Goal: Task Accomplishment & Management: Use online tool/utility

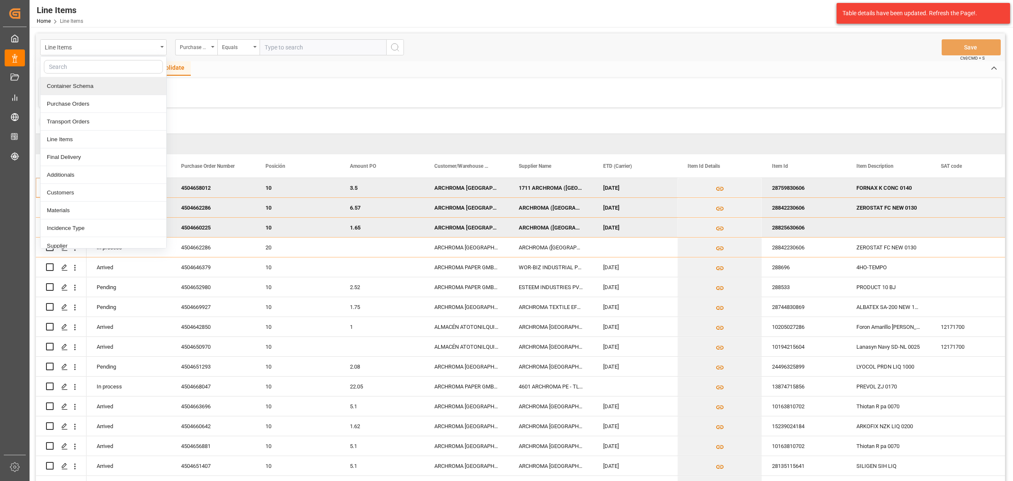
drag, startPoint x: 92, startPoint y: 88, endPoint x: 143, endPoint y: 60, distance: 58.4
click at [92, 88] on div "Container Schema" at bounding box center [104, 86] width 126 height 18
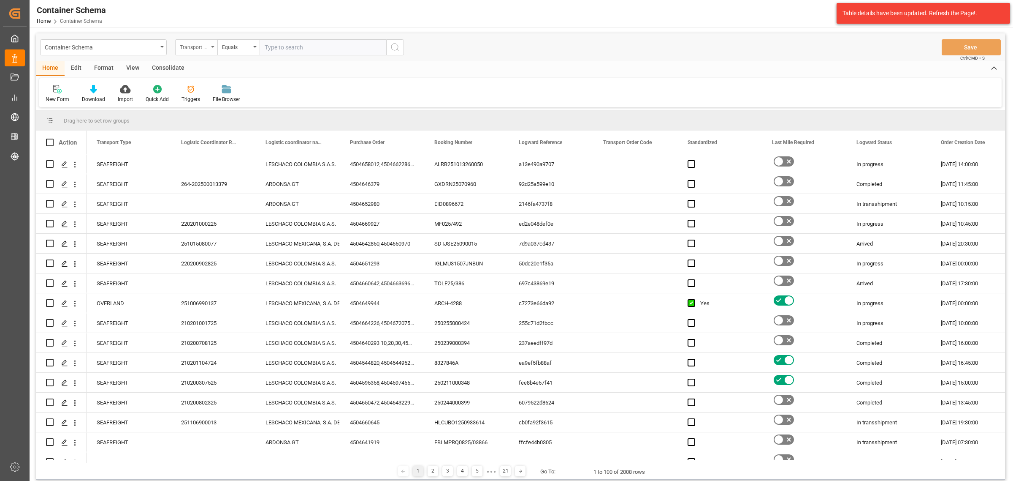
click at [202, 47] on div "Transport Type" at bounding box center [194, 46] width 29 height 10
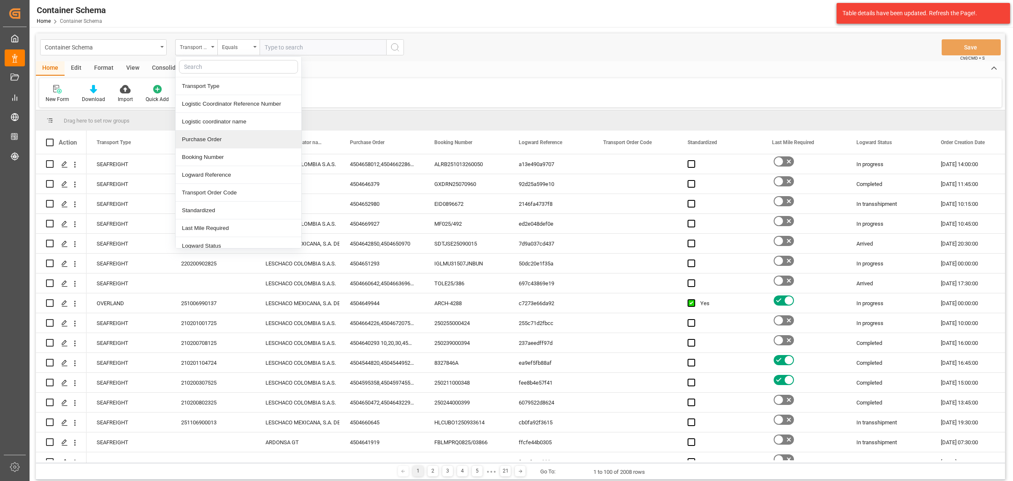
click at [222, 135] on div "Purchase Order" at bounding box center [239, 139] width 126 height 18
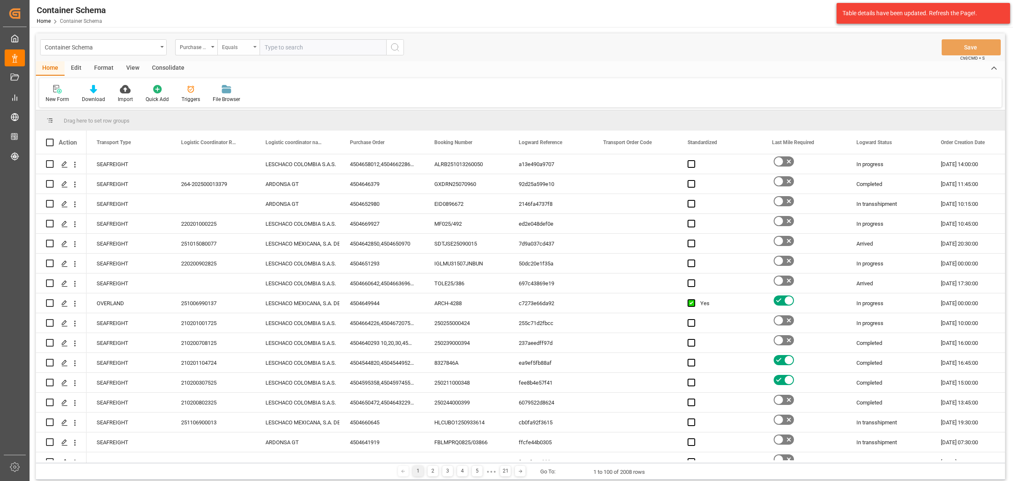
click at [229, 43] on div "Equals" at bounding box center [236, 46] width 29 height 10
click at [253, 104] on div "Fuzzy search" at bounding box center [281, 104] width 126 height 18
click at [298, 46] on input "text" at bounding box center [323, 47] width 127 height 16
paste input "4504637766"
type input "4504637766"
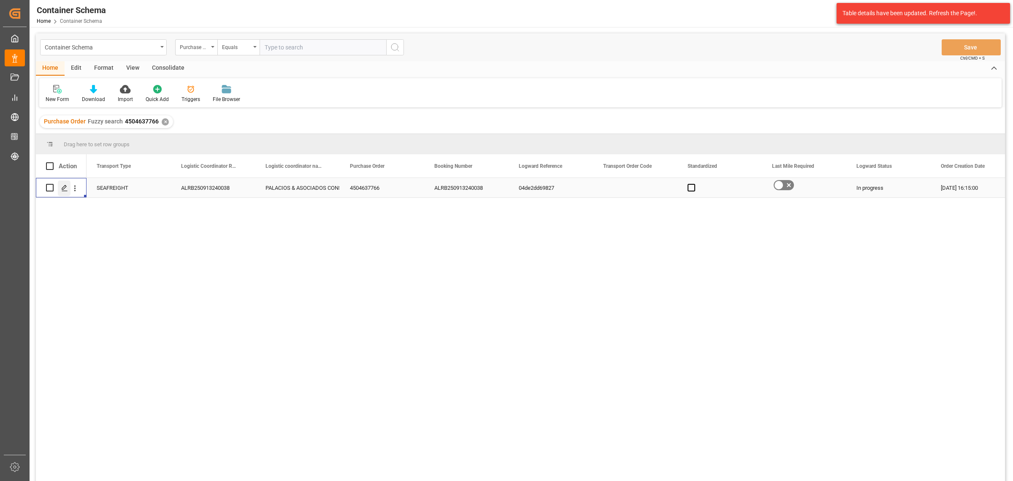
click at [62, 189] on polygon "Press SPACE to select this row." at bounding box center [64, 187] width 4 height 4
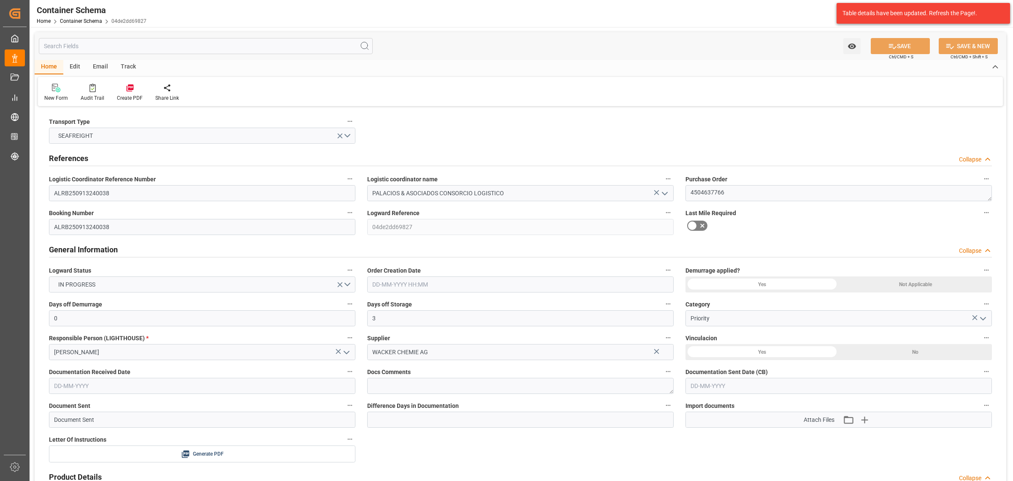
type input "0"
type input "3"
type input "1"
type input "800"
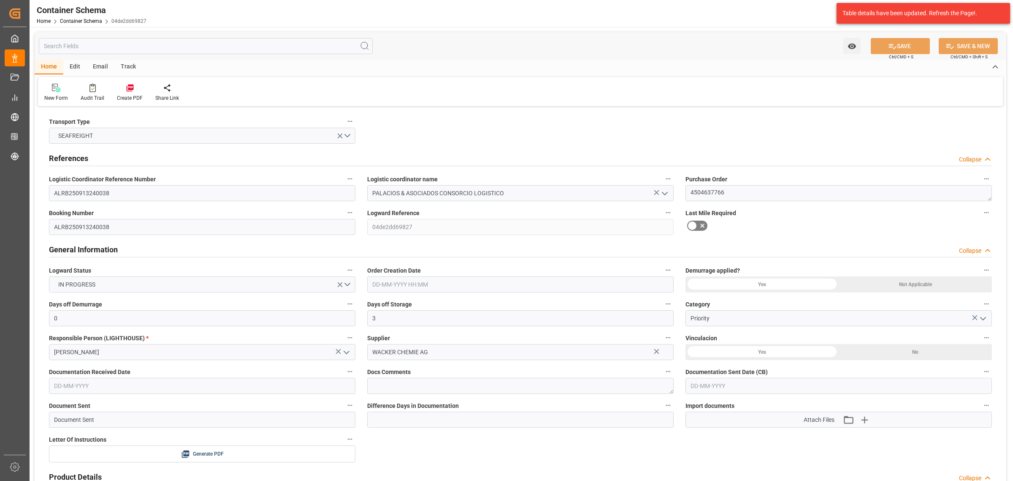
type input "858.2"
type input "Maersk"
type input "Maersk Line AS"
type input "DEHAM"
type input "PECLL"
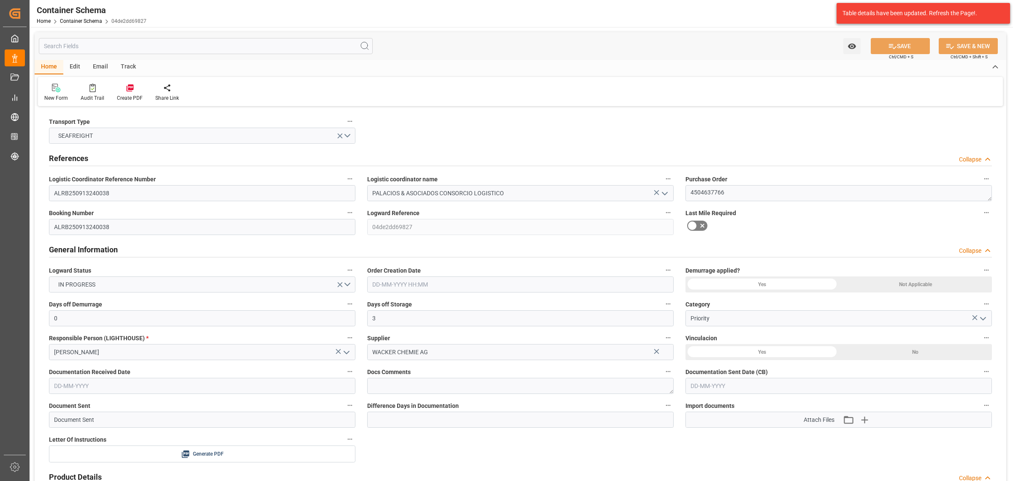
type input "9355331"
type input "[DATE] 16:15"
type input "[DATE]"
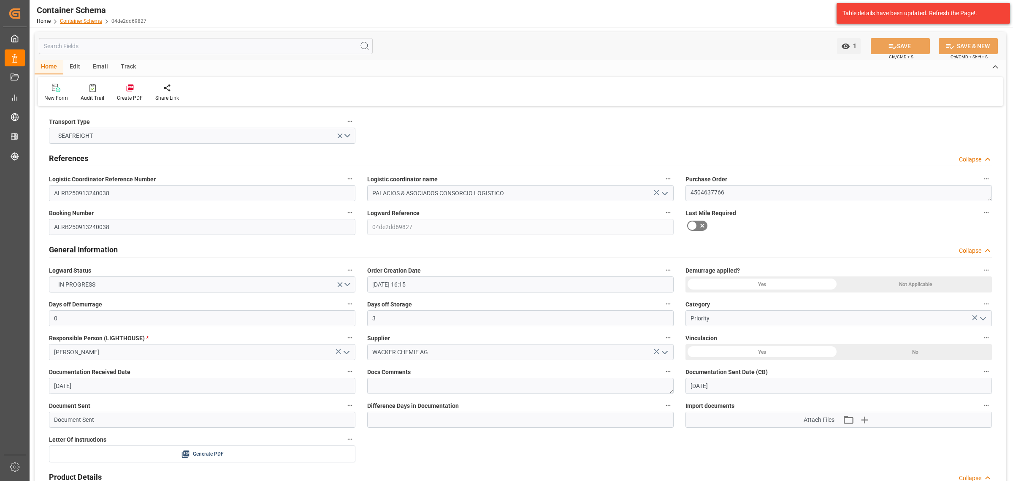
click at [95, 22] on link "Container Schema" at bounding box center [81, 21] width 42 height 6
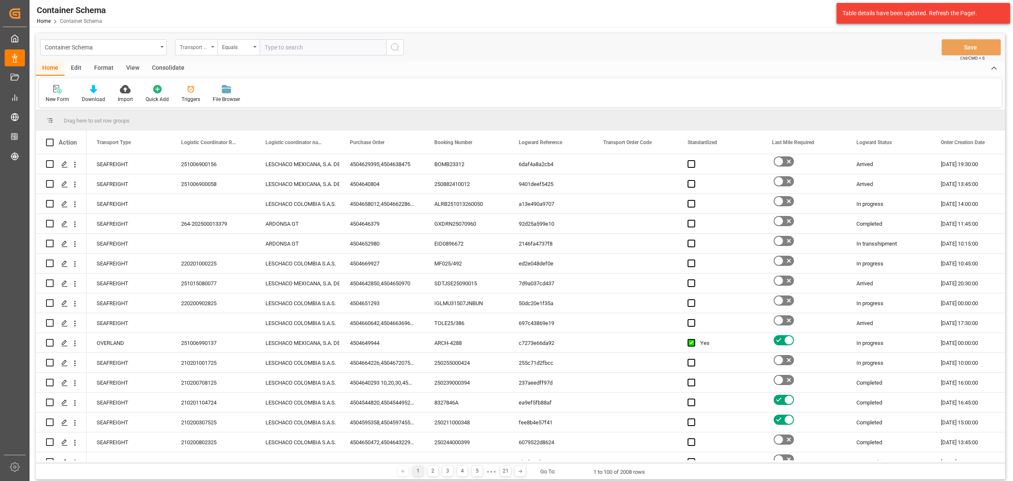
click at [202, 47] on div "Transport Type" at bounding box center [194, 46] width 29 height 10
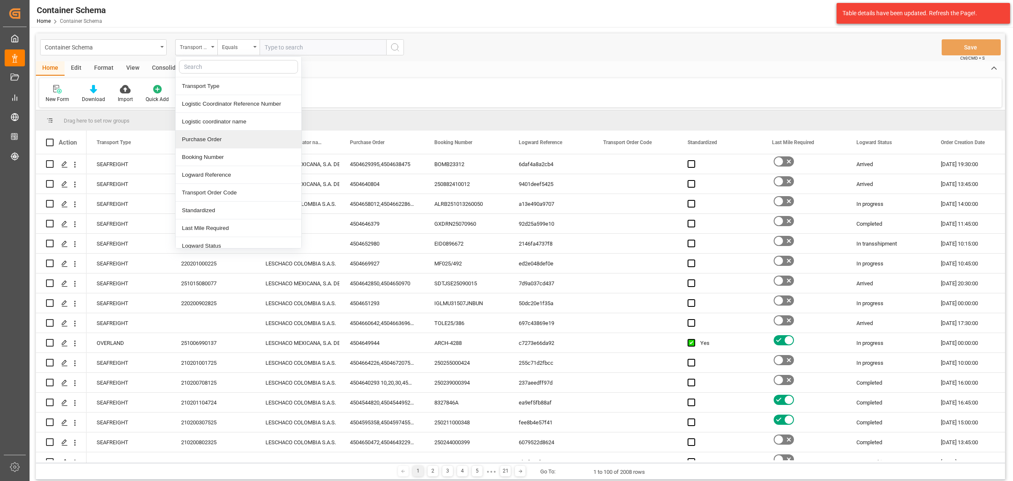
click at [217, 141] on div "Purchase Order" at bounding box center [239, 139] width 126 height 18
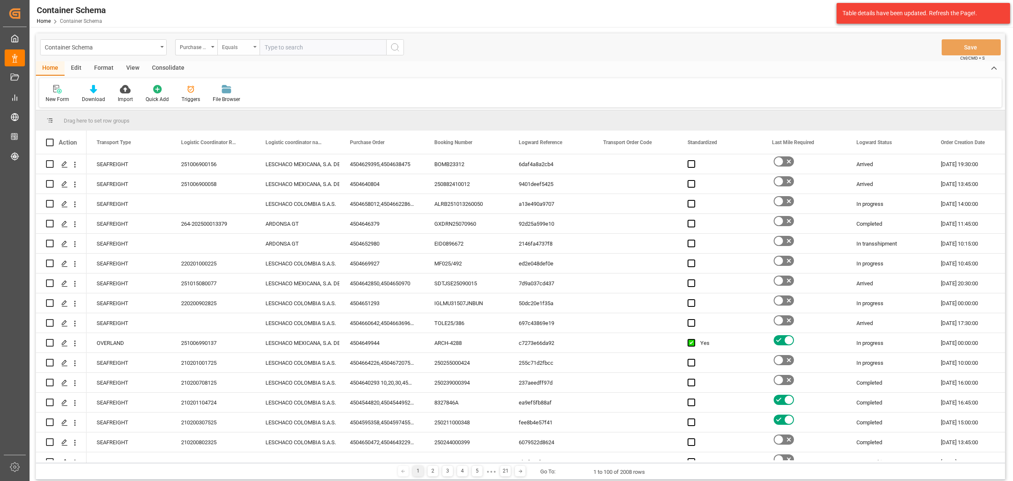
click at [231, 52] on div "Equals" at bounding box center [238, 47] width 42 height 16
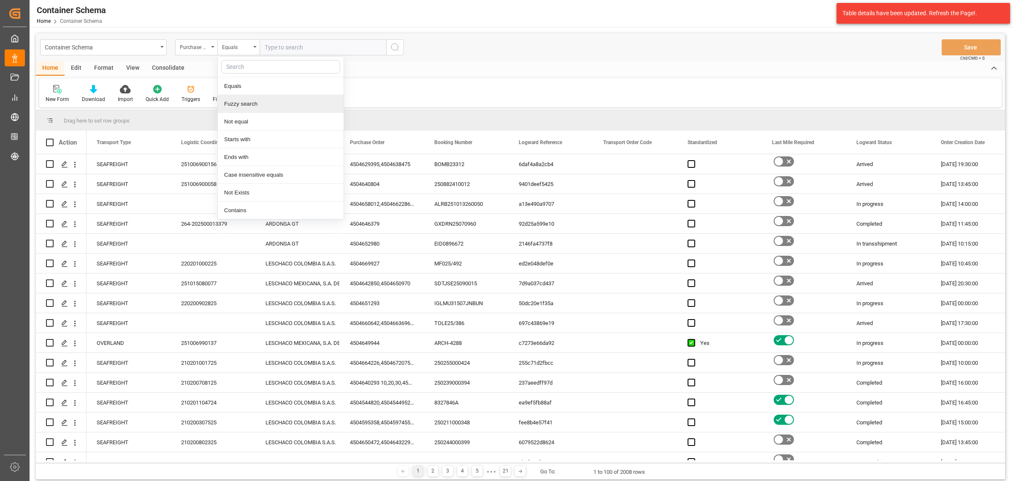
click at [262, 102] on div "Fuzzy search" at bounding box center [281, 104] width 126 height 18
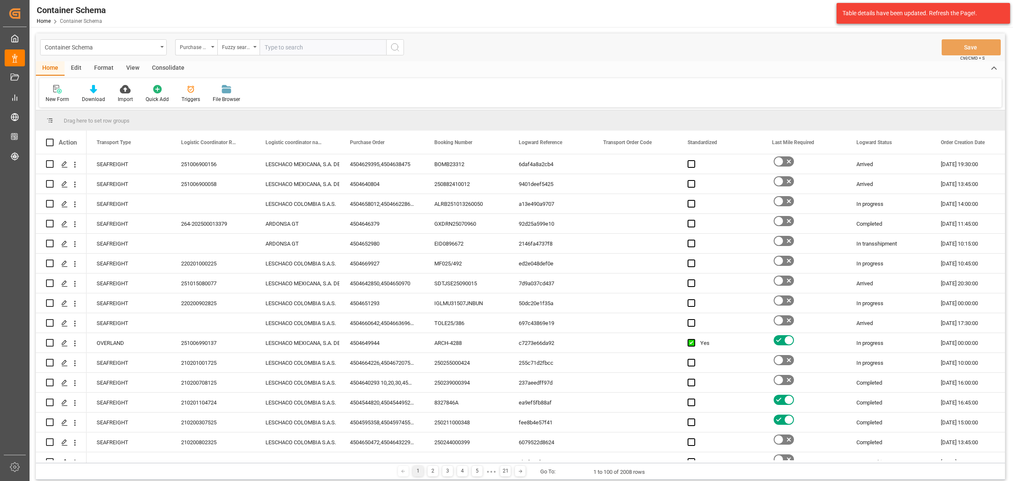
click at [298, 41] on input "text" at bounding box center [323, 47] width 127 height 16
paste input "4504637766"
type input "4504637766"
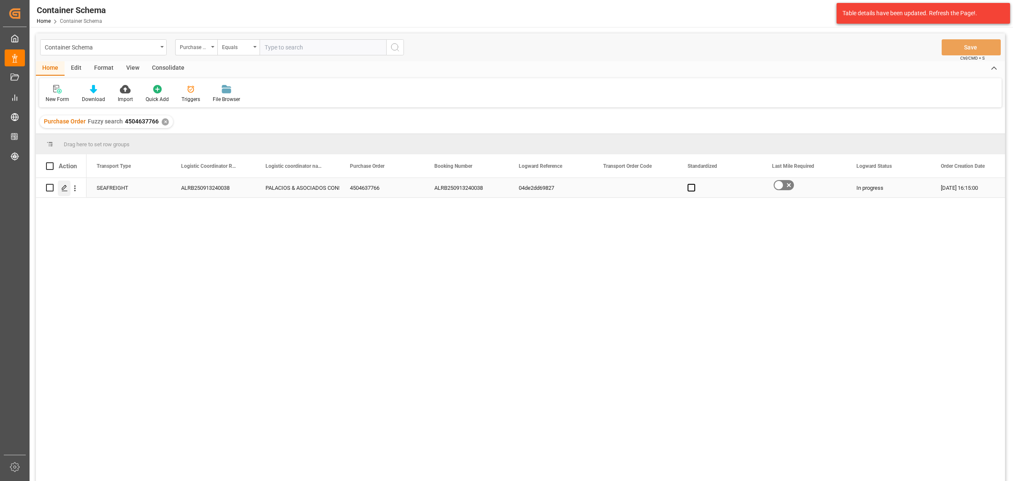
click at [65, 188] on icon "Press SPACE to select this row." at bounding box center [64, 188] width 7 height 7
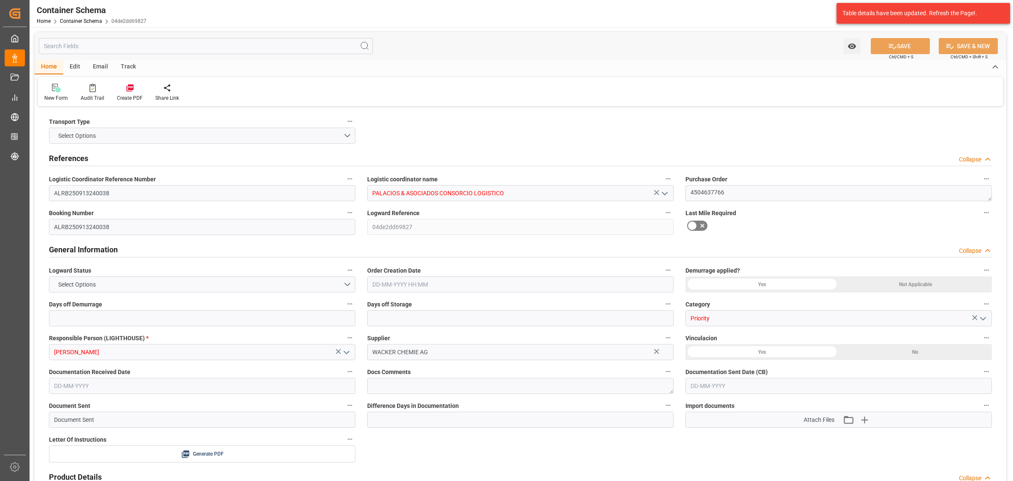
type input "0"
type input "3"
type input "1"
type input "800"
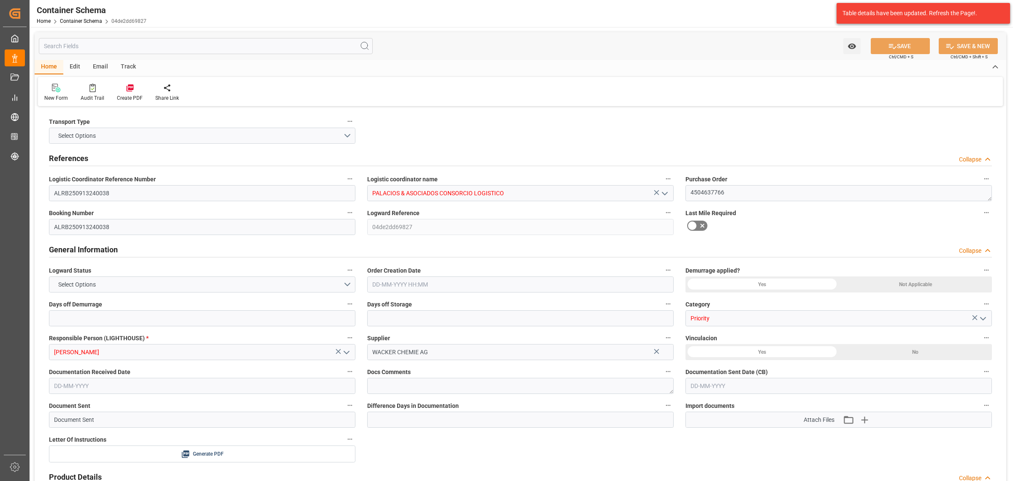
type input "858.2"
type input "Maersk"
type input "Maersk Line AS"
type input "DEHAM"
type input "PECLL"
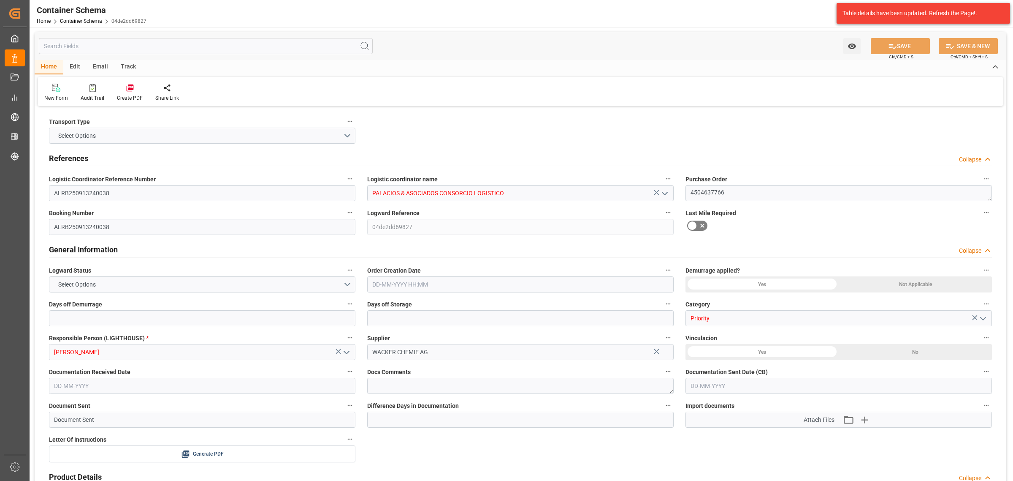
type input "9355331"
type input "[DATE] 16:15"
type input "[DATE]"
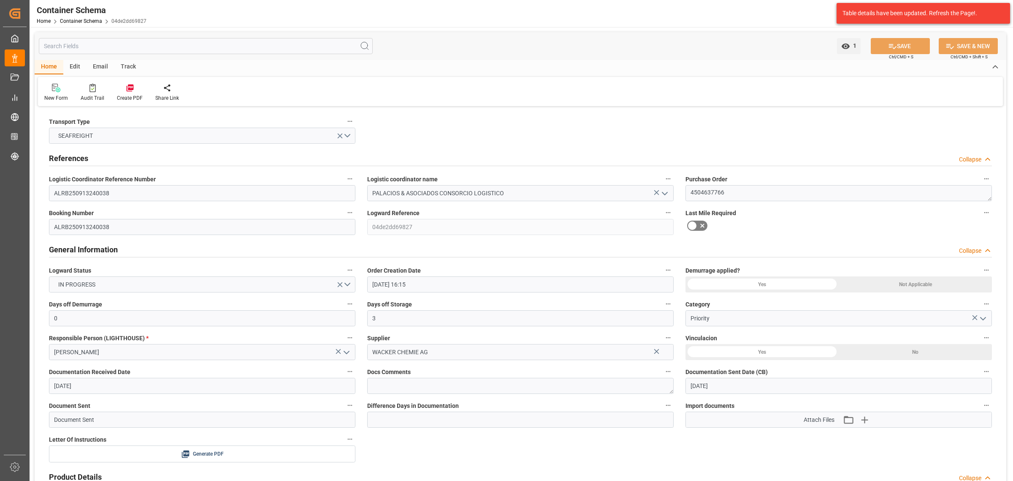
click at [128, 67] on div "Track" at bounding box center [128, 67] width 28 height 14
click at [55, 103] on div "Tracking" at bounding box center [520, 91] width 965 height 29
click at [60, 96] on div "Tracking" at bounding box center [54, 98] width 20 height 8
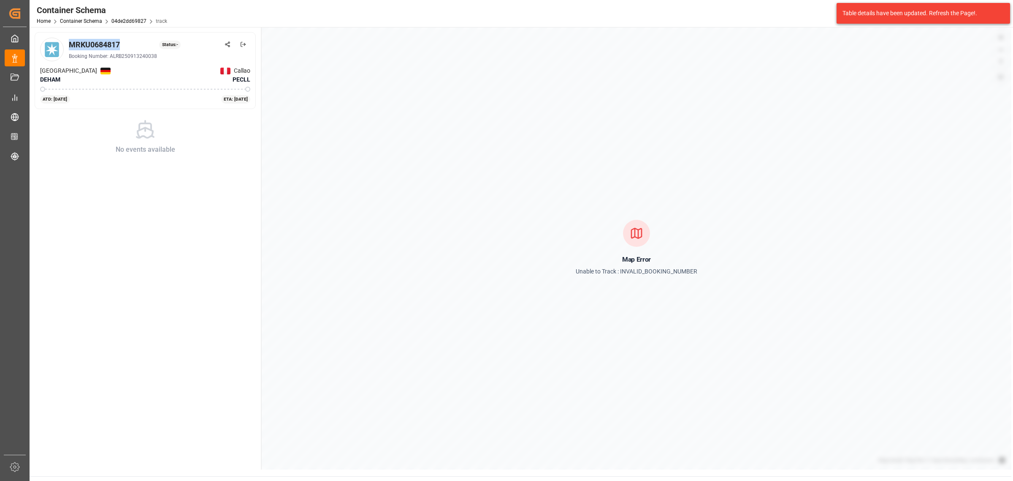
drag, startPoint x: 119, startPoint y: 45, endPoint x: 69, endPoint y: 49, distance: 50.4
click at [69, 49] on div "MRKU0684817" at bounding box center [94, 44] width 51 height 11
copy div "MRKU0684817"
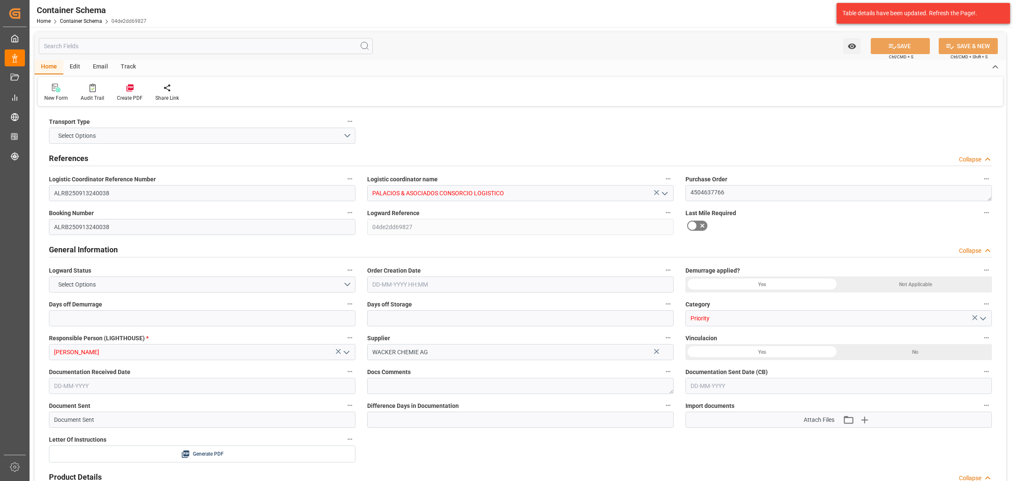
type input "0"
type input "3"
type input "1"
type input "800"
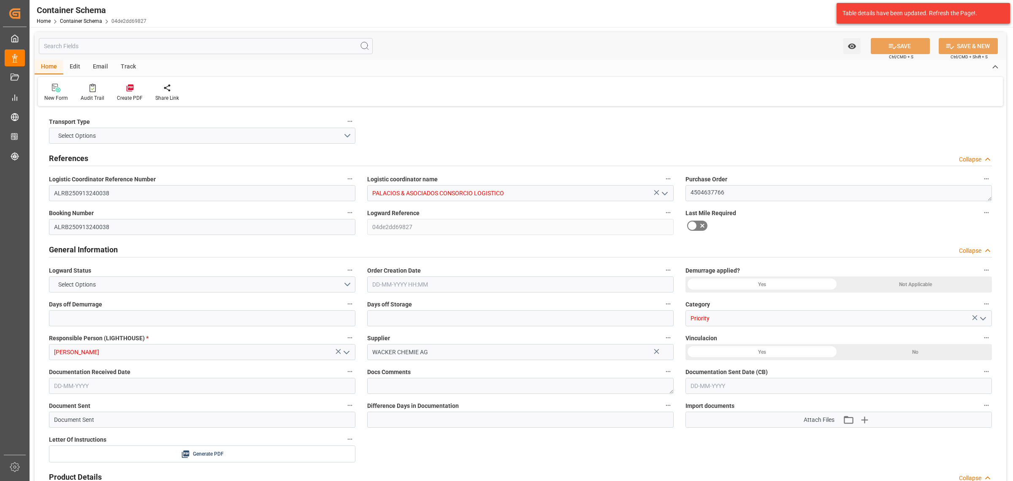
type input "858.2"
type input "Maersk"
type input "Maersk Line AS"
type input "DEHAM"
type input "PECLL"
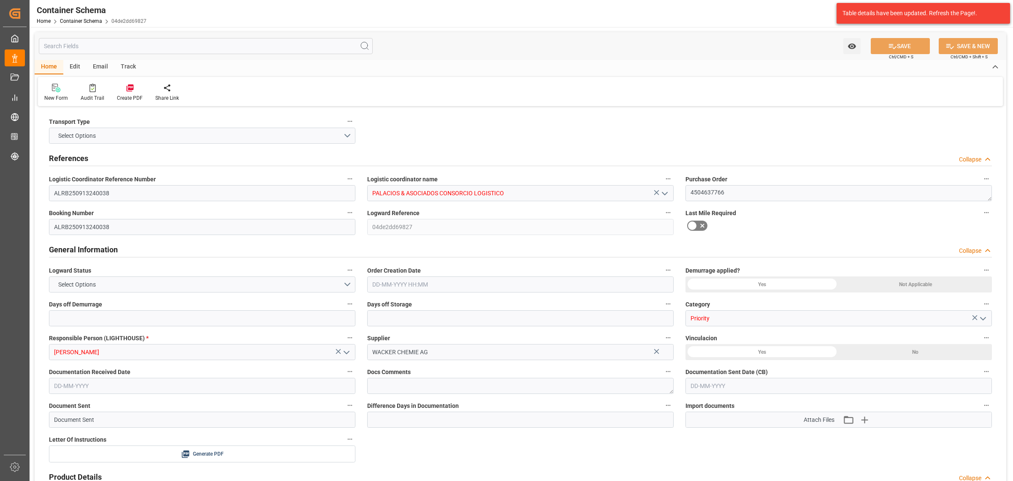
type input "9355331"
type input "[DATE] 16:15"
type input "[DATE]"
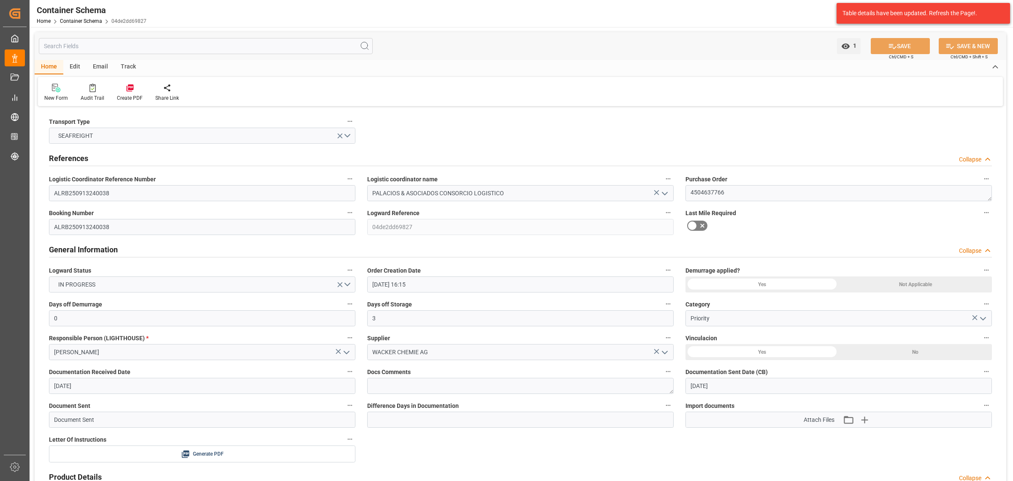
click at [97, 63] on div "Email" at bounding box center [101, 67] width 28 height 14
click at [49, 96] on div "Send Email" at bounding box center [57, 98] width 26 height 8
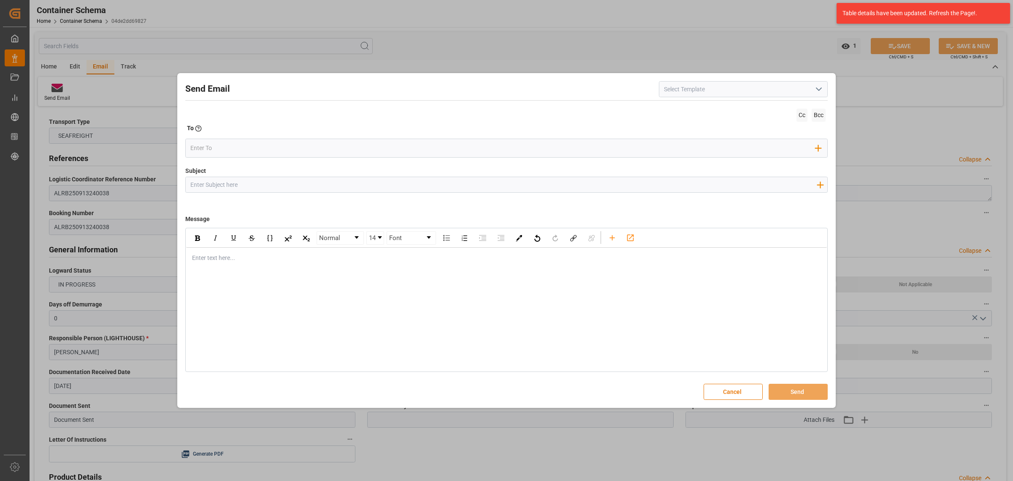
drag, startPoint x: 299, startPoint y: 177, endPoint x: 299, endPoint y: 181, distance: 4.2
click at [299, 177] on input "Subject" at bounding box center [504, 184] width 636 height 15
paste input "PO 4504637766 //TE//LOGWARD STATUS// [PERSON_NAME] CHEMIE AG// ARCHROMA [GEOGRA…"
type input "PO 4504637766 //TE//LOGWARD STATUS// [PERSON_NAME] CHEMIE AG// ARCHROMA [GEOGRA…"
click at [244, 257] on div "rdw-editor" at bounding box center [507, 257] width 629 height 9
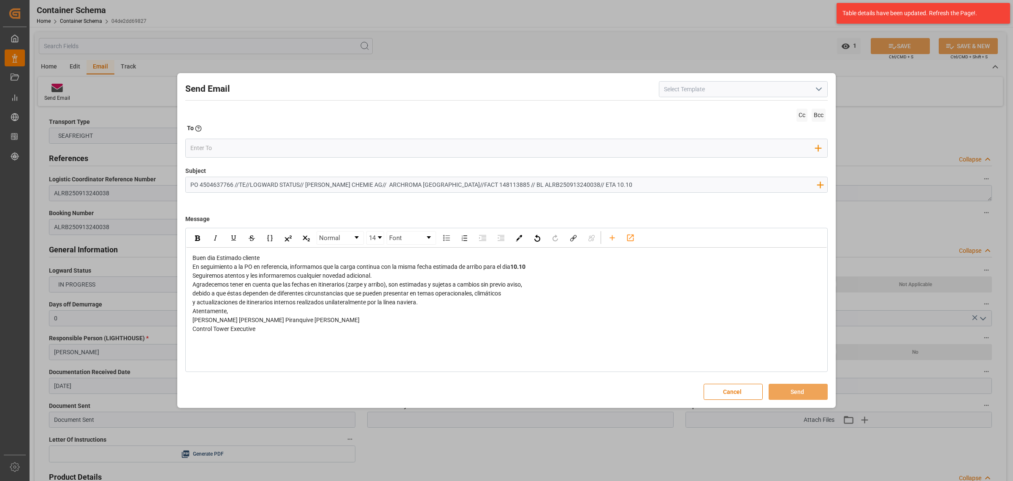
click at [303, 258] on div "Buen dia Estimado cliente" at bounding box center [507, 257] width 629 height 9
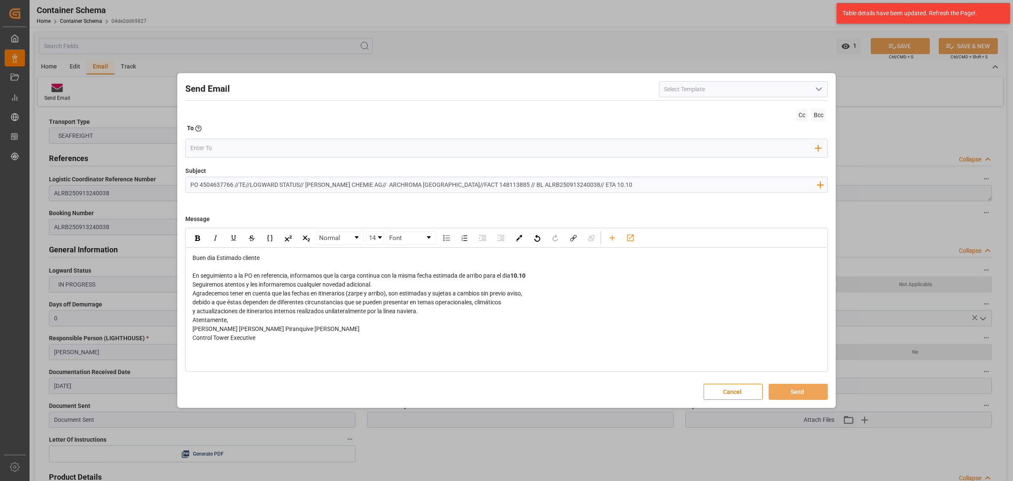
click at [541, 279] on div "En seguimiento a la PO en referencia, informamos que la carga continua con la m…" at bounding box center [507, 275] width 629 height 9
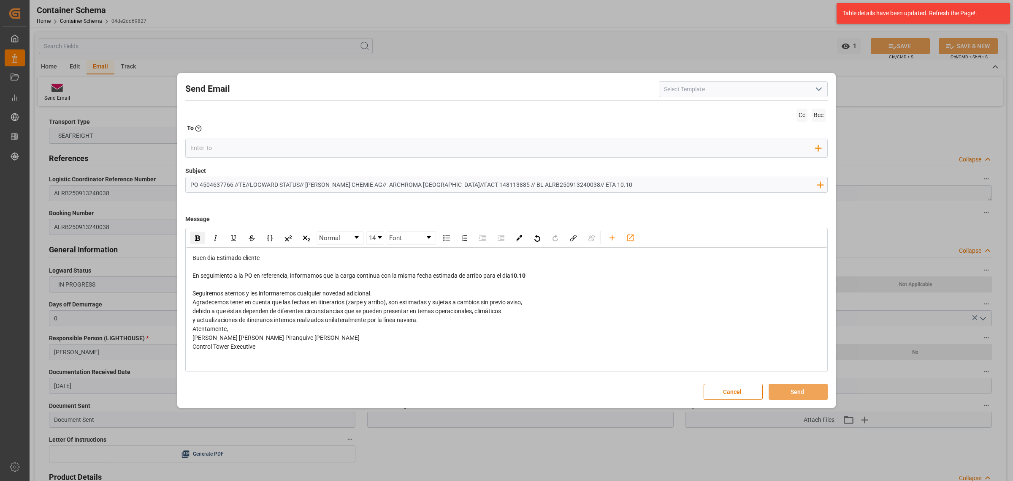
click at [410, 292] on div "Seguiremos atentos y les informaremos cualquier novedad adicional." at bounding box center [507, 293] width 629 height 9
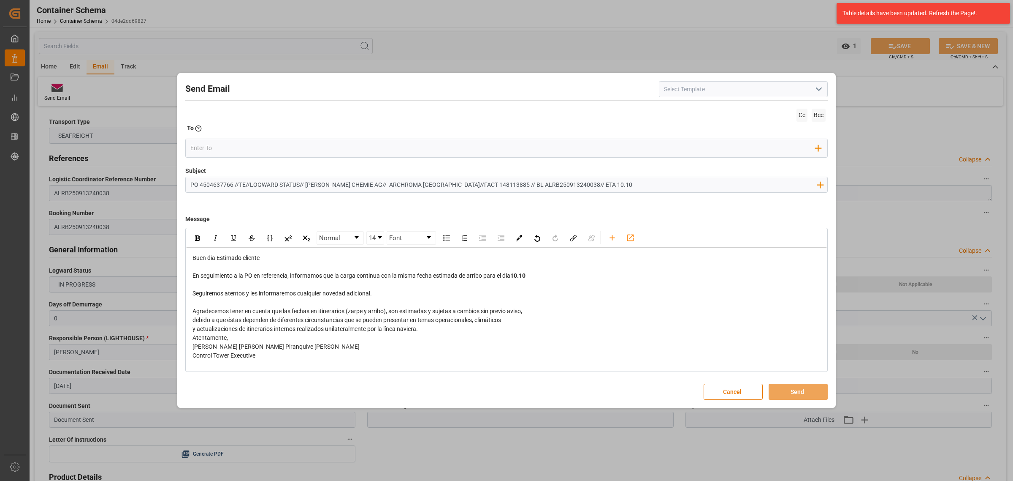
click at [426, 331] on div "y actualizaciones de itinerarios internos realizados unilateralmente por la lín…" at bounding box center [507, 328] width 629 height 9
click at [224, 141] on input "email" at bounding box center [503, 147] width 626 height 13
type input "angie"
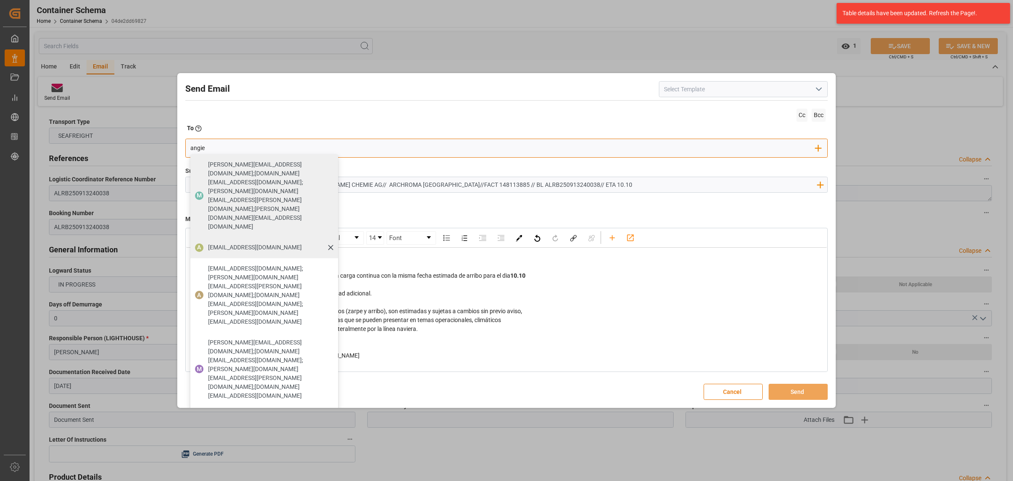
click at [247, 243] on span "[EMAIL_ADDRESS][DOMAIN_NAME]" at bounding box center [255, 247] width 94 height 9
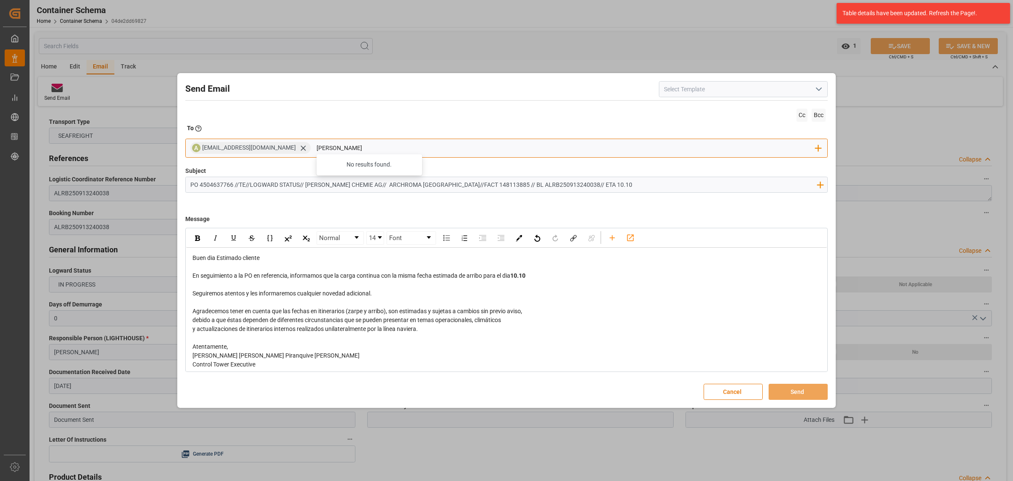
type input "maria"
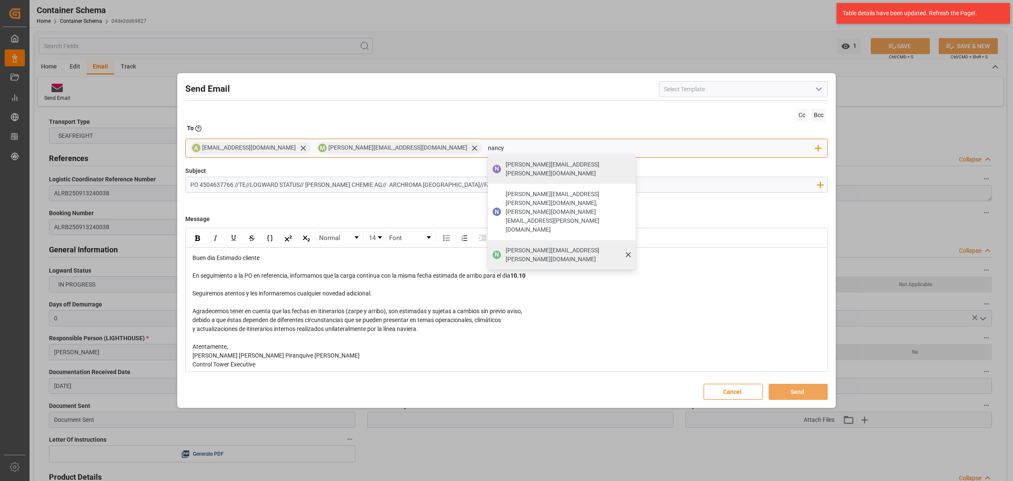
type input "nancy"
click at [506, 246] on span "[PERSON_NAME][EMAIL_ADDRESS][PERSON_NAME][DOMAIN_NAME]" at bounding box center [568, 255] width 124 height 18
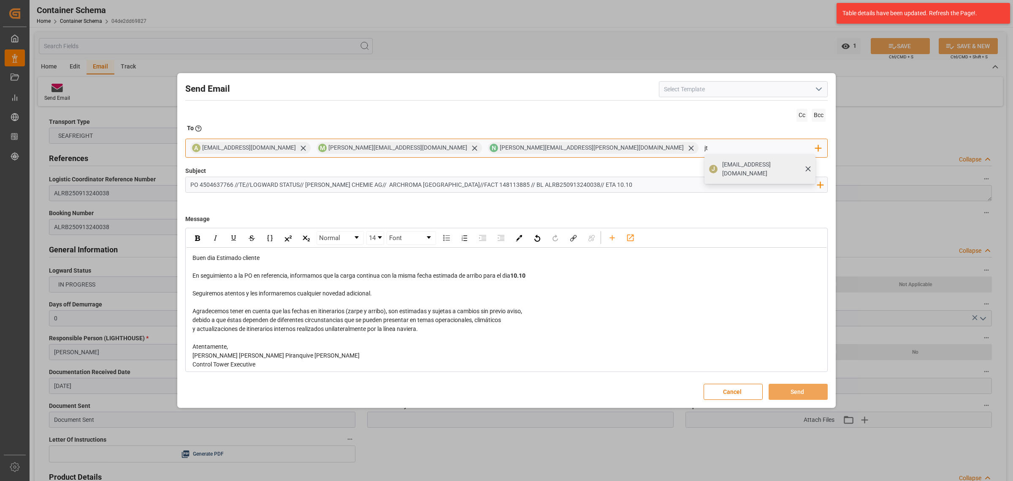
type input "jt"
click at [722, 164] on span "[EMAIL_ADDRESS][DOMAIN_NAME]" at bounding box center [766, 169] width 88 height 18
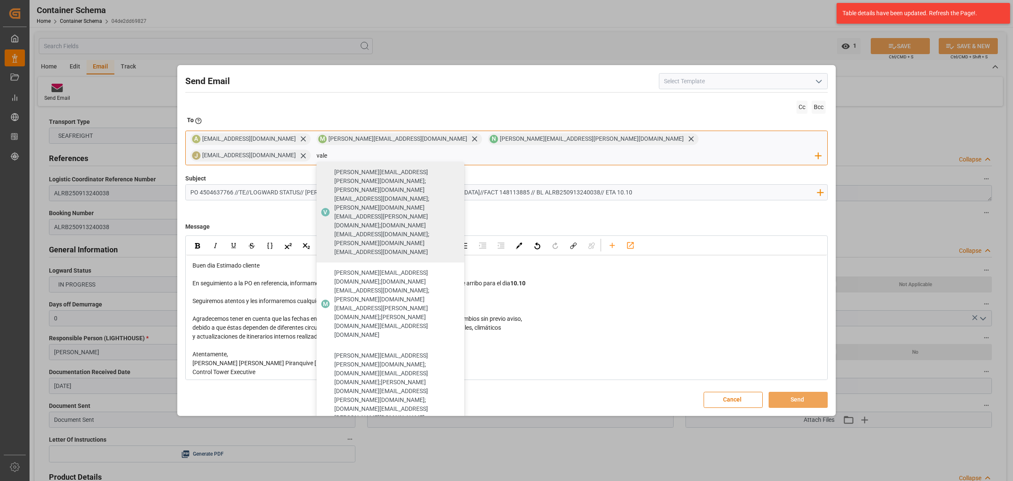
type input "vale"
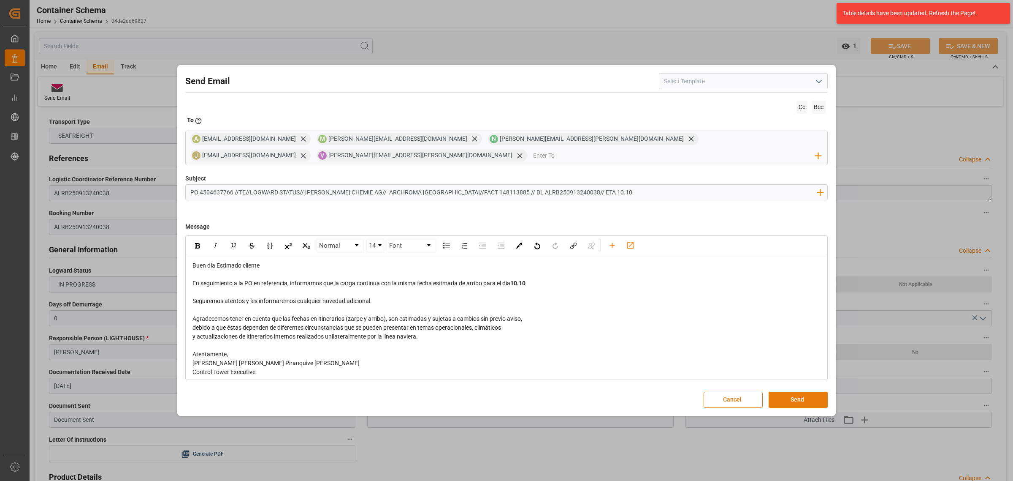
click at [793, 391] on button "Send" at bounding box center [798, 399] width 59 height 16
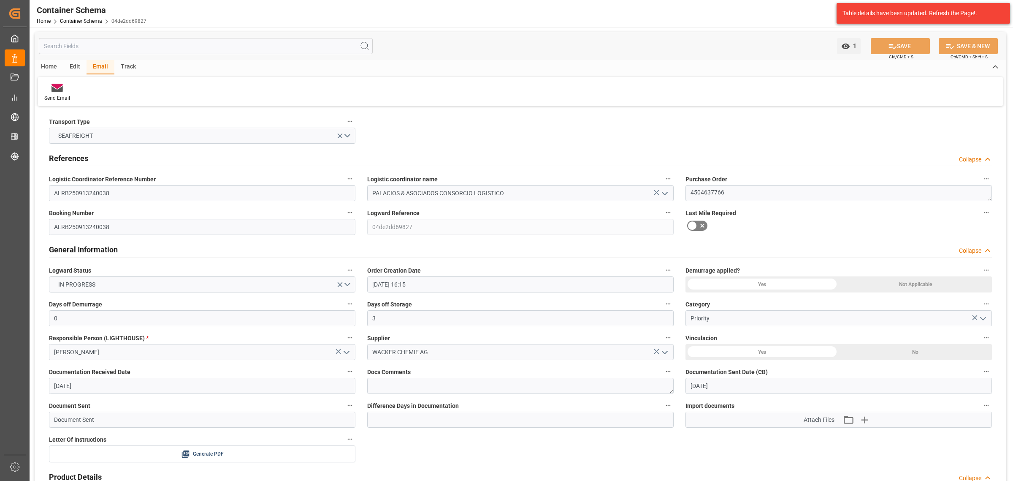
click at [89, 17] on div "Home Container Schema 04de2dd69827" at bounding box center [92, 20] width 110 height 9
click at [89, 20] on link "Container Schema" at bounding box center [81, 21] width 42 height 6
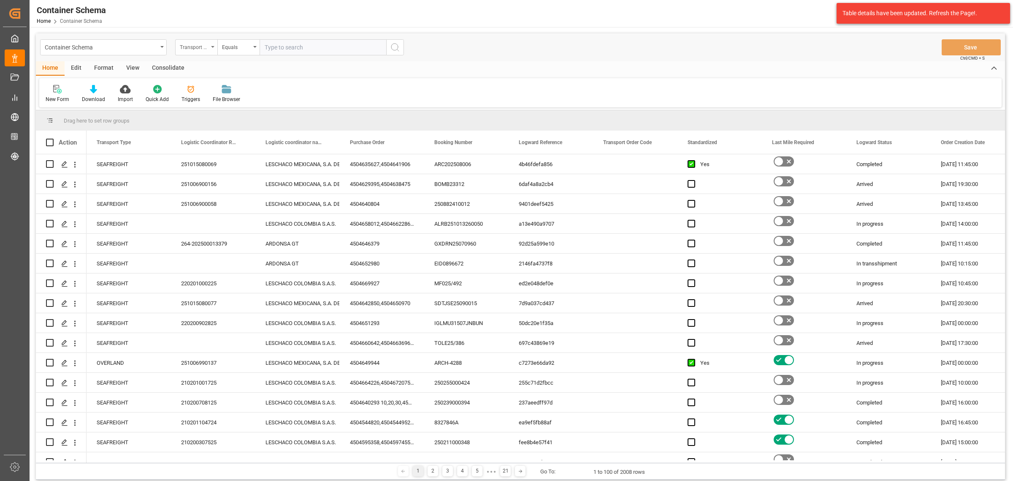
click at [200, 48] on div "Transport Type" at bounding box center [194, 46] width 29 height 10
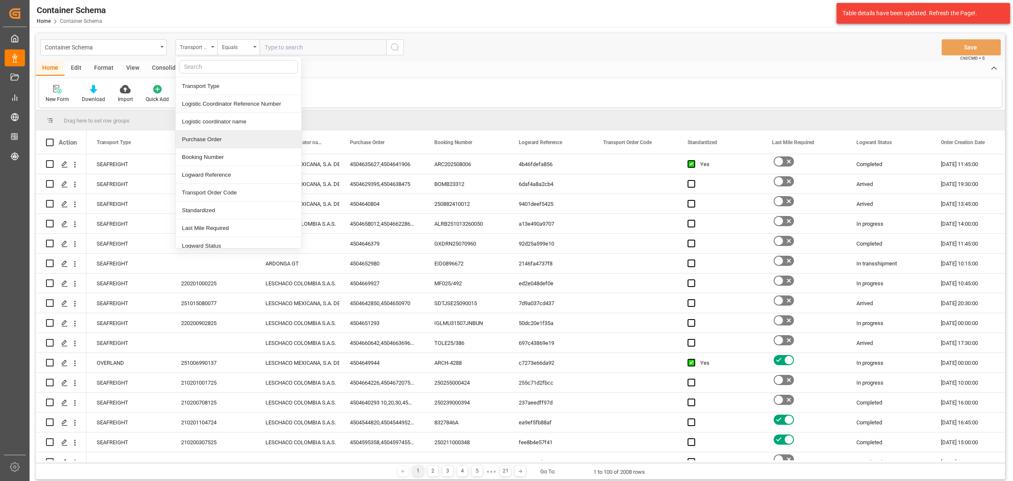
click at [220, 143] on div "Purchase Order" at bounding box center [239, 139] width 126 height 18
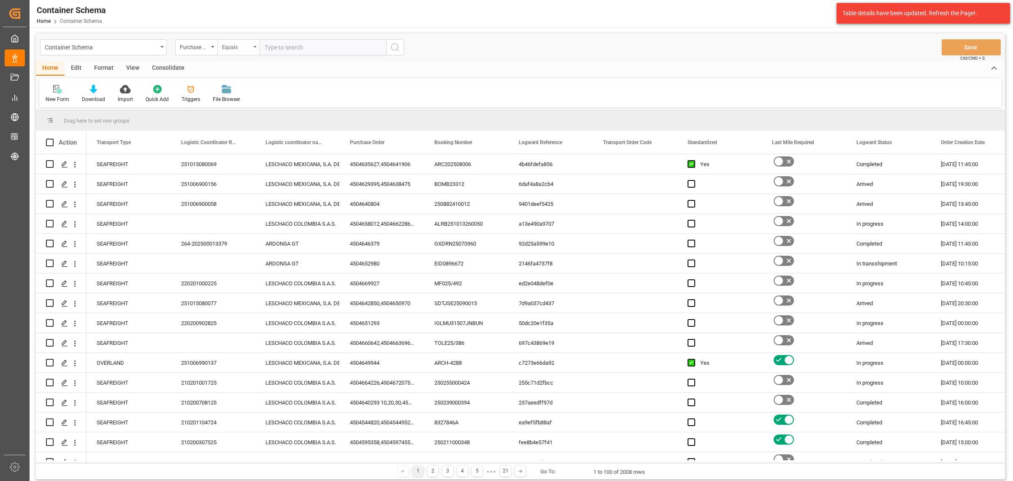
click at [225, 47] on div "Equals" at bounding box center [236, 46] width 29 height 10
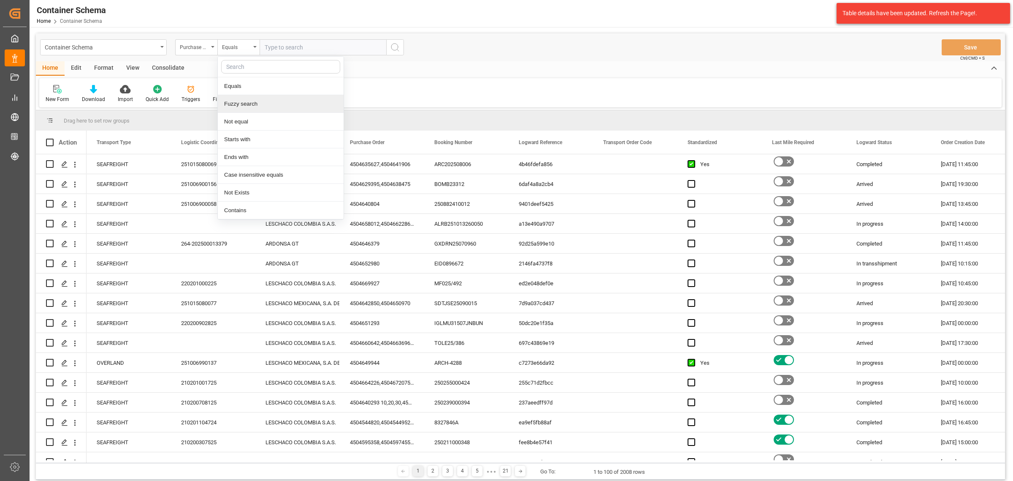
click at [263, 106] on div "Fuzzy search" at bounding box center [281, 104] width 126 height 18
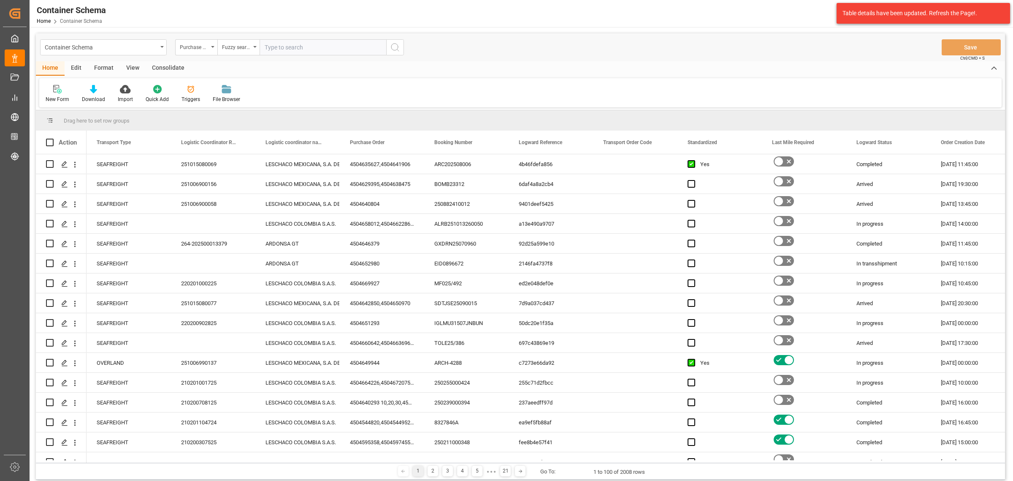
click at [303, 28] on div "Container Schema Purchase Order Fuzzy search Save Ctrl/CMD + S Home Edit Format…" at bounding box center [521, 302] width 982 height 551
click at [299, 45] on input "text" at bounding box center [323, 47] width 127 height 16
paste input "4504641910"
type input "4504641910"
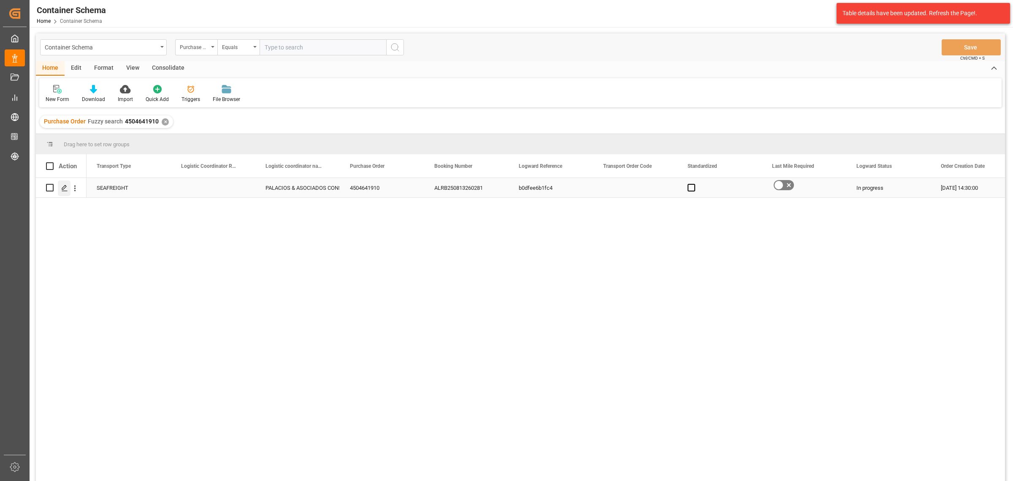
click at [66, 191] on icon "Press SPACE to select this row." at bounding box center [64, 188] width 7 height 7
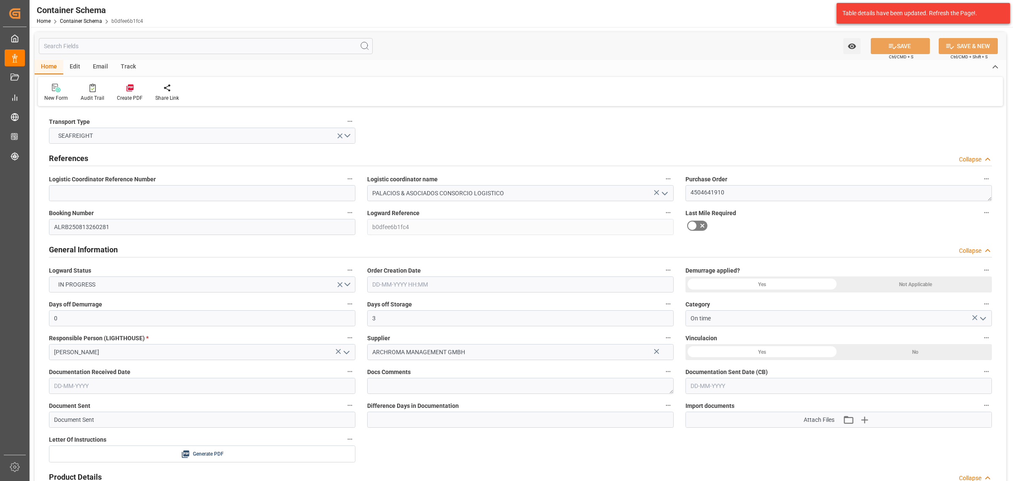
type input "[DATE] 14:30"
type input "[DATE]"
click at [144, 64] on div "Home Edit Email Track" at bounding box center [521, 67] width 972 height 14
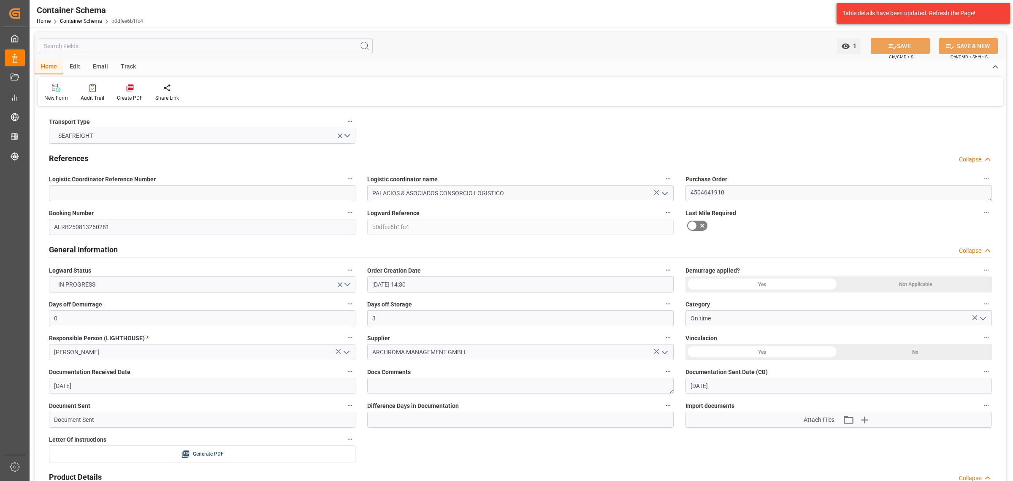
click at [126, 64] on div "Track" at bounding box center [128, 67] width 28 height 14
click at [47, 94] on div "Tracking" at bounding box center [54, 98] width 20 height 8
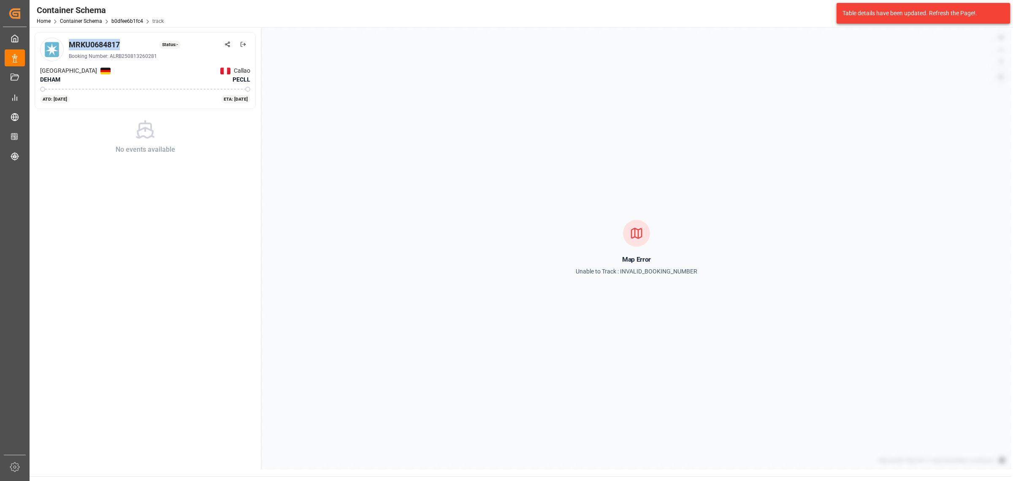
drag, startPoint x: 129, startPoint y: 45, endPoint x: 69, endPoint y: 49, distance: 60.5
click at [69, 49] on div "MRKU0684817 Status: -" at bounding box center [160, 44] width 182 height 11
copy div "MRKU0684817"
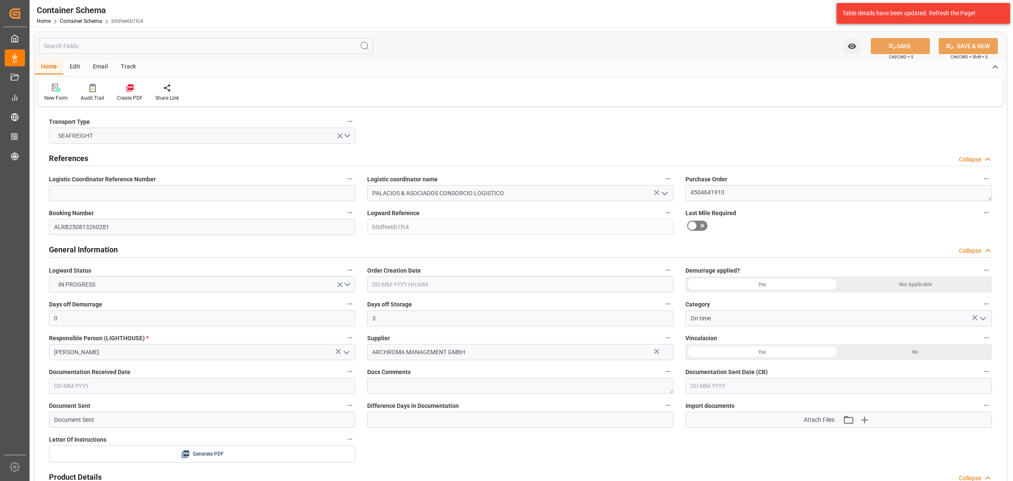
type input "0"
type input "3"
type input "1"
type input "1000"
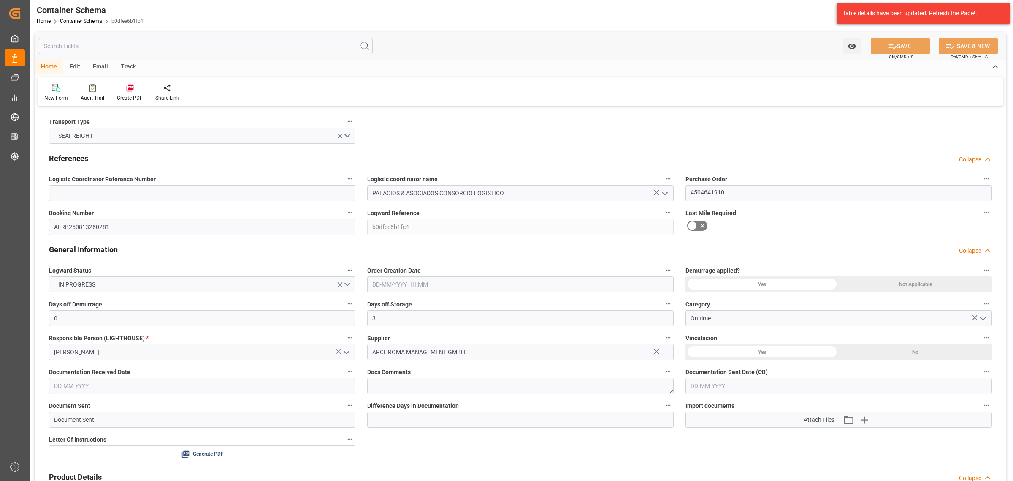
type input "1065"
type input "Maersk"
type input "Maersk Line AS"
type input "DEHAM"
type input "PECLL"
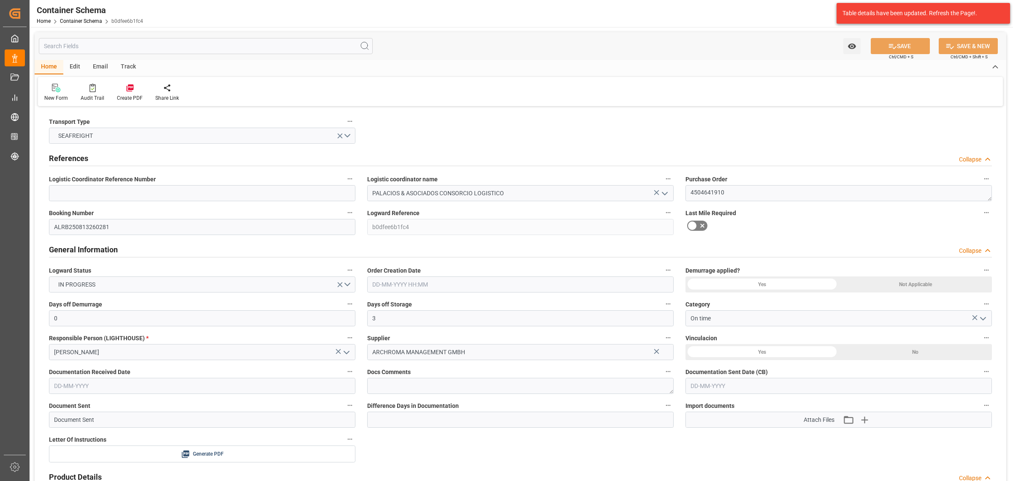
type input "9355331"
type input "[DATE] 14:30"
type input "[DATE]"
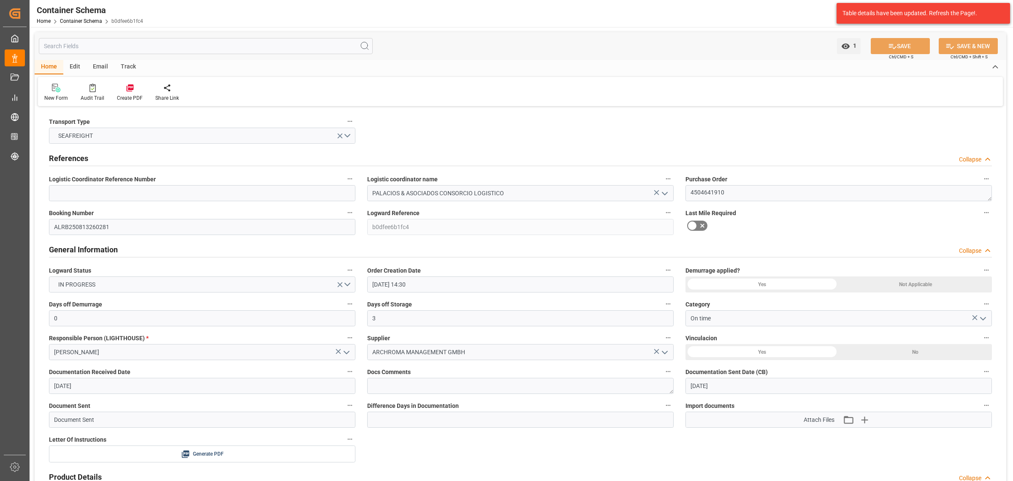
click at [95, 65] on div "Email" at bounding box center [101, 67] width 28 height 14
click at [63, 99] on div "Send Email" at bounding box center [57, 98] width 26 height 8
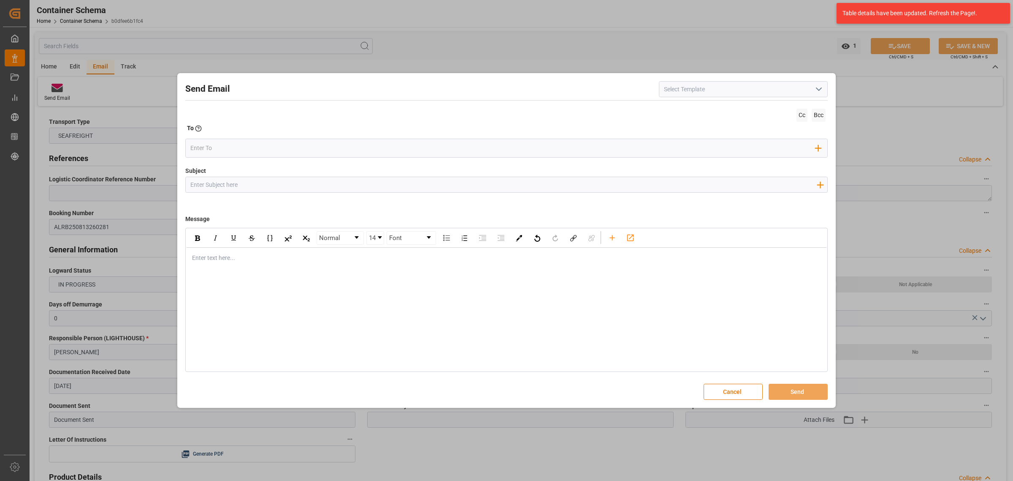
click at [353, 184] on input "Subject" at bounding box center [504, 184] width 636 height 15
paste input "PO 4504641910// LOGWARD STATUS//ARCHROMA MANAGEMENT//ARCHROMA [GEOGRAPHIC_DATA]…"
type input "PO 4504641910// LOGWARD STATUS//ARCHROMA MANAGEMENT//ARCHROMA [GEOGRAPHIC_DATA]…"
click at [227, 251] on div "Enter text here..." at bounding box center [506, 257] width 641 height 21
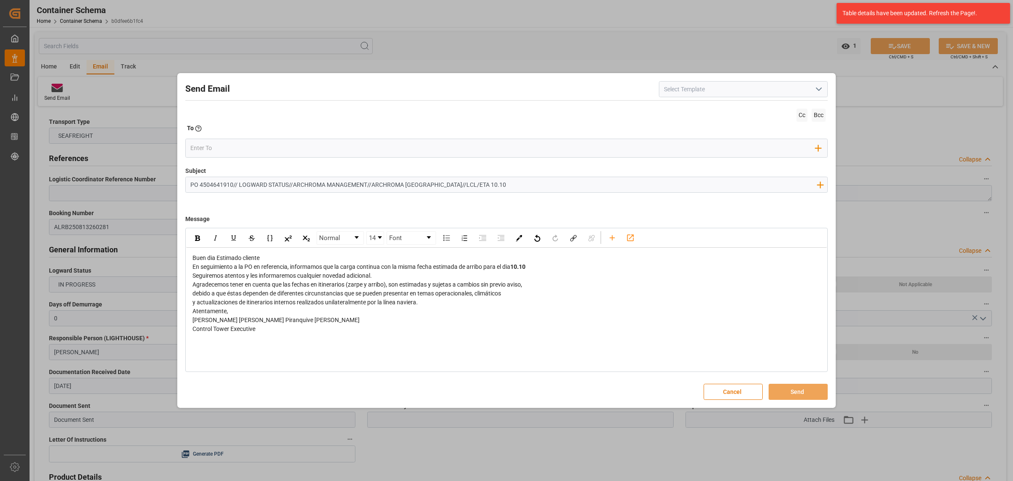
click at [305, 260] on div "Buen dia Estimado cliente" at bounding box center [507, 257] width 629 height 9
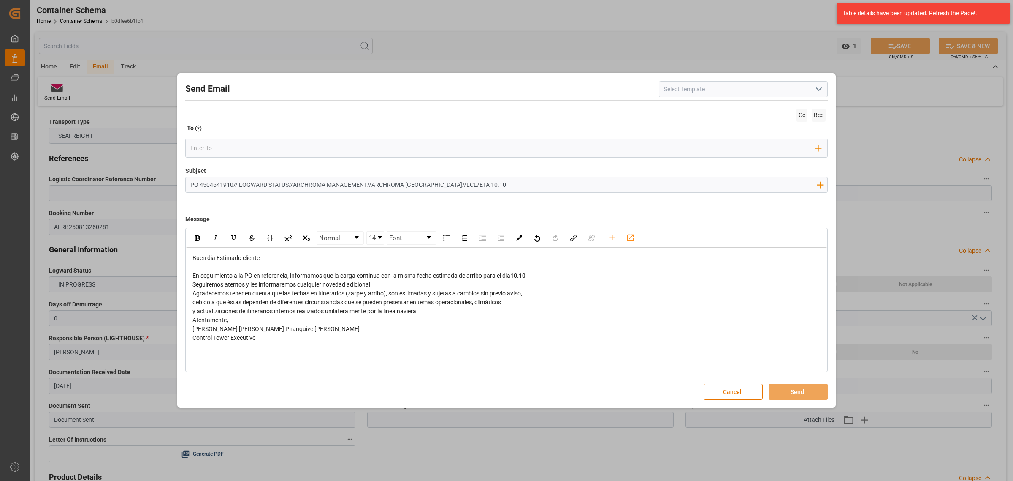
click at [541, 271] on div "rdw-editor" at bounding box center [507, 266] width 629 height 9
click at [540, 277] on div "En seguimiento a la PO en referencia, informamos que la carga continua con la m…" at bounding box center [507, 275] width 629 height 9
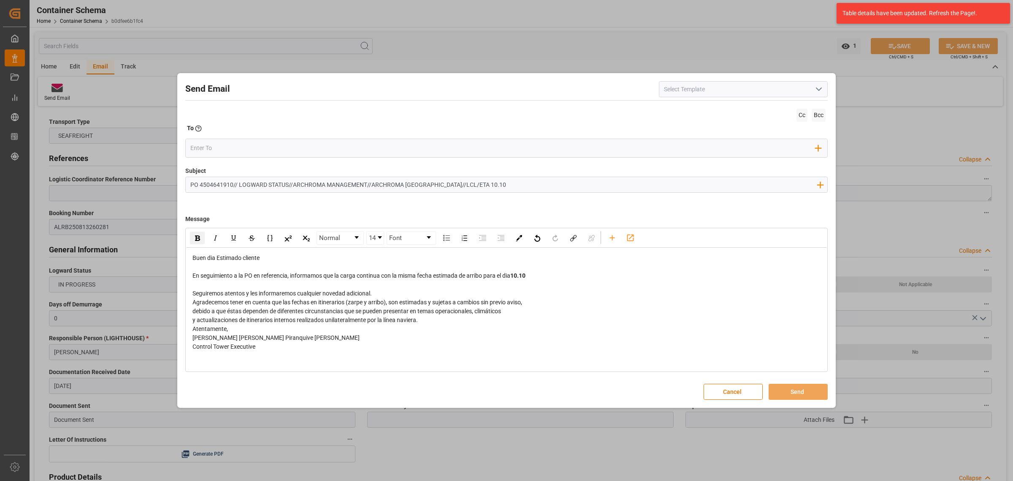
click at [391, 292] on div "Seguiremos atentos y les informaremos cualquier novedad adicional." at bounding box center [507, 293] width 629 height 9
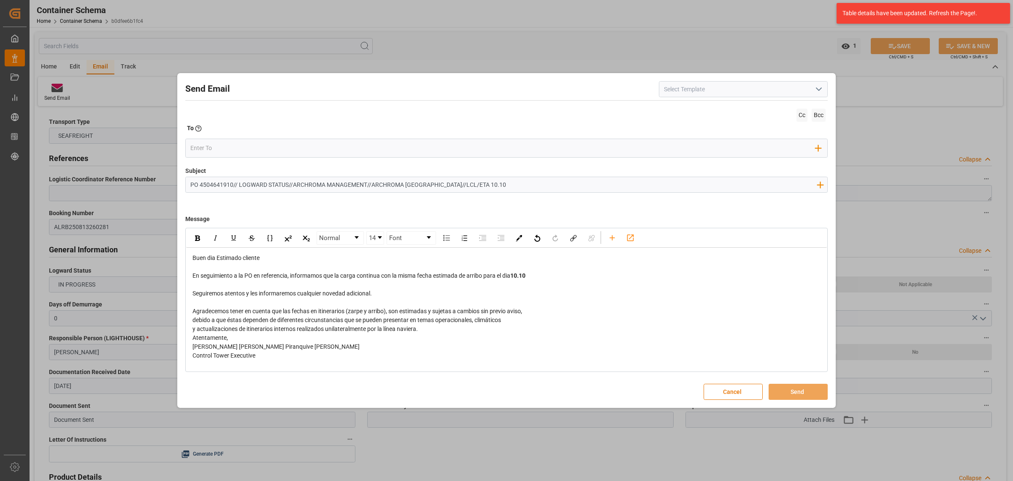
click at [432, 331] on div "y actualizaciones de itinerarios internos realizados unilateralmente por la lín…" at bounding box center [507, 328] width 629 height 9
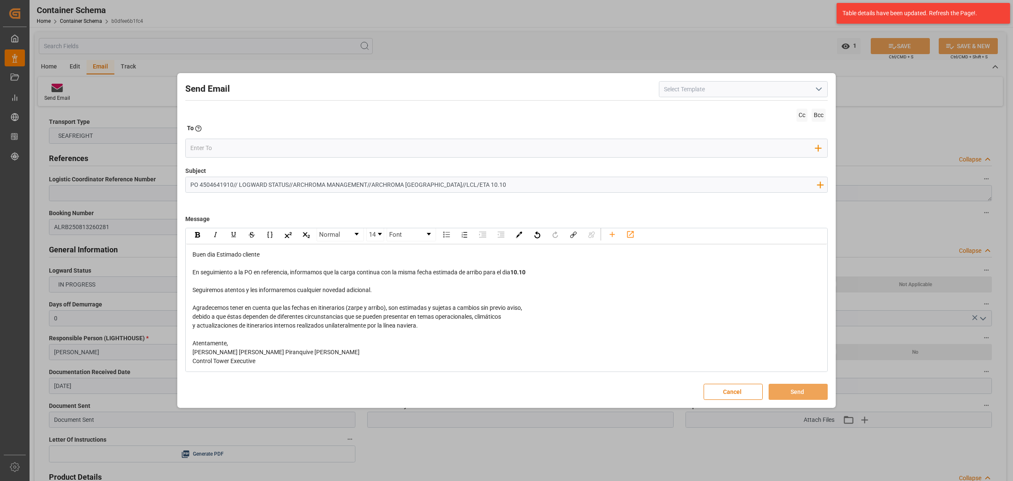
scroll to position [4, 0]
click at [250, 145] on input "email" at bounding box center [503, 147] width 626 height 13
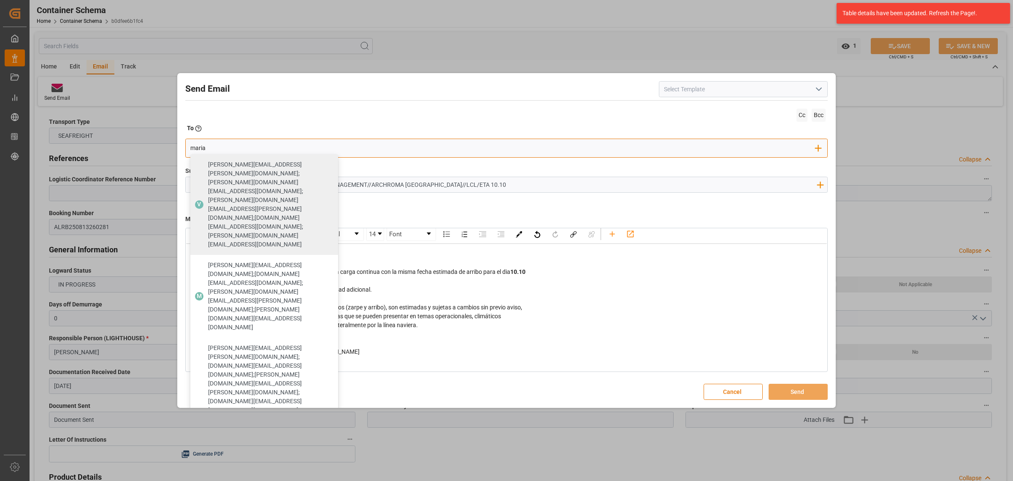
type input "maria"
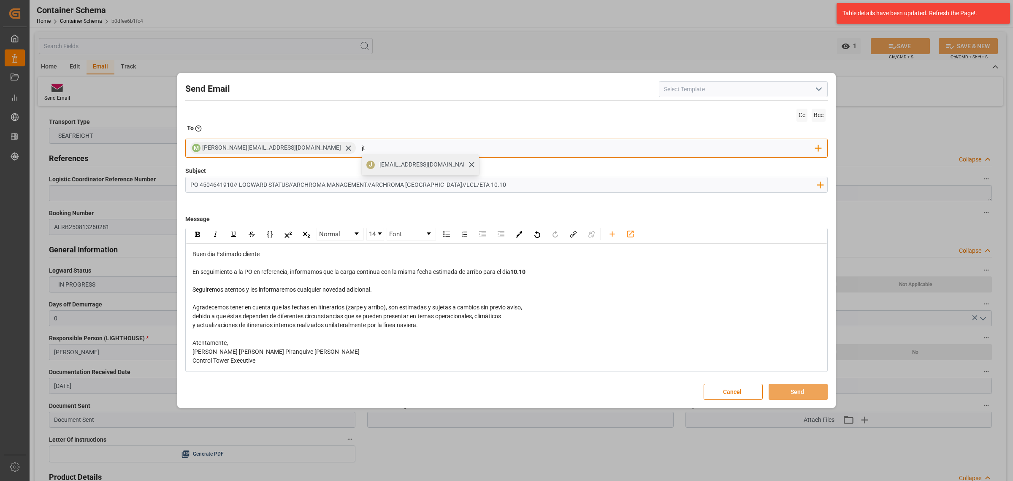
type input "jt"
click at [380, 166] on span "jtoribio@pasoc.pe" at bounding box center [427, 164] width 94 height 9
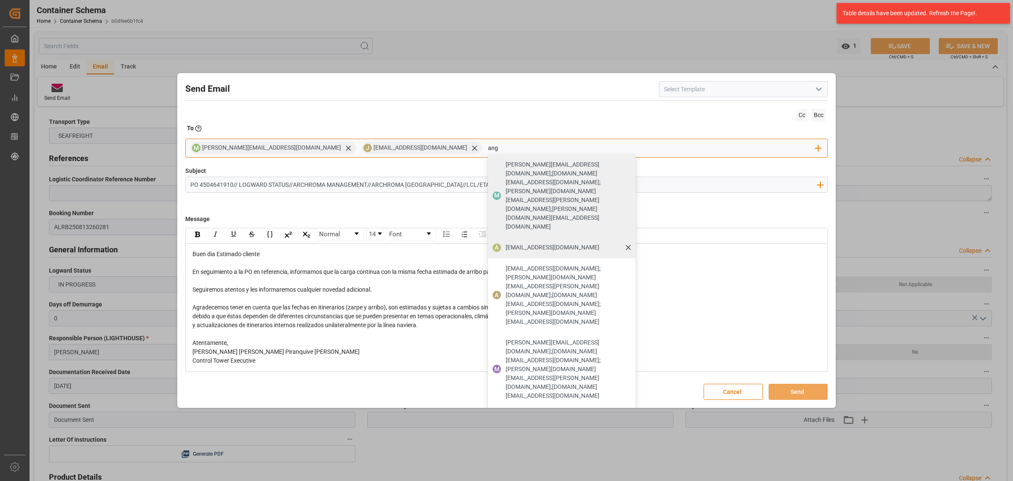
type input "ang"
click at [506, 243] on span "angiee.lamilla@archroma.com" at bounding box center [553, 247] width 94 height 9
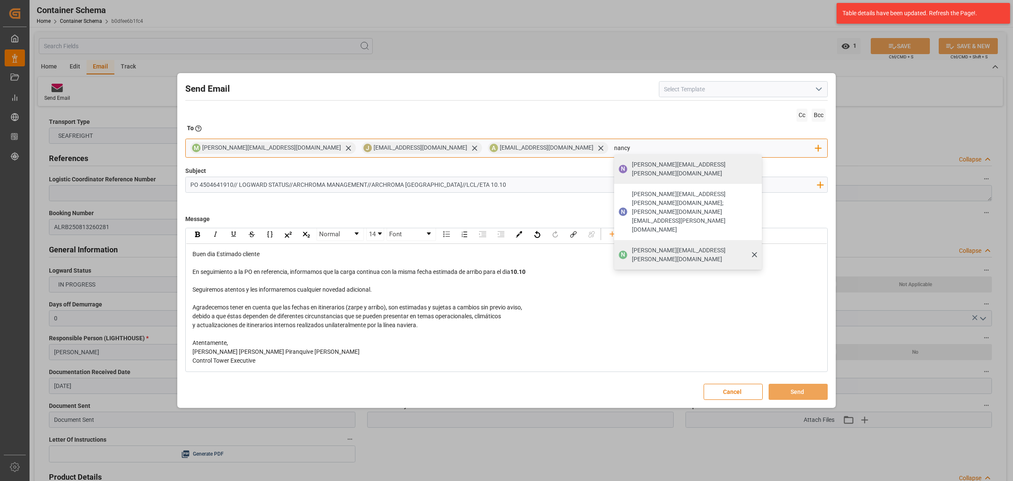
type input "nancy"
click at [632, 246] on span "nancy.castellanos@archroma.com" at bounding box center [694, 255] width 124 height 18
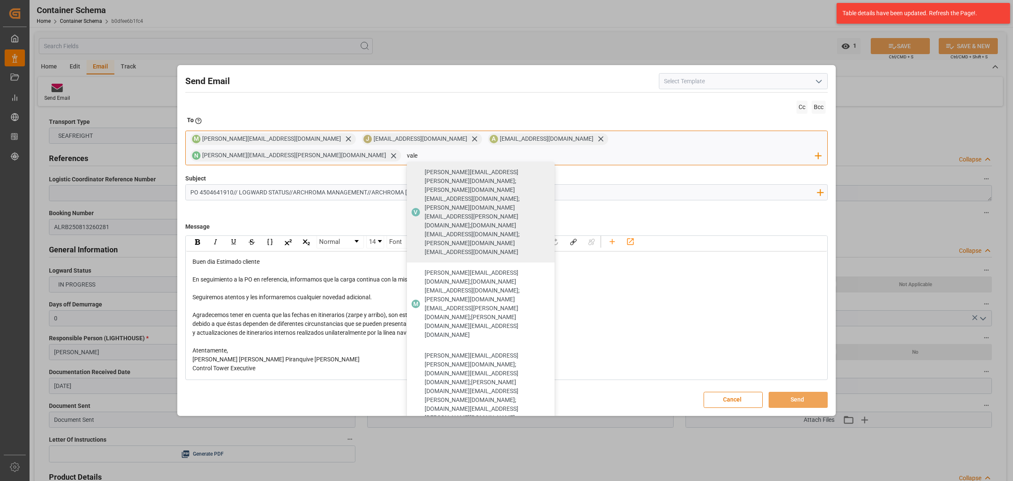
type input "vale"
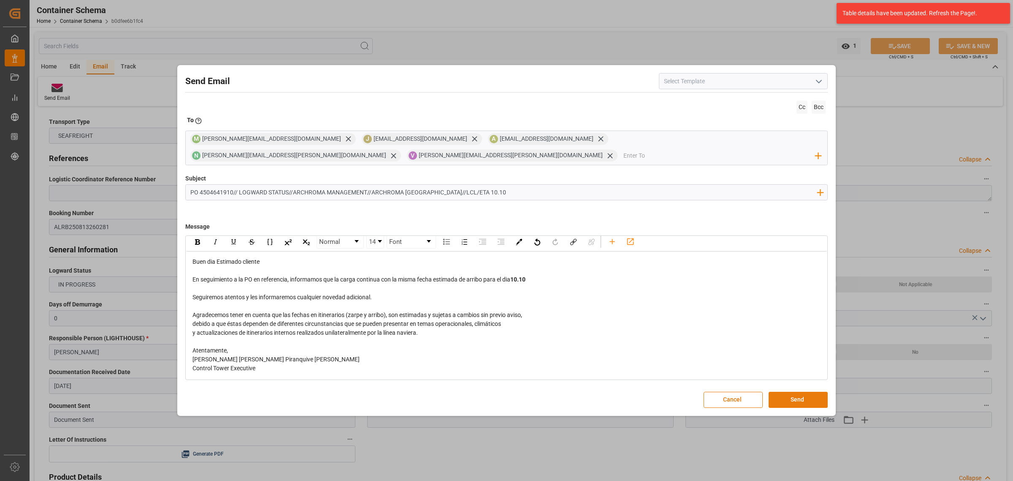
click at [809, 391] on button "Send" at bounding box center [798, 399] width 59 height 16
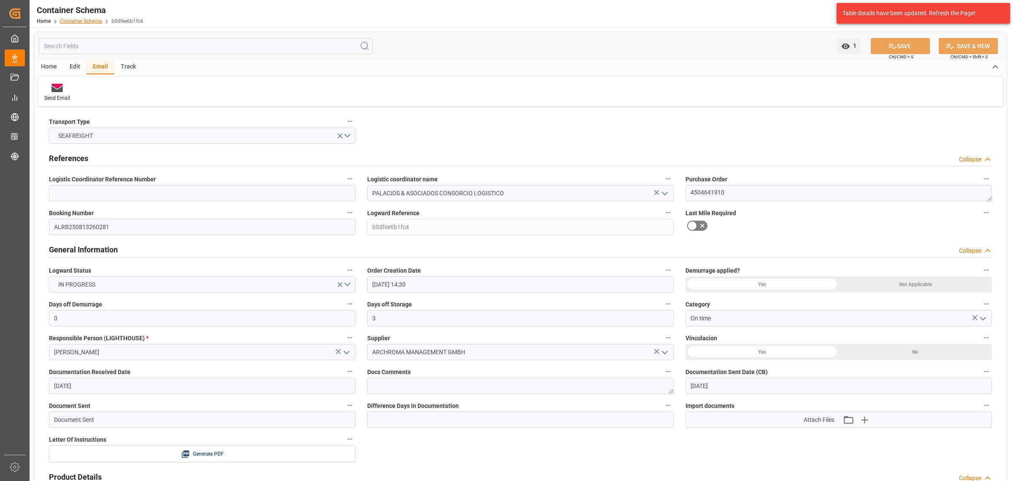
click at [96, 22] on link "Container Schema" at bounding box center [81, 21] width 42 height 6
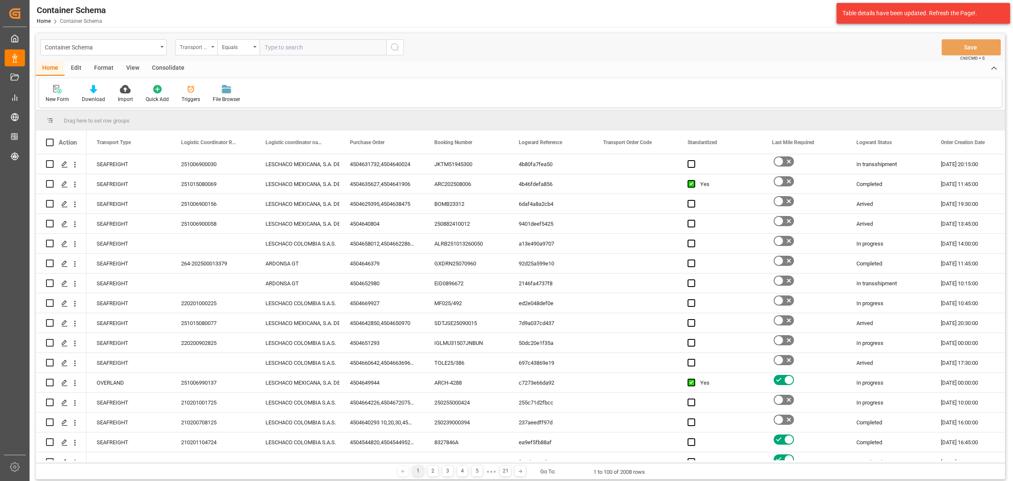
click at [196, 54] on div "Transport Type" at bounding box center [196, 47] width 42 height 16
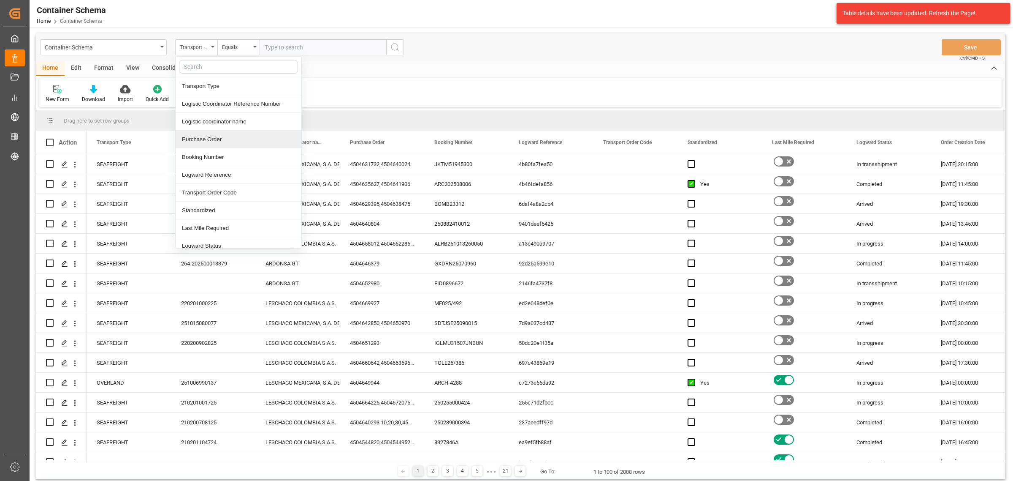
click at [222, 138] on div "Purchase Order" at bounding box center [239, 139] width 126 height 18
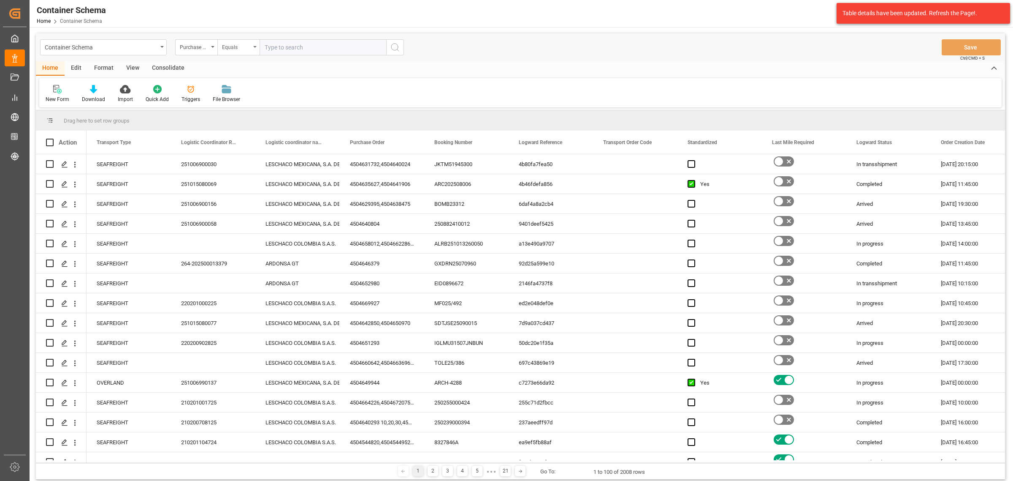
click at [240, 45] on div "Equals" at bounding box center [236, 46] width 29 height 10
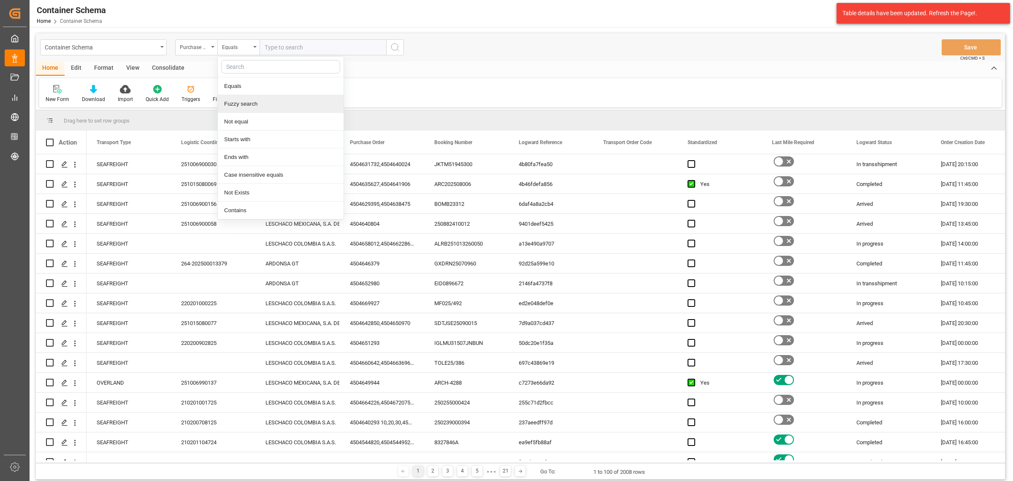
click at [267, 106] on div "Fuzzy search" at bounding box center [281, 104] width 126 height 18
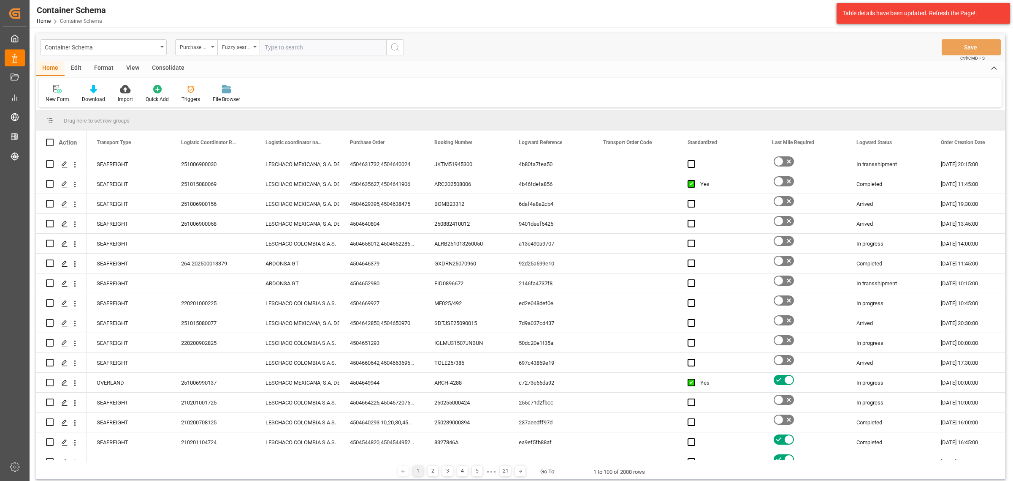
click at [286, 45] on input "text" at bounding box center [323, 47] width 127 height 16
paste input "4504651378"
type input "4504651378"
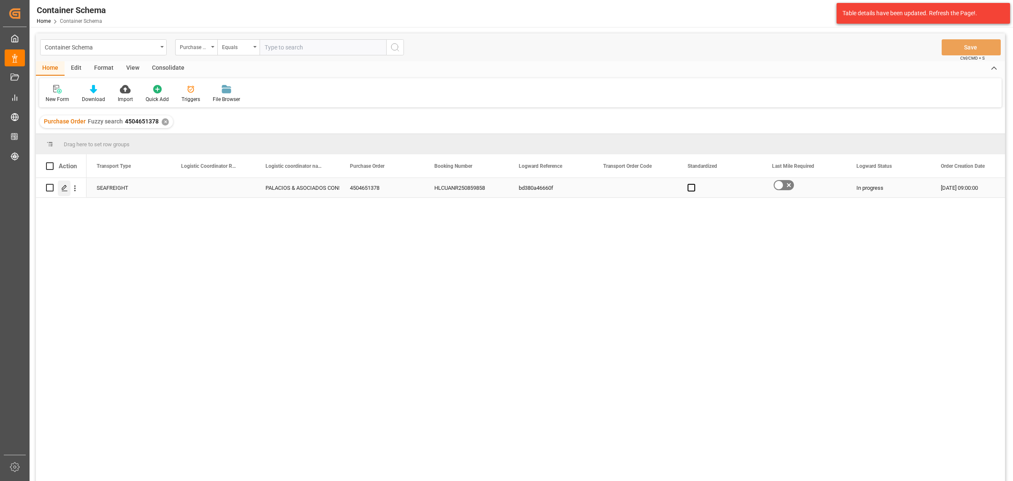
click at [60, 188] on div "Press SPACE to select this row." at bounding box center [64, 188] width 13 height 16
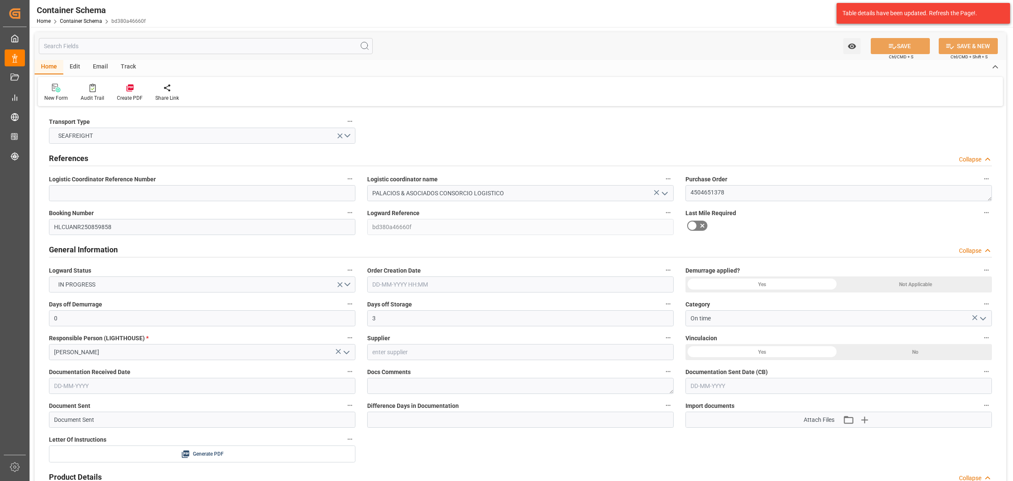
type input "18-09-2025 09:00"
type input "16-09-2025"
type input "17-09-2025"
type input "10-10-2025"
click at [96, 63] on div "Email" at bounding box center [101, 67] width 28 height 14
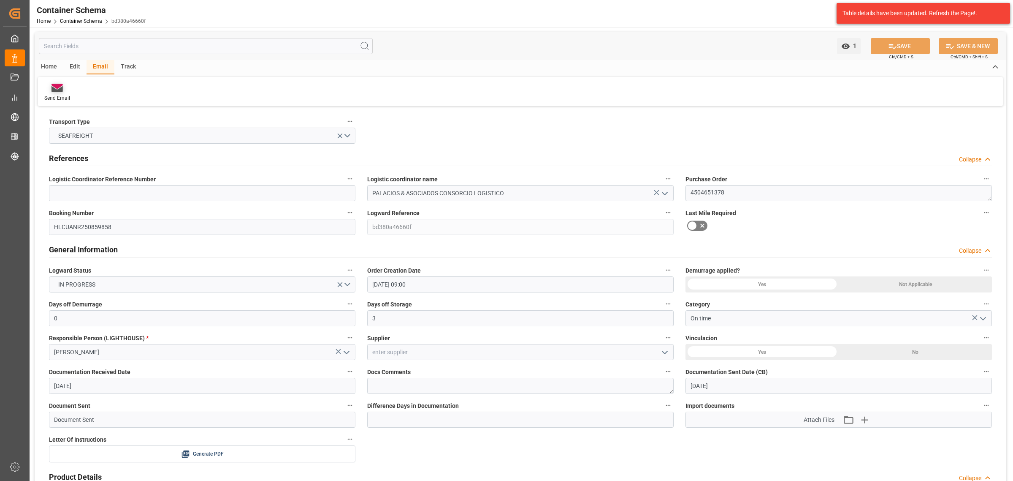
click at [50, 92] on div "Send Email" at bounding box center [57, 92] width 38 height 19
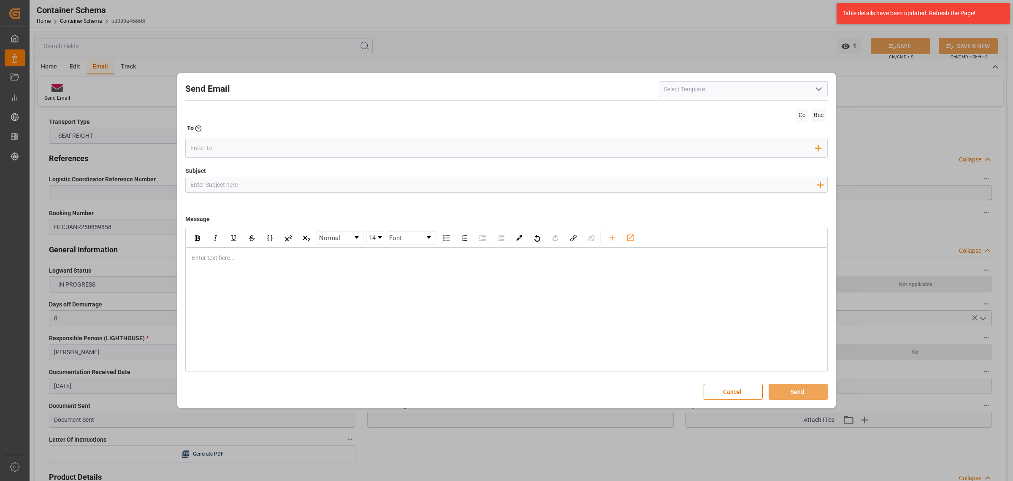
drag, startPoint x: 252, startPoint y: 188, endPoint x: 217, endPoint y: 165, distance: 41.7
click at [252, 188] on input "Subject" at bounding box center [504, 184] width 636 height 15
click at [731, 388] on button "Cancel" at bounding box center [733, 391] width 59 height 16
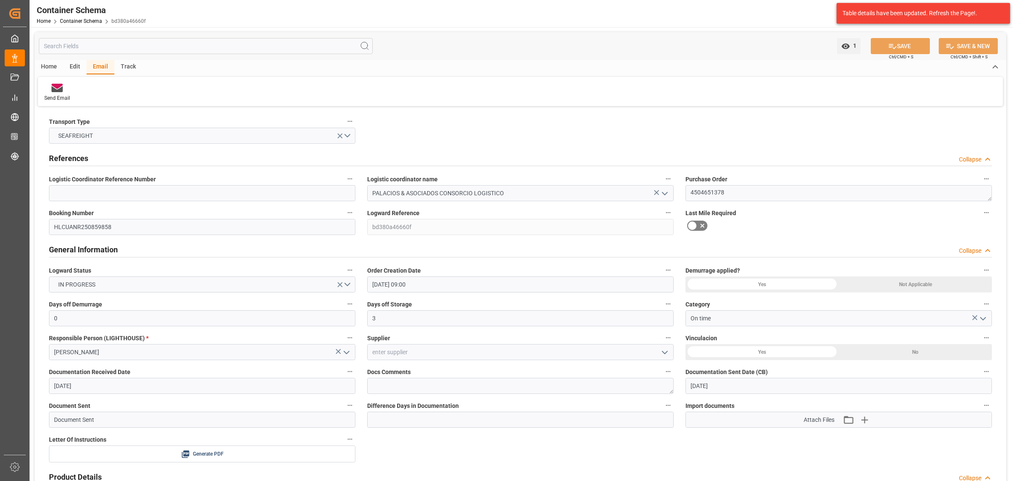
click at [127, 68] on div "Track" at bounding box center [128, 67] width 28 height 14
drag, startPoint x: 71, startPoint y: 85, endPoint x: 63, endPoint y: 89, distance: 8.1
click at [63, 89] on div at bounding box center [54, 87] width 20 height 9
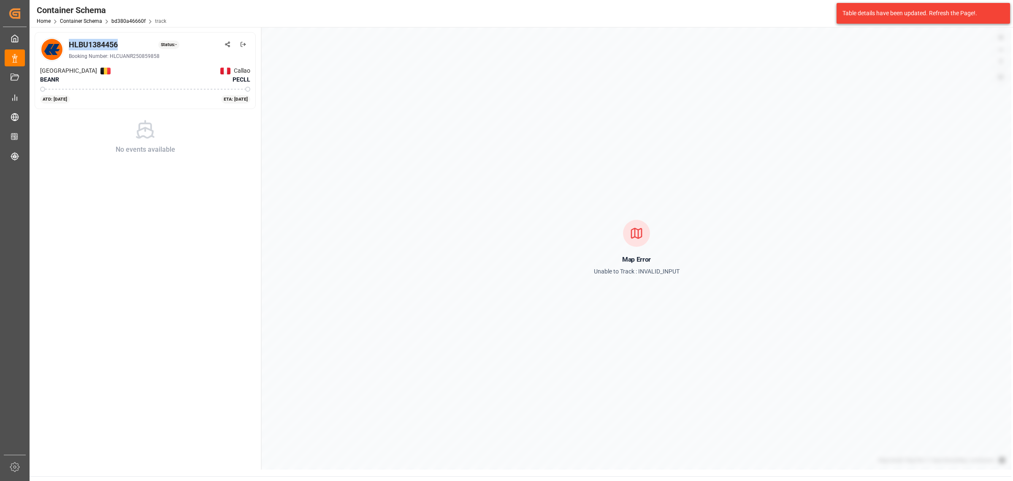
drag, startPoint x: 117, startPoint y: 45, endPoint x: 70, endPoint y: 43, distance: 46.9
click at [70, 43] on div "HLBU1384456" at bounding box center [93, 44] width 49 height 11
copy div "HLBU1384456"
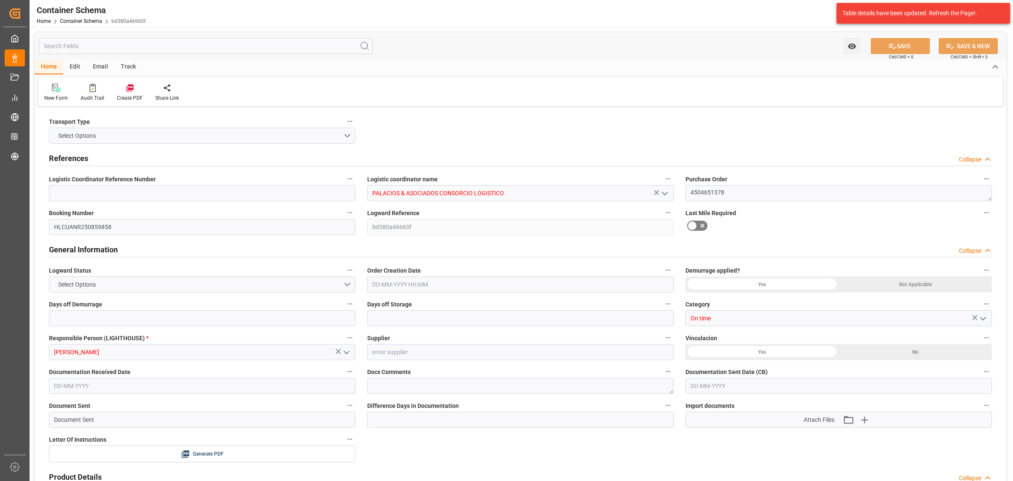
type input "0"
type input "3"
type input "1"
type input "18"
type input "23400"
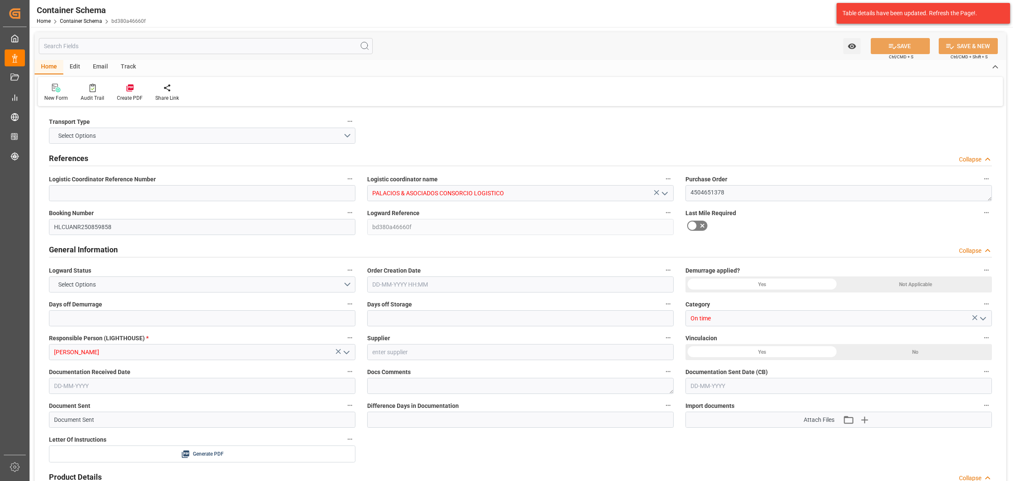
type input "24480"
type input "Hapag Lloyd"
type input "Hapag Lloyd Aktiengesellschaft"
type input "BEANR"
type input "PECLL"
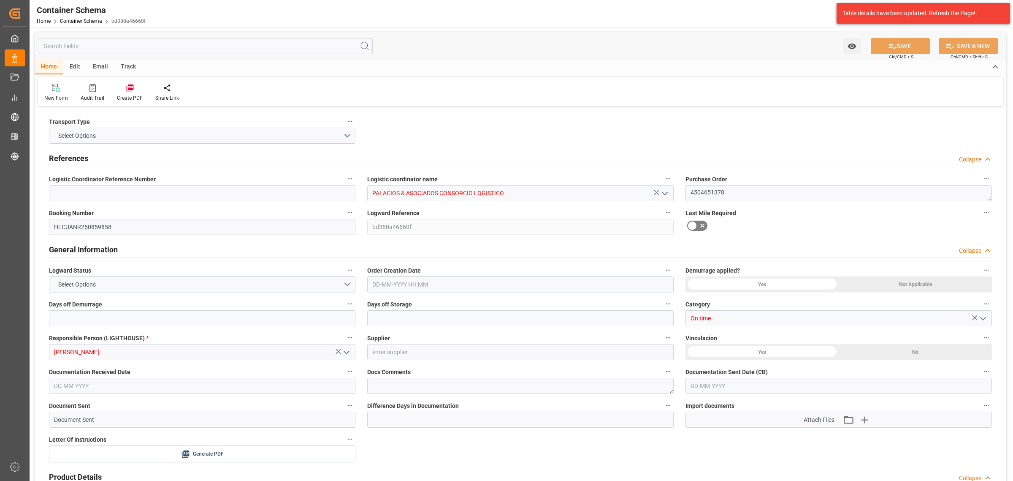
type input "9777589"
type input "18-09-2025 09:00"
type input "16-09-2025"
type input "17-09-2025"
type input "10-10-2025"
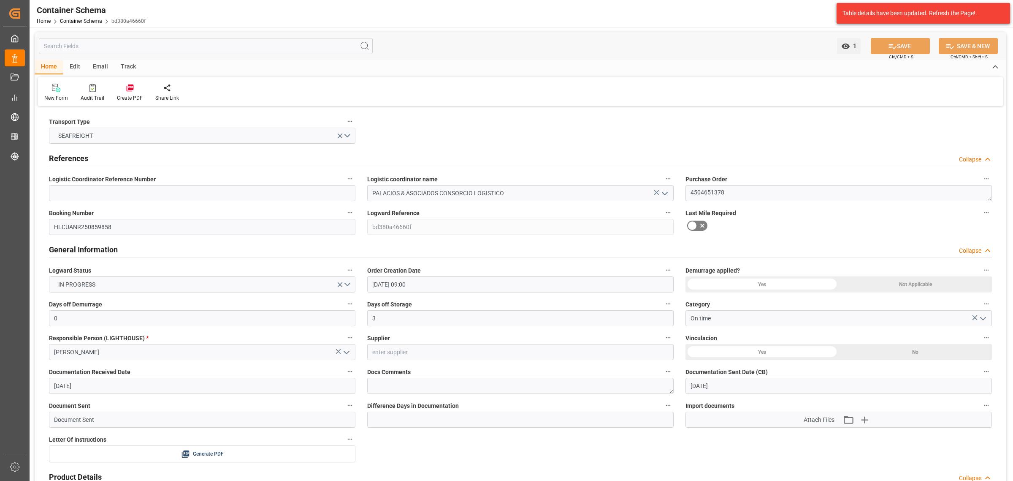
click at [106, 67] on div "Email" at bounding box center [101, 67] width 28 height 14
click at [62, 97] on div "Send Email" at bounding box center [57, 98] width 26 height 8
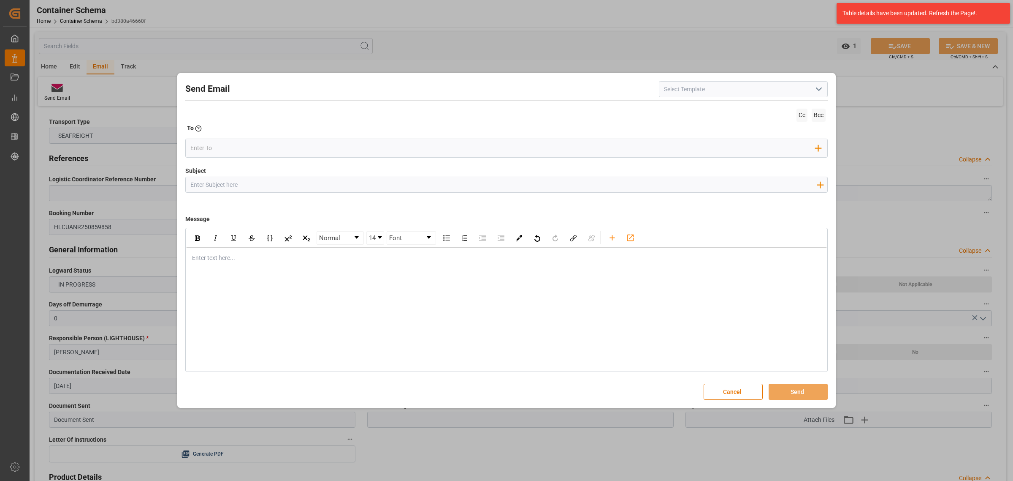
click at [372, 188] on input "Subject" at bounding box center [504, 184] width 636 height 15
click at [286, 184] on input "Subject" at bounding box center [504, 184] width 636 height 15
paste input "PO 4504651378 //TE//VARIACION ETA// BASF SE // ARCHROMA PERU// FCL//ETA 09.10"
drag, startPoint x: 295, startPoint y: 186, endPoint x: 253, endPoint y: 185, distance: 41.4
click at [253, 185] on input "PO 4504651378 //TE//VARIACION ETA// BASF SE // ARCHROMA PERU// FCL//ETA 09.10" at bounding box center [504, 184] width 636 height 15
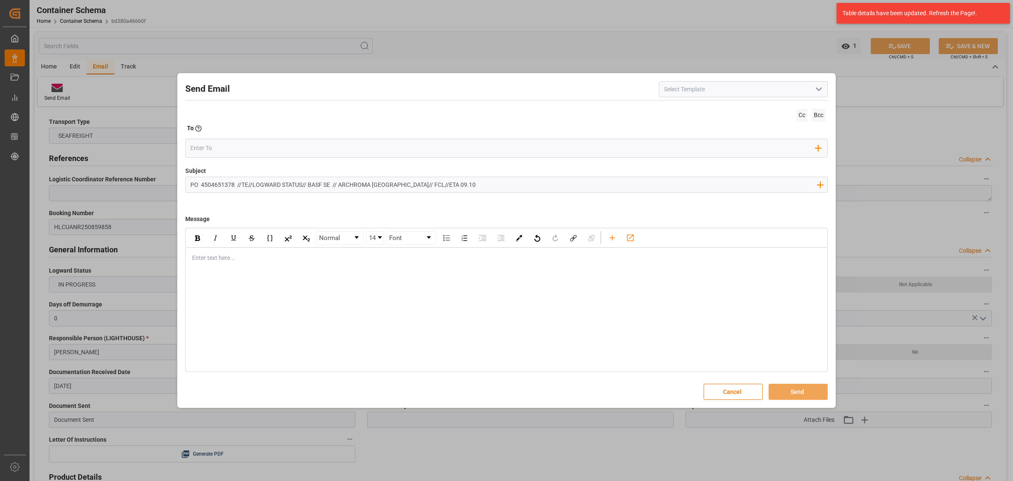
click at [427, 187] on input "PO 4504651378 //TE//LOGWARD STATUS// BASF SE // ARCHROMA PERU// FCL//ETA 09.10" at bounding box center [504, 184] width 636 height 15
type input "PO 4504651378 //TE//LOGWARD STATUS// BASF SE // ARCHROMA PERU// FCL//ETA 10.10"
click at [216, 260] on div "rdw-editor" at bounding box center [507, 257] width 629 height 9
click at [285, 256] on div "rdw-editor" at bounding box center [507, 257] width 629 height 9
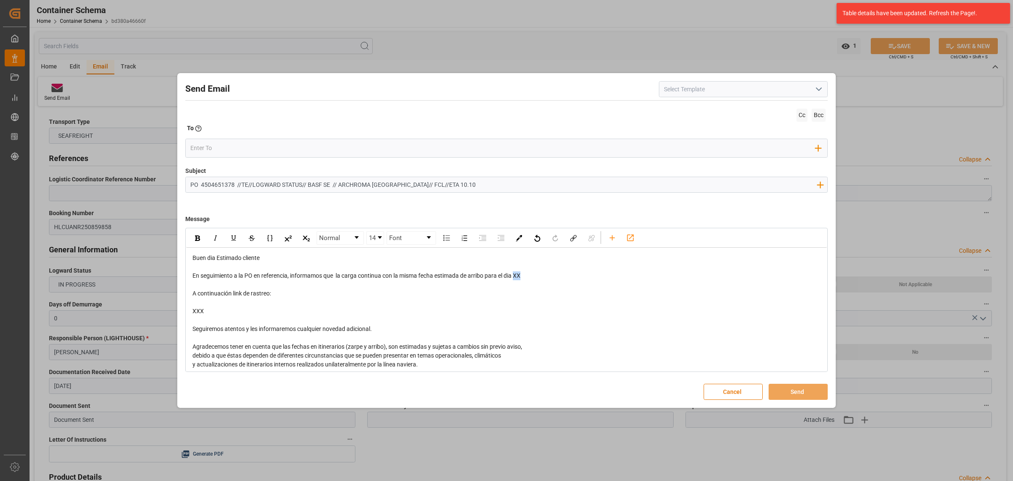
drag, startPoint x: 526, startPoint y: 275, endPoint x: 516, endPoint y: 277, distance: 10.4
click at [516, 277] on div "En seguimiento a la PO en referencia, informamos que la carga continua con la m…" at bounding box center [507, 275] width 629 height 9
drag, startPoint x: 218, startPoint y: 312, endPoint x: 190, endPoint y: 291, distance: 35.3
click at [190, 291] on div "Buen dia Estimado cliente En seguimiento a la PO en referencia, informamos que …" at bounding box center [506, 332] width 641 height 171
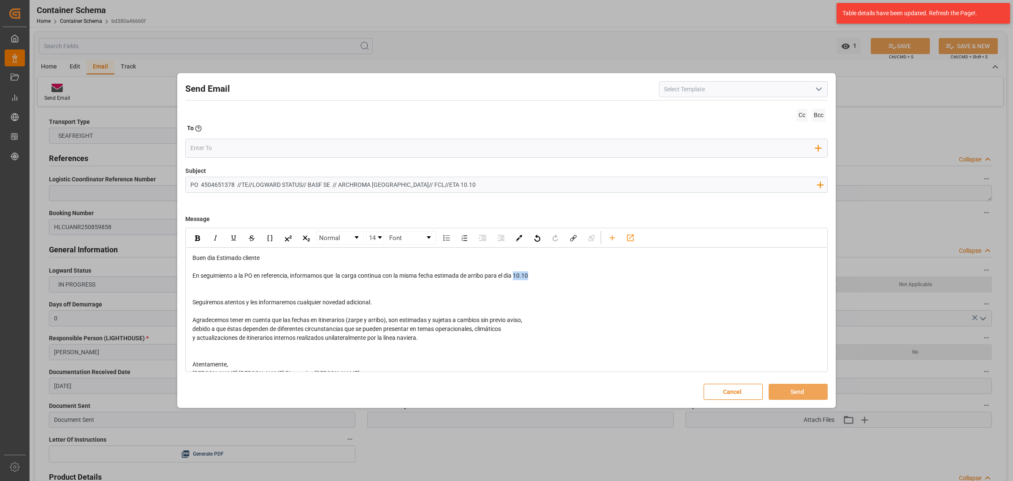
drag, startPoint x: 546, startPoint y: 280, endPoint x: 518, endPoint y: 277, distance: 27.5
click at [518, 277] on div "En seguimiento a la PO en referencia, informamos que la carga continua con la m…" at bounding box center [507, 275] width 629 height 9
click at [196, 242] on div "rdw-inline-control" at bounding box center [197, 237] width 15 height 13
click at [407, 293] on div "rdw-editor" at bounding box center [507, 293] width 629 height 9
click at [282, 149] on input "email" at bounding box center [503, 147] width 626 height 13
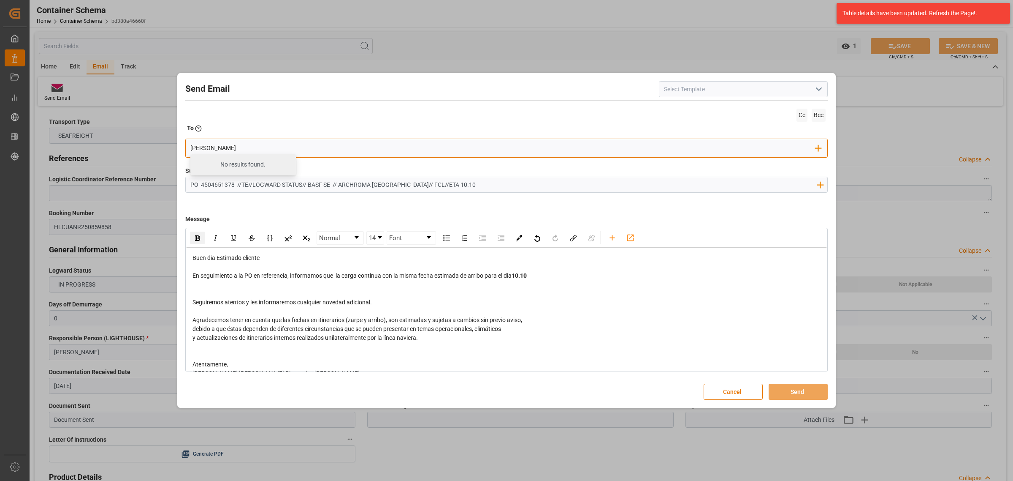
type input "angie"
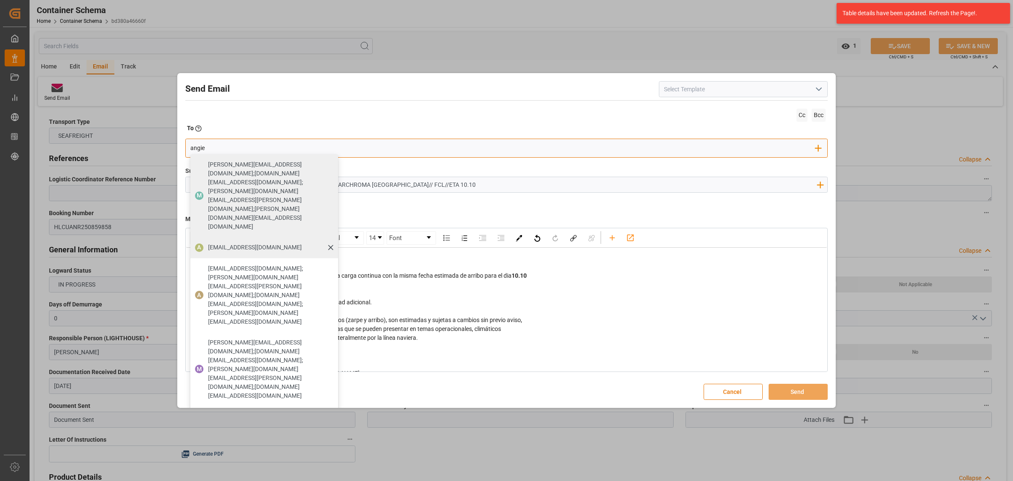
click at [260, 243] on span "angiee.lamilla@archroma.com" at bounding box center [255, 247] width 94 height 9
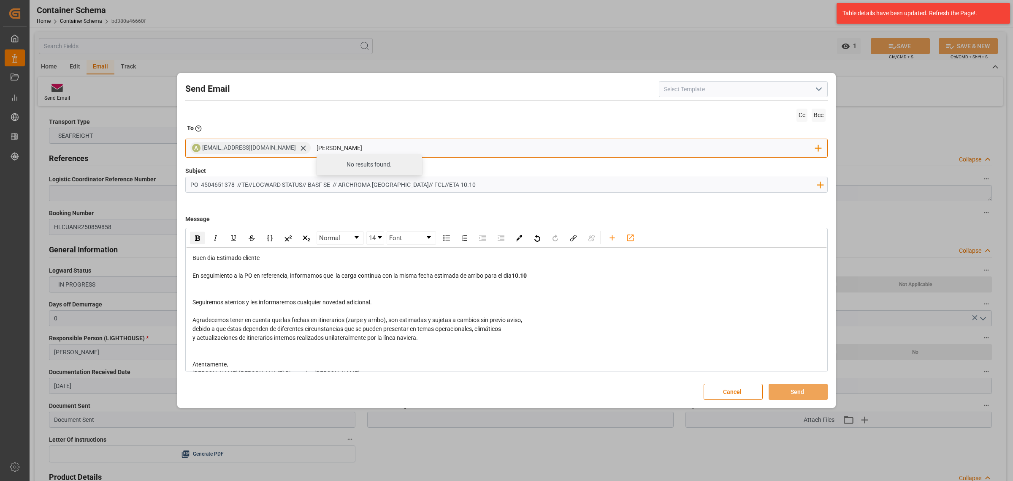
type input "maria"
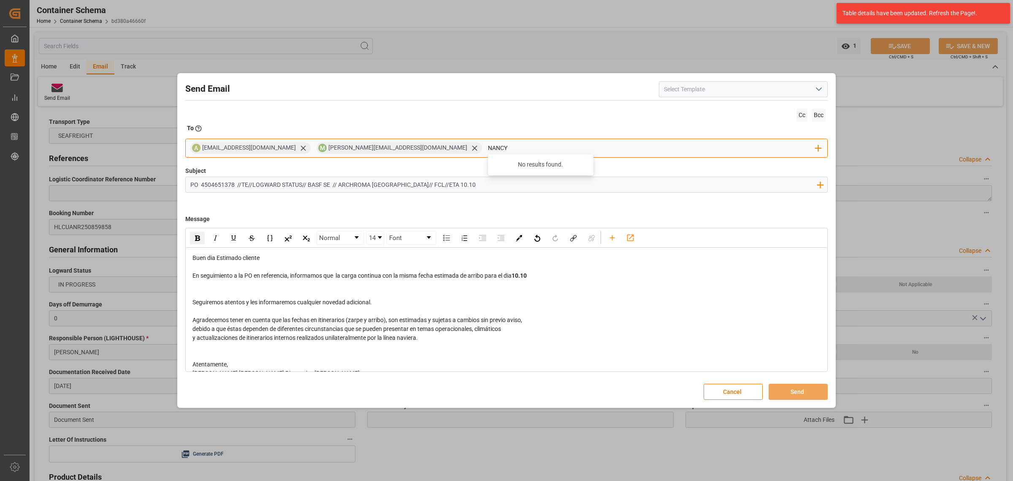
type input "nancy"
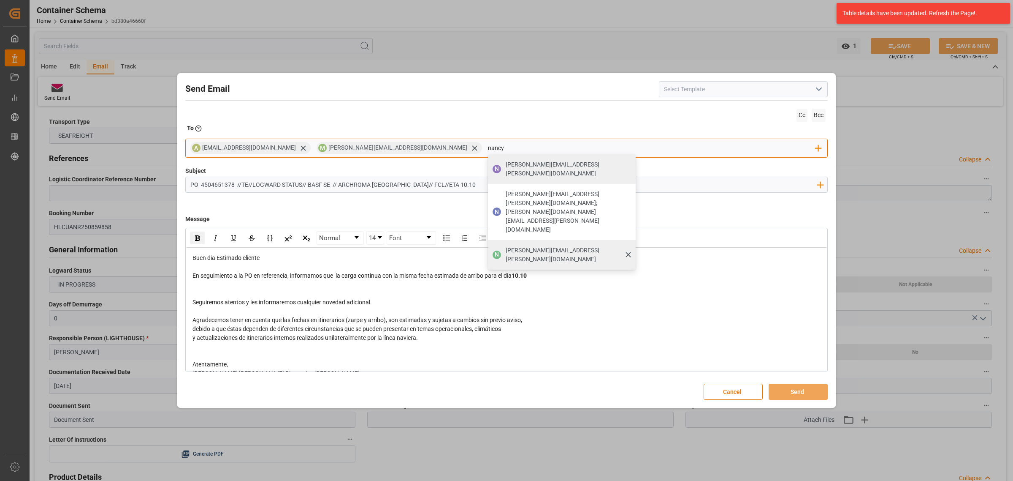
click at [506, 246] on span "nancy.castellanos@archroma.com" at bounding box center [568, 255] width 124 height 18
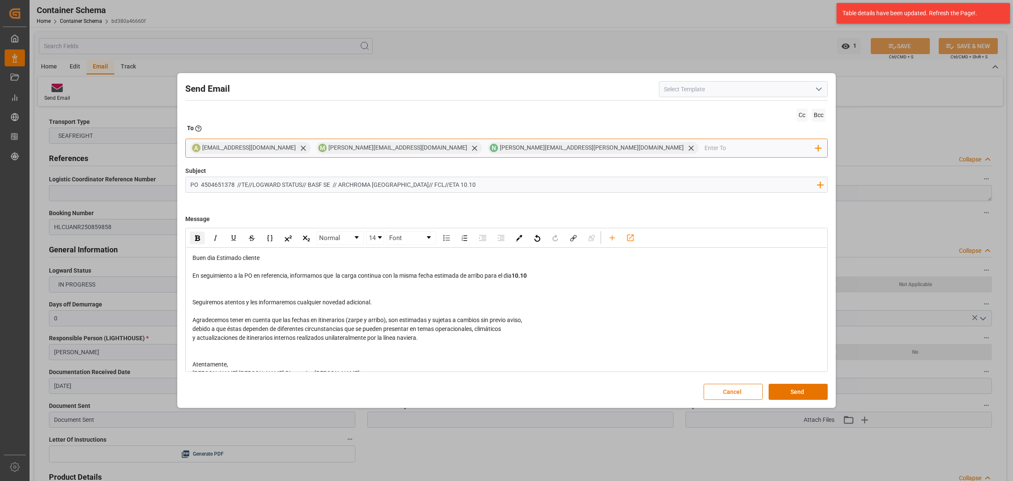
type input "L"
type input "jt"
click at [722, 165] on span "jtoribio@pasoc.pe" at bounding box center [766, 169] width 88 height 18
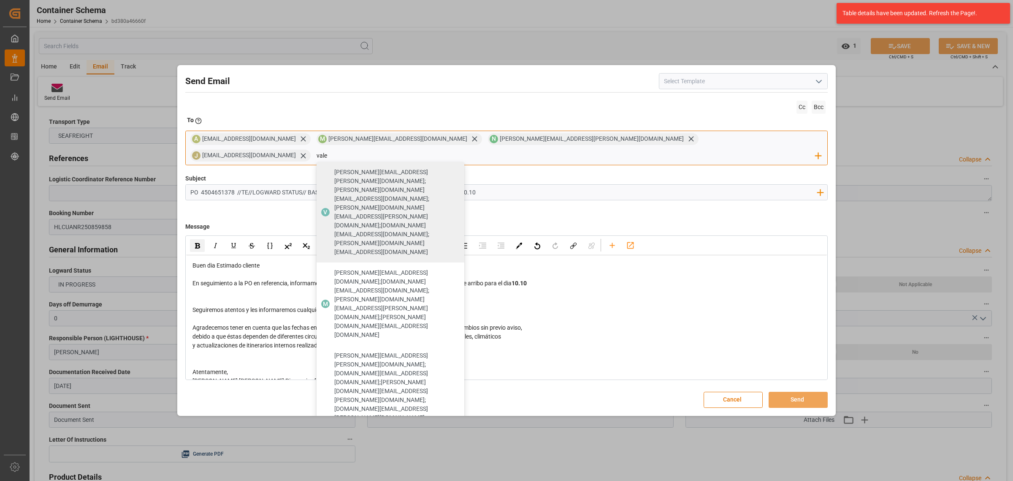
type input "vale"
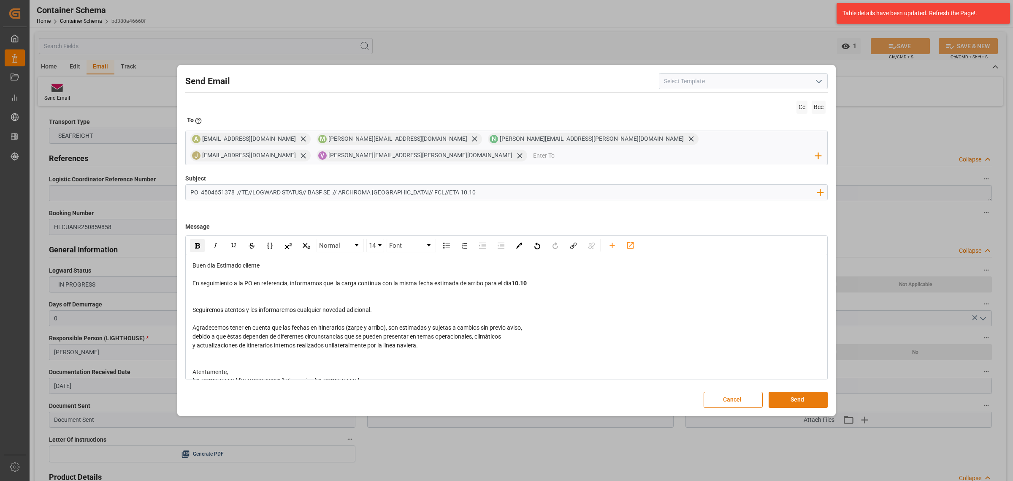
click at [777, 391] on button "Send" at bounding box center [798, 399] width 59 height 16
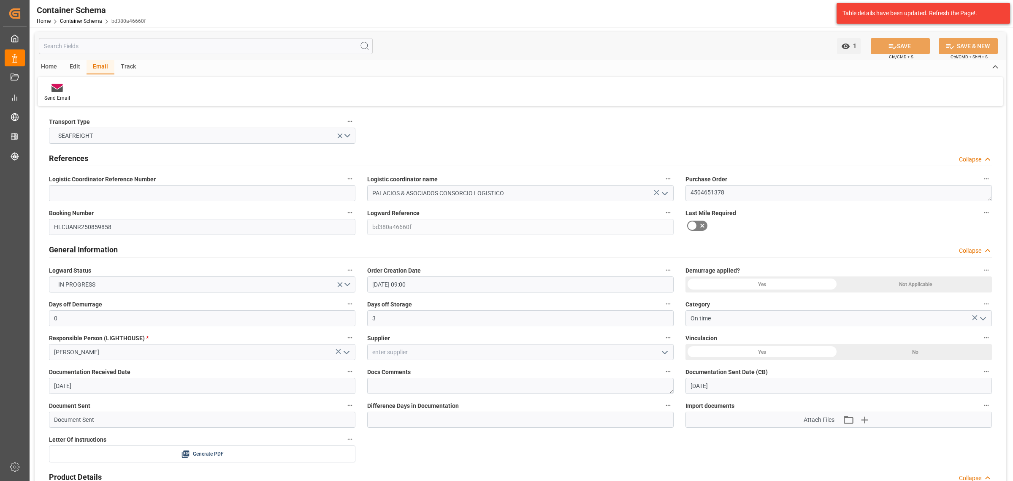
click at [771, 245] on div "General Information Collapse" at bounding box center [520, 249] width 943 height 16
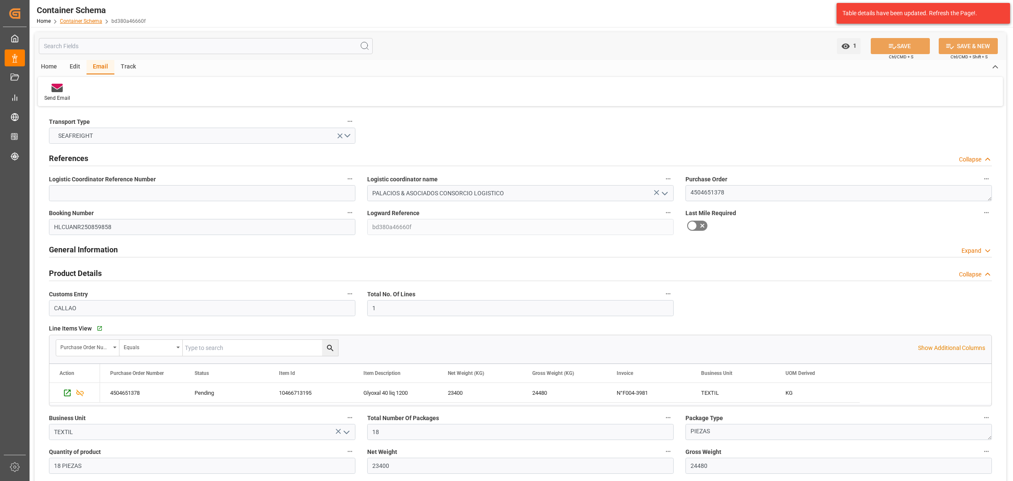
click at [85, 20] on link "Container Schema" at bounding box center [81, 21] width 42 height 6
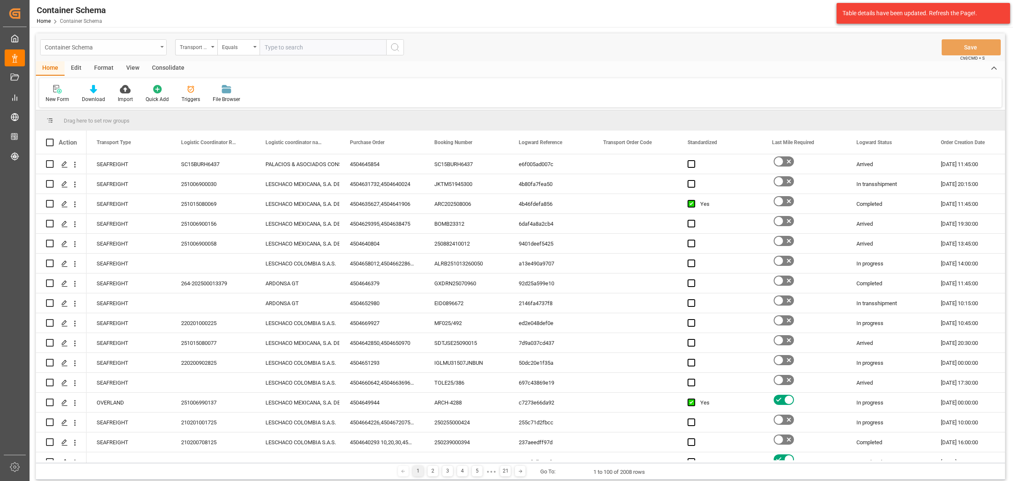
click at [155, 47] on div "Container Schema" at bounding box center [101, 46] width 113 height 11
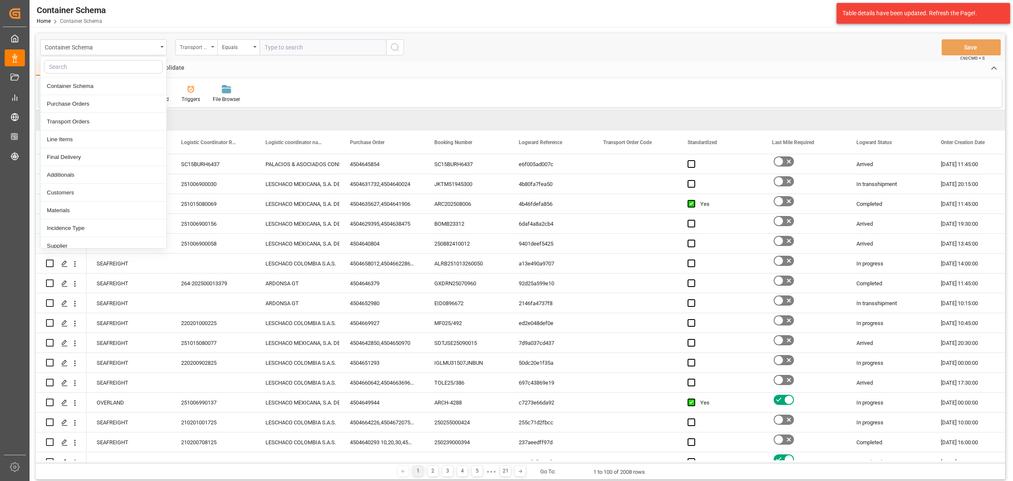
click at [195, 51] on div "Transport Type" at bounding box center [194, 46] width 29 height 10
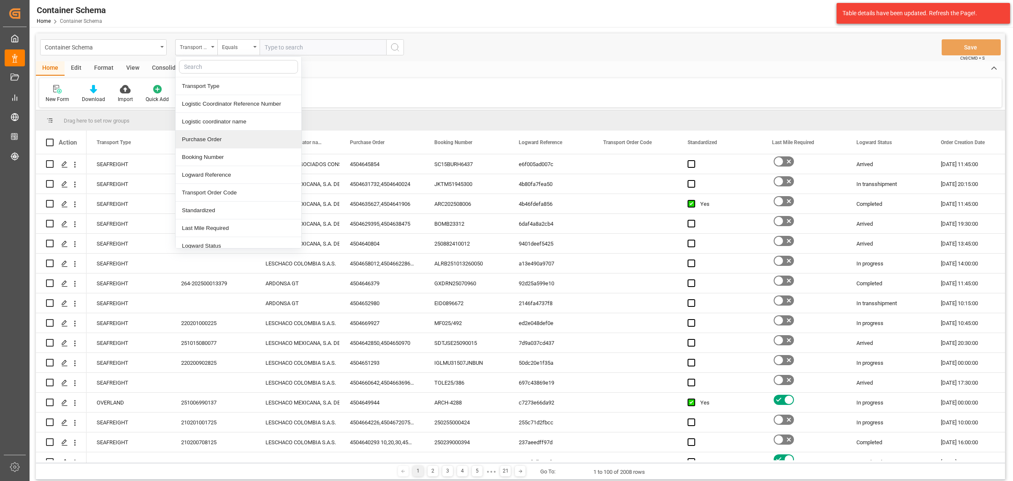
click at [224, 139] on div "Purchase Order" at bounding box center [239, 139] width 126 height 18
click at [220, 43] on div "Equals" at bounding box center [238, 47] width 42 height 16
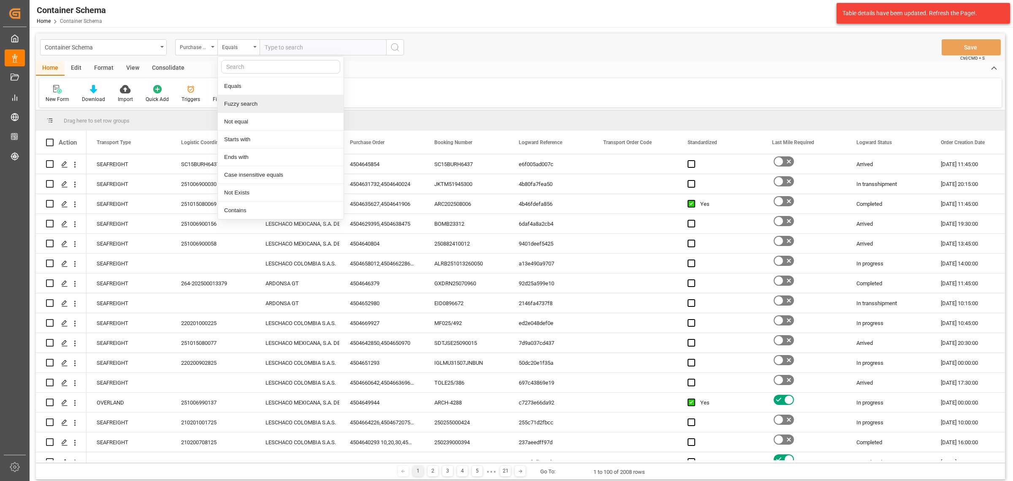
click at [258, 106] on div "Fuzzy search" at bounding box center [281, 104] width 126 height 18
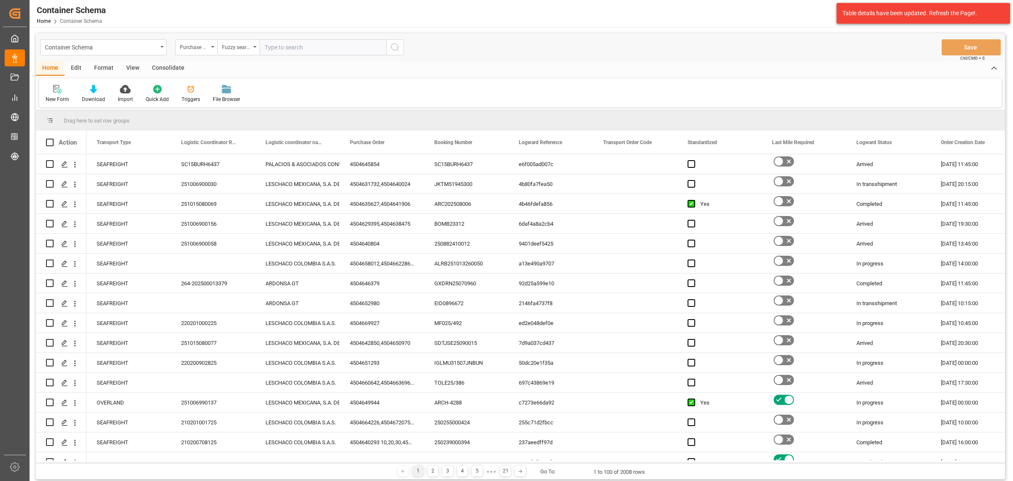
click at [277, 45] on input "text" at bounding box center [323, 47] width 127 height 16
paste input "4504653036"
type input "4504653036"
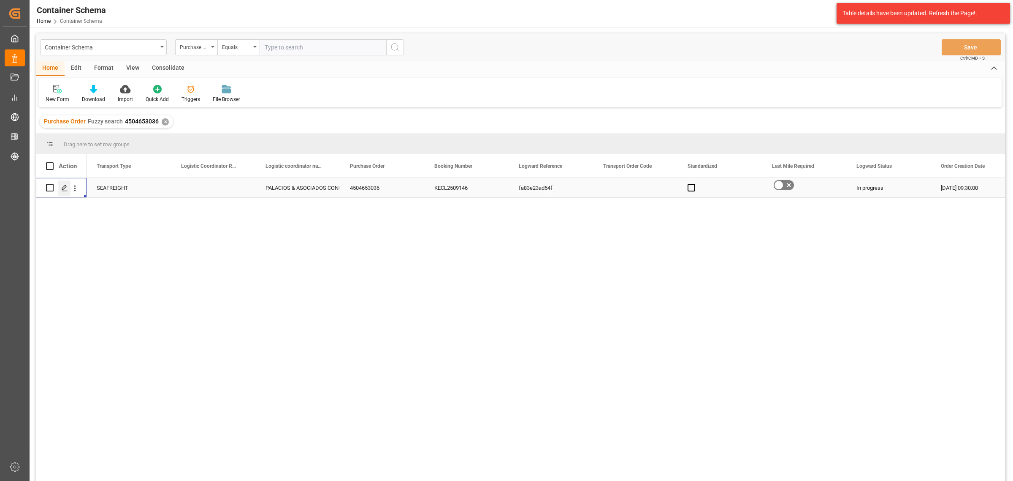
click at [60, 187] on div "Press SPACE to select this row." at bounding box center [64, 188] width 13 height 16
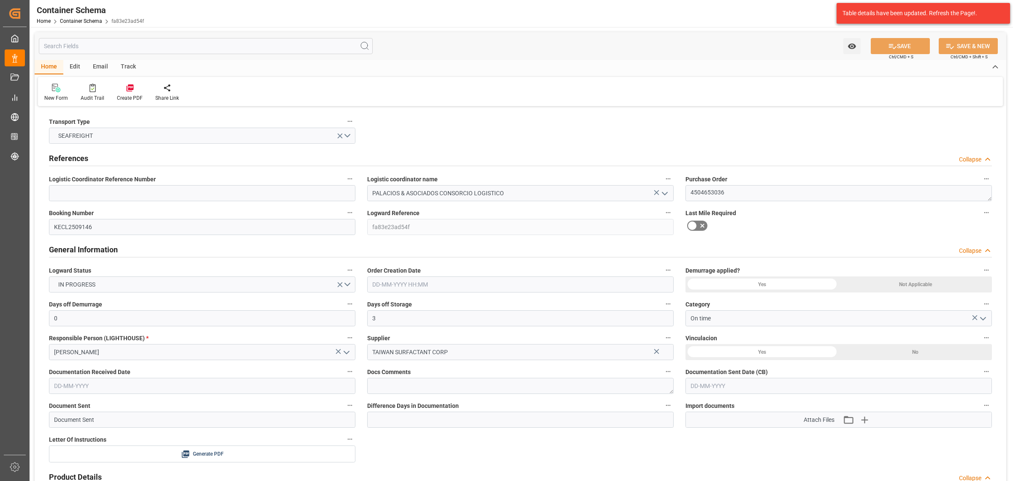
type input "05-09-2025 09:30"
type input "01-09-2025"
type input "12-10-2025"
click at [119, 64] on div "Track" at bounding box center [128, 67] width 28 height 14
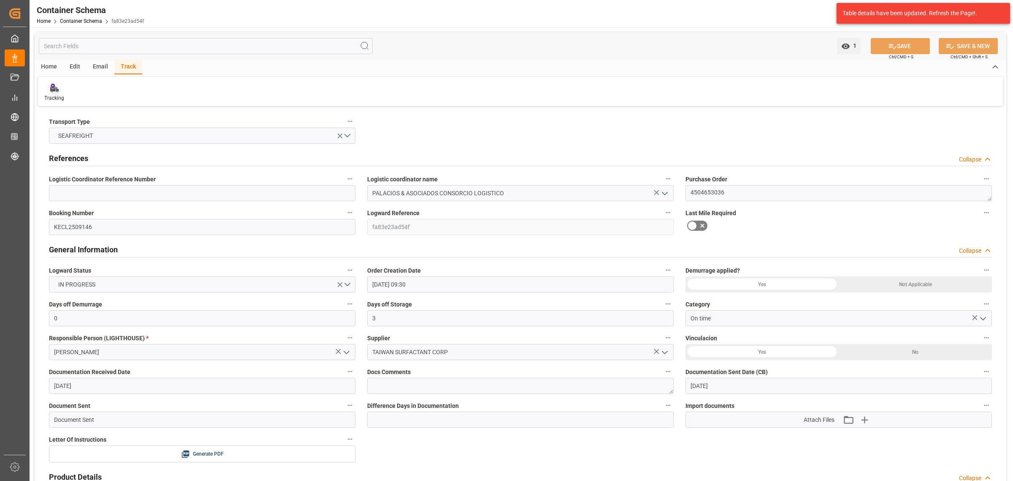
click at [54, 88] on g at bounding box center [54, 88] width 8 height 8
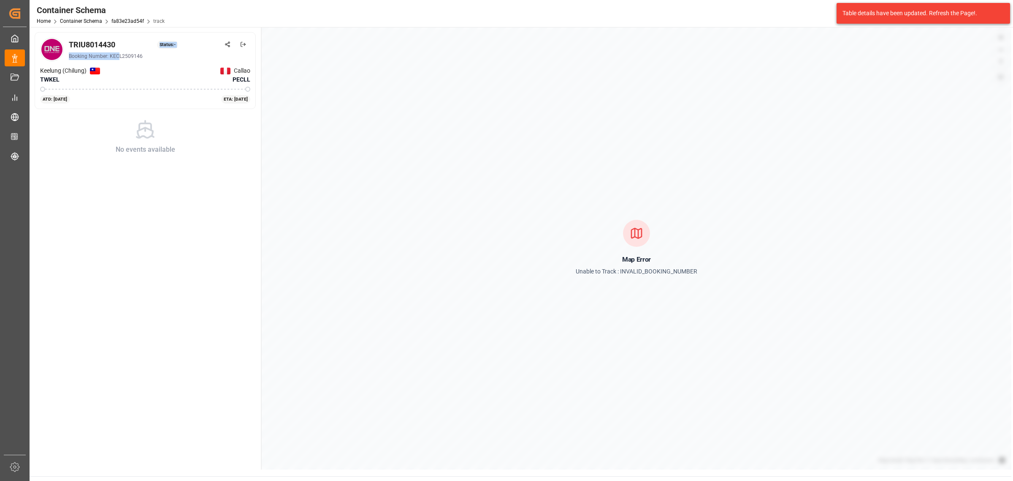
drag, startPoint x: 117, startPoint y: 45, endPoint x: 117, endPoint y: 53, distance: 8.0
click at [117, 53] on div "TRIU8014430 Status: - Booking Number: KECL2509146" at bounding box center [160, 49] width 182 height 21
click at [115, 43] on div "TRIU8014430" at bounding box center [92, 44] width 46 height 11
drag, startPoint x: 118, startPoint y: 43, endPoint x: 71, endPoint y: 43, distance: 47.3
click at [71, 43] on div "TRIU8014430 Status: -" at bounding box center [160, 44] width 182 height 11
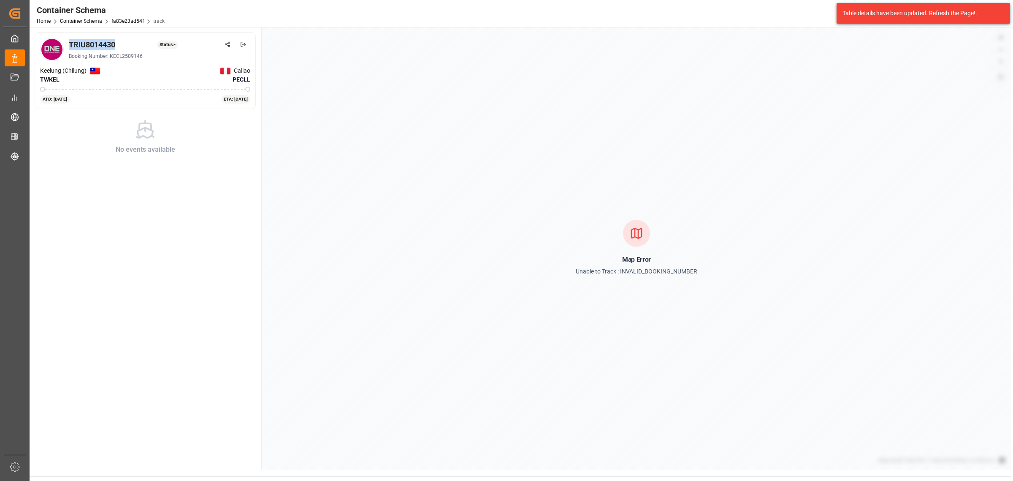
copy div "TRIU8014430"
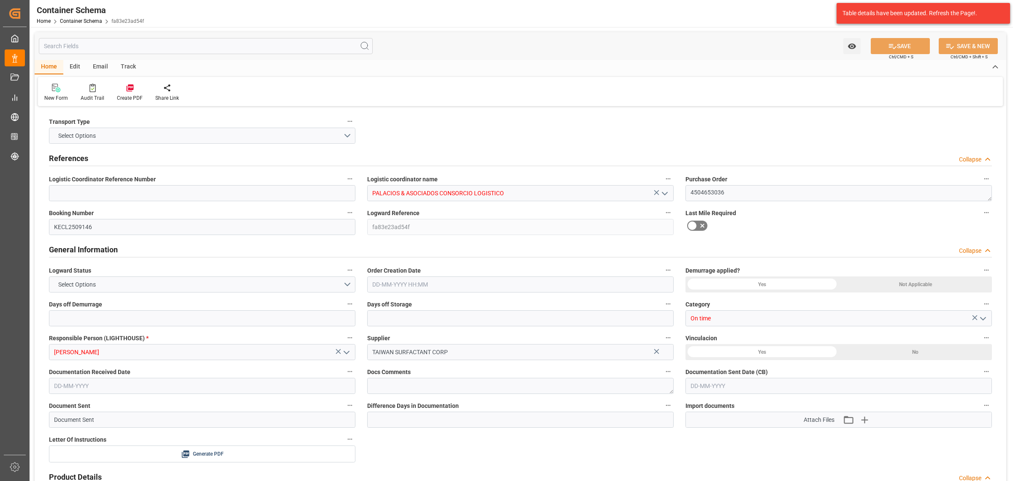
type input "0"
type input "3"
type input "2"
type input "12"
type input "8575"
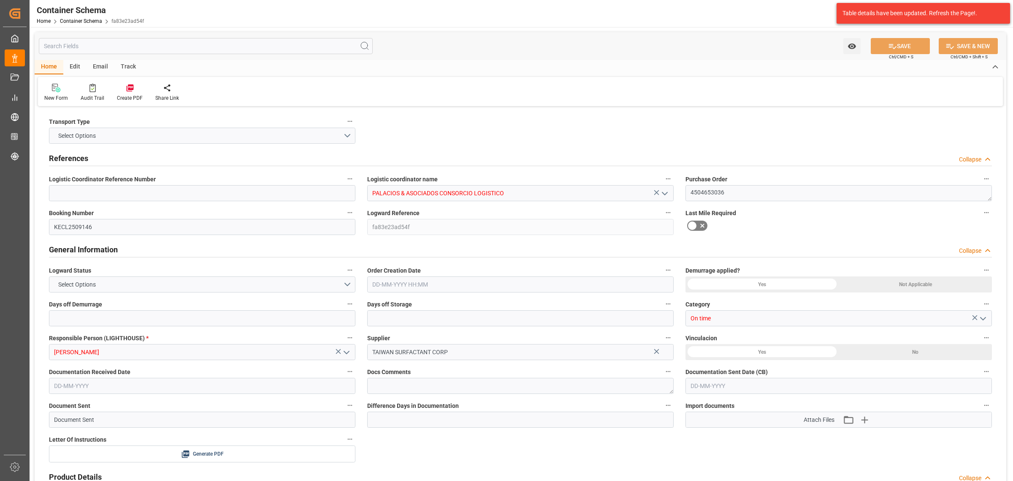
type input "9470"
type input "ONE"
type input "Ocean Network Express"
type input "TWKEL"
type input "PECLL"
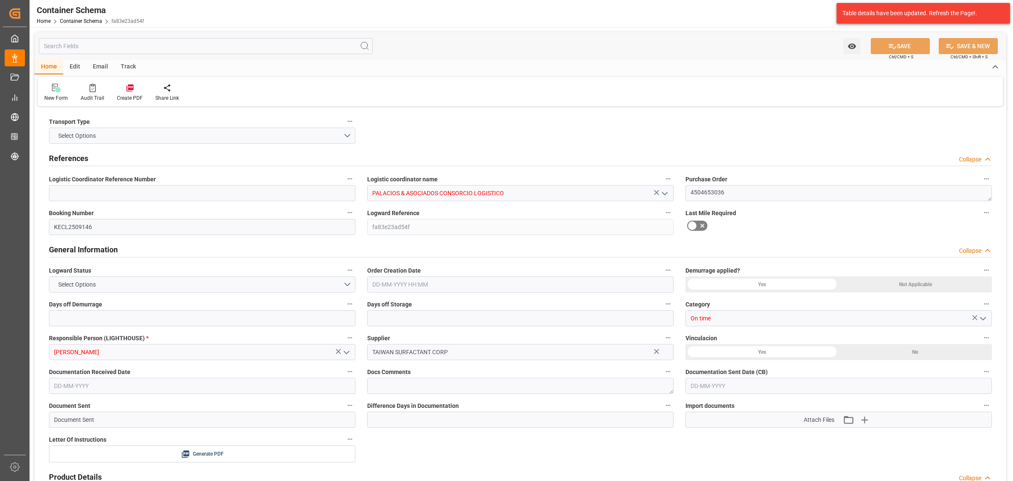
type input "9793935"
type input "05-09-2025 09:30"
type input "01-09-2025"
type input "12-10-2025"
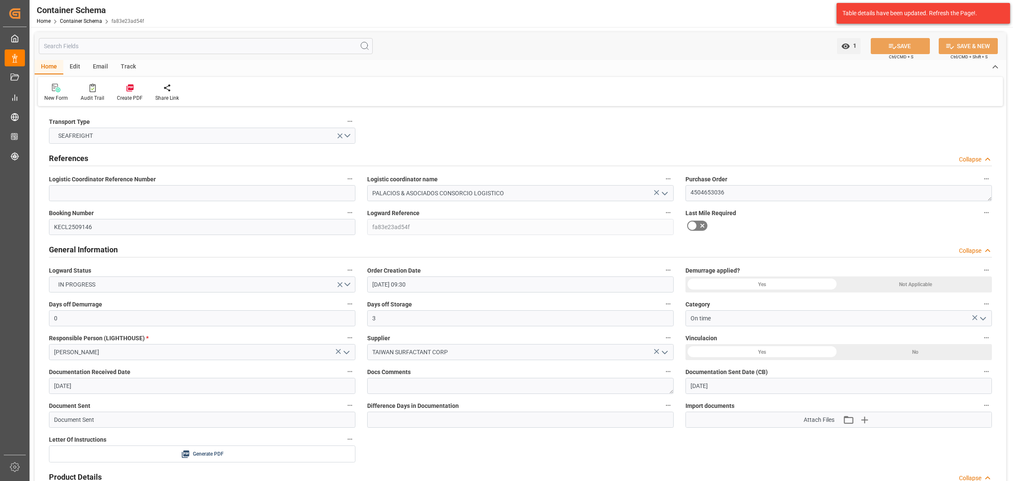
click at [106, 68] on div "Email" at bounding box center [101, 67] width 28 height 14
click at [58, 95] on div "Send Email" at bounding box center [57, 98] width 26 height 8
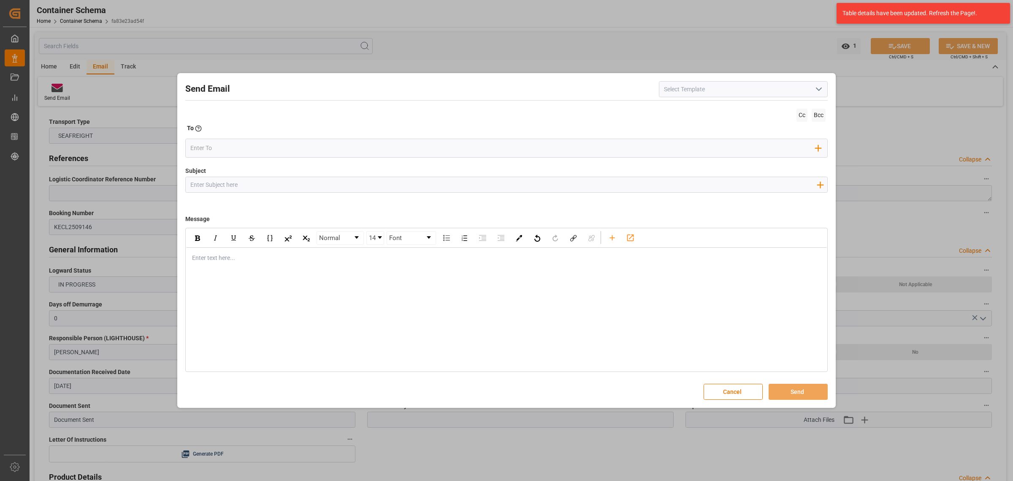
drag, startPoint x: 271, startPoint y: 190, endPoint x: 279, endPoint y: 187, distance: 8.5
click at [271, 190] on input "Subject" at bounding box center [504, 184] width 636 height 15
click at [264, 180] on input "Subject" at bounding box center [504, 184] width 636 height 15
paste input "PO 4504653036 10,20//TE//LOGWARD STATUS//TAIWAN SURFACTANT CORP//ARCHROMA PERU/…"
type input "PO 4504653036 10,20//TE//LOGWARD STATUS//TAIWAN SURFACTANT CORP//ARCHROMA PERU/…"
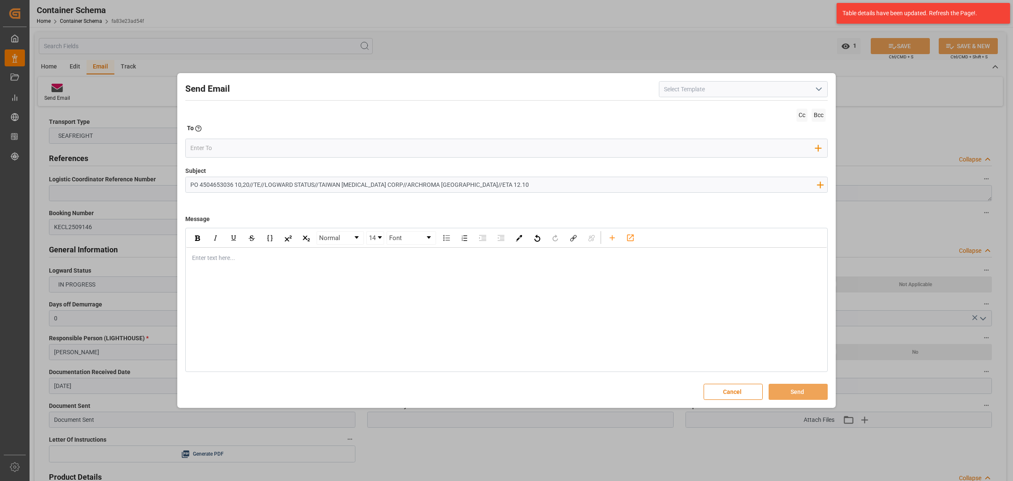
click at [230, 250] on div "Enter text here..." at bounding box center [506, 257] width 641 height 21
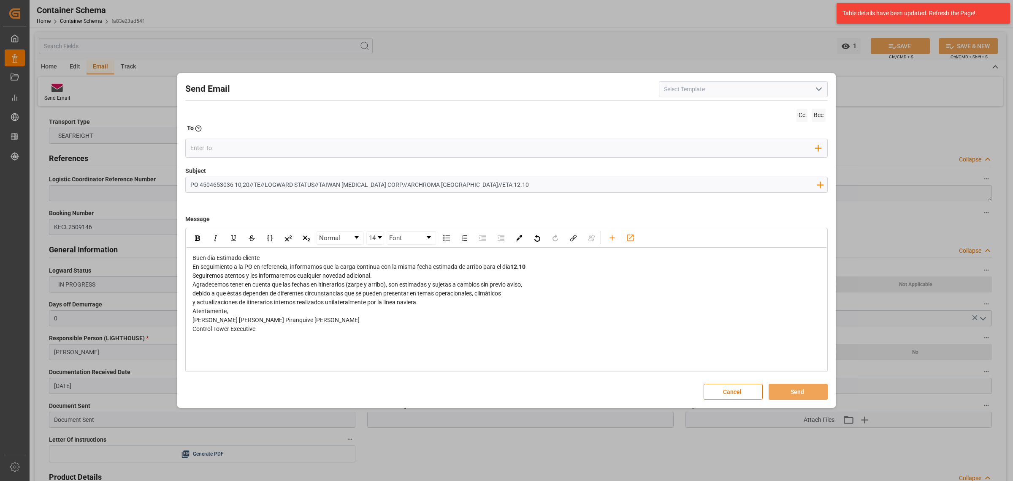
click at [300, 263] on span "En seguimiento a la PO en referencia, informamos que la carga continua con la m…" at bounding box center [352, 266] width 318 height 7
click at [326, 262] on div "Buen dia Estimado cliente" at bounding box center [507, 257] width 629 height 9
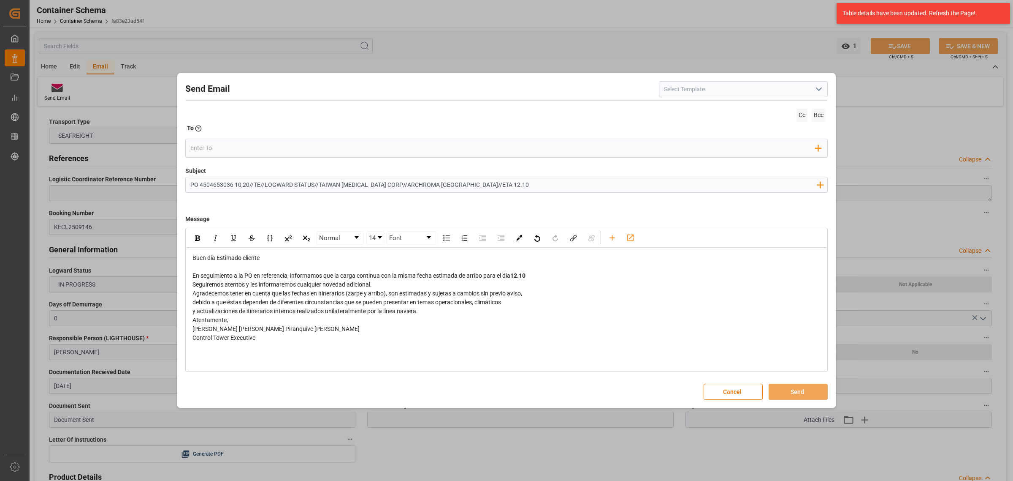
click at [535, 277] on div "En seguimiento a la PO en referencia, informamos que la carga continua con la m…" at bounding box center [507, 275] width 629 height 9
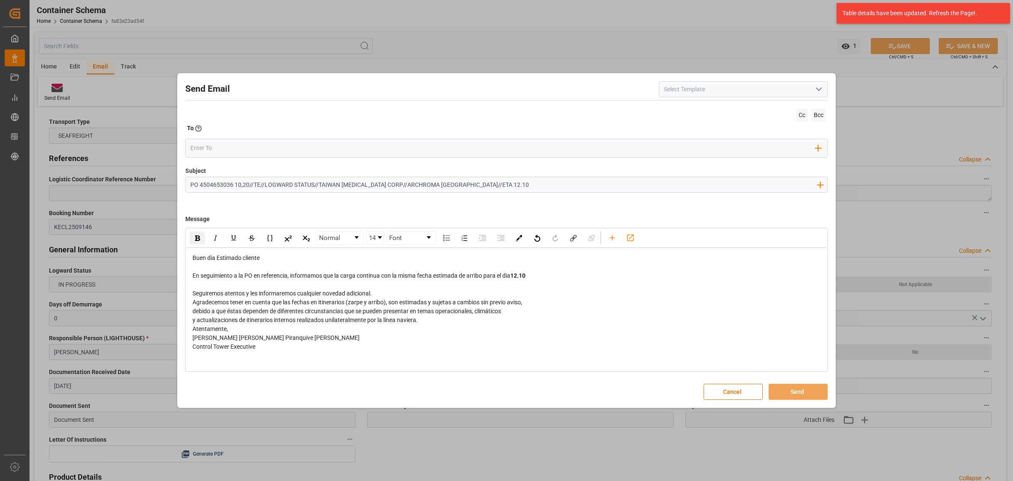
click at [442, 294] on div "Seguiremos atentos y les informaremos cualquier novedad adicional." at bounding box center [507, 293] width 629 height 9
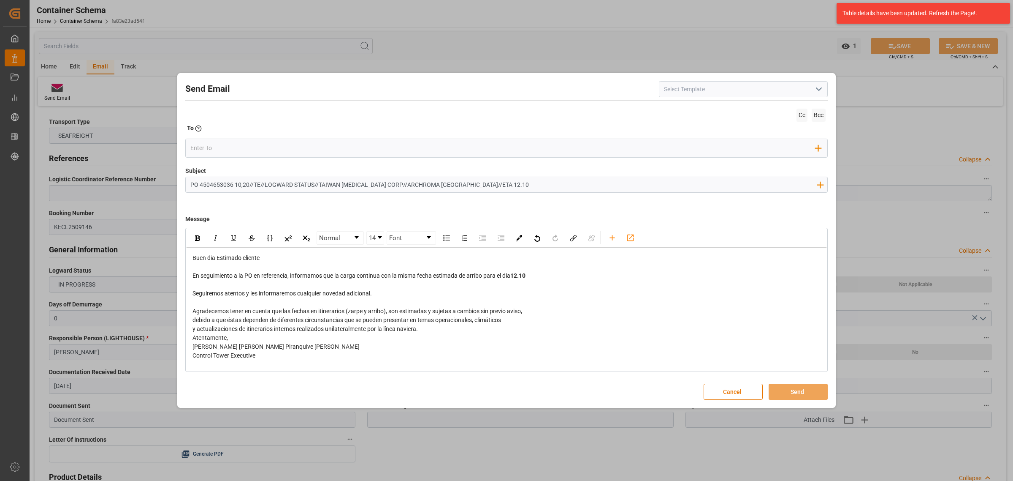
click at [426, 324] on div "y actualizaciones de itinerarios internos realizados unilateralmente por la lín…" at bounding box center [507, 328] width 629 height 9
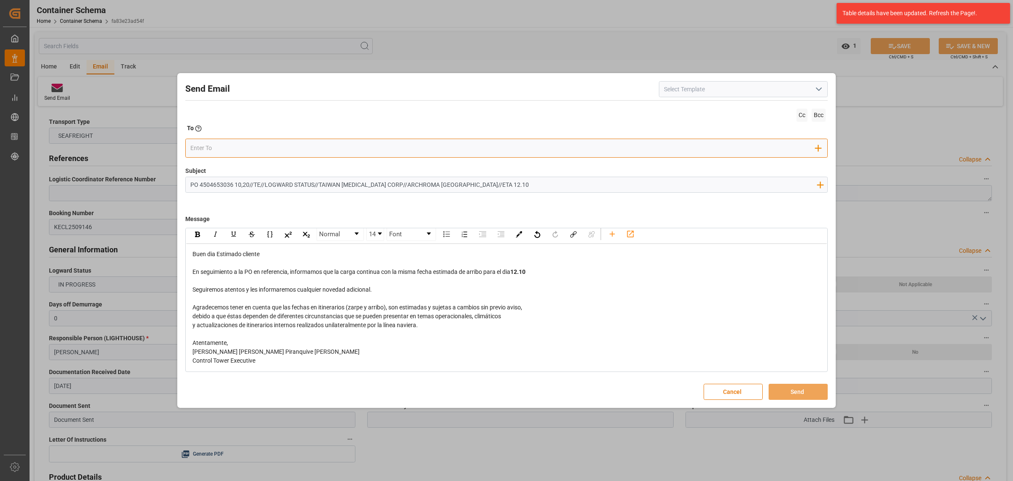
click at [231, 150] on input "email" at bounding box center [503, 147] width 626 height 13
type input "angie"
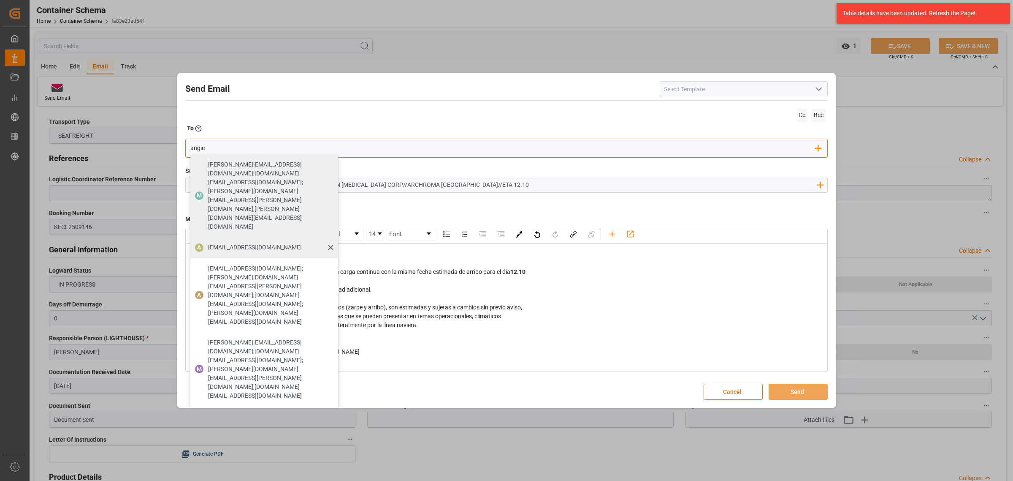
click at [269, 243] on span "angiee.lamilla@archroma.com" at bounding box center [255, 247] width 94 height 9
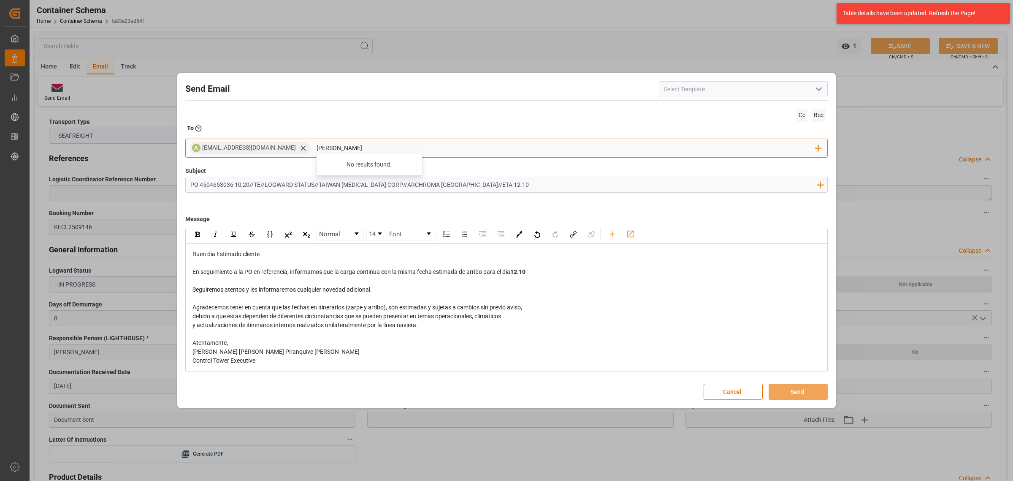
type input "maria"
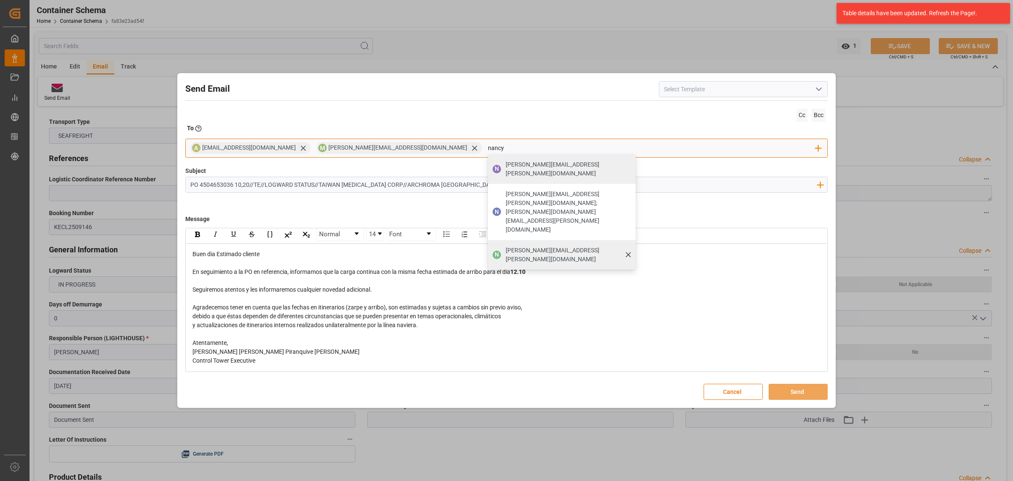
type input "nancy"
click at [506, 246] on span "nancy.castellanos@archroma.com" at bounding box center [568, 255] width 124 height 18
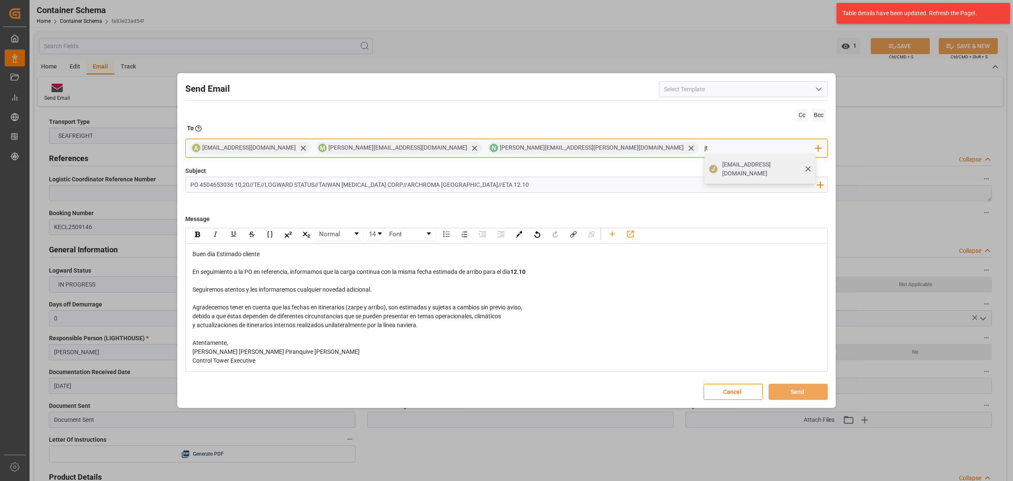
type input "jt"
click at [722, 168] on span "jtoribio@pasoc.pe" at bounding box center [766, 169] width 88 height 18
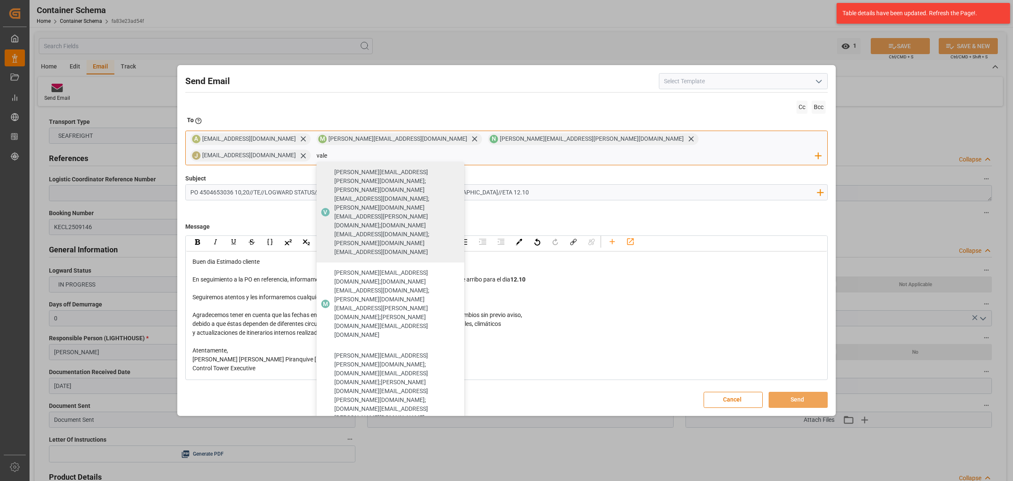
type input "vale"
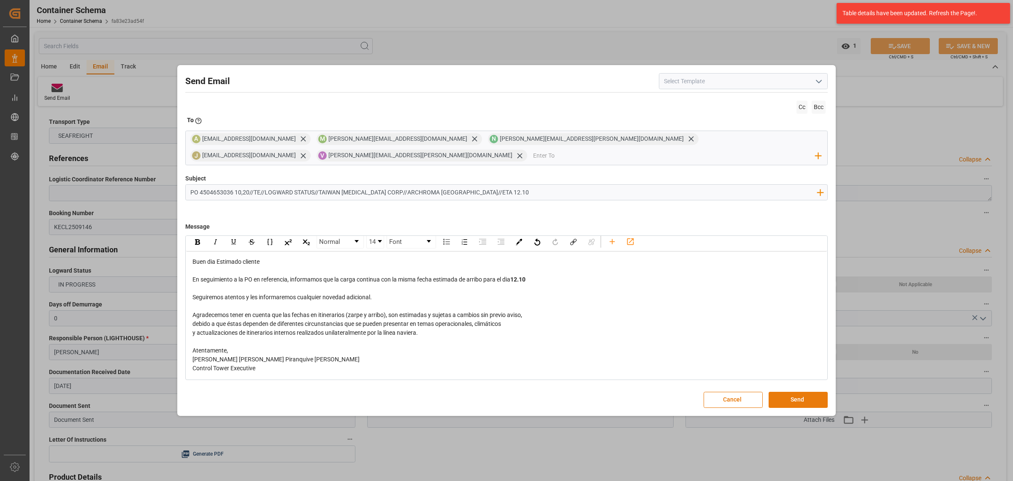
click at [799, 391] on button "Send" at bounding box center [798, 399] width 59 height 16
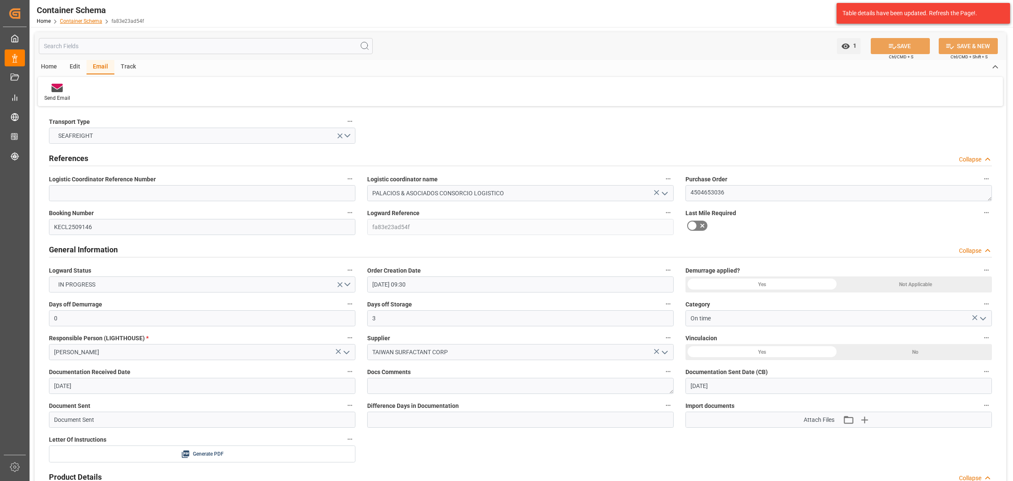
click at [85, 24] on div "Home Container Schema fa83e23ad54f" at bounding box center [90, 20] width 107 height 9
click at [85, 18] on link "Container Schema" at bounding box center [81, 21] width 42 height 6
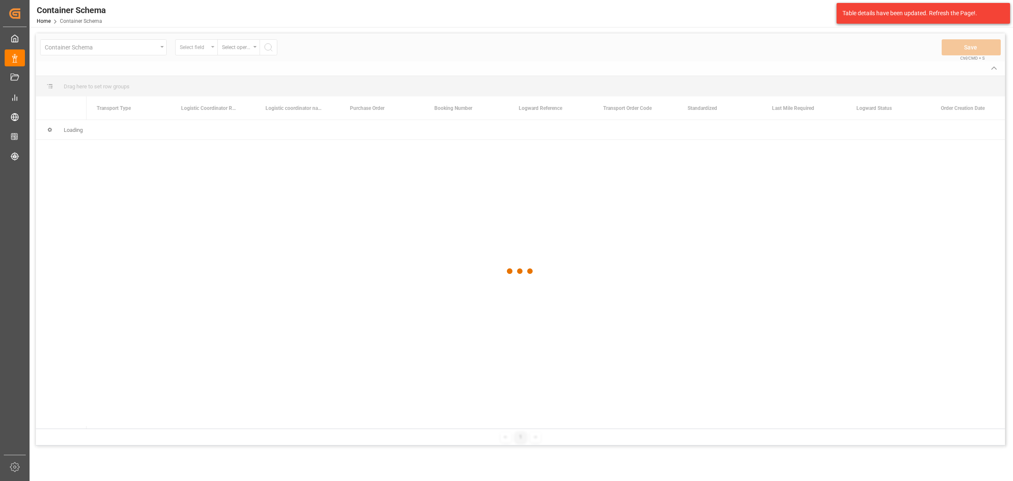
click at [196, 44] on div at bounding box center [521, 270] width 970 height 475
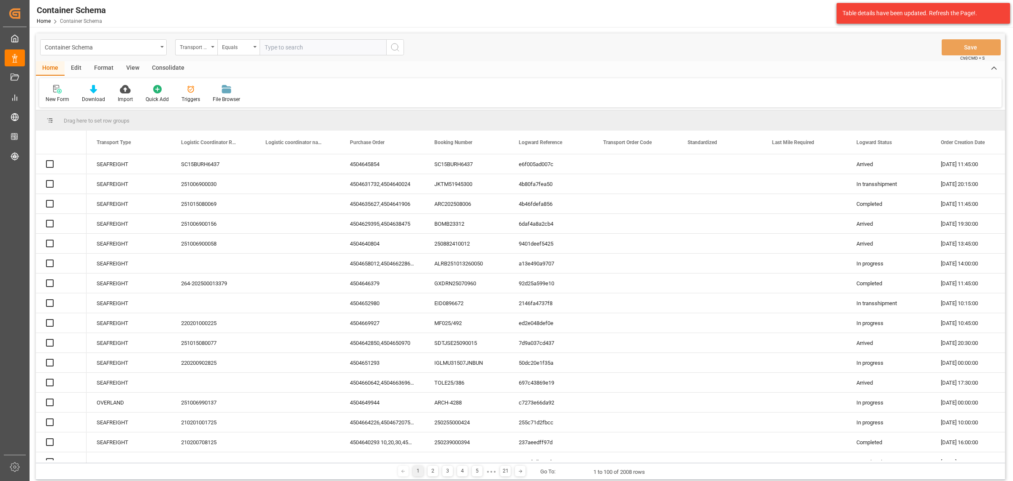
click at [202, 49] on div "Transport Type" at bounding box center [194, 46] width 29 height 10
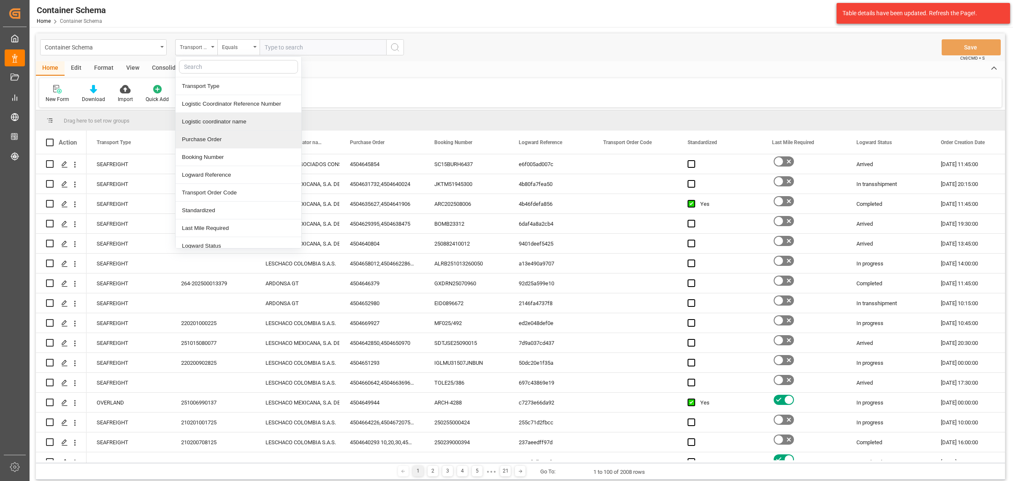
click at [215, 134] on div "Purchase Order" at bounding box center [239, 139] width 126 height 18
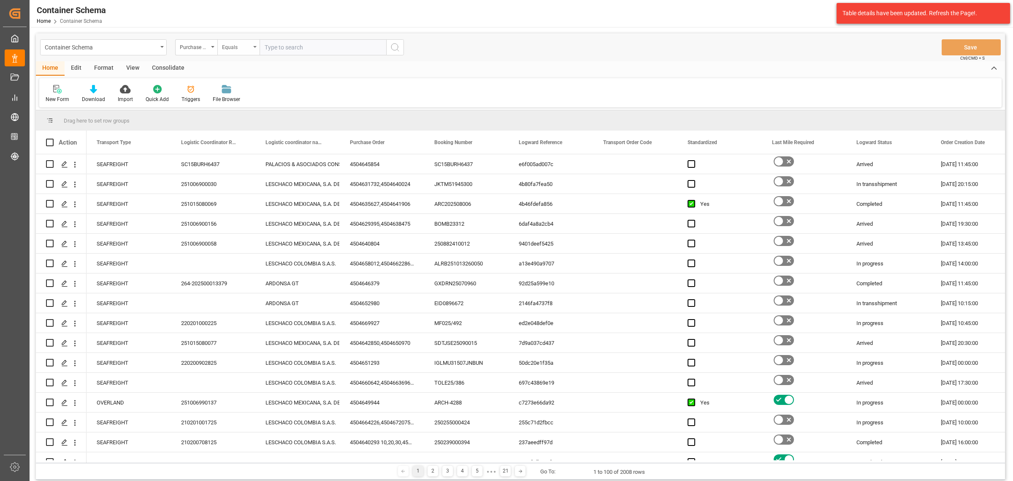
click at [236, 52] on div "Equals" at bounding box center [238, 47] width 42 height 16
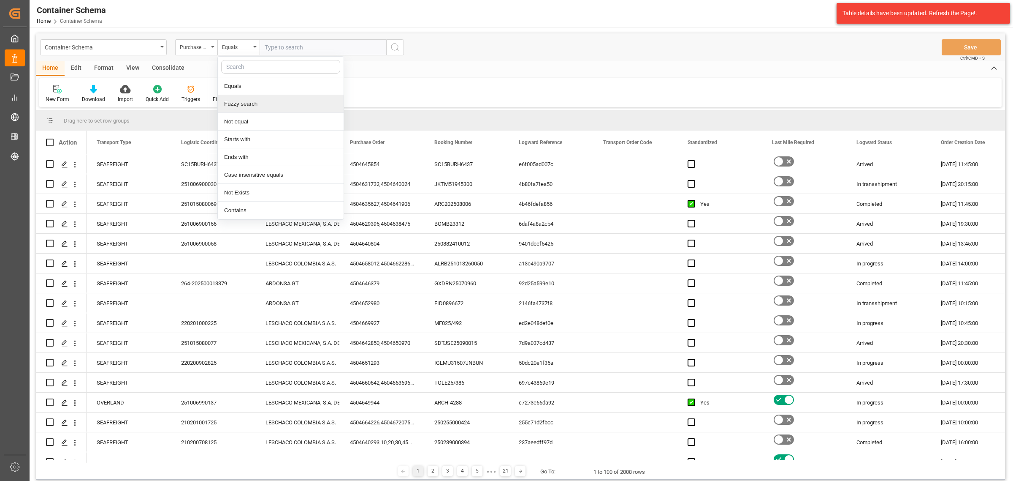
click at [265, 98] on div "Fuzzy search" at bounding box center [281, 104] width 126 height 18
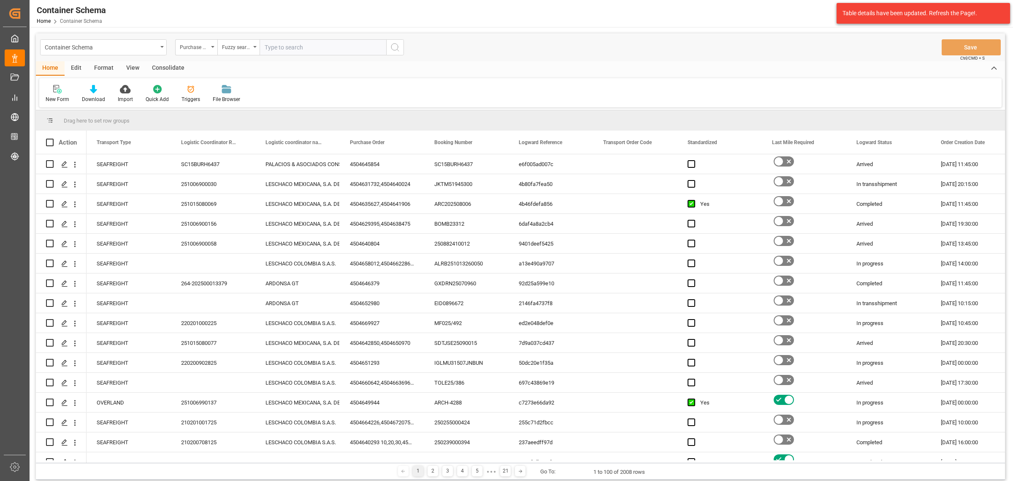
click at [303, 52] on input "text" at bounding box center [323, 47] width 127 height 16
paste input "4504645822"
type input "4504645822"
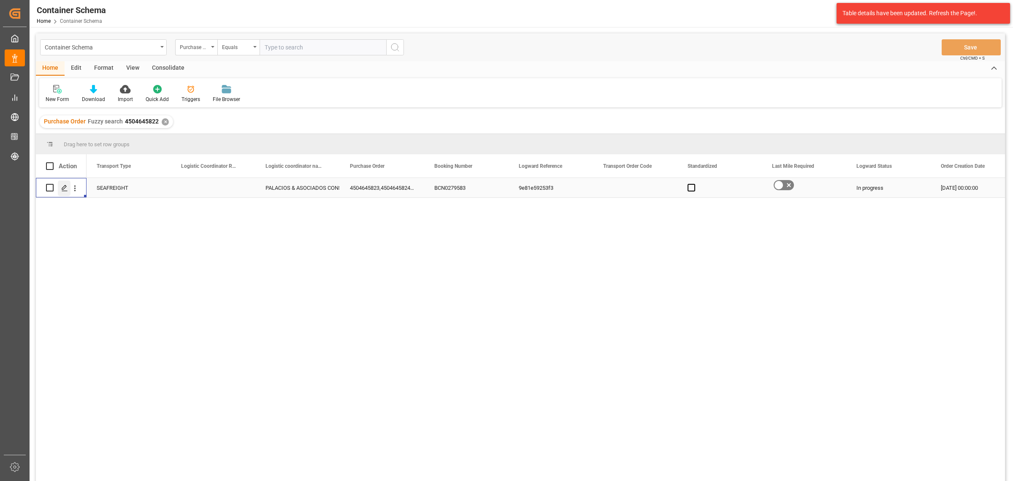
click at [64, 186] on polygon "Press SPACE to select this row." at bounding box center [64, 187] width 4 height 4
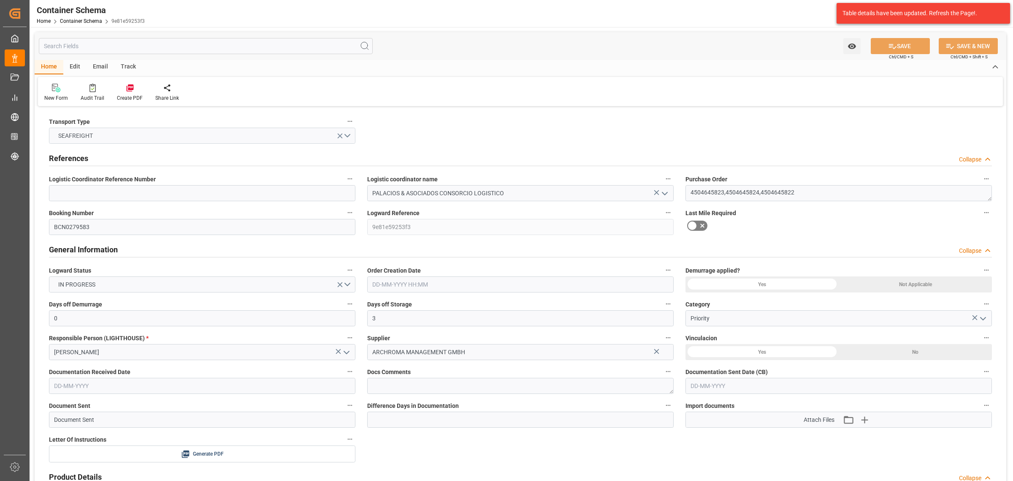
type input "0"
type input "3"
type input "13"
type input "2760"
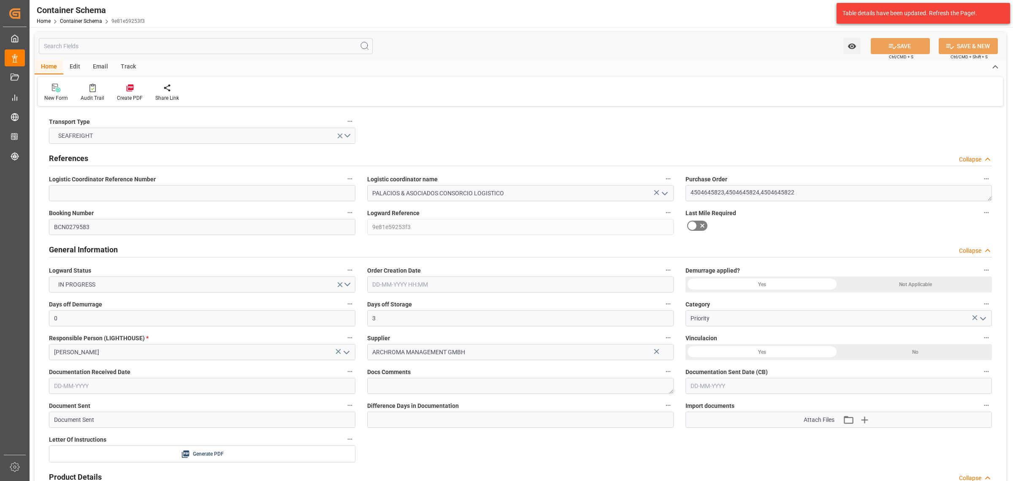
type input "2890.92"
type input "CMACGM"
type input "CMA CGM Group"
type input "ESBCN"
type input "PECLL"
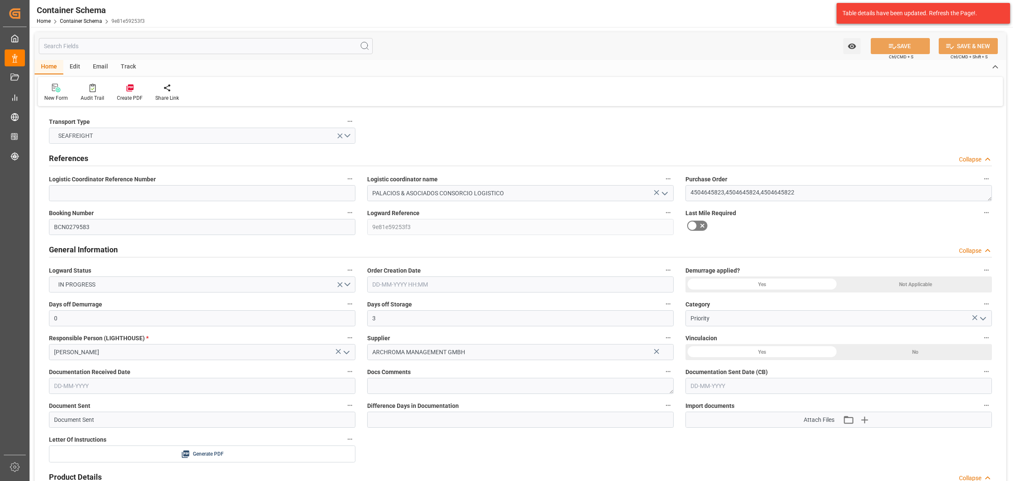
type input "9948231"
type input "18-09-2025 00:00"
type input "17-09-2025"
type input "17-10-2025"
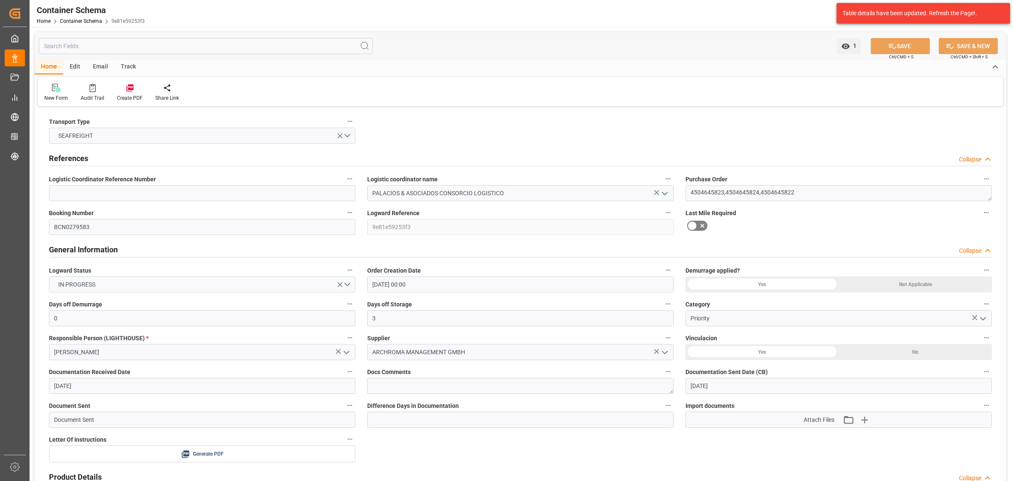
click at [140, 72] on div "Track" at bounding box center [128, 67] width 28 height 14
click at [53, 92] on div "Tracking" at bounding box center [54, 92] width 33 height 19
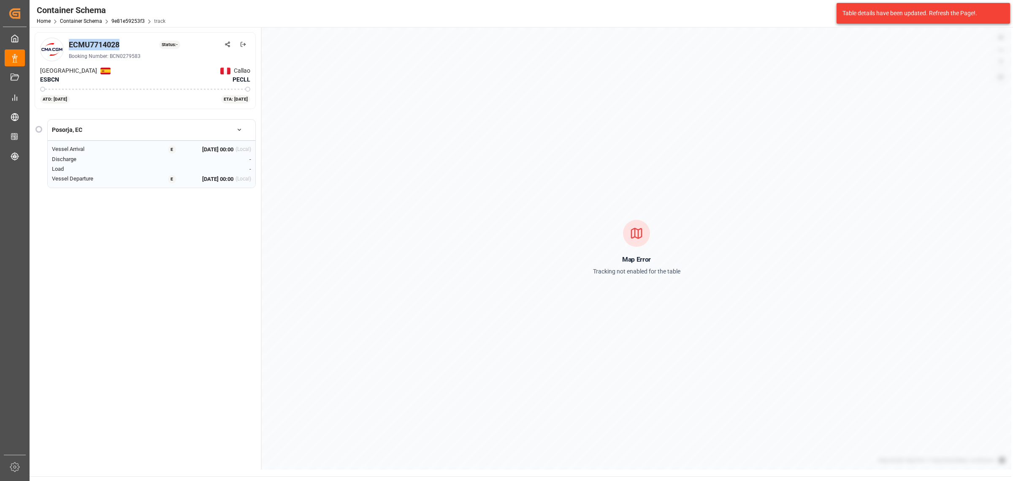
drag, startPoint x: 127, startPoint y: 44, endPoint x: 70, endPoint y: 43, distance: 57.5
click at [70, 43] on div "ECMU7714028 Status: -" at bounding box center [160, 44] width 182 height 11
copy div "ECMU7714028"
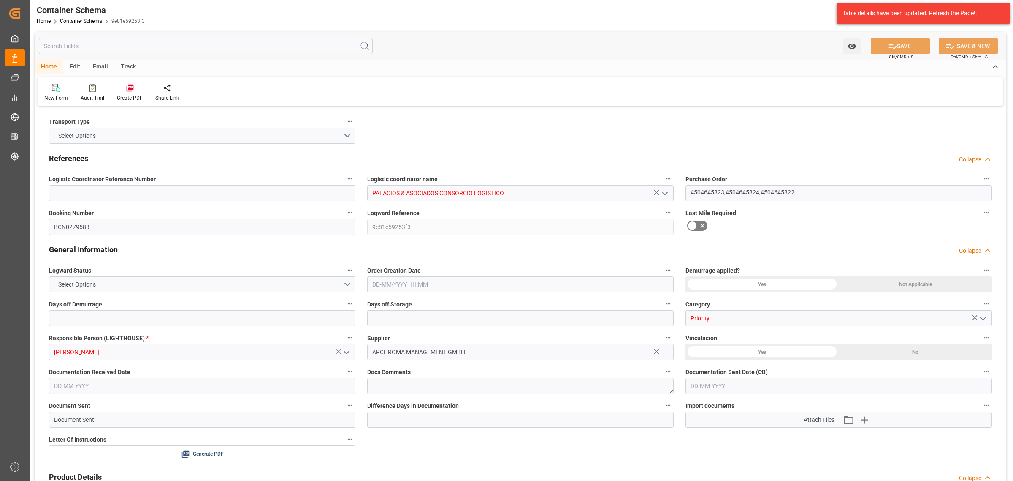
type input "0"
type input "3"
type input "13"
type input "2760"
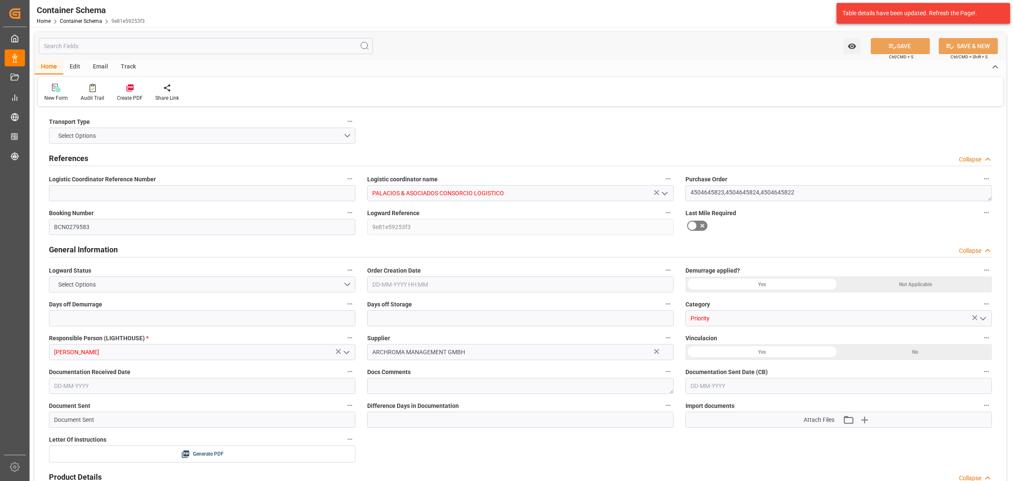
type input "2890.92"
type input "CMACGM"
type input "CMA CGM Group"
type input "ESBCN"
type input "PECLL"
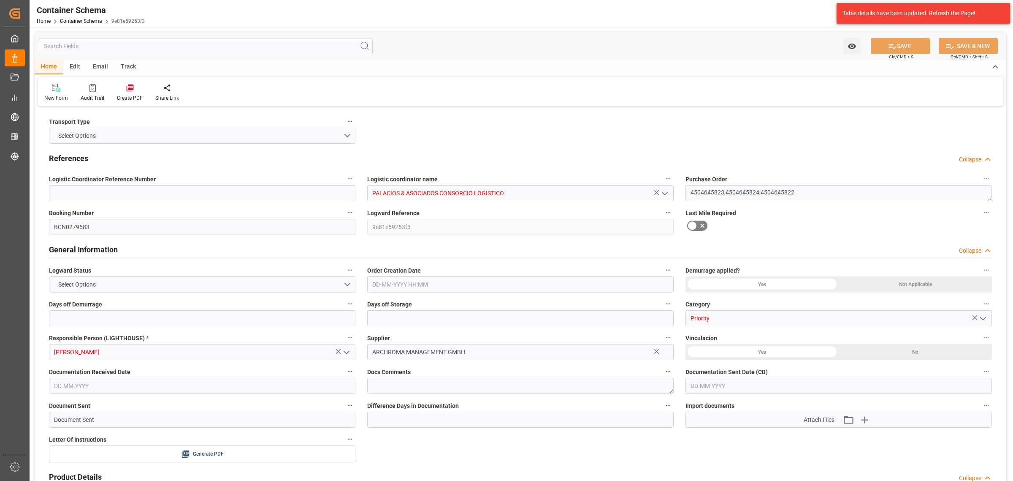
type input "9948231"
type input "18-09-2025 00:00"
type input "17-09-2025"
type input "17-10-2025"
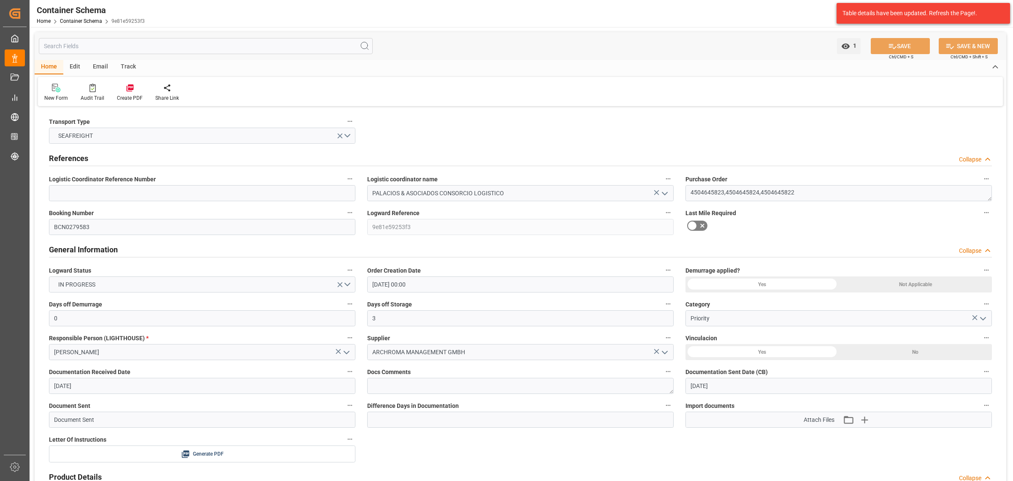
click at [104, 62] on div "Email" at bounding box center [101, 67] width 28 height 14
click at [65, 93] on div "Send Email" at bounding box center [57, 92] width 38 height 19
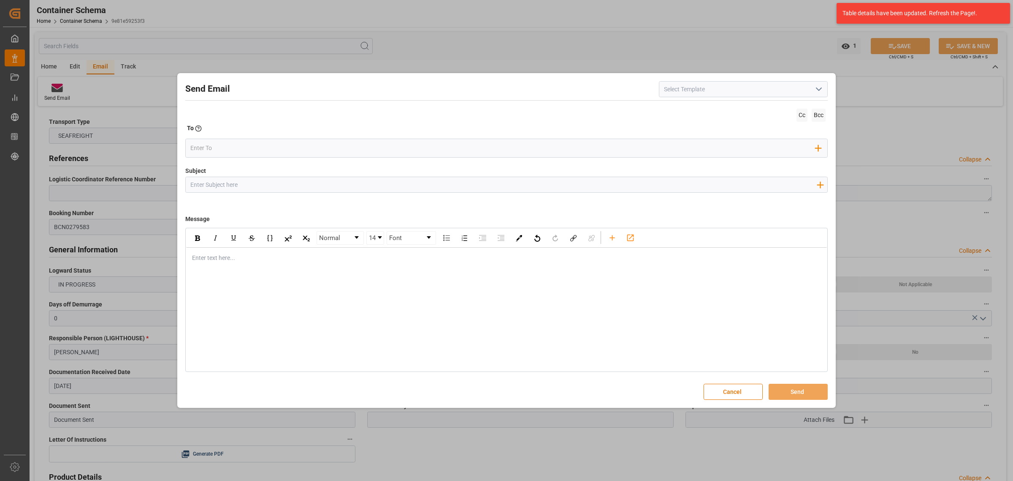
click at [291, 186] on input "Subject" at bounding box center [504, 184] width 636 height 15
click at [304, 181] on input "Subject" at bounding box center [504, 184] width 636 height 15
paste input "PO 4504645822,4504645823,4504645824//TE//LOGWARD STATUS//ARCHROMA MANAGEMENT GM…"
drag, startPoint x: 367, startPoint y: 184, endPoint x: 318, endPoint y: 183, distance: 48.6
click at [318, 183] on input "PO 4504645822,4504645823,4504645824//TE//LOGWARD STATUS//ARCHROMA MANAGEMENT GM…" at bounding box center [504, 184] width 636 height 15
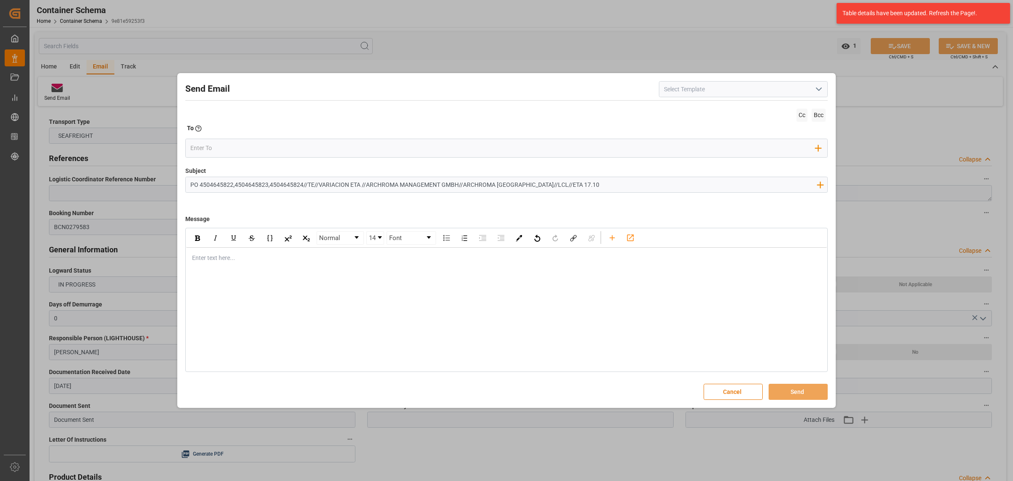
click at [547, 186] on input "PO 4504645822,4504645823,4504645824//TE//VARIACION ETA //ARCHROMA MANAGEMENT GM…" at bounding box center [504, 184] width 636 height 15
type input "PO 4504645822,4504645823,4504645824//TE//VARIACION ETA //ARCHROMA MANAGEMENT GM…"
click at [240, 262] on div "rdw-editor" at bounding box center [507, 257] width 629 height 9
drag, startPoint x: 221, startPoint y: 248, endPoint x: 222, endPoint y: 254, distance: 6.4
click at [221, 248] on div "Enter text here..." at bounding box center [506, 257] width 641 height 21
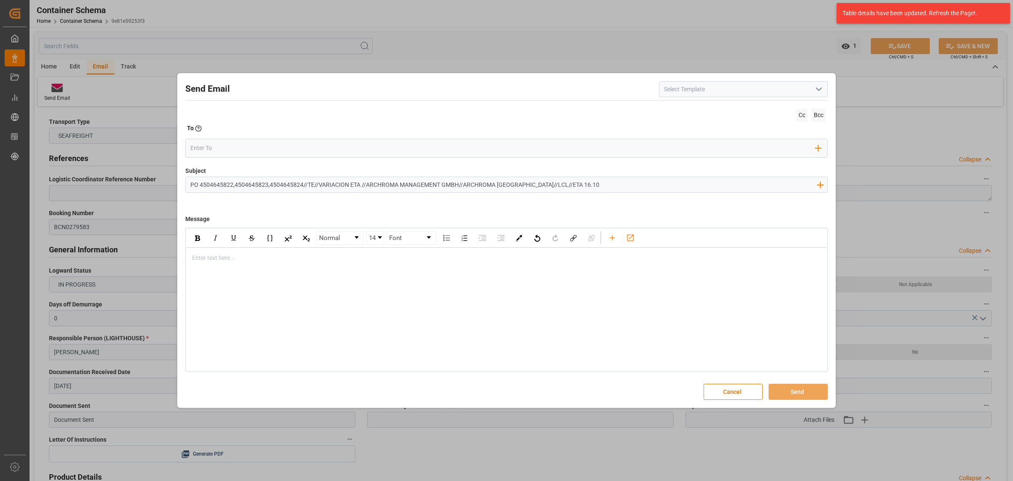
click at [222, 255] on div "rdw-editor" at bounding box center [507, 257] width 629 height 9
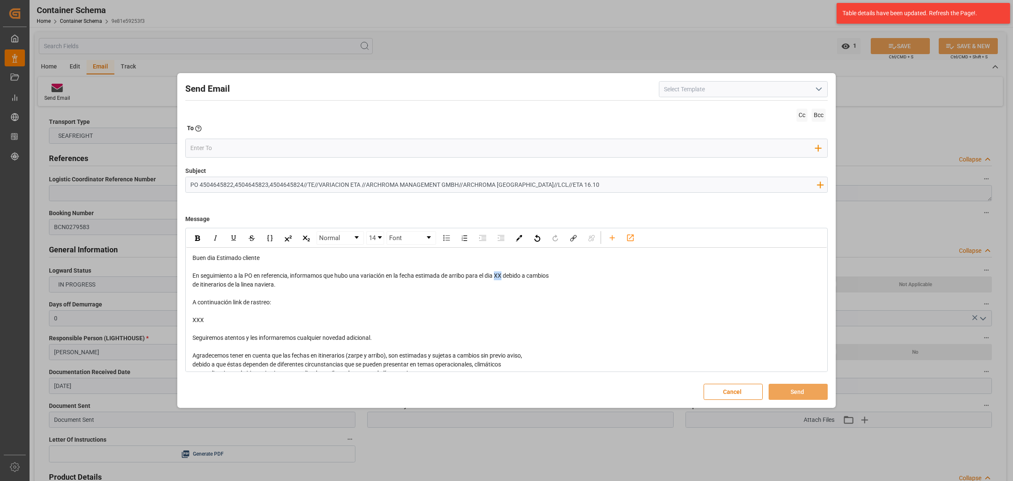
drag, startPoint x: 503, startPoint y: 277, endPoint x: 499, endPoint y: 277, distance: 4.7
click at [499, 277] on span "En seguimiento a la PO en referencia, informamos que hubo una variación en la f…" at bounding box center [371, 275] width 356 height 7
drag, startPoint x: 206, startPoint y: 310, endPoint x: 192, endPoint y: 301, distance: 16.6
click at [192, 301] on div "Buen dia Estimado cliente En seguimiento a la PO en referencia, informamos que …" at bounding box center [506, 337] width 629 height 168
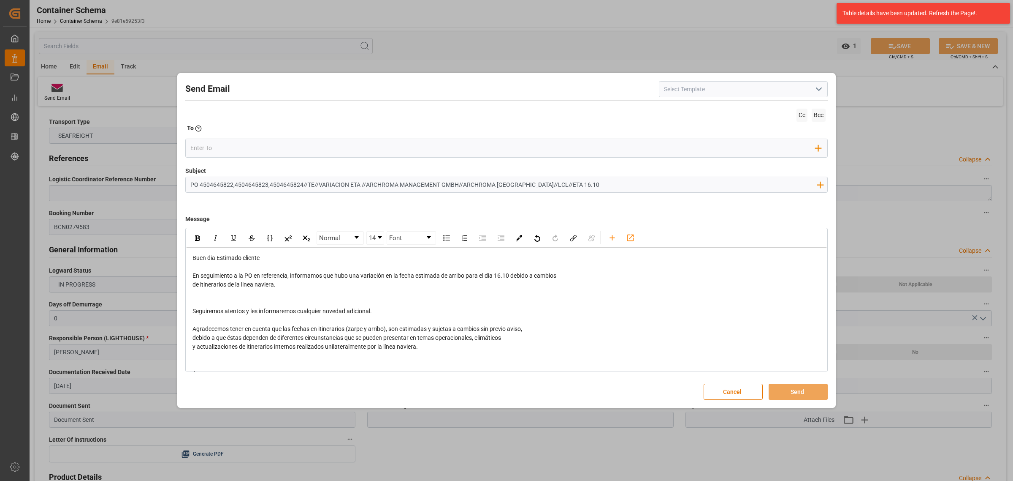
click at [149, 227] on div "Send Email Cc Bcc To Enter the TO Email address Add Field to To Subject PO 4504…" at bounding box center [506, 240] width 1013 height 481
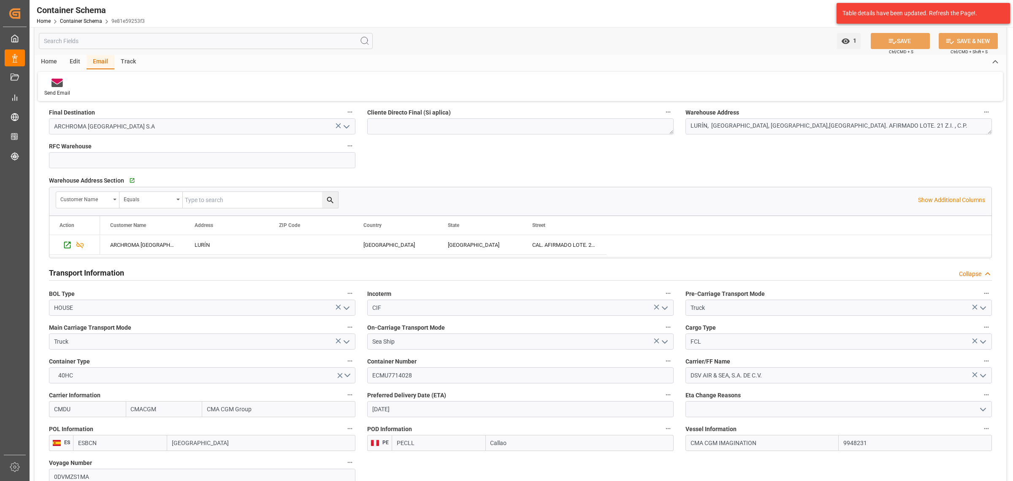
scroll to position [686, 0]
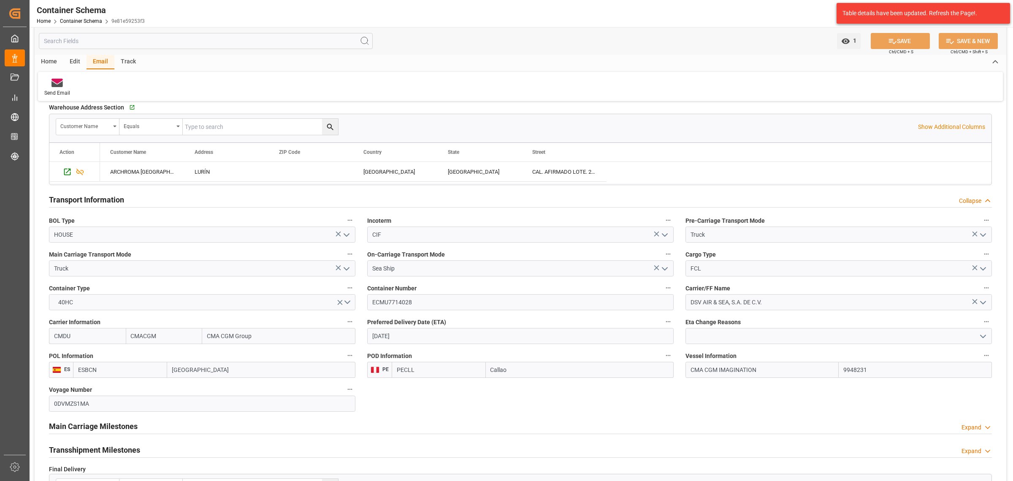
click at [414, 338] on input "17-10-2025" at bounding box center [520, 336] width 307 height 16
click at [425, 422] on span "16" at bounding box center [427, 421] width 5 height 6
type input "16-10-2025"
click at [898, 43] on button "SAVE" at bounding box center [900, 41] width 59 height 16
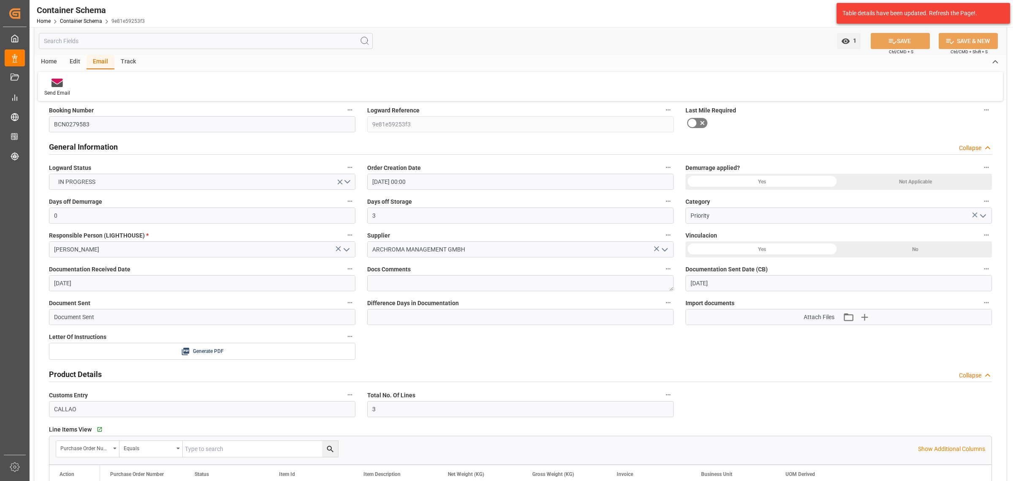
scroll to position [0, 0]
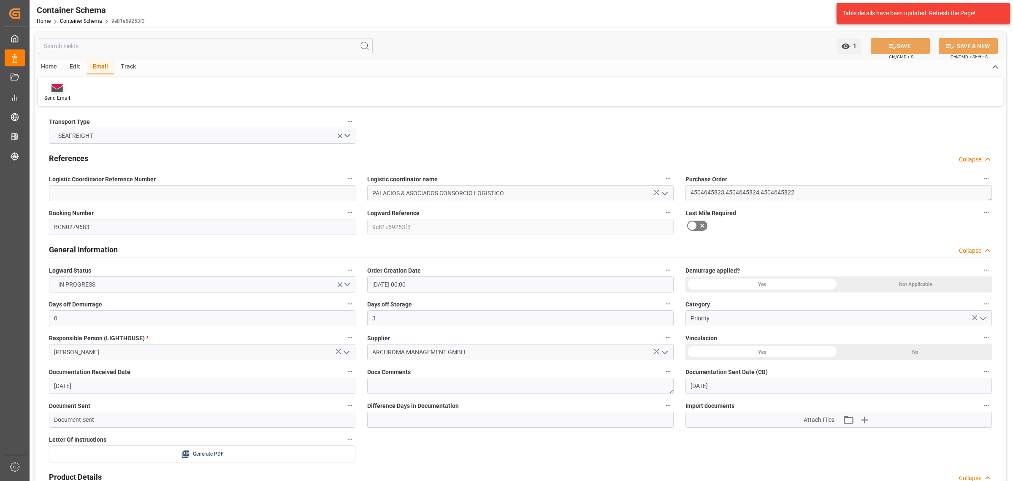
click at [62, 92] on icon at bounding box center [57, 89] width 11 height 6
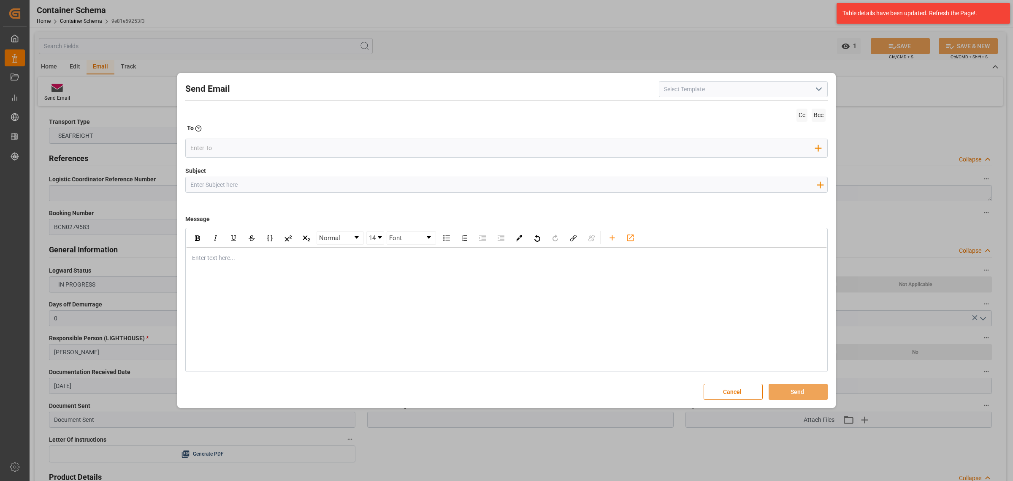
click at [230, 177] on input "Subject" at bounding box center [504, 184] width 636 height 15
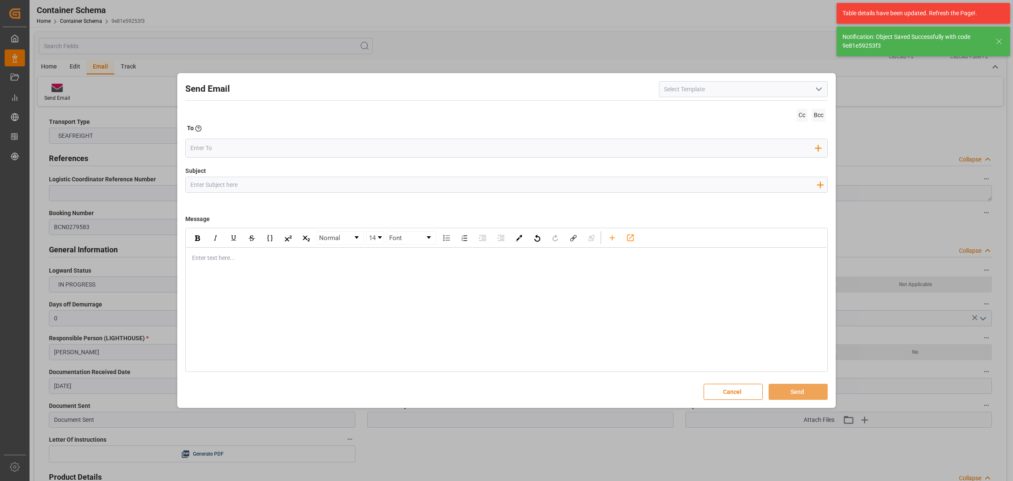
paste input "PO 4504645822,4504645823,4504645824//TE//LOGWARD STATUS//ARCHROMA MANAGEMENT GM…"
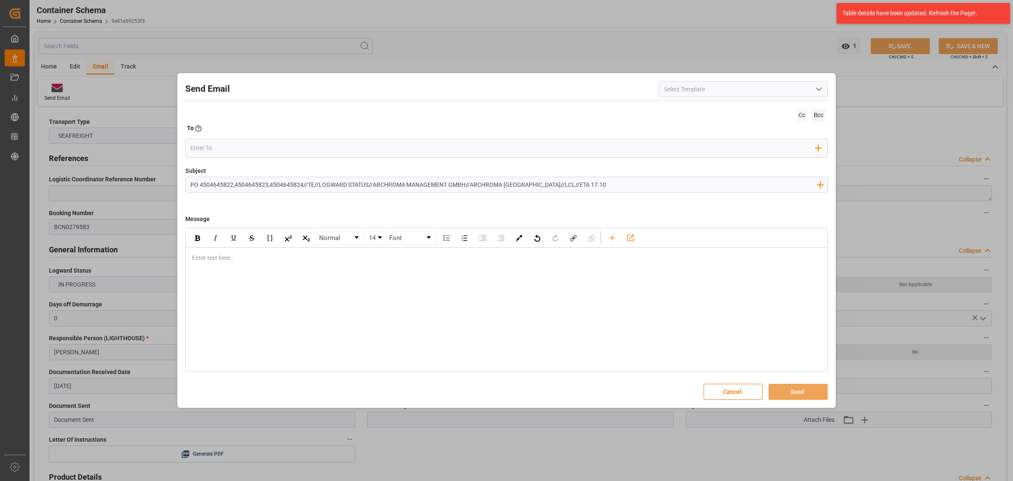
drag, startPoint x: 367, startPoint y: 187, endPoint x: 317, endPoint y: 185, distance: 50.7
click at [317, 185] on input "PO 4504645822,4504645823,4504645824//TE//LOGWARD STATUS//ARCHROMA MANAGEMENT GM…" at bounding box center [504, 184] width 636 height 15
click at [548, 186] on input "PO 4504645822,4504645823,4504645824//TE//VARIACION ETA //ARCHROMA MANAGEMENT GM…" at bounding box center [504, 184] width 636 height 15
click at [547, 185] on input "PO 4504645822,4504645823,4504645824//TE//VARIACION ETA //ARCHROMA MANAGEMENT GM…" at bounding box center [504, 184] width 636 height 15
type input "PO 4504645822,4504645823,4504645824//TE//VARIACION ETA //ARCHROMA MANAGEMENT GM…"
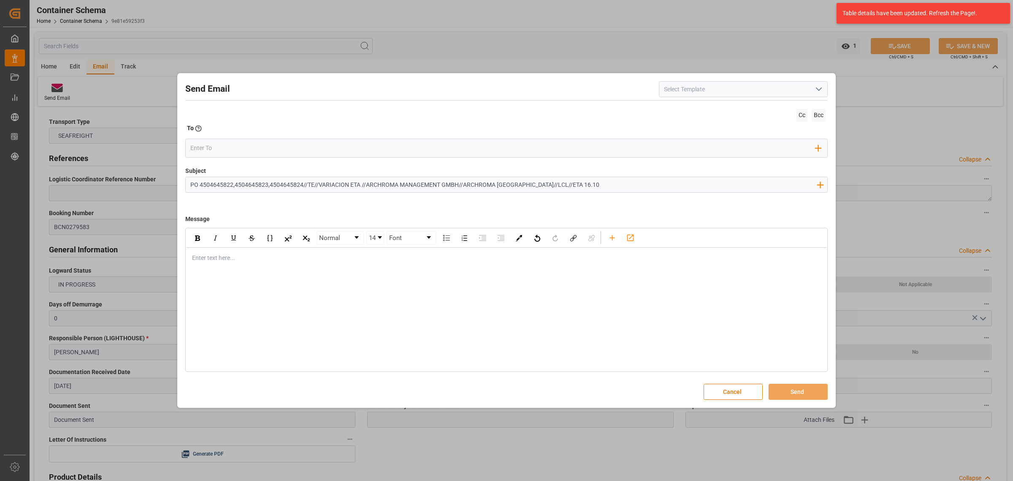
click at [277, 262] on div "rdw-editor" at bounding box center [507, 257] width 629 height 9
click at [370, 255] on div "rdw-editor" at bounding box center [507, 257] width 629 height 9
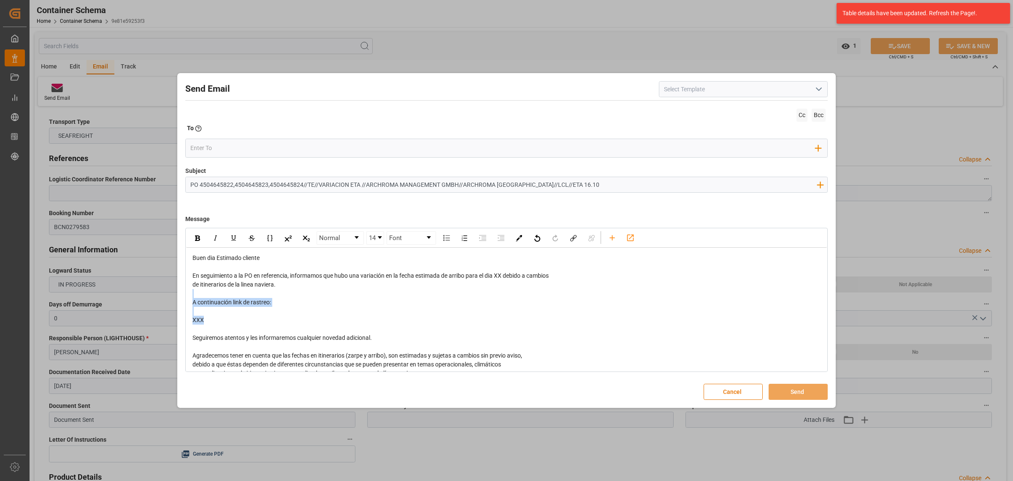
drag, startPoint x: 235, startPoint y: 321, endPoint x: 195, endPoint y: 294, distance: 49.0
click at [195, 294] on div "Buen dia Estimado cliente En seguimiento a la PO en referencia, informamos que …" at bounding box center [507, 337] width 629 height 168
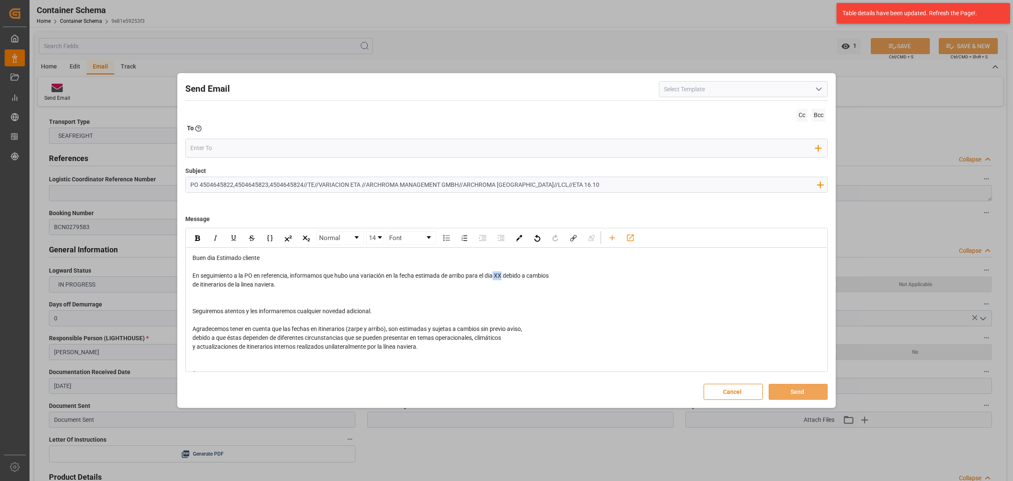
drag, startPoint x: 502, startPoint y: 277, endPoint x: 496, endPoint y: 277, distance: 6.3
click at [496, 277] on span "En seguimiento a la PO en referencia, informamos que hubo una variación en la f…" at bounding box center [371, 275] width 356 height 7
drag, startPoint x: 511, startPoint y: 275, endPoint x: 498, endPoint y: 277, distance: 13.2
click at [498, 277] on span "En seguimiento a la PO en referencia, informamos que hubo una variación en la f…" at bounding box center [375, 275] width 364 height 7
click at [201, 237] on div "rdw-inline-control" at bounding box center [197, 237] width 15 height 13
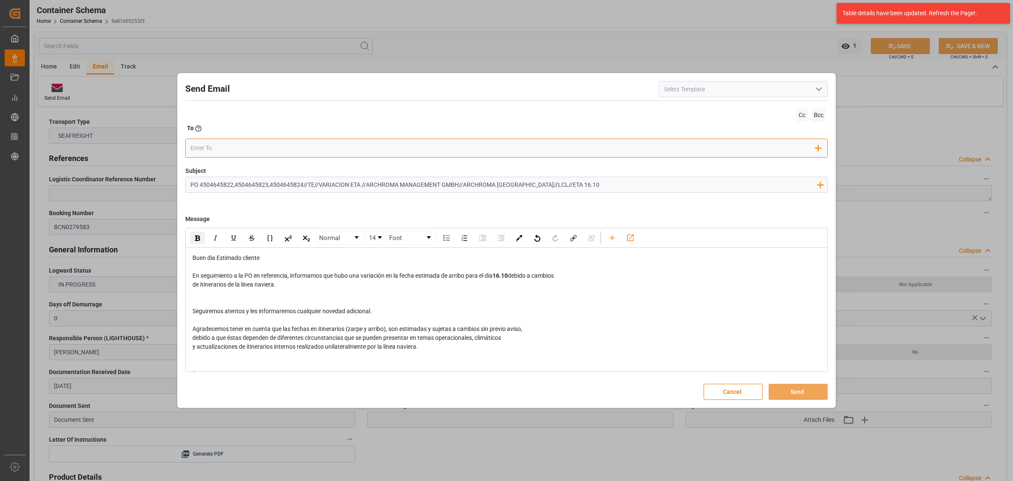
click at [222, 150] on input "email" at bounding box center [503, 147] width 626 height 13
type input "angie"
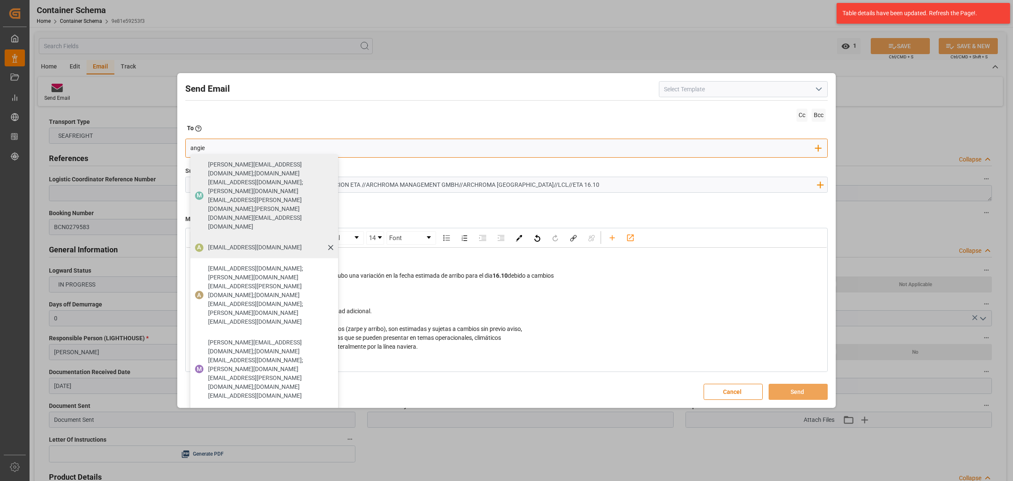
click at [274, 243] on span "angiee.lamilla@archroma.com" at bounding box center [255, 247] width 94 height 9
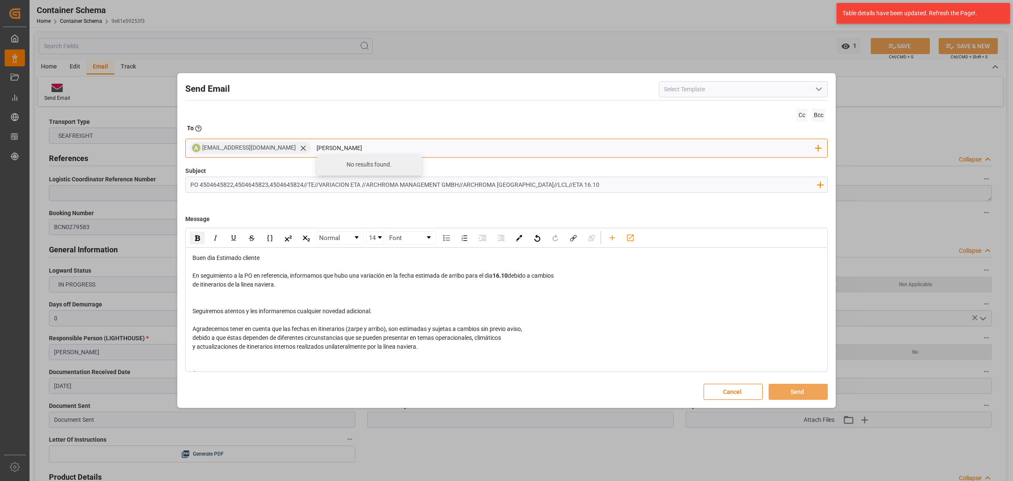
type input "maria"
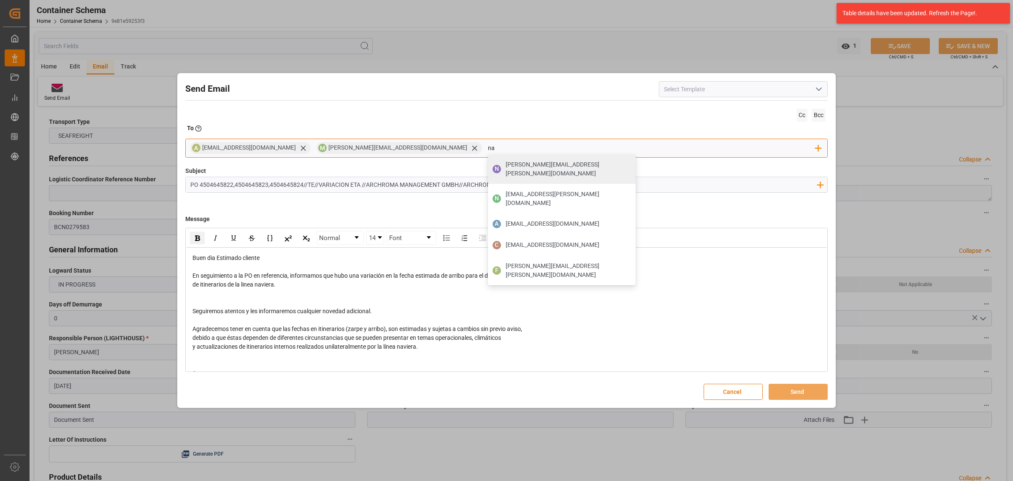
type input "nancy"
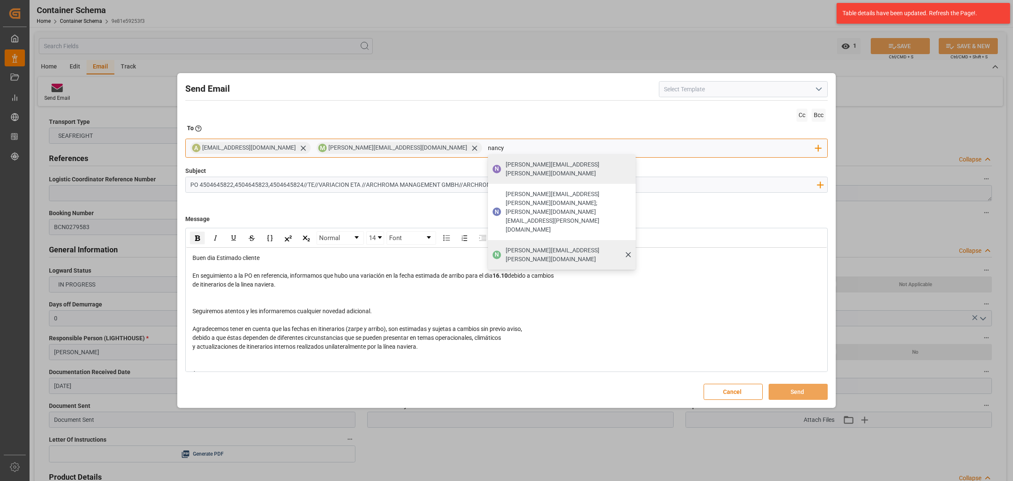
click at [506, 246] on span "nancy.castellanos@archroma.com" at bounding box center [568, 255] width 124 height 18
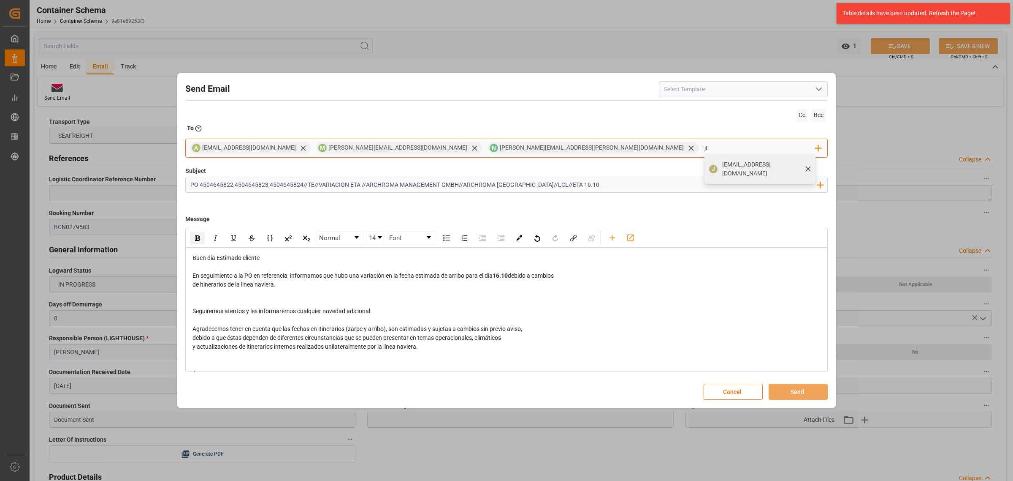
type input "jt"
click at [720, 158] on div "jtoribio@pasoc.pe" at bounding box center [767, 169] width 94 height 24
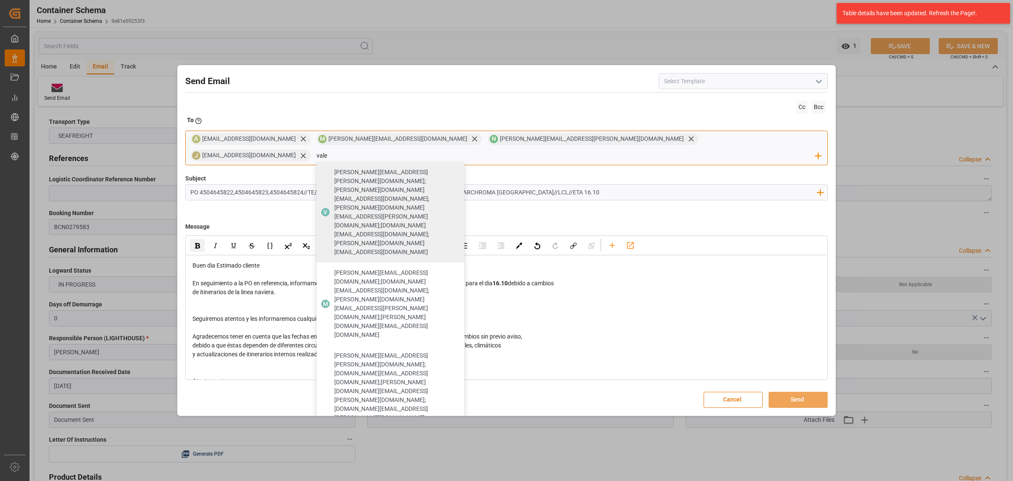
type input "vale"
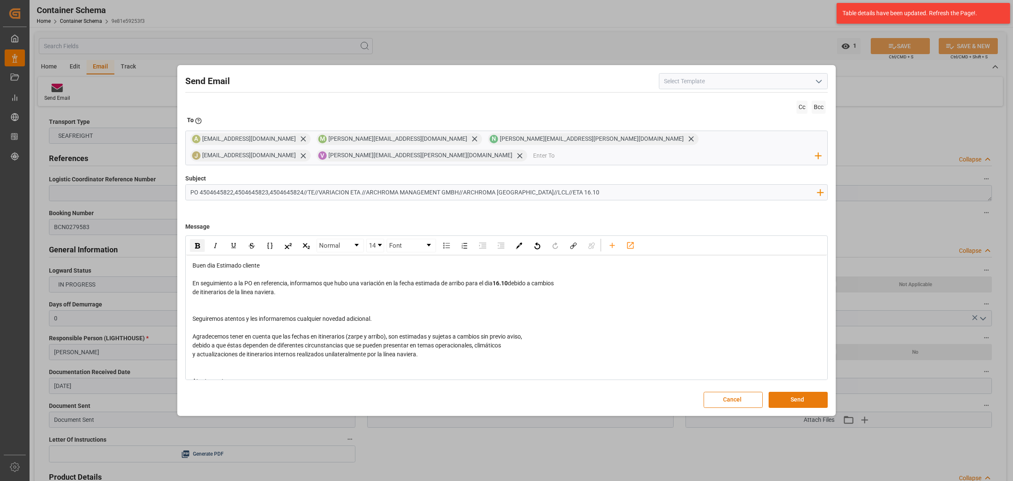
click at [807, 391] on button "Send" at bounding box center [798, 399] width 59 height 16
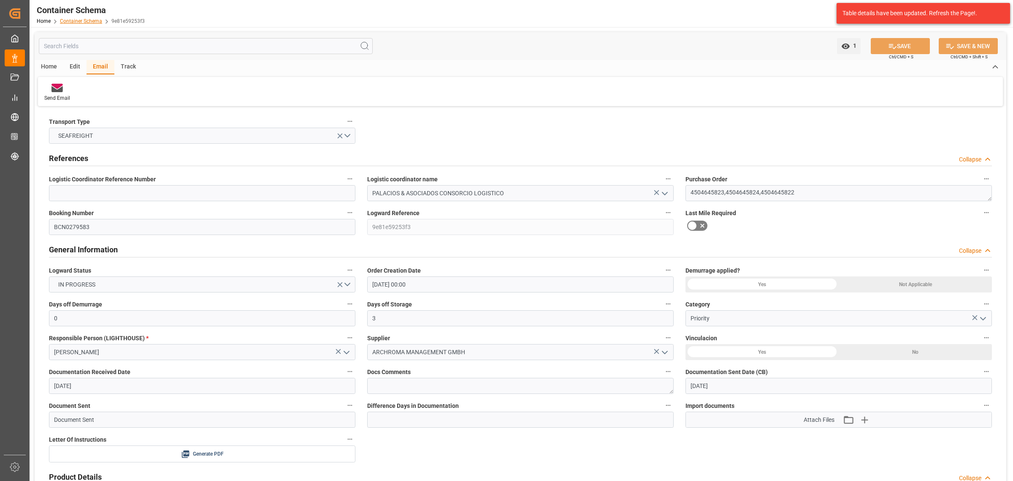
click at [82, 17] on div "Home Container Schema 9e81e59253f3" at bounding box center [91, 20] width 108 height 9
click at [82, 21] on link "Container Schema" at bounding box center [81, 21] width 42 height 6
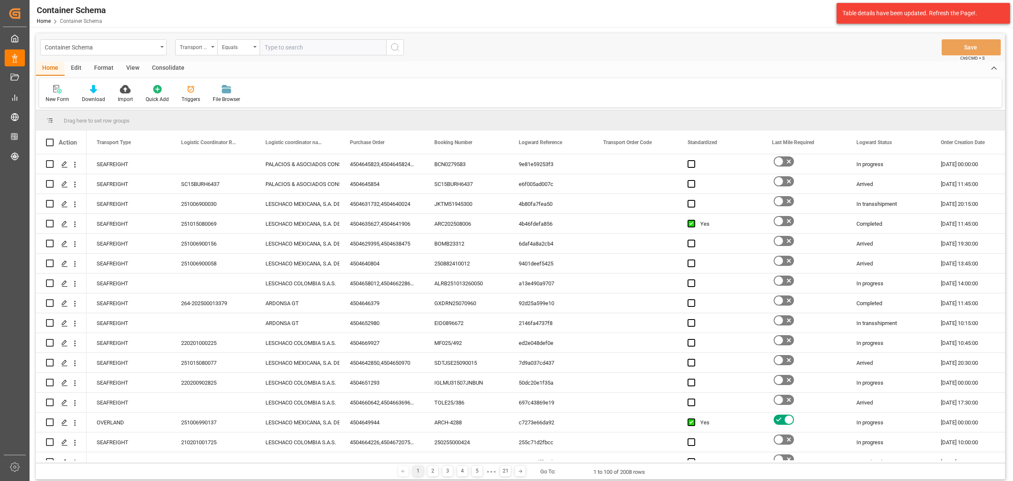
click at [202, 50] on div "Transport Type" at bounding box center [194, 46] width 29 height 10
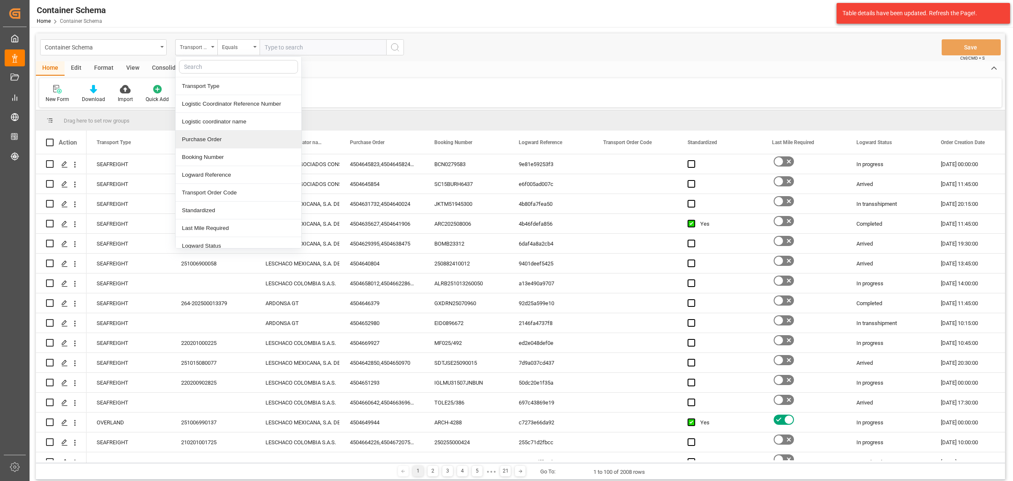
click at [214, 142] on div "Purchase Order" at bounding box center [239, 139] width 126 height 18
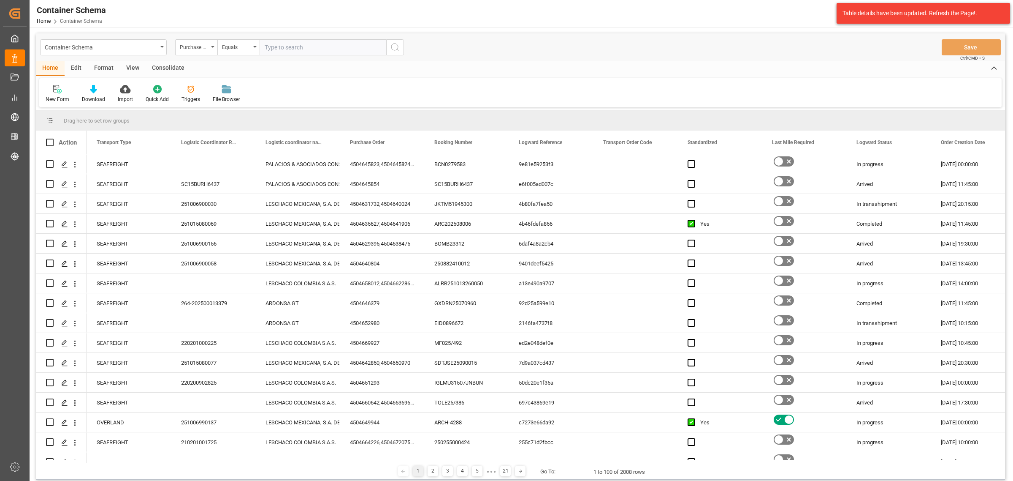
click at [243, 61] on div "Home Edit Format View Consolidate" at bounding box center [521, 68] width 970 height 14
click at [239, 43] on div "Equals" at bounding box center [236, 46] width 29 height 10
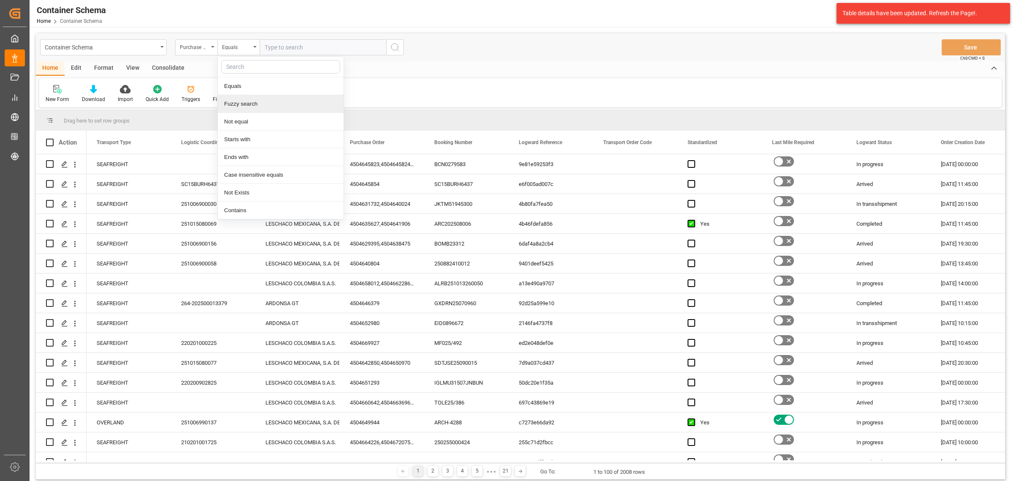
click at [268, 104] on div "Fuzzy search" at bounding box center [281, 104] width 126 height 18
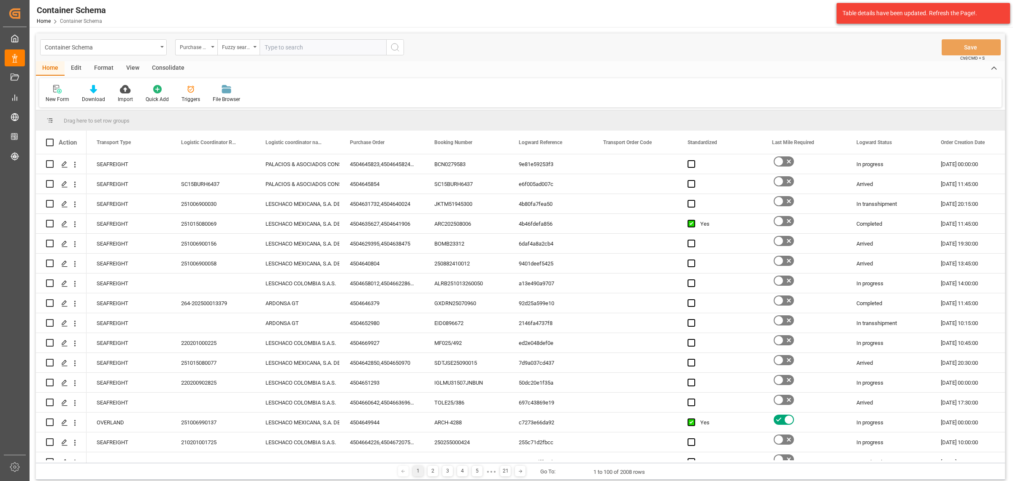
click at [277, 44] on input "text" at bounding box center [323, 47] width 127 height 16
paste input "4504662292"
type input "4504662292"
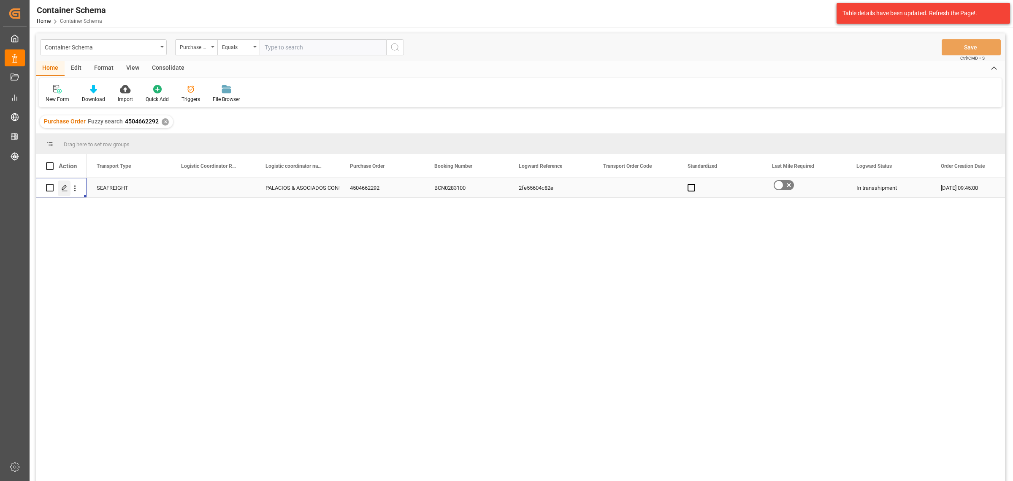
click at [69, 186] on div "Press SPACE to select this row." at bounding box center [64, 188] width 13 height 16
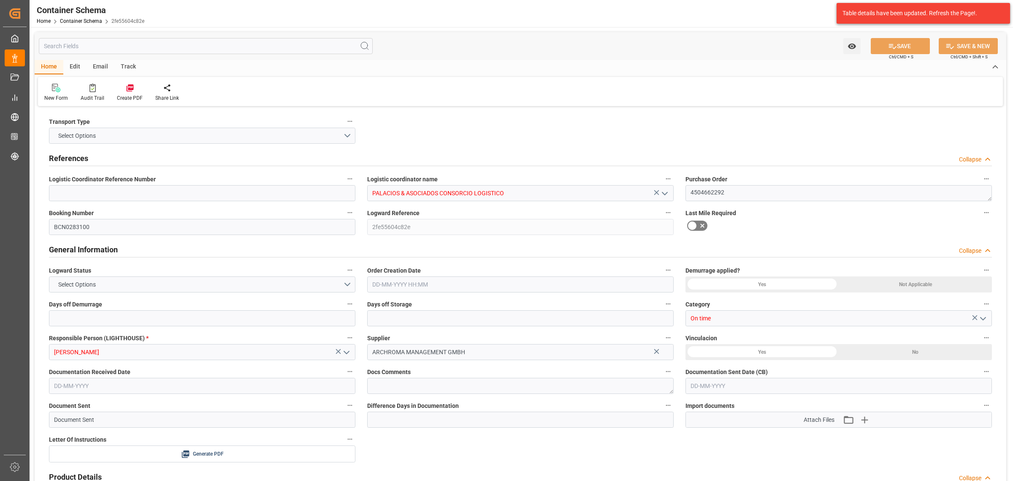
type input "0"
type input "3"
type input "1"
type input "100"
type input "7000"
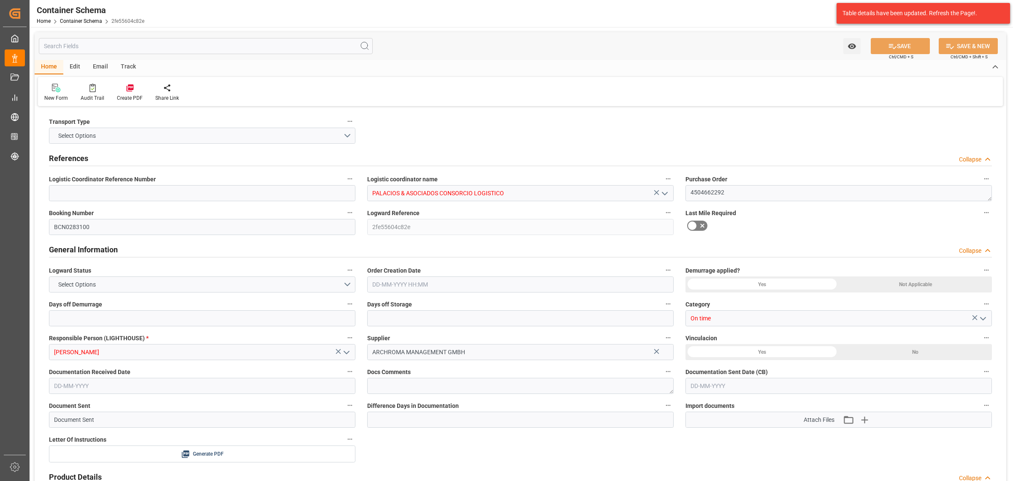
type input "7294"
type input "MSC"
drag, startPoint x: 136, startPoint y: 71, endPoint x: 111, endPoint y: 85, distance: 29.3
click at [136, 71] on div "Track" at bounding box center [128, 67] width 28 height 14
click at [49, 98] on div "Tracking" at bounding box center [54, 98] width 20 height 8
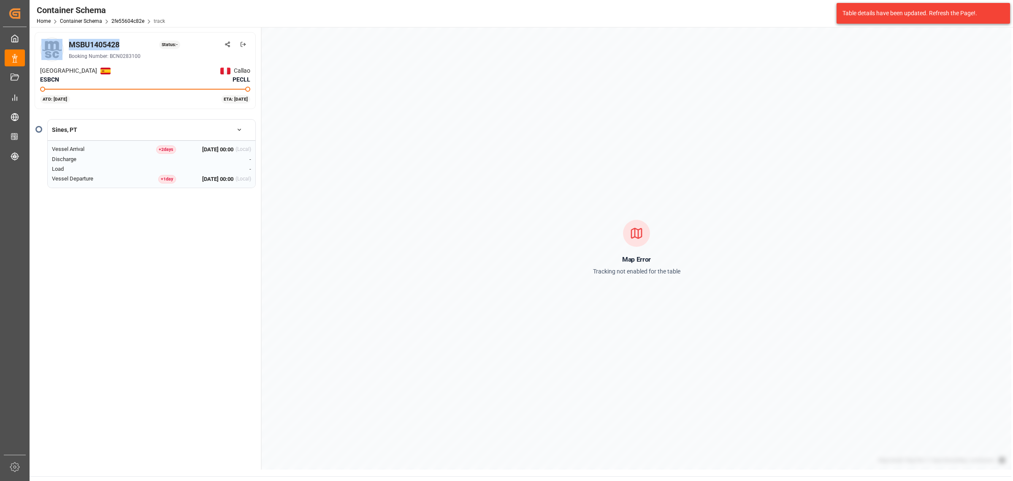
drag, startPoint x: 133, startPoint y: 43, endPoint x: 64, endPoint y: 43, distance: 68.8
click at [57, 45] on div "MSBU1405428 Status: - Booking Number: BCN0283100" at bounding box center [145, 50] width 210 height 24
copy div "MSBU1405428"
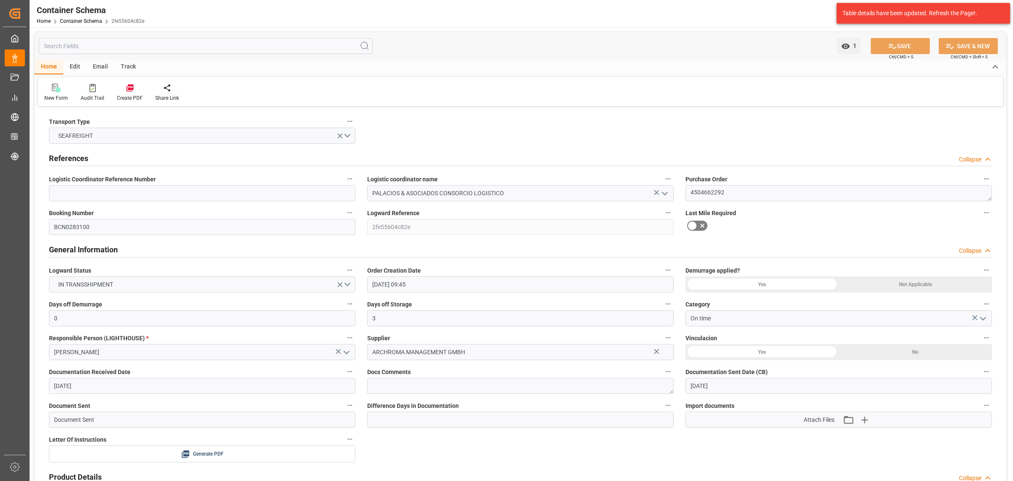
click at [100, 67] on div "Email" at bounding box center [101, 67] width 28 height 14
click at [52, 90] on icon at bounding box center [57, 88] width 11 height 8
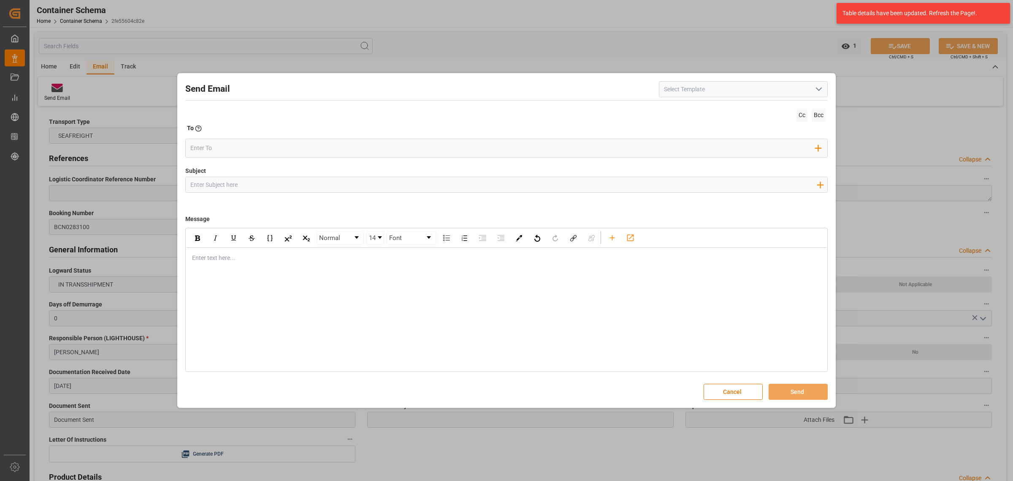
click at [286, 185] on input "Subject" at bounding box center [504, 184] width 636 height 15
click at [238, 184] on input "Subject" at bounding box center [504, 184] width 636 height 15
paste input "PO 4504662292//TE//LOGWARD STATUS//ARCHROMA MANAGEMENT GMBH//ARCHROMA PERU//FCL…"
click at [260, 262] on div "rdw-editor" at bounding box center [507, 257] width 629 height 9
click at [234, 258] on div "rdw-editor" at bounding box center [507, 257] width 629 height 9
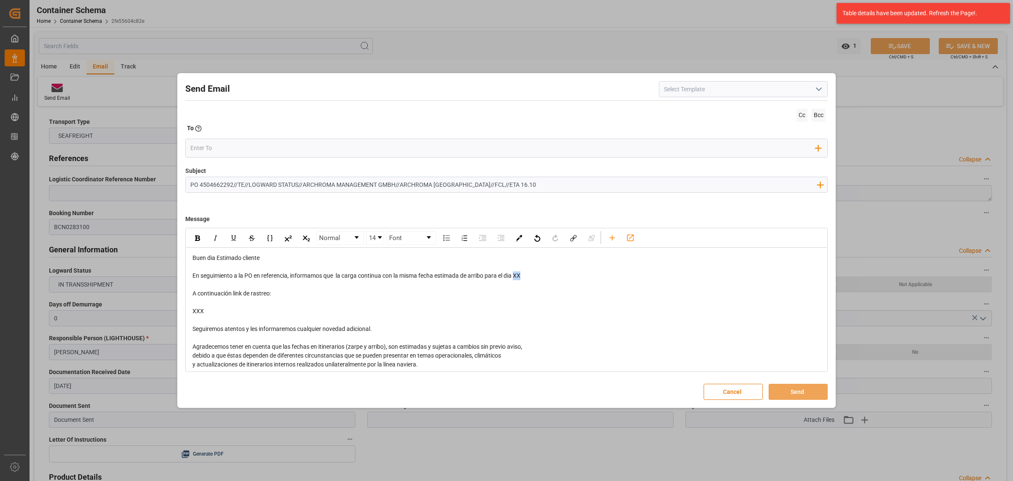
drag, startPoint x: 529, startPoint y: 274, endPoint x: 516, endPoint y: 275, distance: 12.8
click at [516, 275] on div "En seguimiento a la PO en referencia, informamos que la carga continua con la m…" at bounding box center [507, 275] width 629 height 9
drag, startPoint x: 222, startPoint y: 310, endPoint x: 193, endPoint y: 291, distance: 34.8
click at [193, 291] on div "Buen dia Estimado cliente En seguimiento a la PO en referencia, informamos que …" at bounding box center [507, 337] width 629 height 168
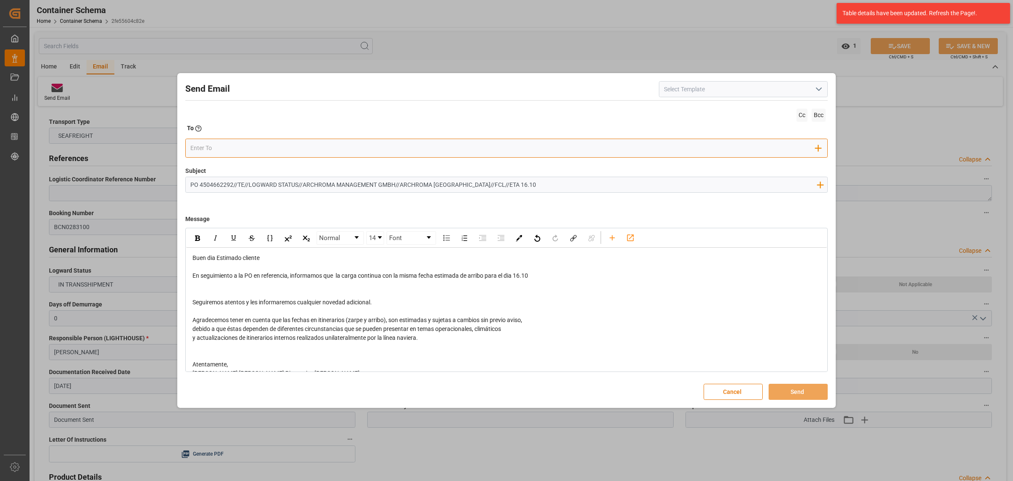
click at [241, 144] on input "email" at bounding box center [503, 147] width 626 height 13
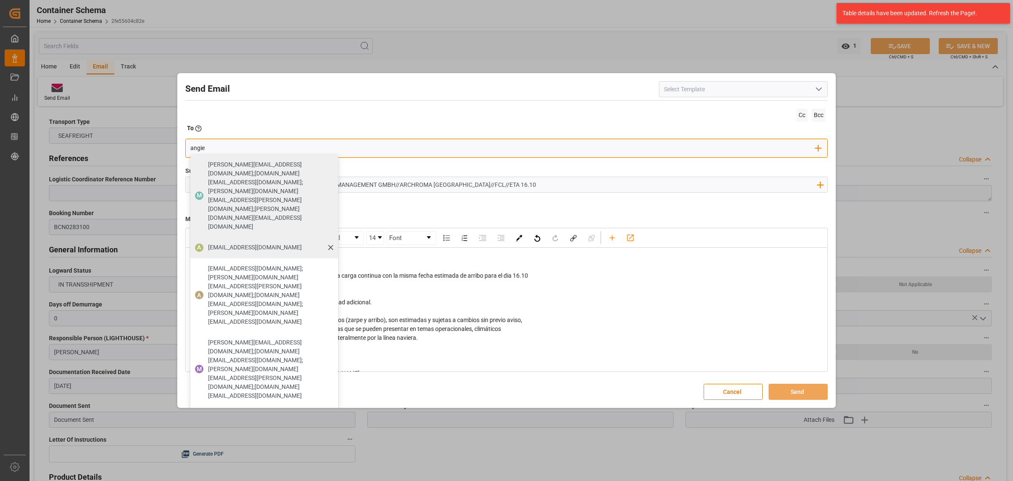
click at [264, 243] on span "angiee.lamilla@archroma.com" at bounding box center [255, 247] width 94 height 9
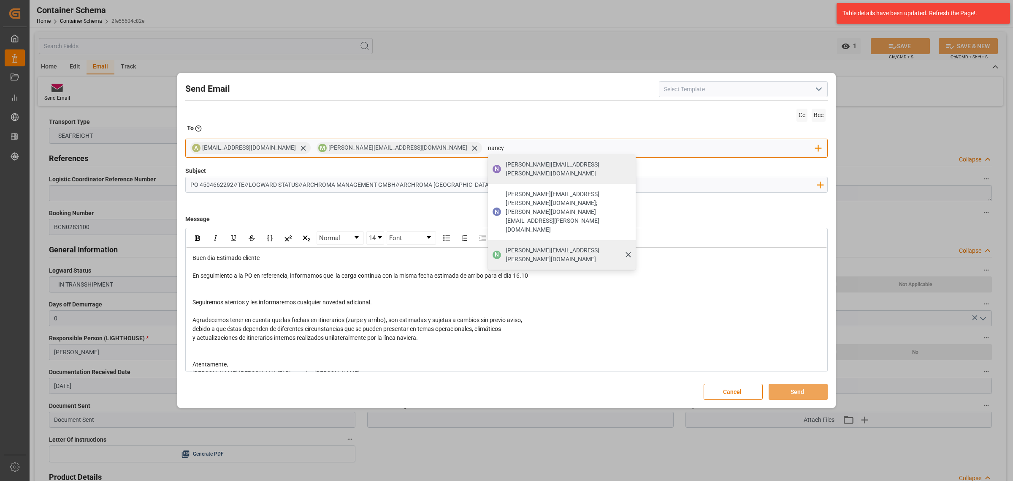
click at [506, 246] on span "nancy.castellanos@archroma.com" at bounding box center [568, 255] width 124 height 18
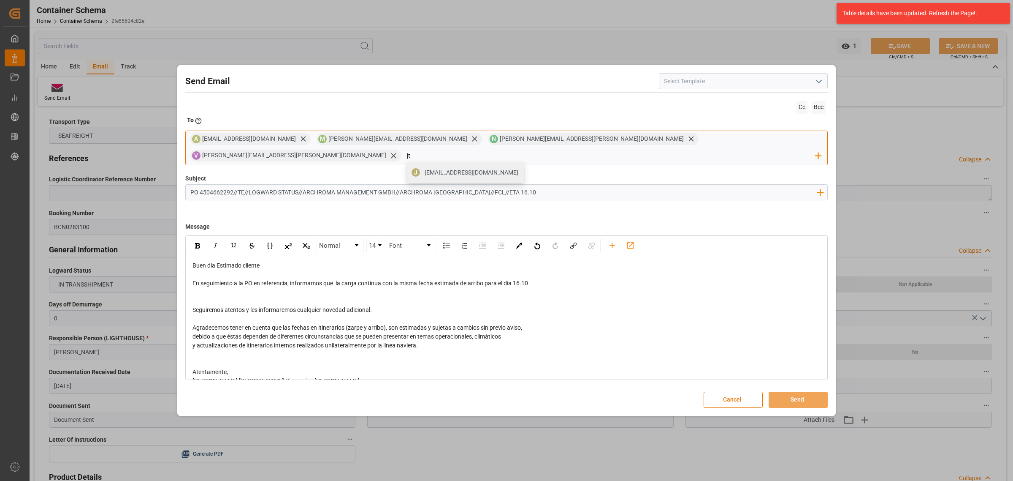
click at [519, 168] on span "jtoribio@pasoc.pe" at bounding box center [472, 172] width 94 height 9
drag, startPoint x: 548, startPoint y: 280, endPoint x: 516, endPoint y: 278, distance: 31.3
click at [516, 278] on div "Buen dia Estimado cliente En seguimiento a la PO en referencia, informamos que …" at bounding box center [507, 332] width 629 height 142
click at [206, 239] on div "rdw-inline-control" at bounding box center [251, 246] width 127 height 14
click at [198, 243] on img "rdw-inline-control" at bounding box center [197, 245] width 5 height 5
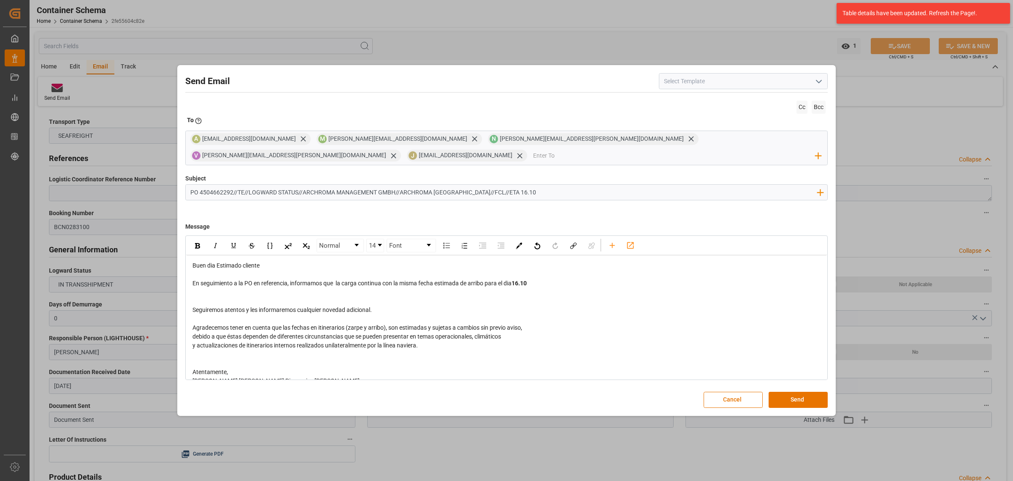
click at [538, 296] on div "rdw-editor" at bounding box center [507, 300] width 629 height 9
click at [796, 391] on button "Send" at bounding box center [798, 399] width 59 height 16
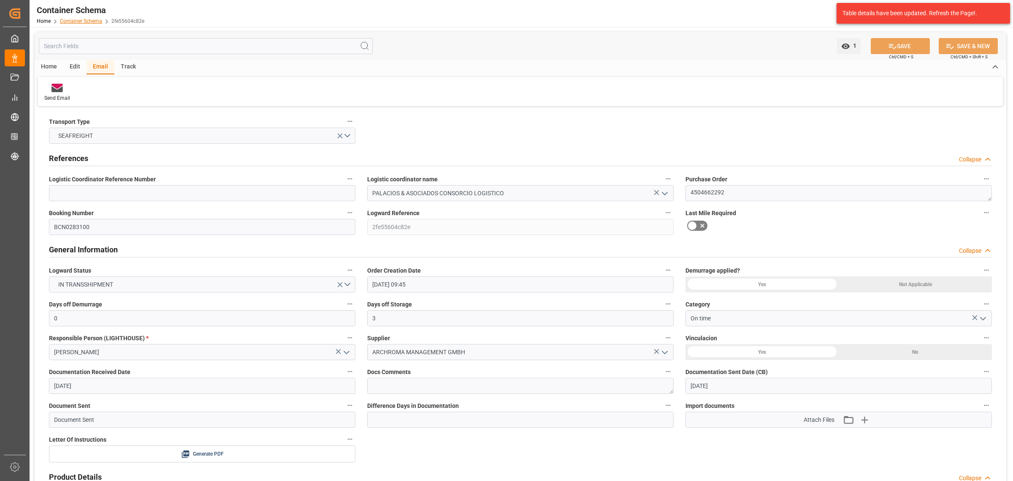
click at [68, 19] on link "Container Schema" at bounding box center [81, 21] width 42 height 6
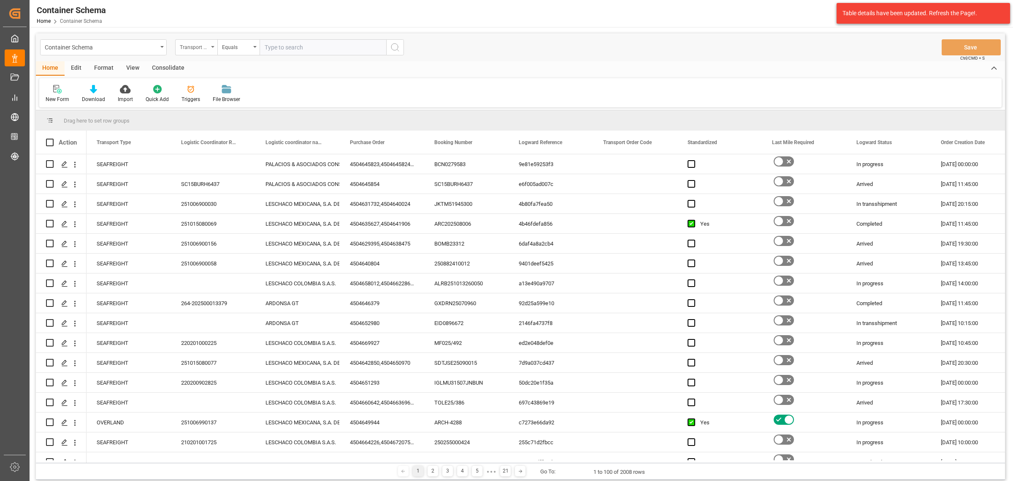
click at [199, 47] on div "Transport Type" at bounding box center [194, 46] width 29 height 10
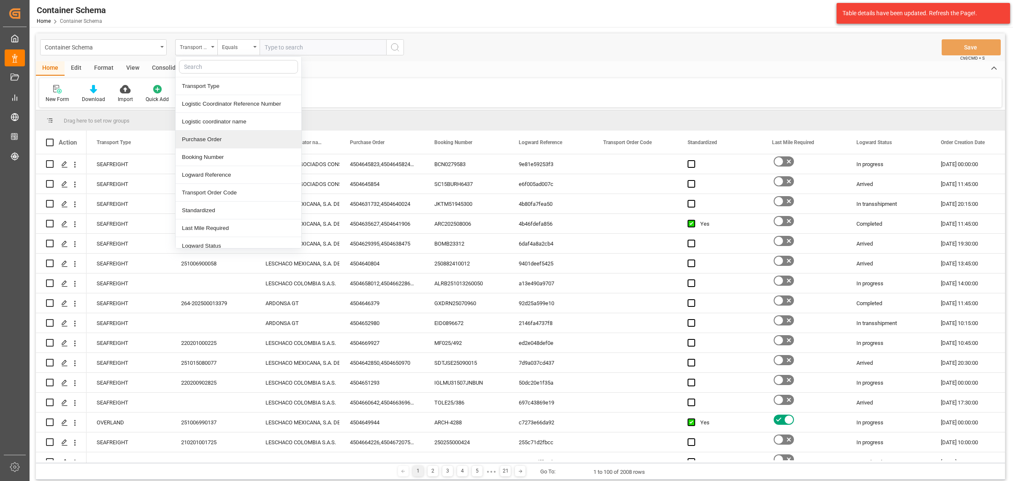
click at [220, 141] on div "Purchase Order" at bounding box center [239, 139] width 126 height 18
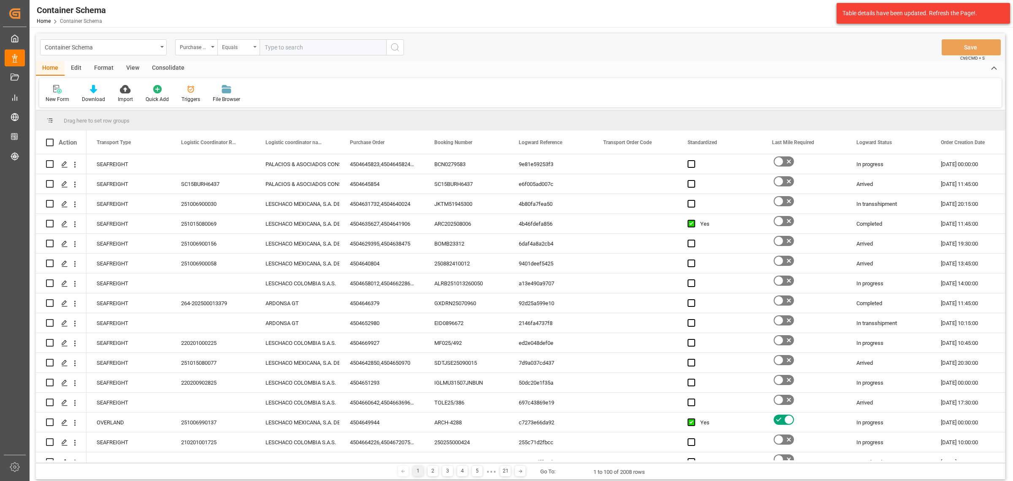
click at [250, 49] on div "Equals" at bounding box center [236, 46] width 29 height 10
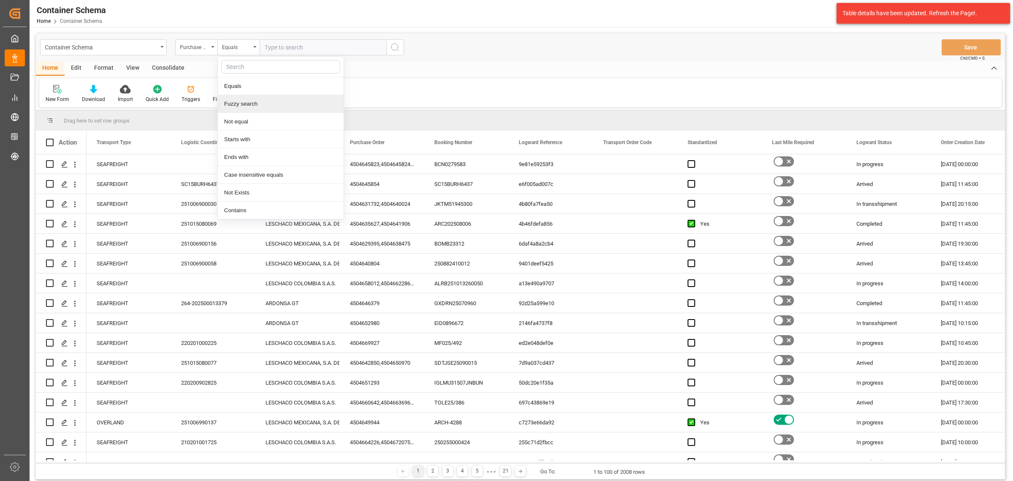
click at [264, 102] on div "Fuzzy search" at bounding box center [281, 104] width 126 height 18
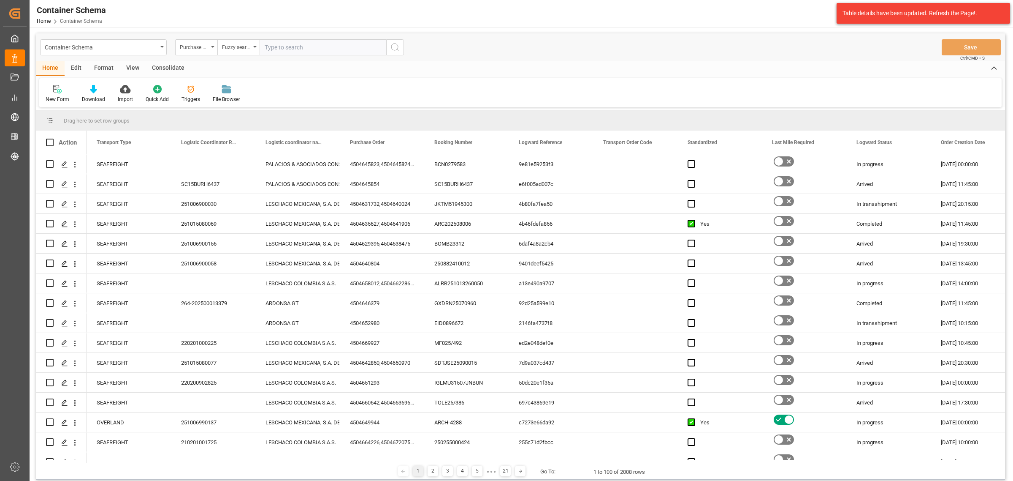
click at [299, 44] on input "text" at bounding box center [323, 47] width 127 height 16
paste input "4504659843"
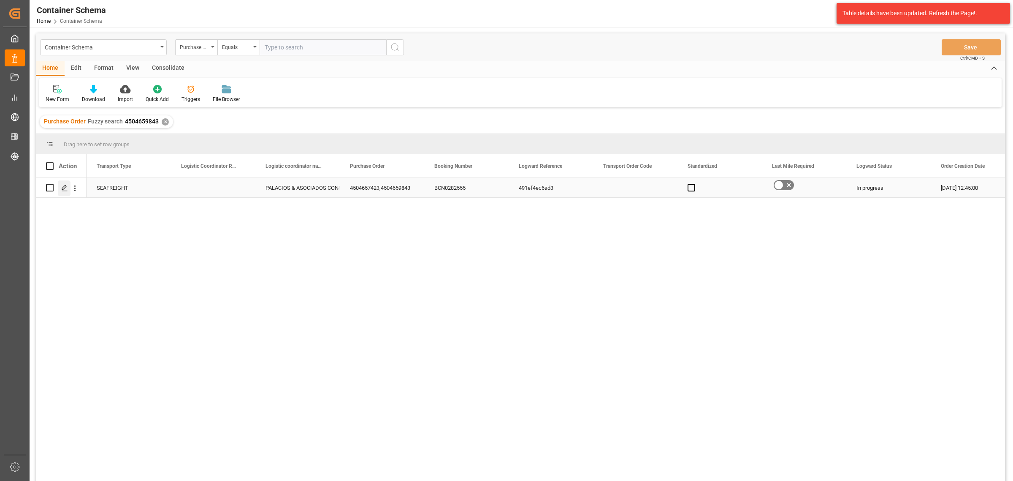
click at [62, 189] on polygon "Press SPACE to select this row." at bounding box center [64, 187] width 4 height 4
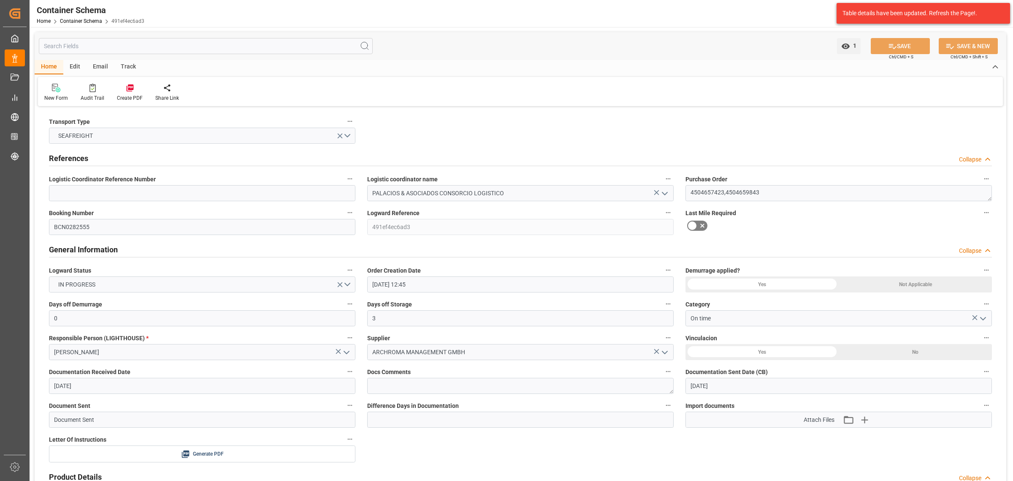
drag, startPoint x: 130, startPoint y: 65, endPoint x: 115, endPoint y: 72, distance: 17.0
click at [130, 65] on div "Track" at bounding box center [128, 67] width 28 height 14
click at [54, 94] on div "Tracking" at bounding box center [54, 98] width 20 height 8
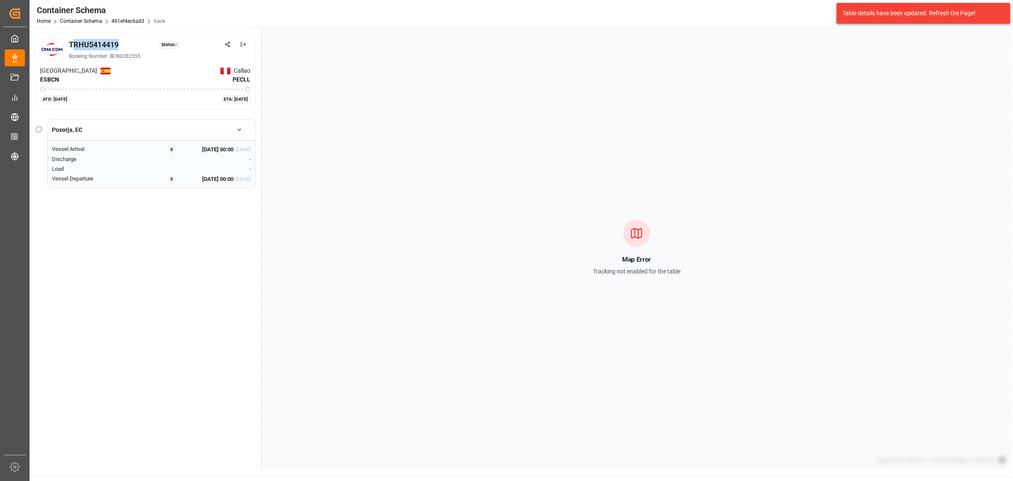
drag, startPoint x: 123, startPoint y: 45, endPoint x: 67, endPoint y: 43, distance: 56.2
click at [67, 43] on div "TRHU5414419 Status: - Booking Number: BCN0282555" at bounding box center [145, 50] width 210 height 24
copy div "TRHU5414419"
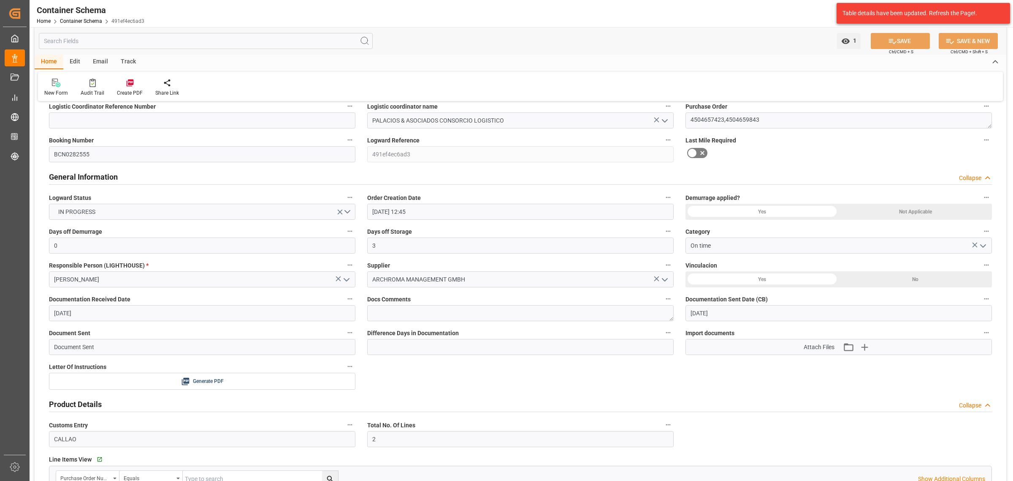
scroll to position [211, 0]
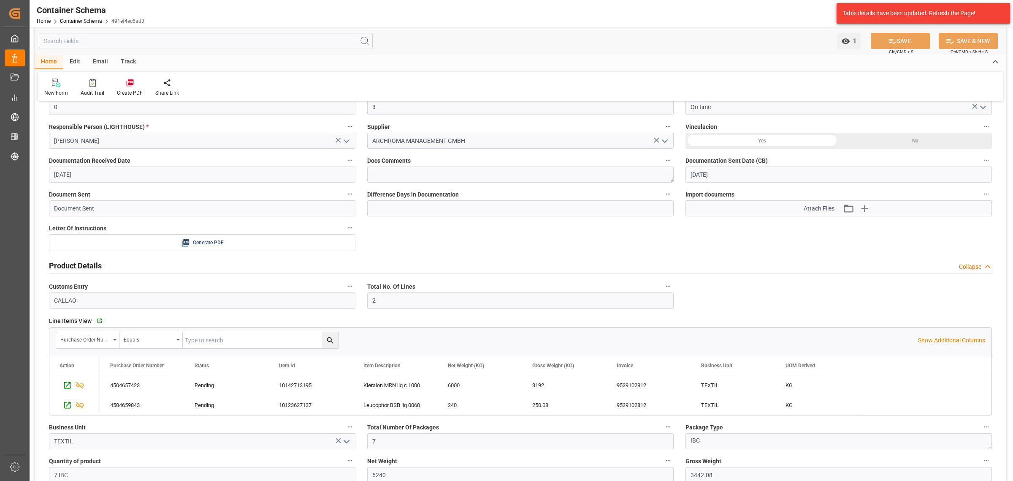
click at [97, 62] on div "Email" at bounding box center [101, 62] width 28 height 14
click at [63, 88] on div "Send Email" at bounding box center [57, 87] width 38 height 19
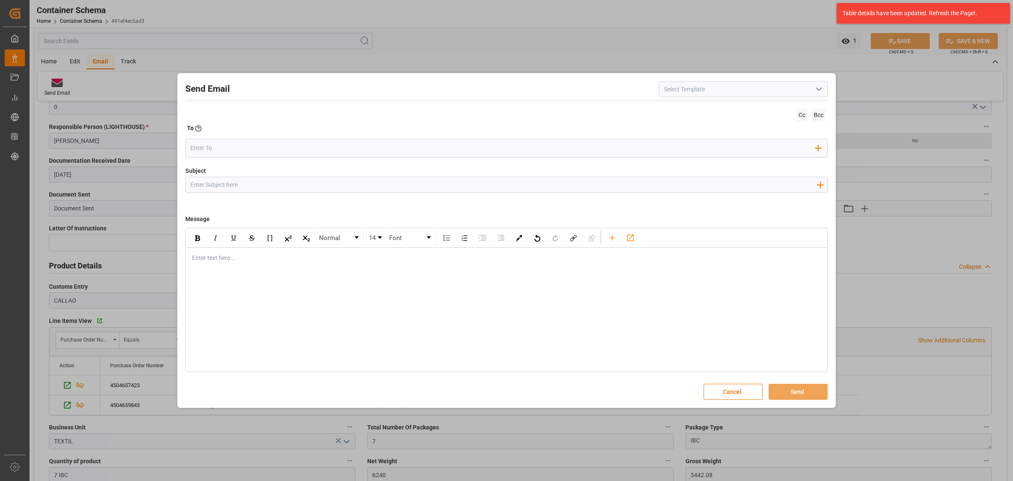
click at [233, 183] on input "Subject" at bounding box center [504, 184] width 636 height 15
paste input "PO 4504659843,4504657423 //TE//LOGWARD STATUSARCHROMA MANAGEMENT GMBH//ARCHROMA…"
click at [333, 187] on input "PO 4504659843,4504657423 //TE//LOGWARD STATUSARCHROMA MANAGEMENT GMBH//ARCHROMA…" at bounding box center [504, 184] width 636 height 15
click at [298, 258] on div "rdw-editor" at bounding box center [507, 257] width 629 height 9
click at [238, 261] on div "rdw-editor" at bounding box center [507, 257] width 629 height 9
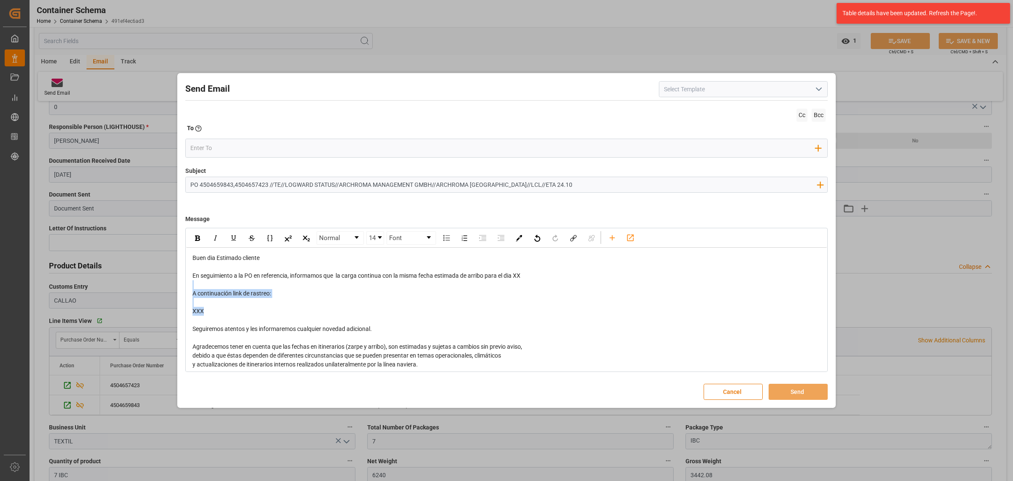
drag, startPoint x: 237, startPoint y: 310, endPoint x: 155, endPoint y: 281, distance: 87.9
click at [155, 281] on div "Send Email Cc Bcc To Enter the TO Email address Add Field to To Subject PO 4504…" at bounding box center [506, 240] width 1013 height 481
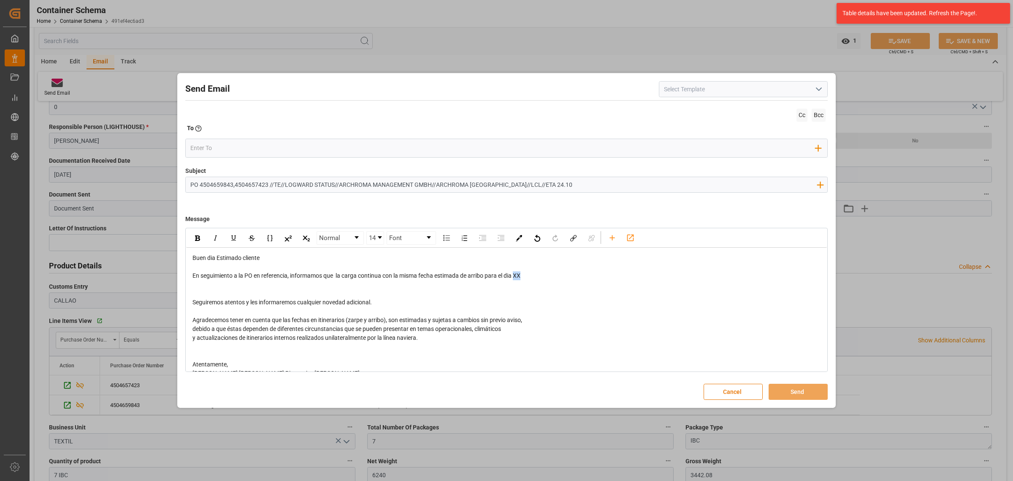
drag, startPoint x: 534, startPoint y: 275, endPoint x: 518, endPoint y: 274, distance: 16.1
click at [518, 274] on div "En seguimiento a la PO en referencia, informamos que la carga continua con la m…" at bounding box center [507, 275] width 629 height 9
drag, startPoint x: 531, startPoint y: 276, endPoint x: 517, endPoint y: 278, distance: 14.1
click at [517, 278] on span "En seguimiento a la PO en referencia, informamos que la carga continua con la m…" at bounding box center [361, 275] width 336 height 7
click at [194, 238] on div "rdw-inline-control" at bounding box center [197, 237] width 15 height 13
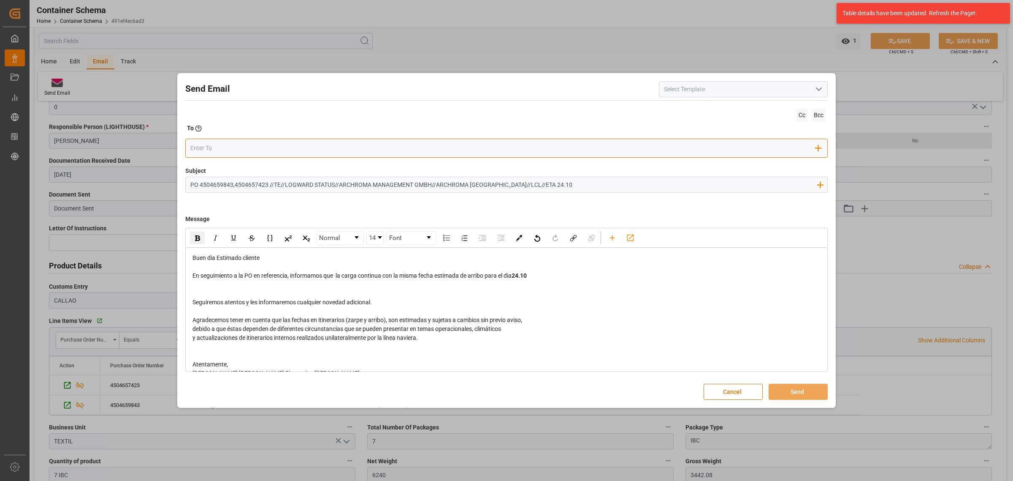
click at [254, 144] on input "email" at bounding box center [503, 147] width 626 height 13
click at [226, 148] on input "email" at bounding box center [503, 147] width 626 height 13
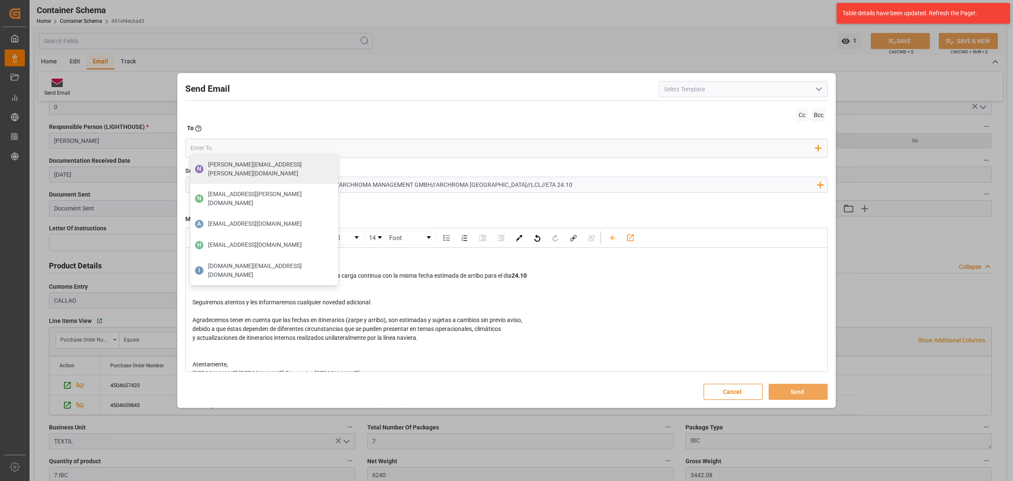
click at [423, 288] on div "rdw-editor" at bounding box center [507, 284] width 629 height 9
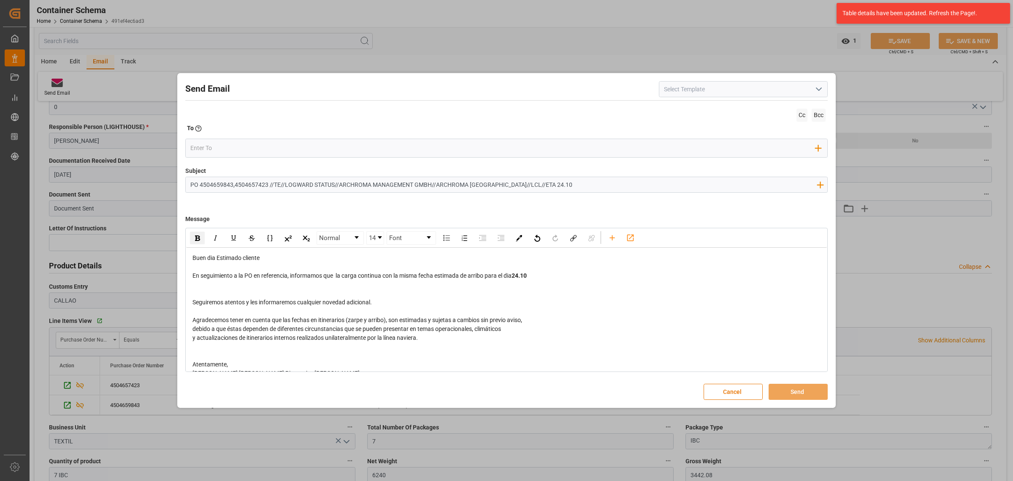
click at [338, 184] on input "PO 4504659843,4504657423 //TE//LOGWARD STATUS//ARCHROMA MANAGEMENT GMBH//ARCHRO…" at bounding box center [504, 184] width 636 height 15
click at [246, 153] on input "email" at bounding box center [503, 147] width 626 height 13
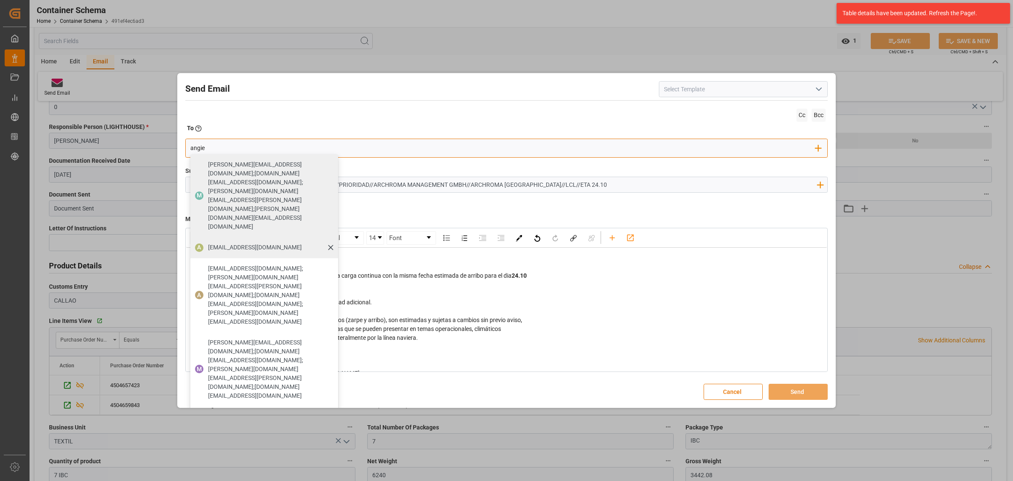
click at [260, 243] on span "angiee.lamilla@archroma.com" at bounding box center [255, 247] width 94 height 9
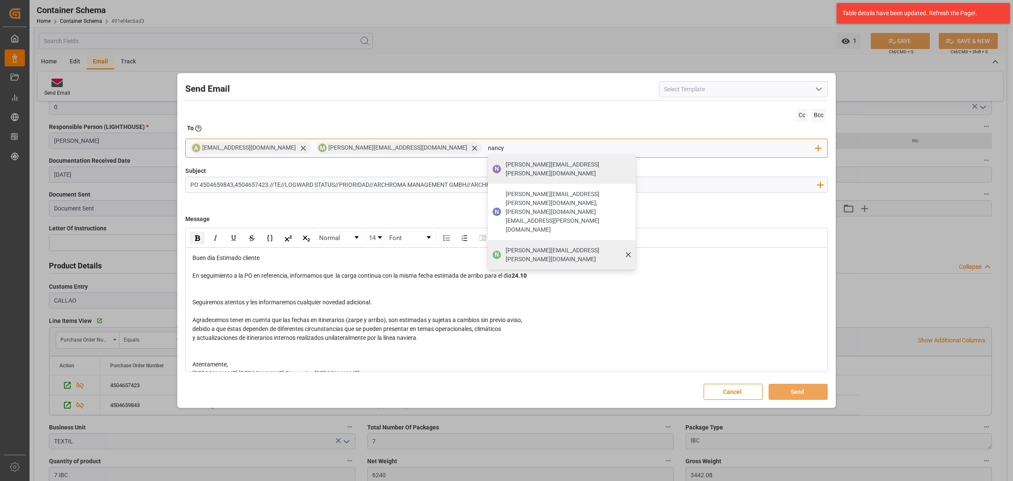
click at [506, 246] on span "nancy.castellanos@archroma.com" at bounding box center [568, 255] width 124 height 18
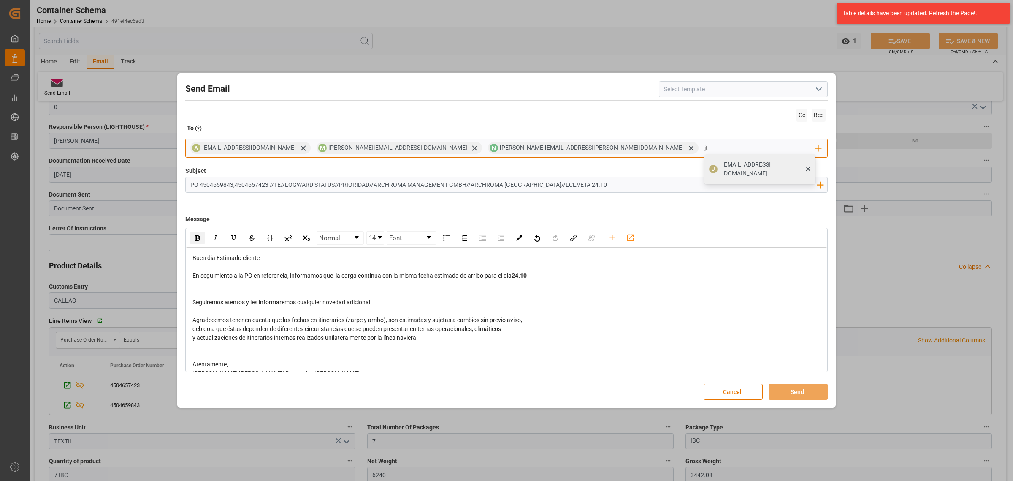
click at [720, 170] on div "jtoribio@pasoc.pe" at bounding box center [767, 169] width 94 height 24
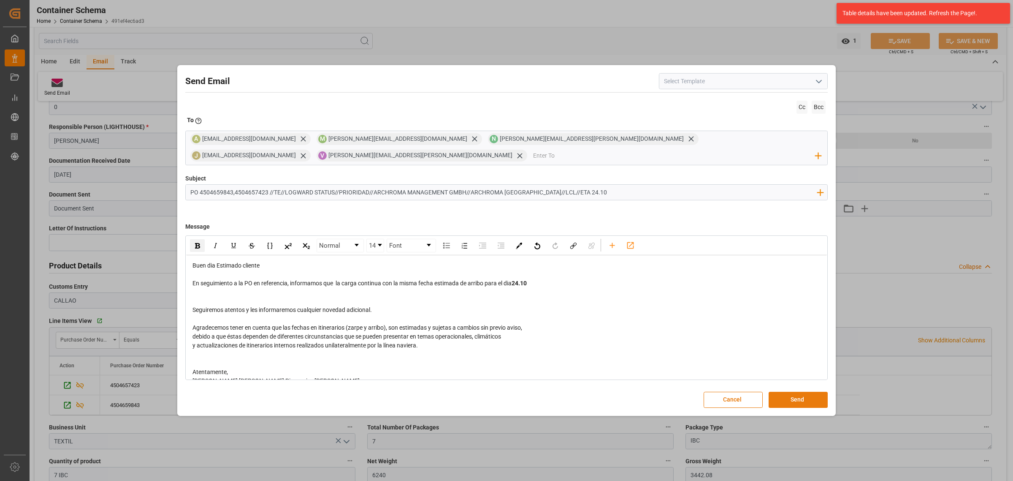
click at [795, 391] on button "Send" at bounding box center [798, 399] width 59 height 16
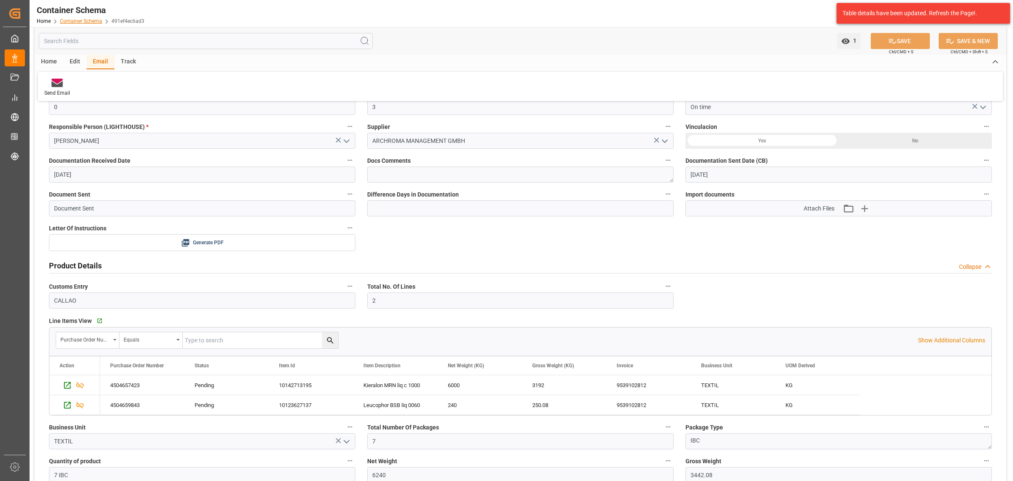
click at [89, 22] on link "Container Schema" at bounding box center [81, 21] width 42 height 6
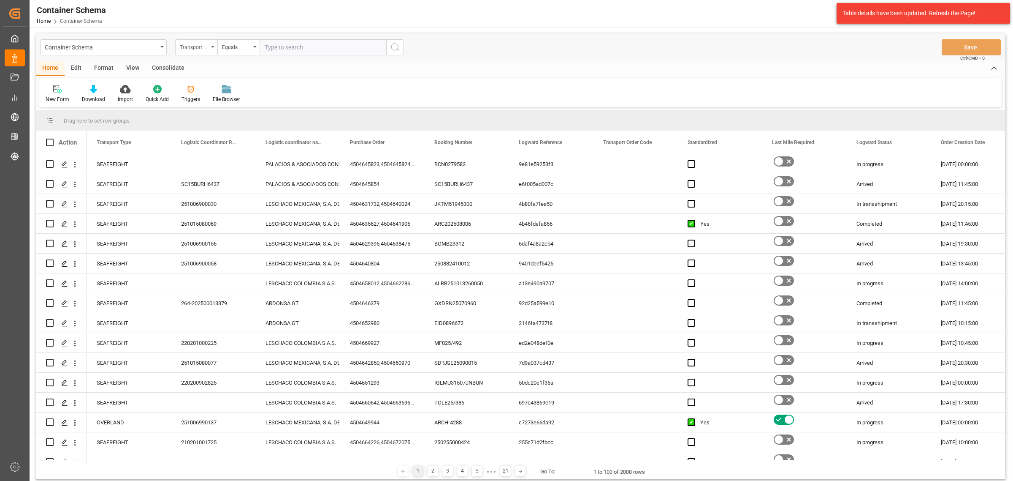
click at [197, 47] on div "Transport Type" at bounding box center [194, 46] width 29 height 10
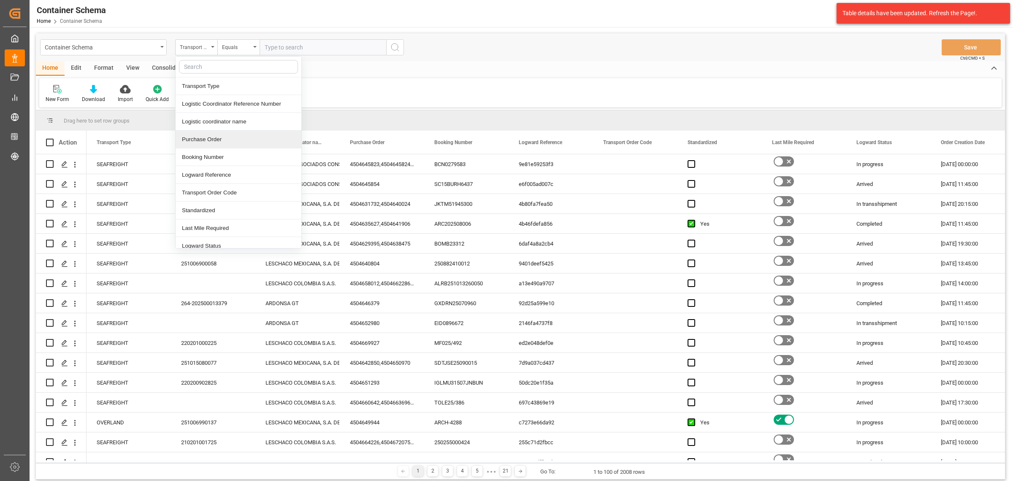
click at [218, 139] on div "Purchase Order" at bounding box center [239, 139] width 126 height 18
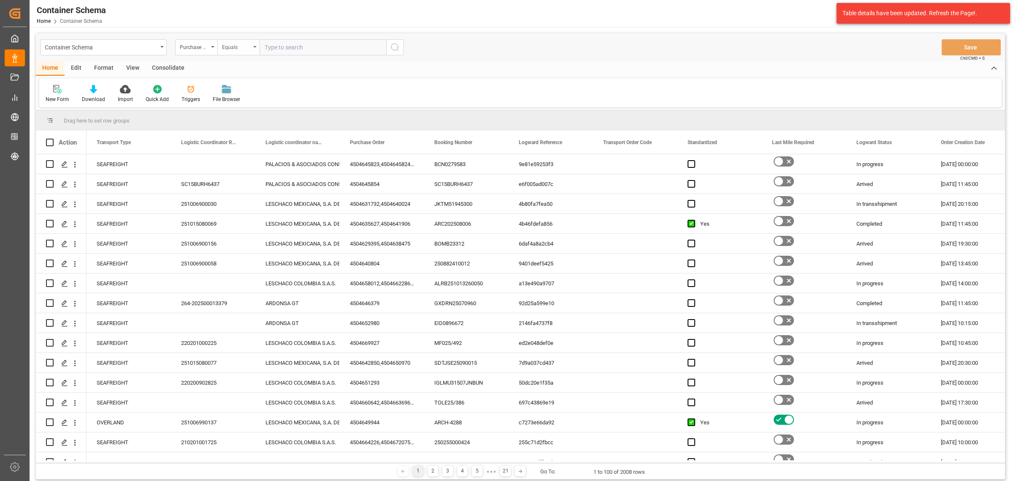
click at [234, 46] on div "Equals" at bounding box center [236, 46] width 29 height 10
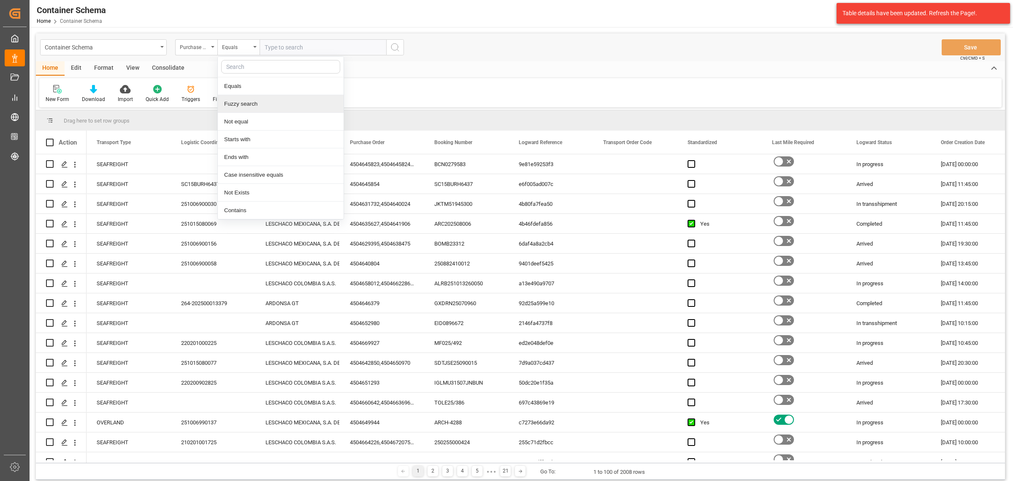
click at [254, 106] on div "Fuzzy search" at bounding box center [281, 104] width 126 height 18
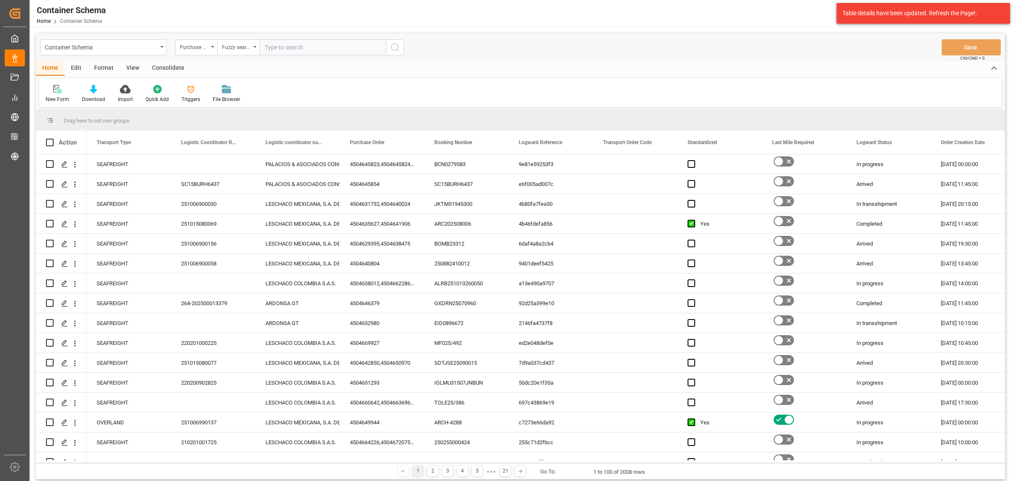
click at [296, 45] on input "text" at bounding box center [323, 47] width 127 height 16
paste input "4504622452"
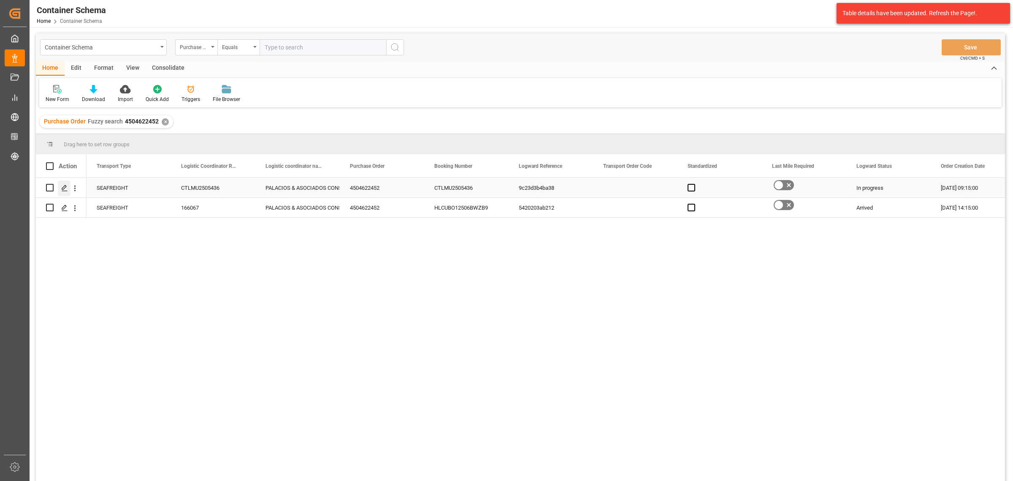
click at [70, 186] on div "Press SPACE to select this row." at bounding box center [64, 188] width 13 height 16
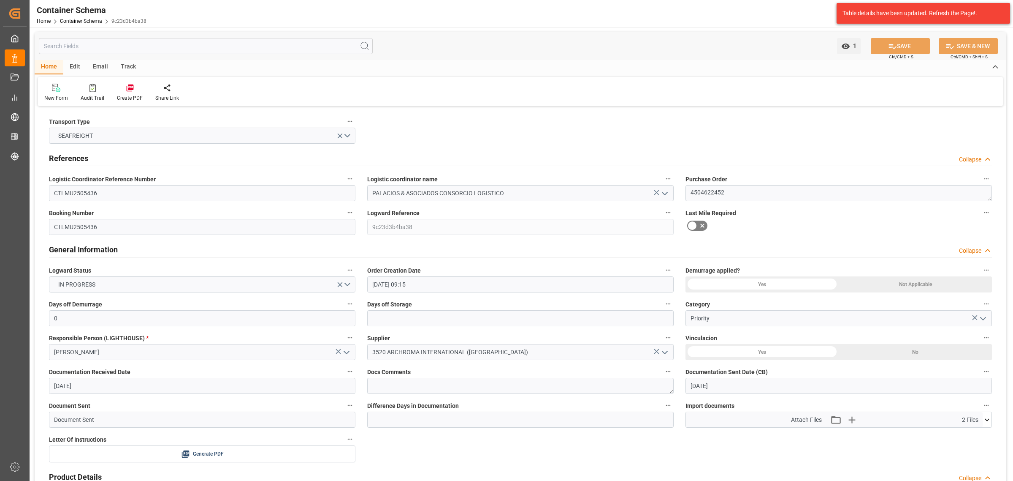
click at [133, 68] on div "Track" at bounding box center [128, 67] width 28 height 14
click at [47, 94] on div "Tracking" at bounding box center [54, 98] width 20 height 8
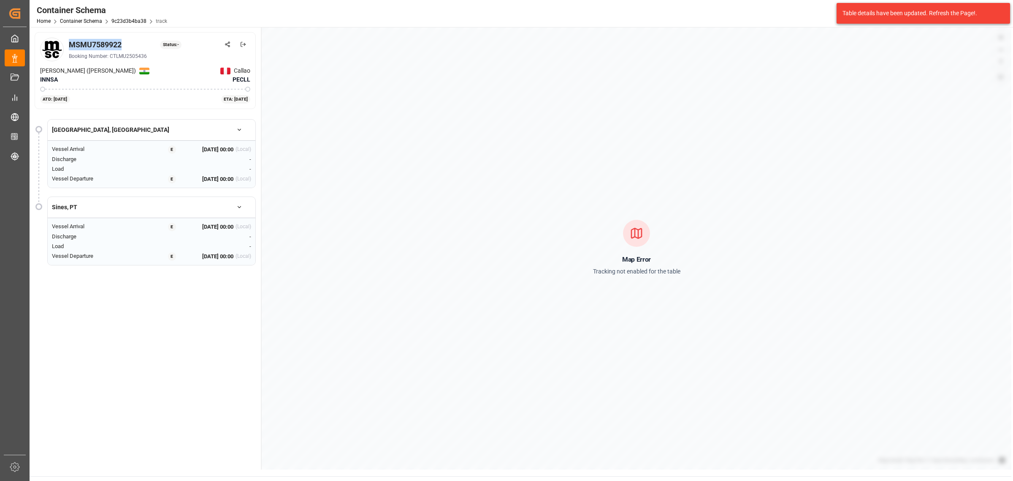
drag, startPoint x: 131, startPoint y: 43, endPoint x: 70, endPoint y: 43, distance: 61.7
click at [70, 43] on div "MSMU7589922 Status: -" at bounding box center [160, 44] width 182 height 11
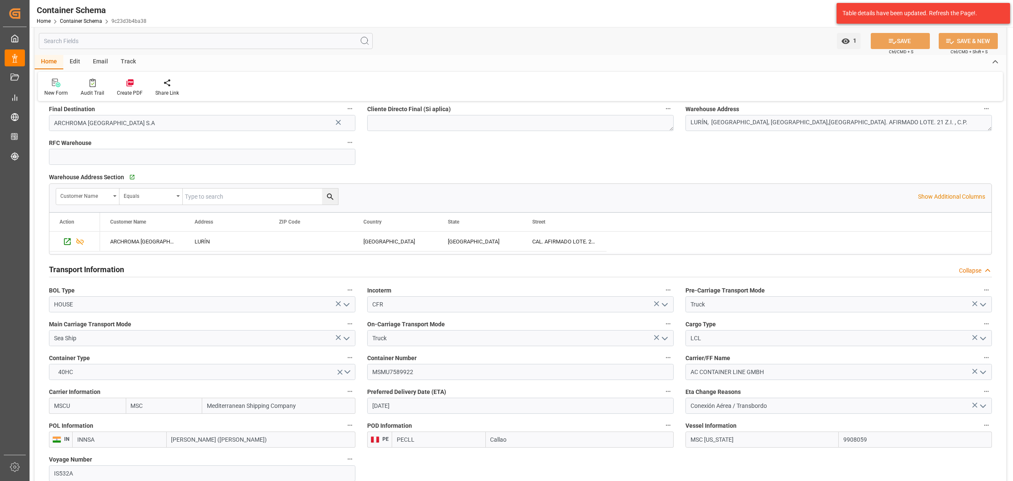
scroll to position [633, 0]
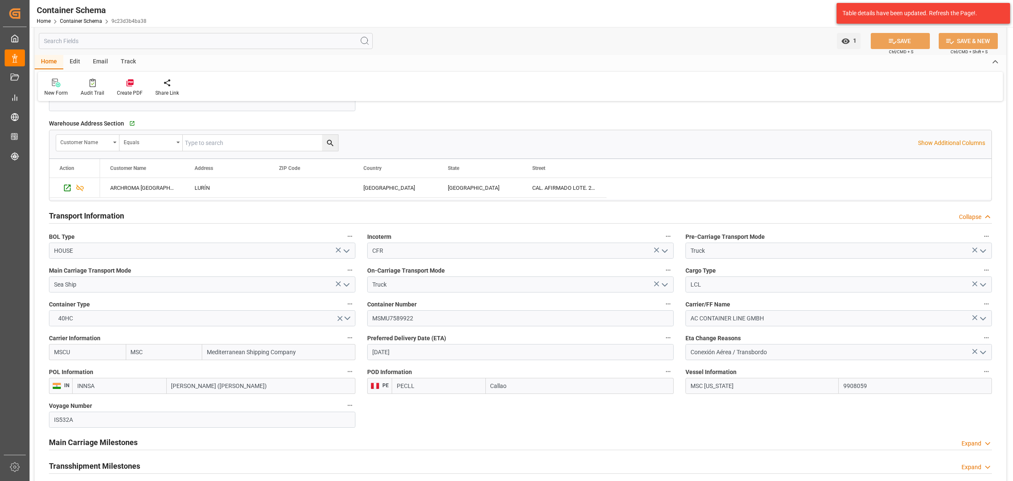
click at [429, 357] on input "02-11-2025" at bounding box center [520, 352] width 307 height 16
drag, startPoint x: 425, startPoint y: 280, endPoint x: 415, endPoint y: 286, distance: 12.0
click at [425, 280] on div "6" at bounding box center [428, 278] width 11 height 10
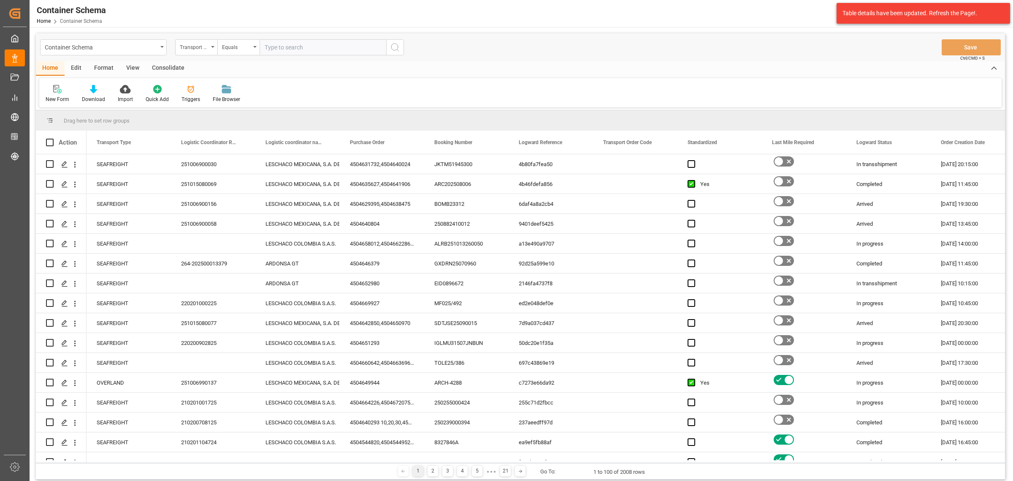
click at [199, 49] on div "Transport Type" at bounding box center [194, 46] width 29 height 10
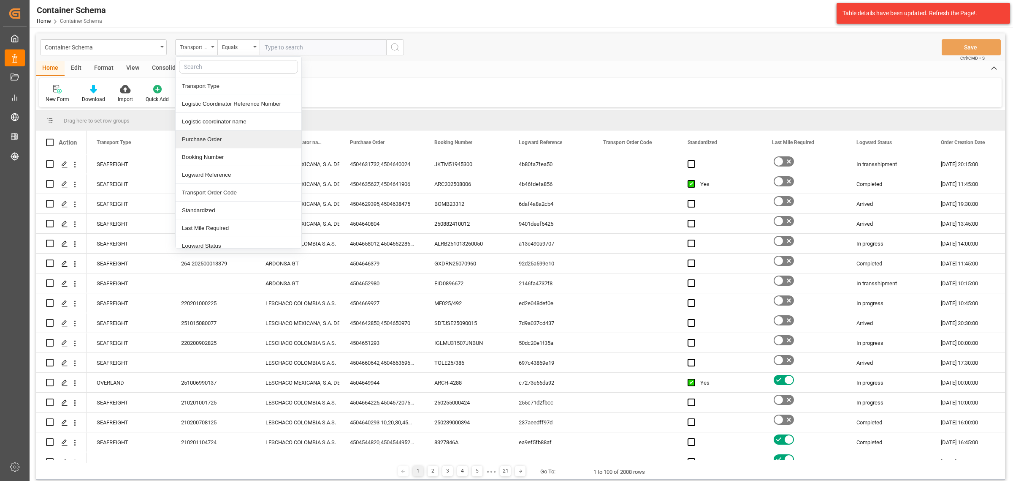
click at [226, 136] on div "Purchase Order" at bounding box center [239, 139] width 126 height 18
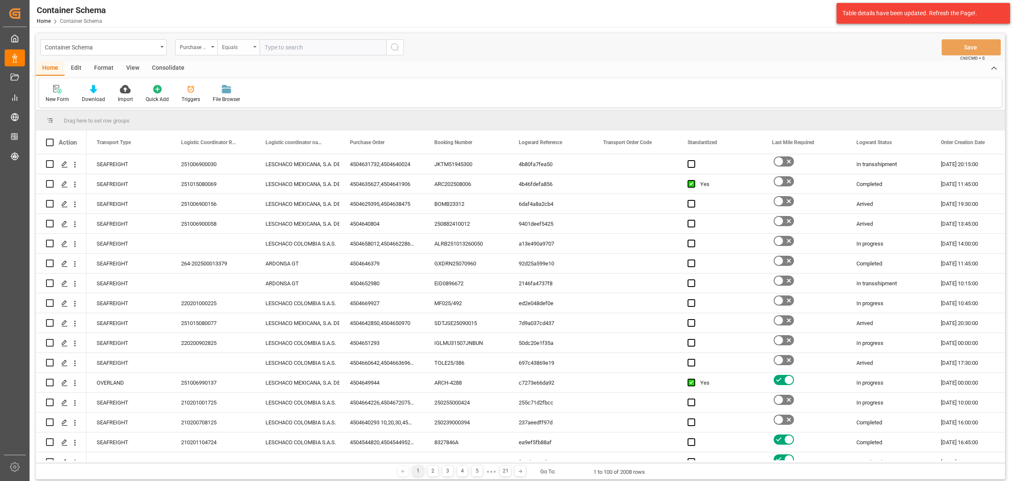
click at [244, 51] on div "Equals" at bounding box center [238, 47] width 42 height 16
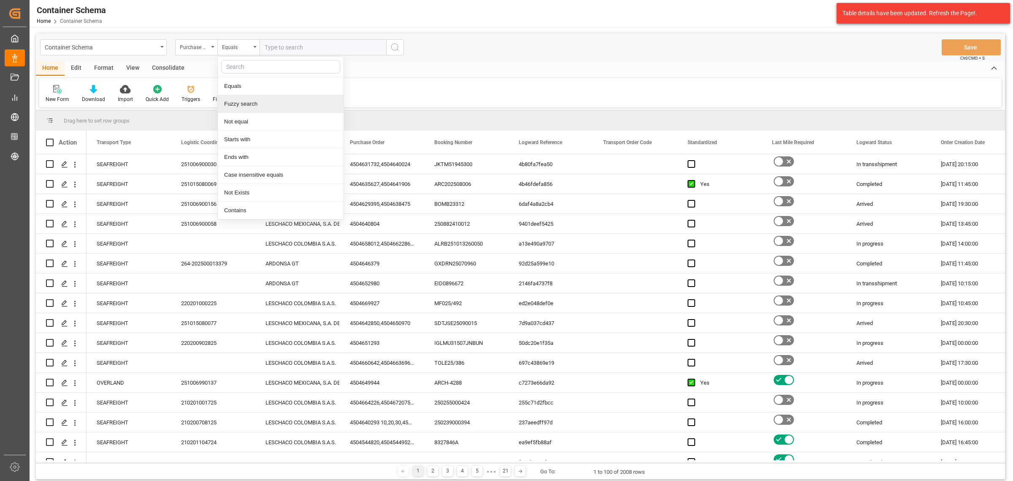
click at [247, 108] on div "Fuzzy search" at bounding box center [281, 104] width 126 height 18
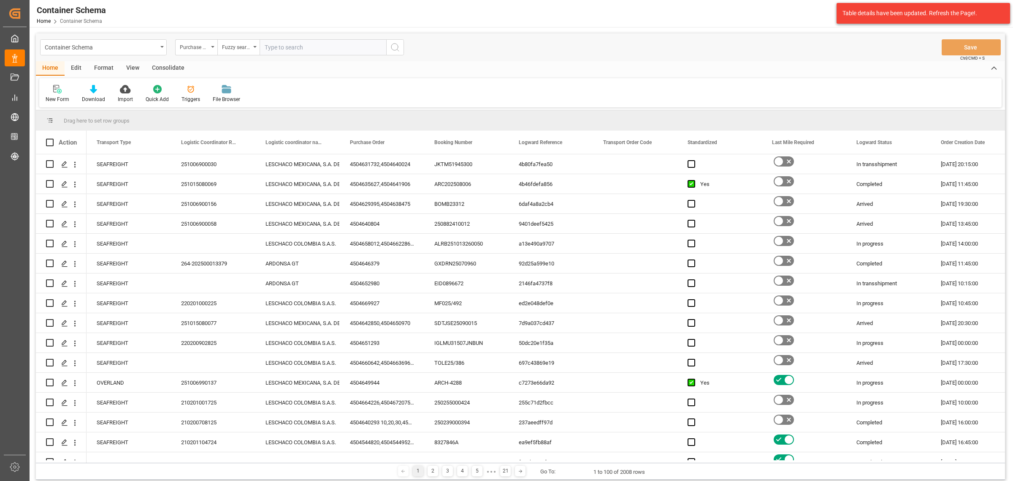
click at [315, 38] on div "Container Schema Purchase Order Fuzzy search Save Ctrl/CMD + S" at bounding box center [521, 47] width 970 height 28
click at [315, 44] on input "text" at bounding box center [323, 47] width 127 height 16
paste input "4504645854"
type input "4504645854"
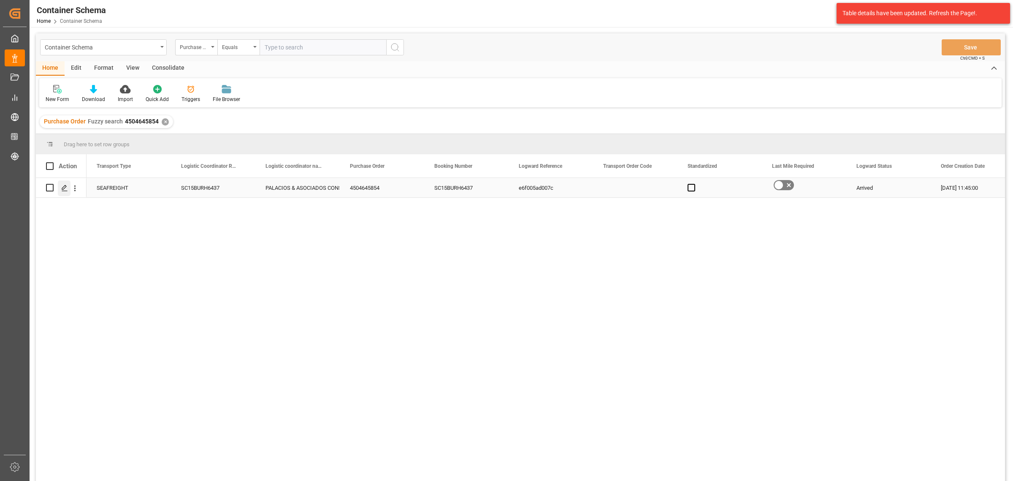
click at [63, 188] on icon "Press SPACE to select this row." at bounding box center [64, 188] width 7 height 7
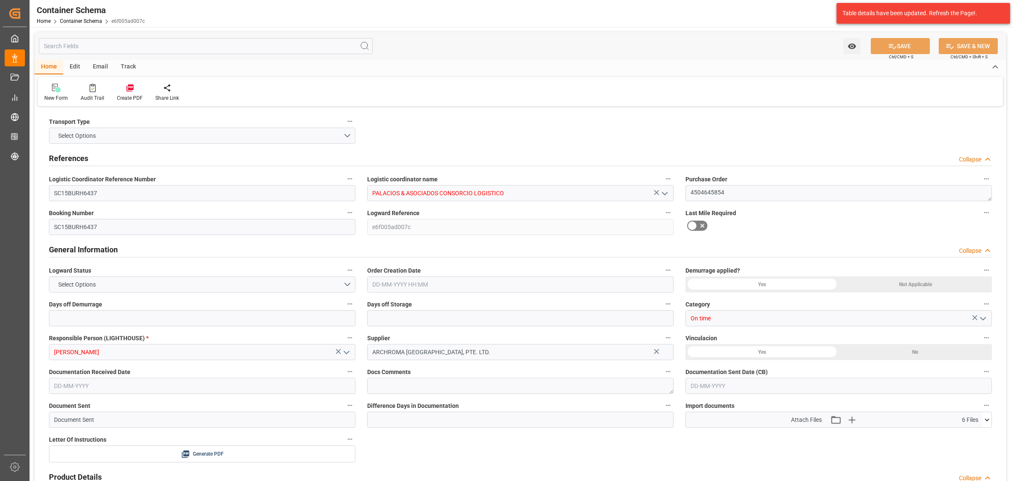
type input "0"
type input "3"
type input "1"
type input "4"
type input "1625"
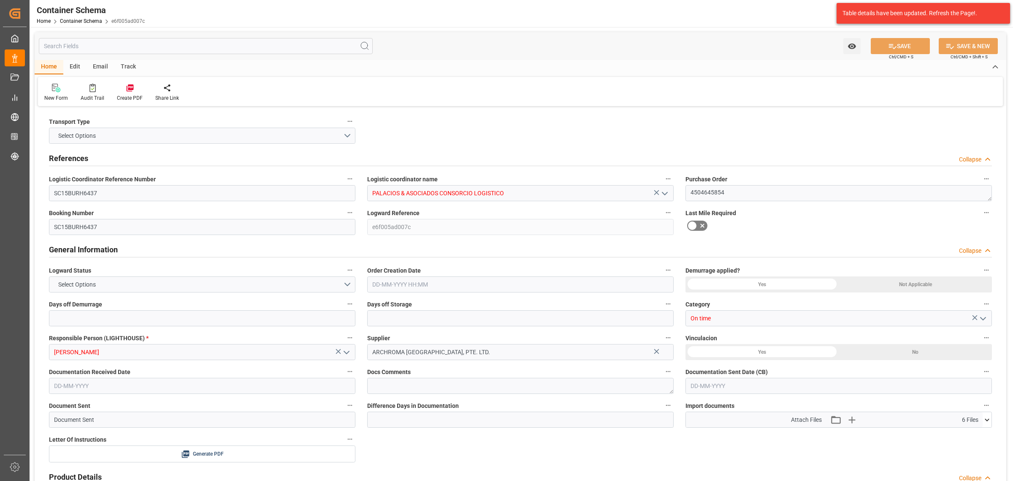
type input "1724.125"
type input "ZIM"
type input "ZIM Integrated Shipping Services Ltd."
type input "CNTXG"
type input "PECLL"
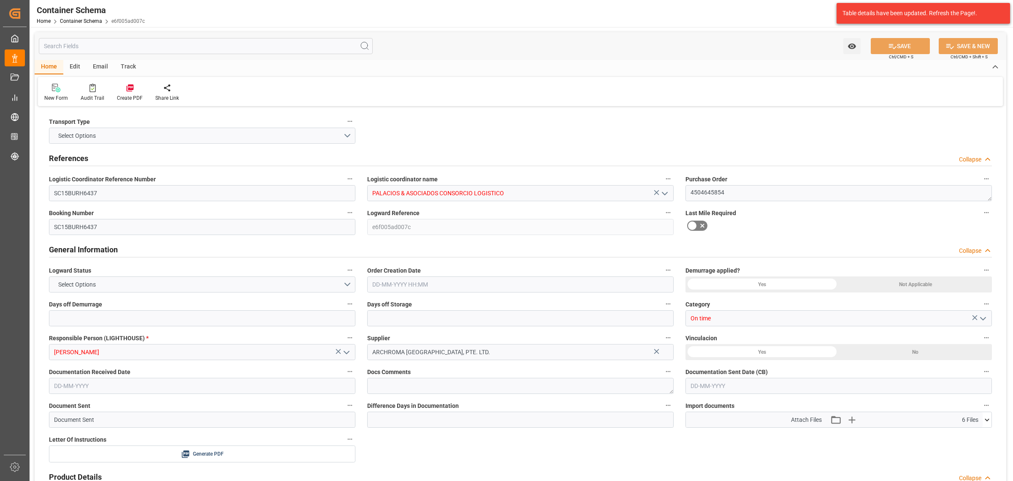
type input "9450583"
type input "29-08-2025 11:45"
type input "[DATE]"
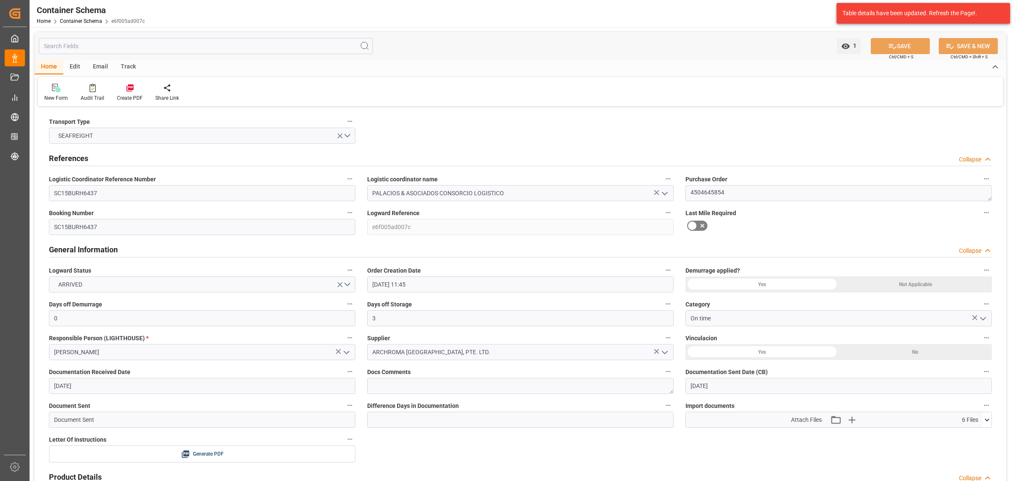
drag, startPoint x: 104, startPoint y: 66, endPoint x: 96, endPoint y: 72, distance: 9.6
click at [104, 66] on div "Email" at bounding box center [101, 67] width 28 height 14
click at [139, 68] on div "Track" at bounding box center [128, 67] width 28 height 14
click at [72, 87] on div "Tracking" at bounding box center [520, 91] width 965 height 29
click at [64, 91] on div "Tracking" at bounding box center [54, 92] width 33 height 19
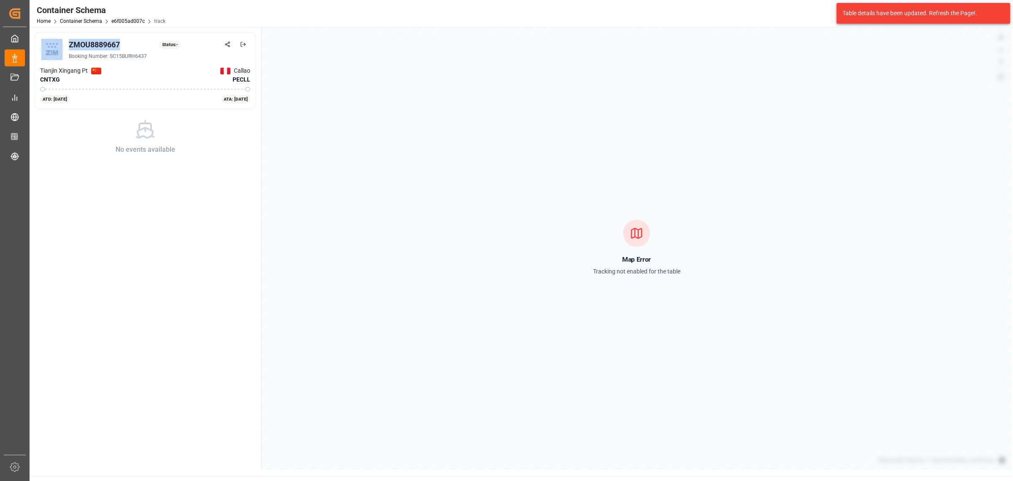
drag, startPoint x: 133, startPoint y: 43, endPoint x: 66, endPoint y: 43, distance: 67.1
click at [66, 43] on div "ZMOU8889667 Status: - Booking Number: SC15BURH6437" at bounding box center [145, 50] width 210 height 24
copy div "ZMOU8889667"
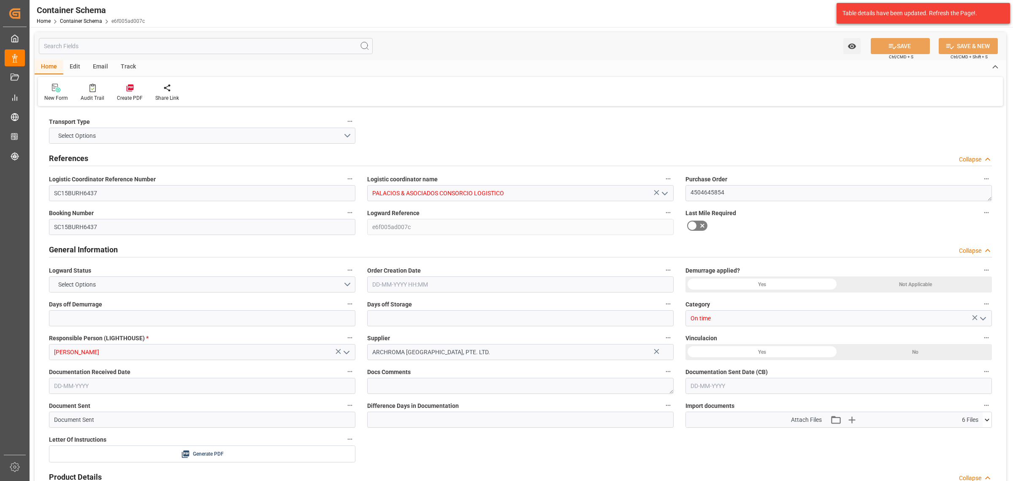
type input "0"
type input "3"
type input "1"
type input "4"
type input "1625"
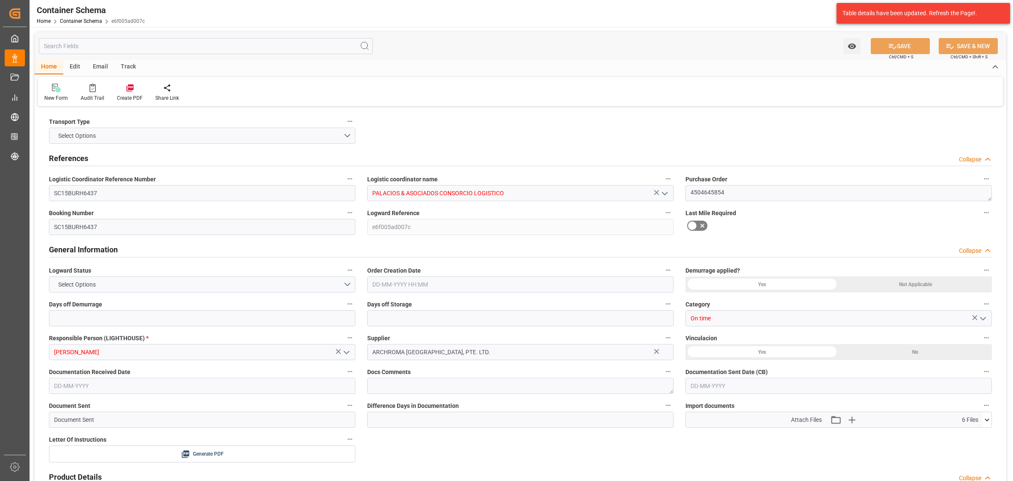
type input "1724.125"
type input "ZIM"
type input "ZIM Integrated Shipping Services Ltd."
type input "CNTXG"
type input "PECLL"
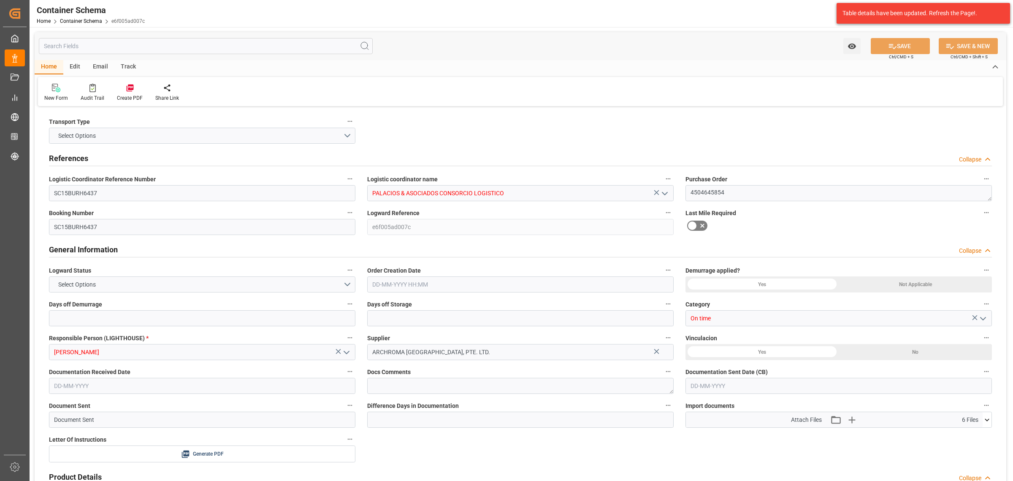
type input "9450583"
type input "29-08-2025 11:45"
type input "[DATE]"
click at [102, 68] on div "Email" at bounding box center [101, 67] width 28 height 14
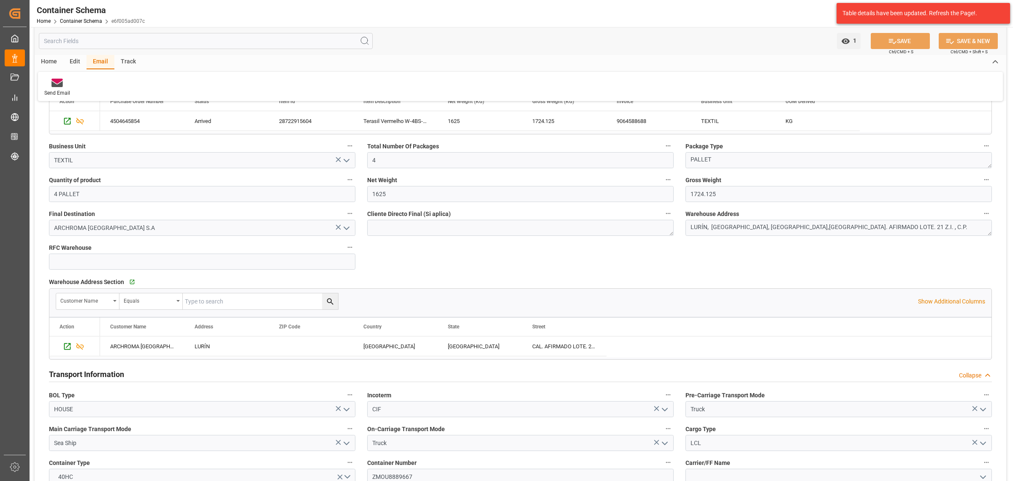
scroll to position [633, 0]
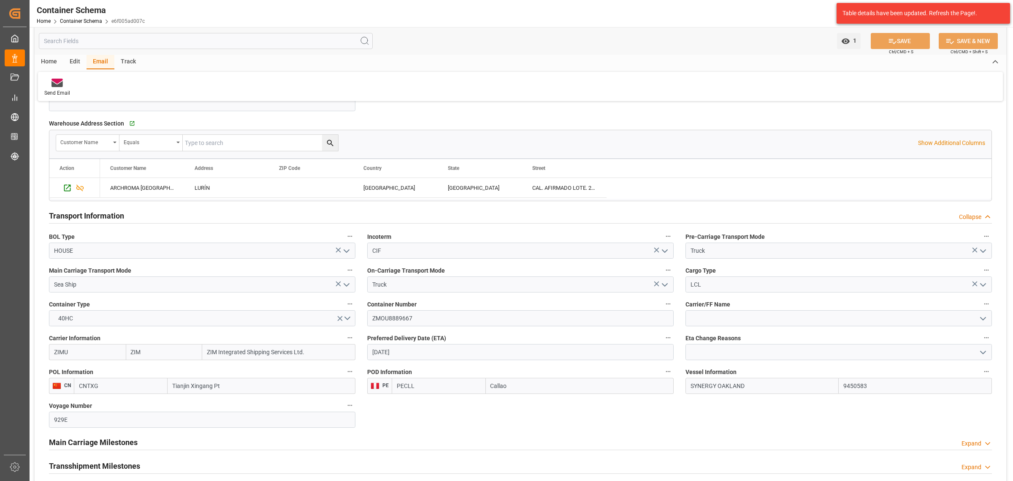
click at [418, 363] on div "Preferred Delivery Date (ETA) 10-10-2025" at bounding box center [520, 346] width 318 height 34
click at [419, 359] on input "[DATE]" at bounding box center [520, 352] width 307 height 16
click at [393, 277] on div "7" at bounding box center [395, 278] width 11 height 10
type input "07-10-2025"
click at [898, 37] on button "SAVE" at bounding box center [900, 41] width 59 height 16
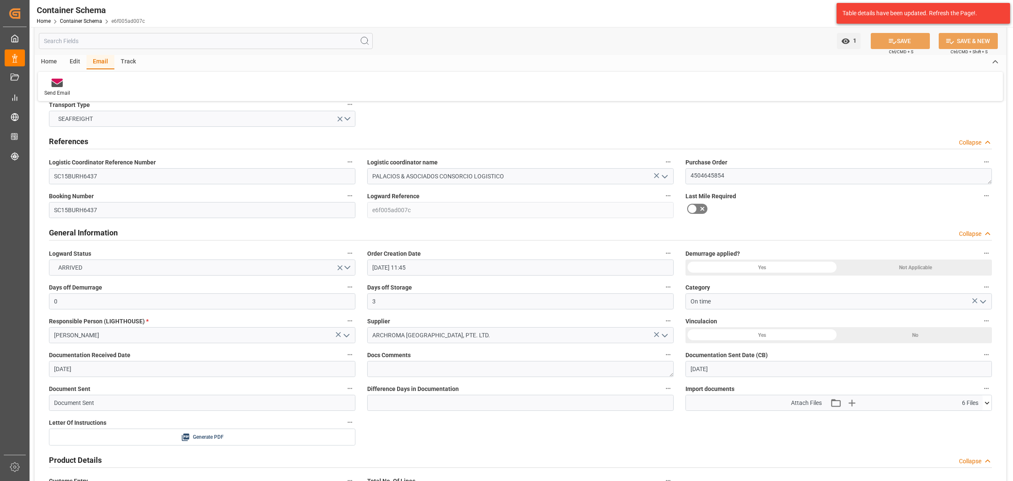
scroll to position [0, 0]
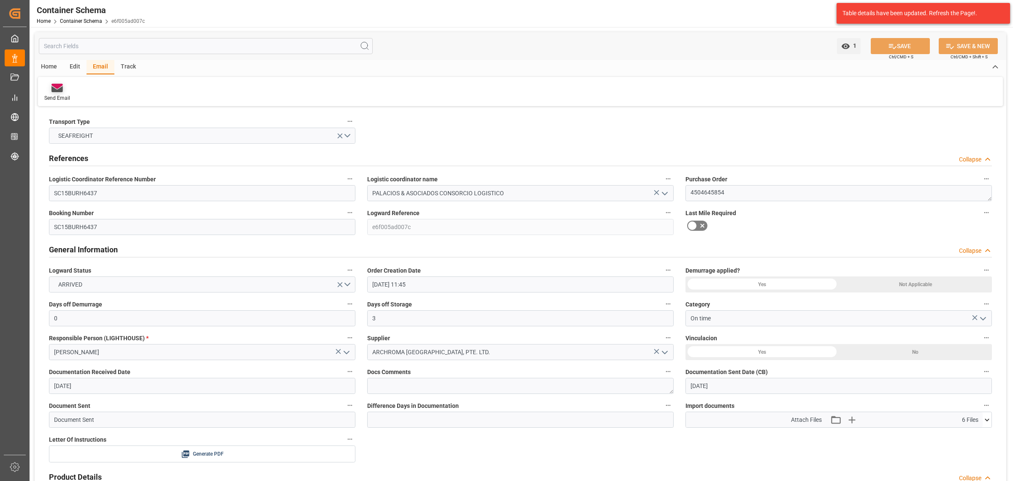
click at [61, 92] on div "Send Email" at bounding box center [57, 92] width 38 height 19
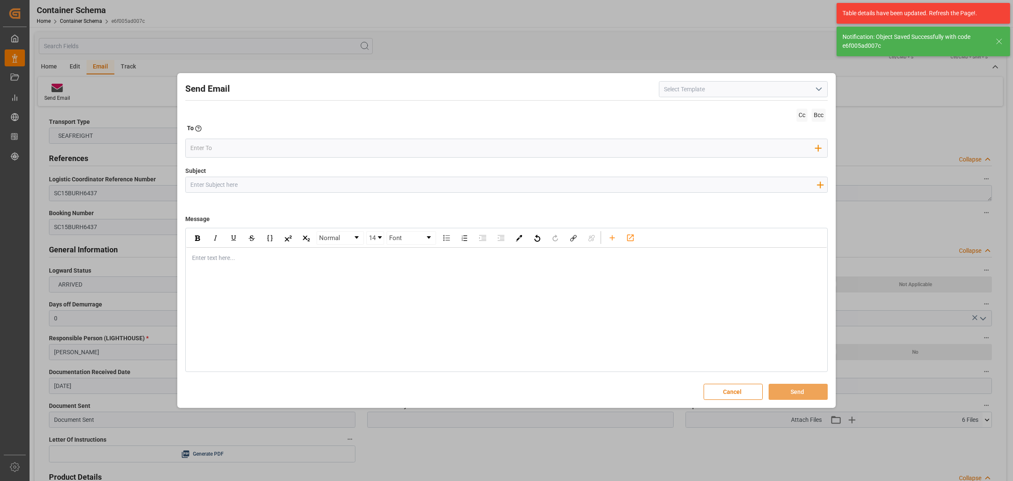
click at [819, 89] on icon "open menu" at bounding box center [819, 89] width 10 height 10
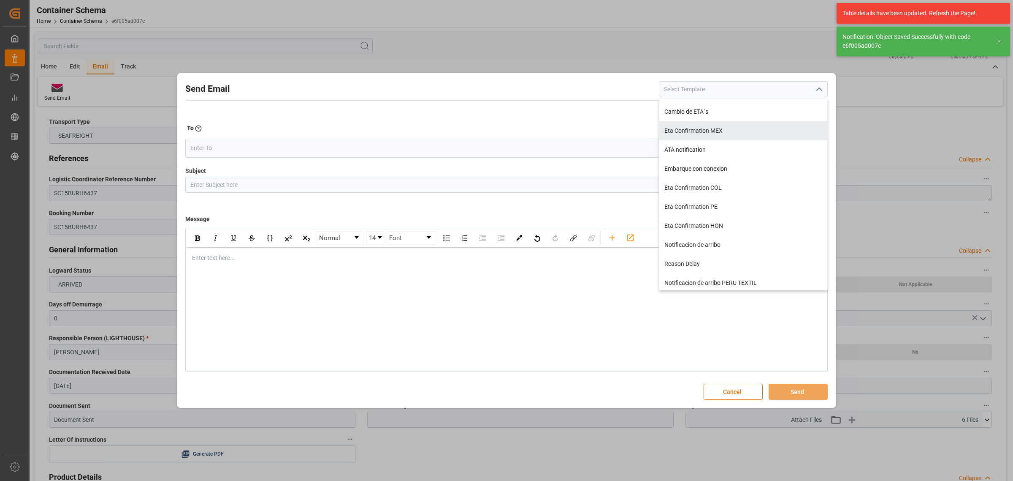
scroll to position [150, 0]
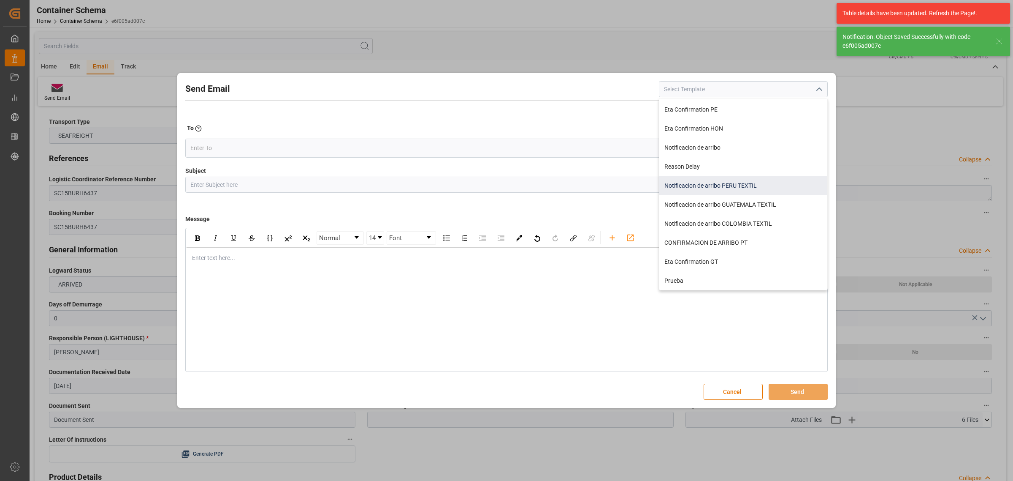
click at [741, 185] on div "Notificacion de arribo PERU TEXTIL" at bounding box center [744, 185] width 168 height 19
type input "Notificacion de arribo PERU TEXTIL"
type input "Aviso de llegada || PO {{purchaseOrder}} | BL {{bookingNumber}} || CONTENEDOR {…"
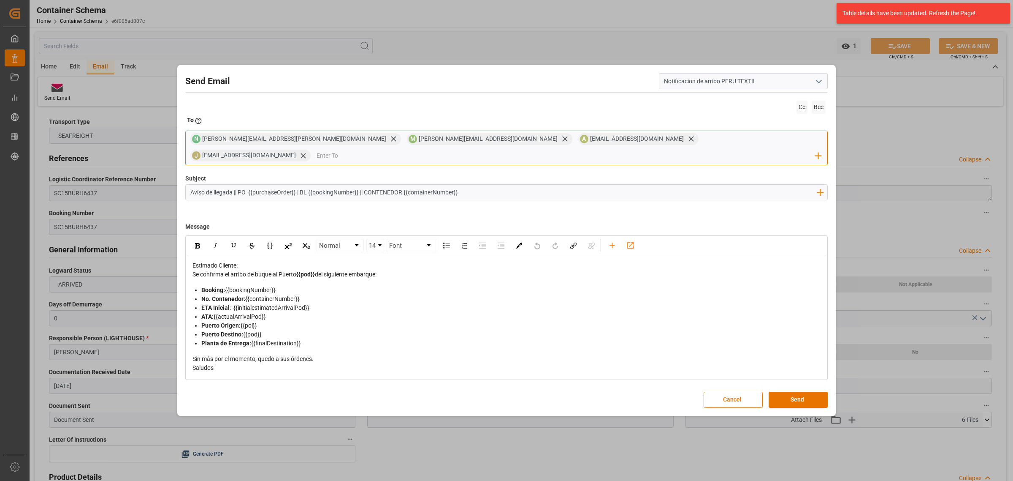
click at [674, 149] on input "email" at bounding box center [567, 155] width 500 height 13
type input "vale"
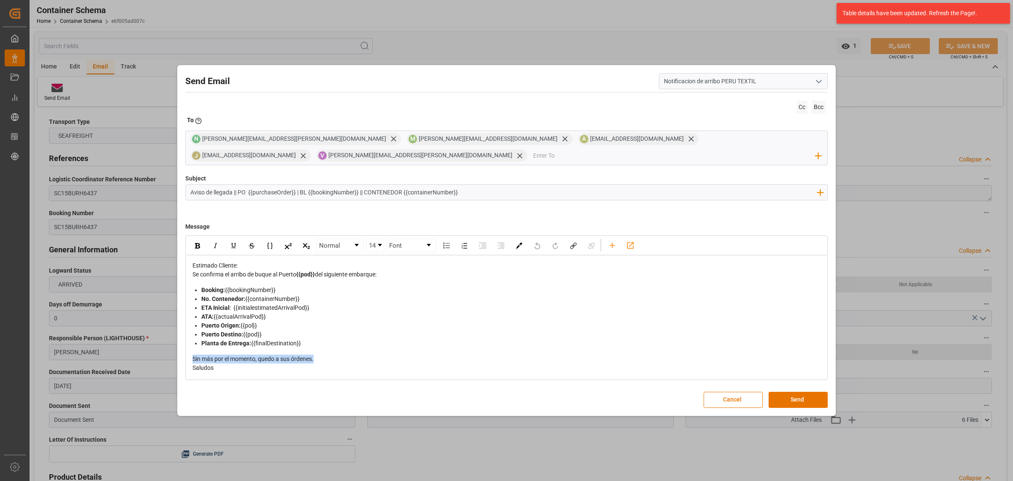
drag, startPoint x: 351, startPoint y: 353, endPoint x: 182, endPoint y: 348, distance: 168.6
click at [182, 348] on div "Send Email Notificacion de arribo PERU TEXTIL Cc Bcc To Enter the TO Email addr…" at bounding box center [506, 240] width 655 height 346
drag, startPoint x: 246, startPoint y: 349, endPoint x: 180, endPoint y: 355, distance: 66.6
click at [180, 355] on div "Send Email Notificacion de arribo PERU TEXTIL Cc Bcc To Enter the TO Email addr…" at bounding box center [506, 240] width 655 height 346
click at [203, 239] on div "rdw-inline-control" at bounding box center [197, 245] width 15 height 13
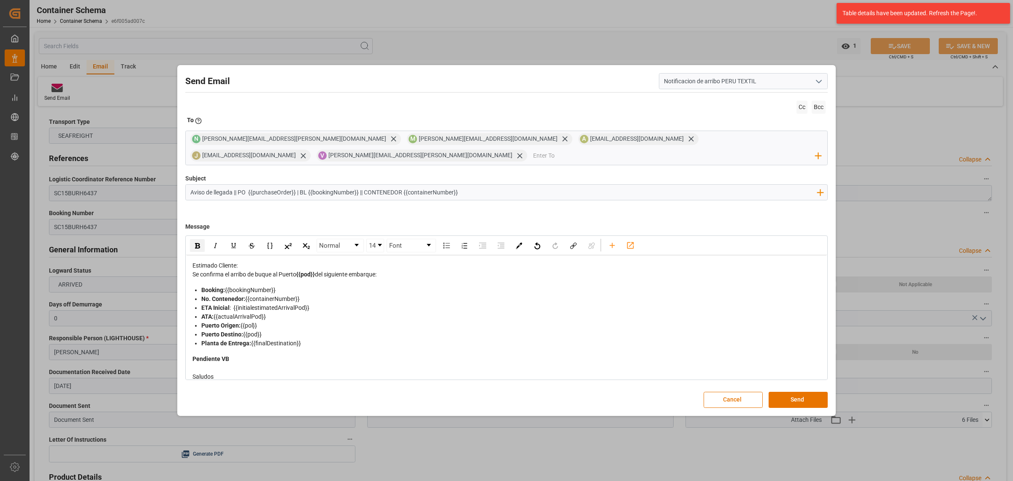
click at [251, 261] on div "Estimado Cliente:" at bounding box center [507, 265] width 629 height 9
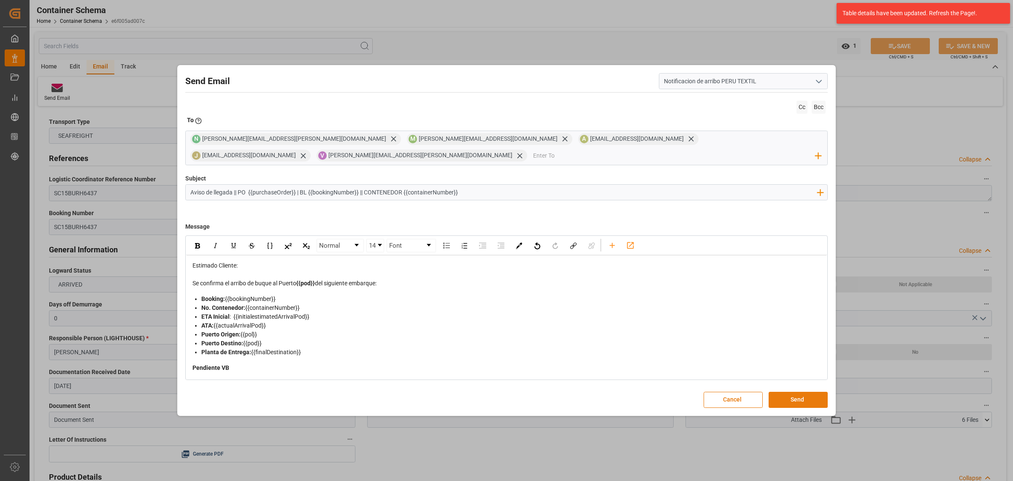
click at [804, 391] on button "Send" at bounding box center [798, 399] width 59 height 16
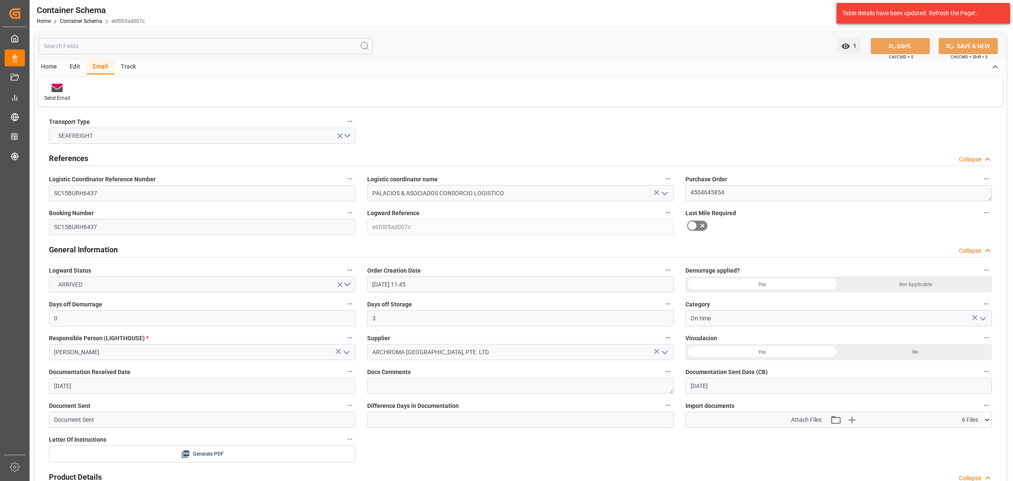
click at [91, 17] on div "Home Container Schema e6f005ad007c" at bounding box center [91, 20] width 108 height 9
click at [91, 19] on link "Container Schema" at bounding box center [81, 21] width 42 height 6
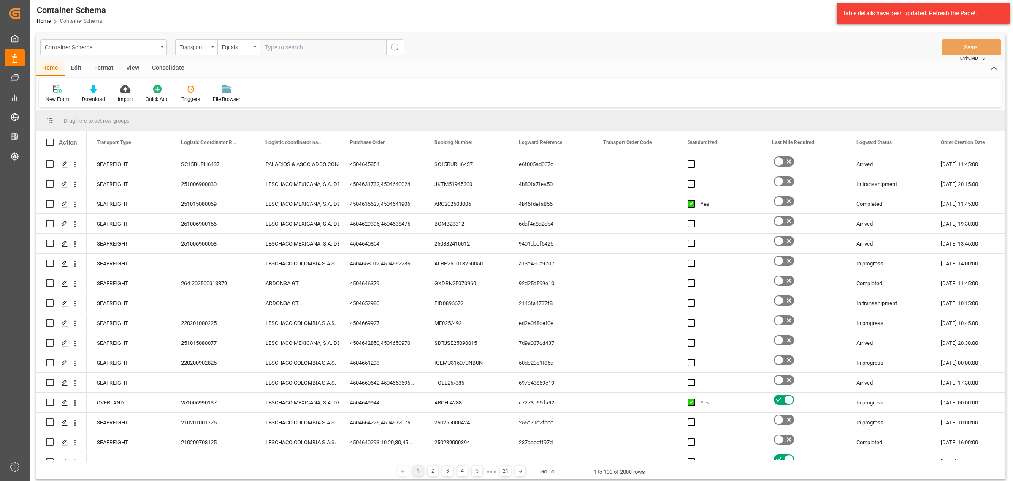
click at [205, 49] on div "Transport Type" at bounding box center [194, 46] width 29 height 10
click at [212, 134] on div "Purchase Order" at bounding box center [239, 139] width 126 height 18
click at [236, 48] on div "Equals" at bounding box center [236, 46] width 29 height 10
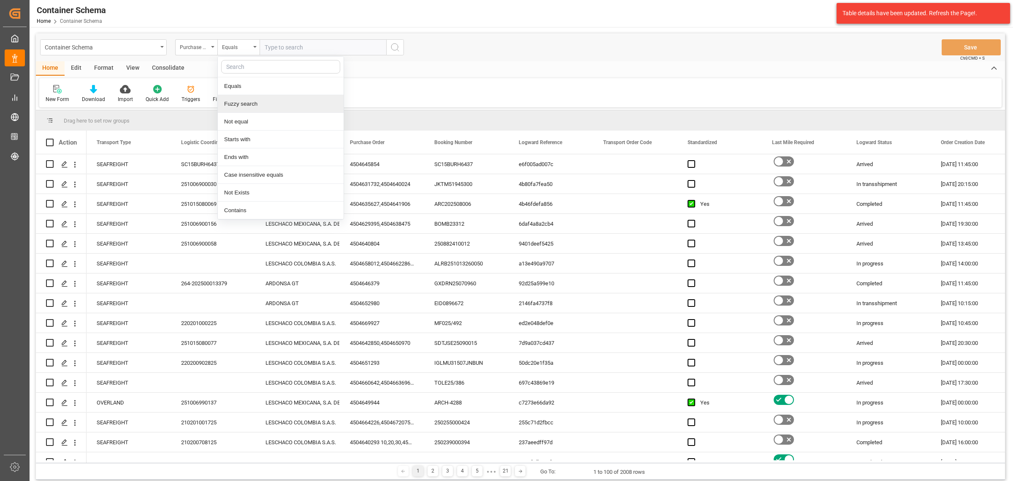
click at [268, 103] on div "Fuzzy search" at bounding box center [281, 104] width 126 height 18
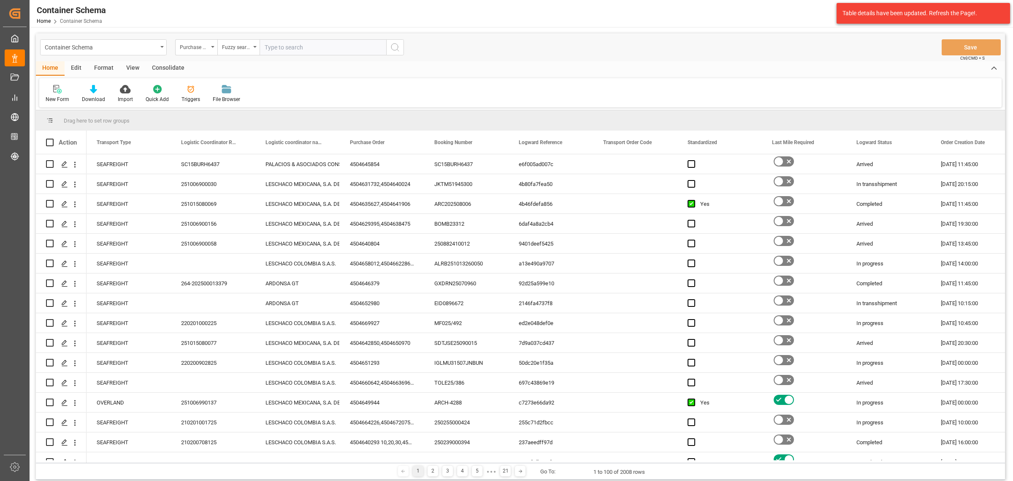
click at [294, 38] on div "Container Schema Purchase Order Fuzzy search Save Ctrl/CMD + S" at bounding box center [521, 47] width 970 height 28
click at [295, 45] on input "text" at bounding box center [323, 47] width 127 height 16
paste input "4504642563"
type input "4504642563"
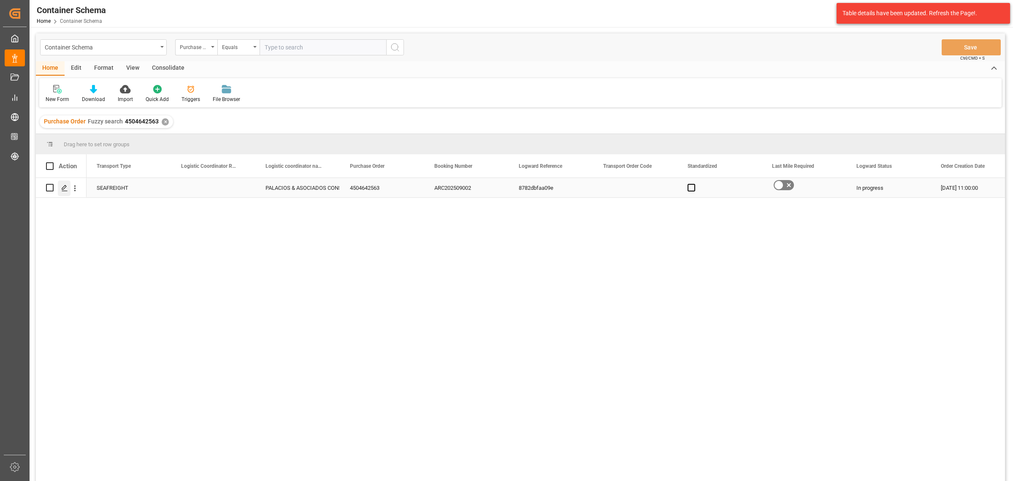
click at [60, 188] on div "Press SPACE to select this row." at bounding box center [64, 188] width 13 height 16
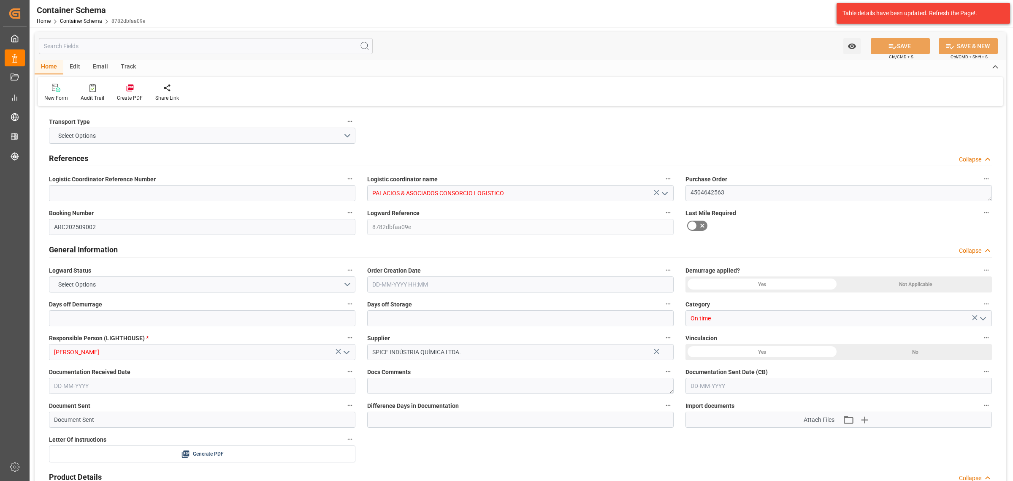
type input "0"
type input "3"
type input "1"
type input "26"
type input "1300"
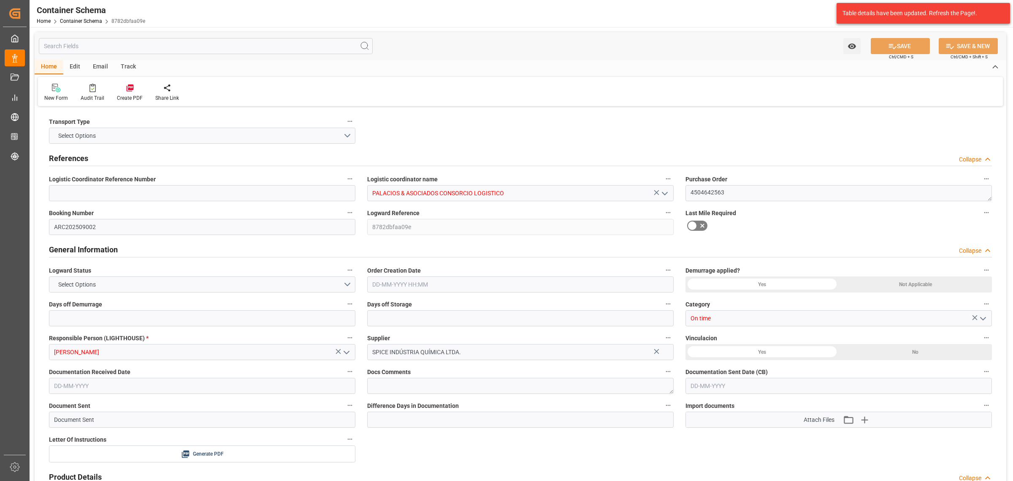
type input "1475"
type input "Hapag Lloyd"
type input "Hapag Lloyd Aktiengesellschaft"
type input "BRSSZ"
type input "PECLL"
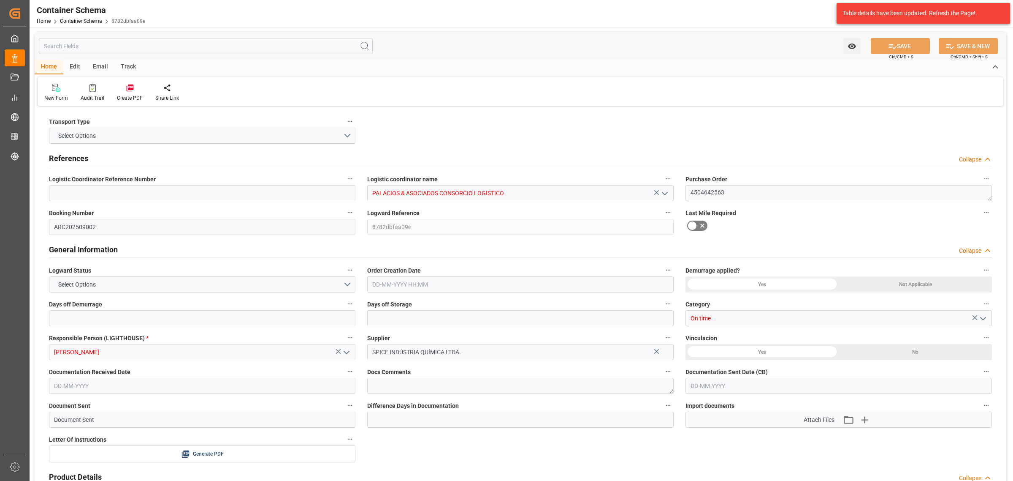
type input "9143556"
type input "[DATE] 11:00"
type input "04-09-2025"
type input "16-10-2025"
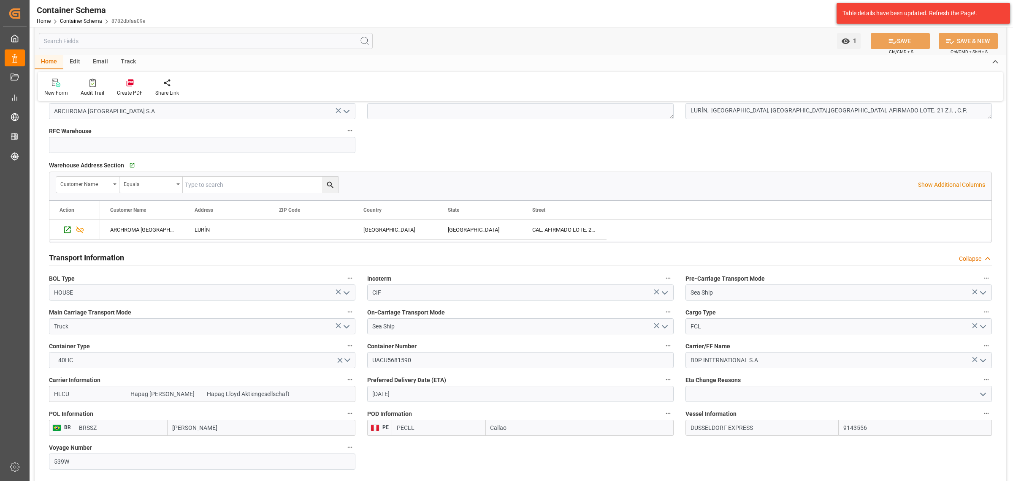
scroll to position [475, 0]
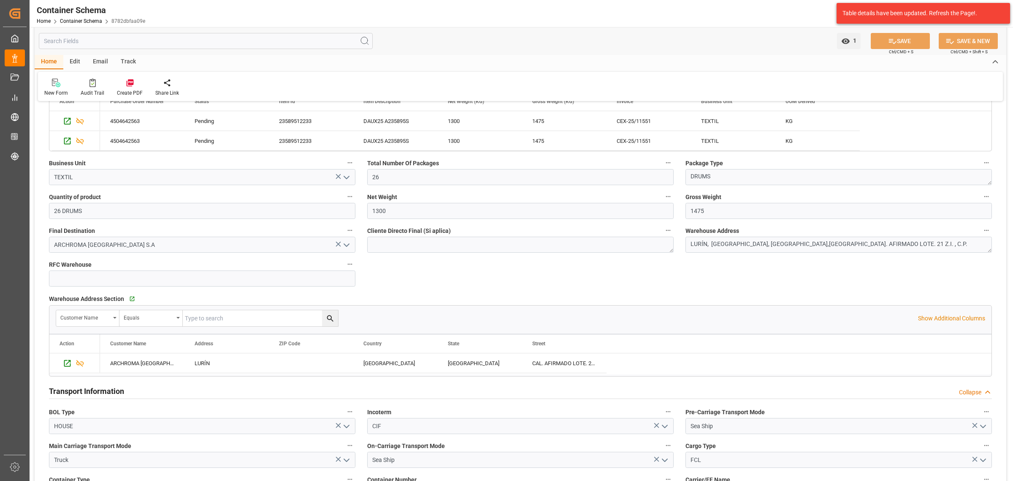
click at [123, 62] on div "Track" at bounding box center [128, 62] width 28 height 14
click at [52, 85] on icon at bounding box center [54, 84] width 8 height 6
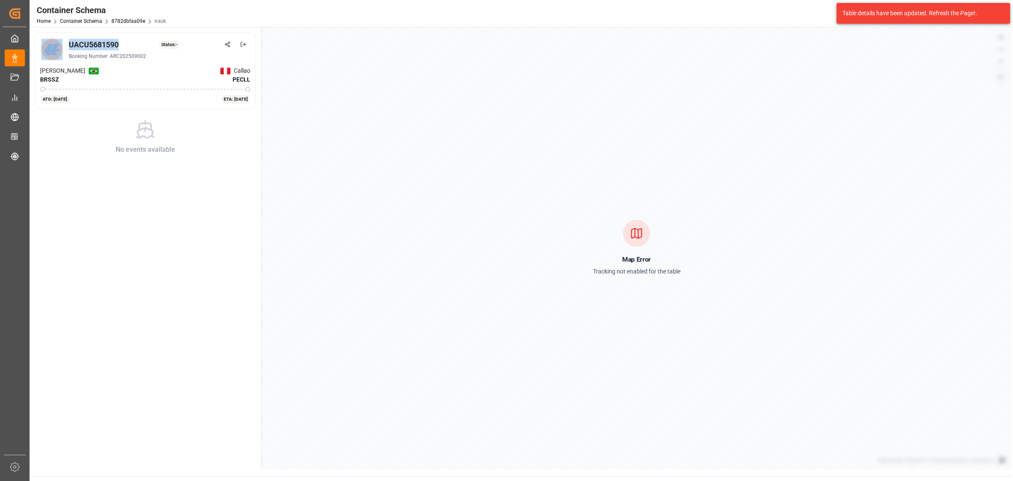
drag, startPoint x: 122, startPoint y: 43, endPoint x: 59, endPoint y: 44, distance: 63.4
click at [59, 44] on div "UACU5681590 Status: - Booking Number: ARC202509002" at bounding box center [145, 50] width 210 height 24
copy div "UACU5681590"
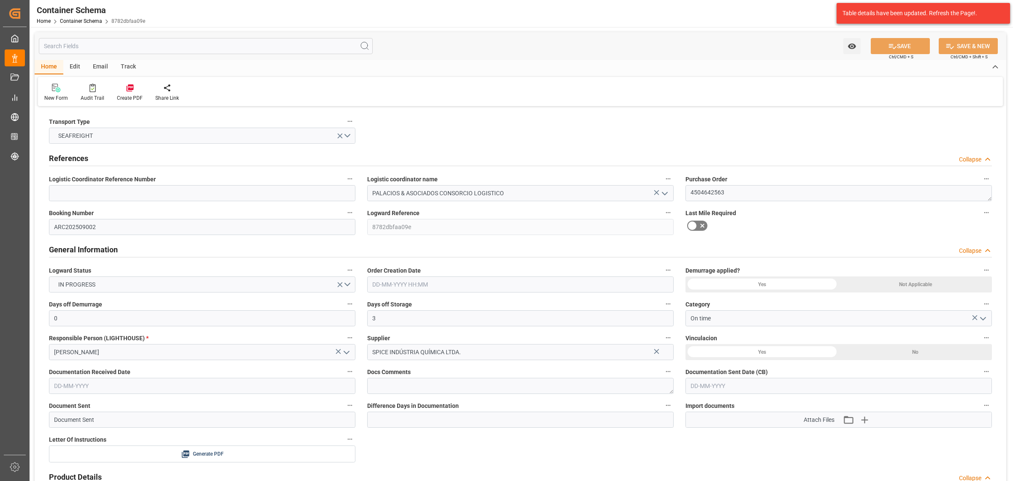
type input "0"
type input "3"
type input "1"
type input "26"
type input "1300"
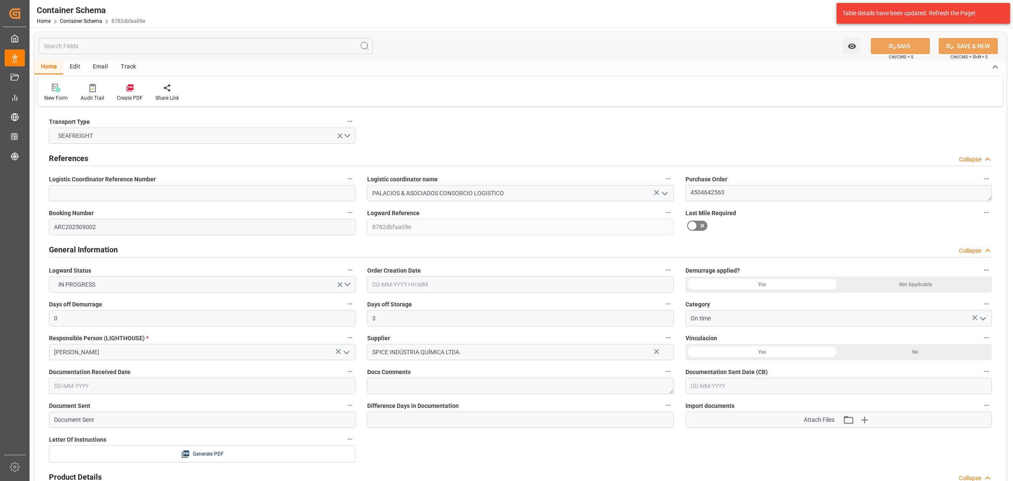
type input "1475"
type input "Hapag Lloyd"
type input "Hapag Lloyd Aktiengesellschaft"
type input "BRSSZ"
type input "PECLL"
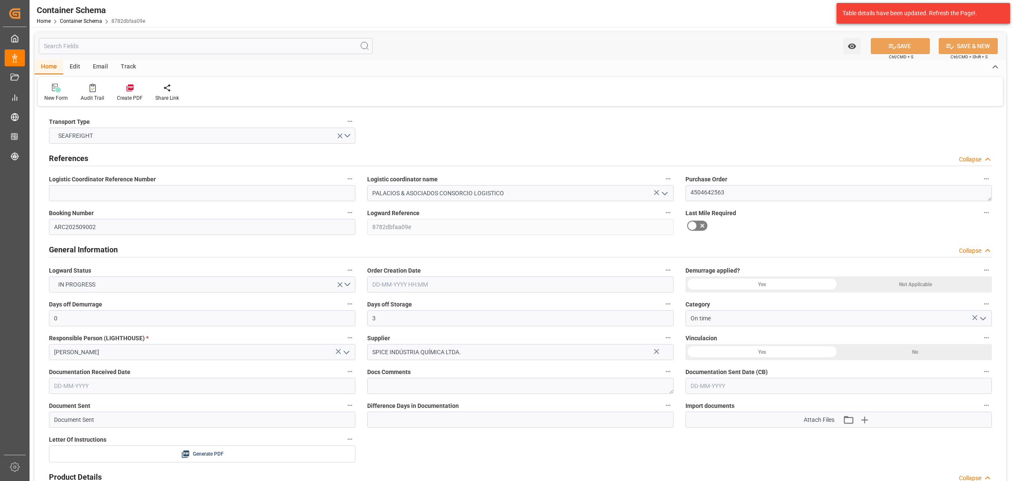
type input "9143556"
type input "05-09-2025 11:00"
type input "04-09-2025"
type input "16-10-2025"
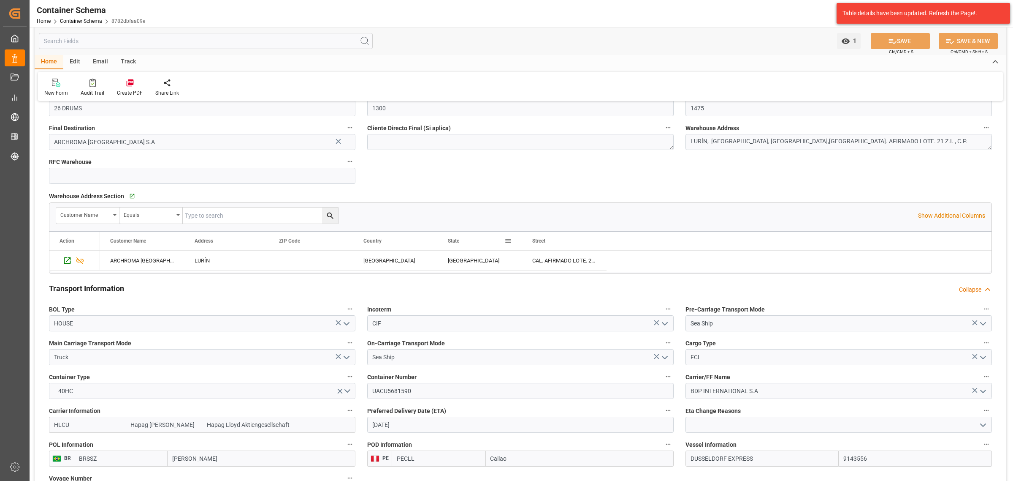
scroll to position [633, 0]
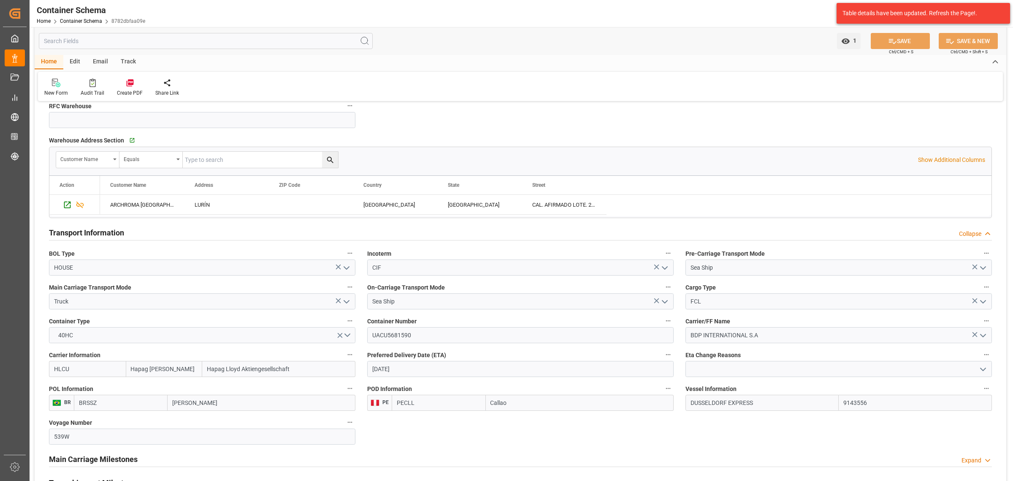
click at [412, 366] on input "16-10-2025" at bounding box center [520, 369] width 307 height 16
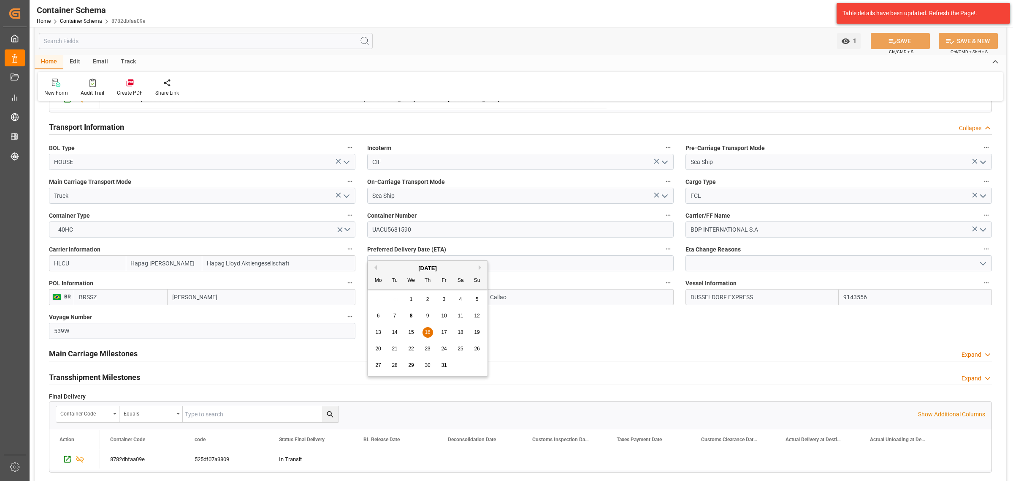
scroll to position [897, 0]
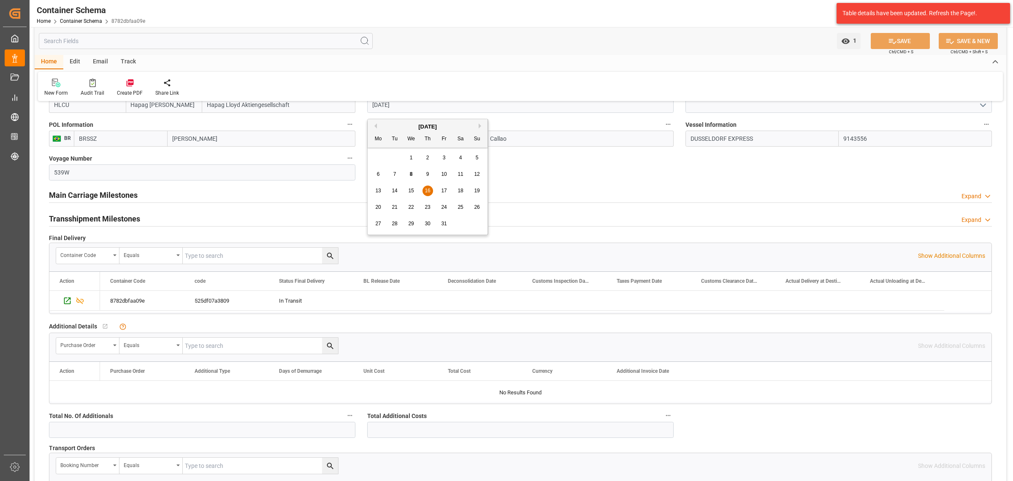
click at [124, 193] on h2 "Main Carriage Milestones" at bounding box center [93, 194] width 89 height 11
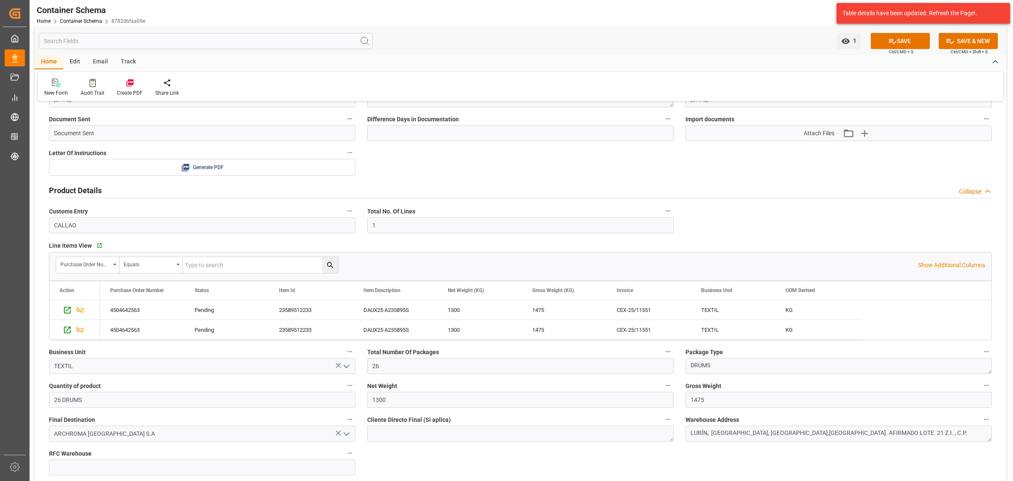
scroll to position [158, 0]
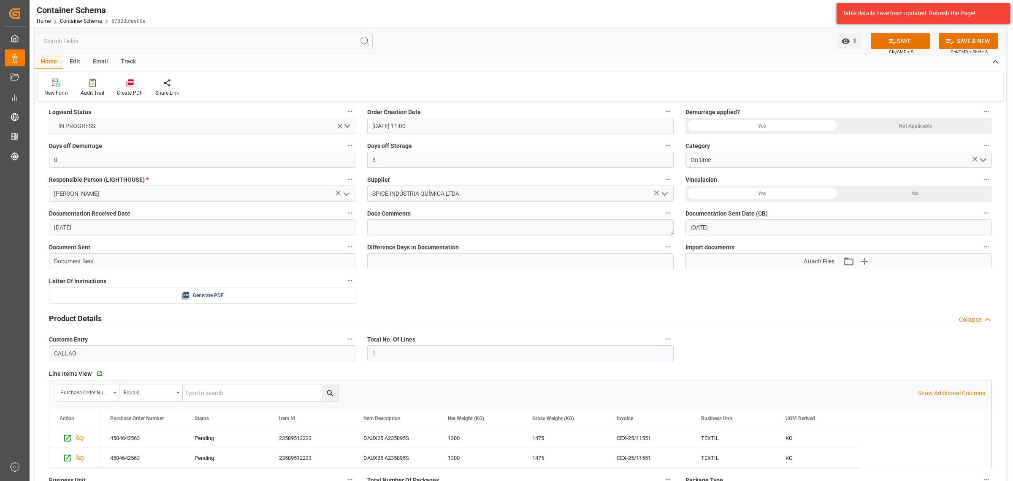
click at [100, 61] on div "Email" at bounding box center [101, 62] width 28 height 14
click at [66, 85] on div at bounding box center [57, 82] width 26 height 9
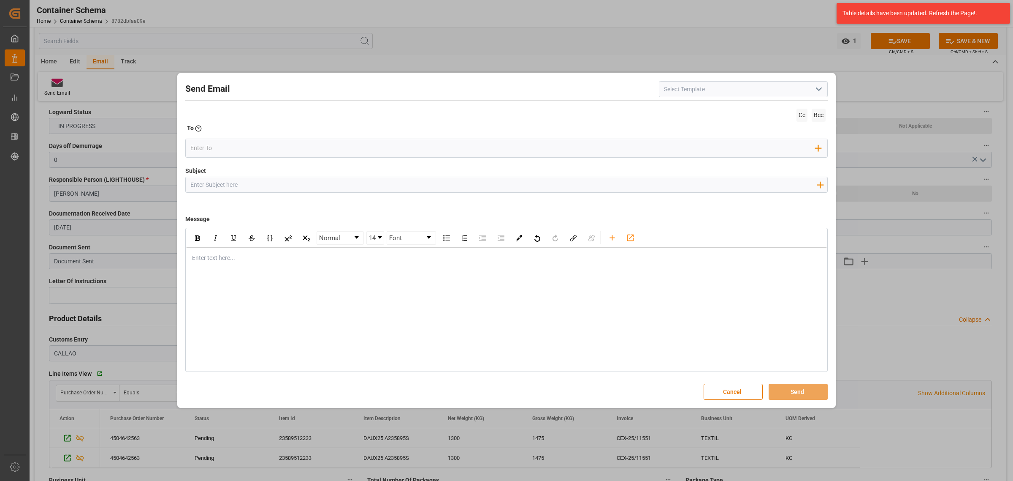
click at [323, 185] on input "Subject" at bounding box center [504, 184] width 636 height 15
paste input "PO 4504642563// TE//LOGWARD STATUS//SPICE INDUSTRIA QUIMICA//ARCHROMA PERU//LCL…"
type input "PO 4504642563// TE//LOGWARD STATUS//SPICE INDUSTRIA QUIMICA//ARCHROMA PERU//LCL…"
click at [459, 288] on div "Normal 14 Font Enter text here..." at bounding box center [506, 300] width 643 height 144
click at [248, 266] on div "Enter text here..." at bounding box center [506, 257] width 641 height 21
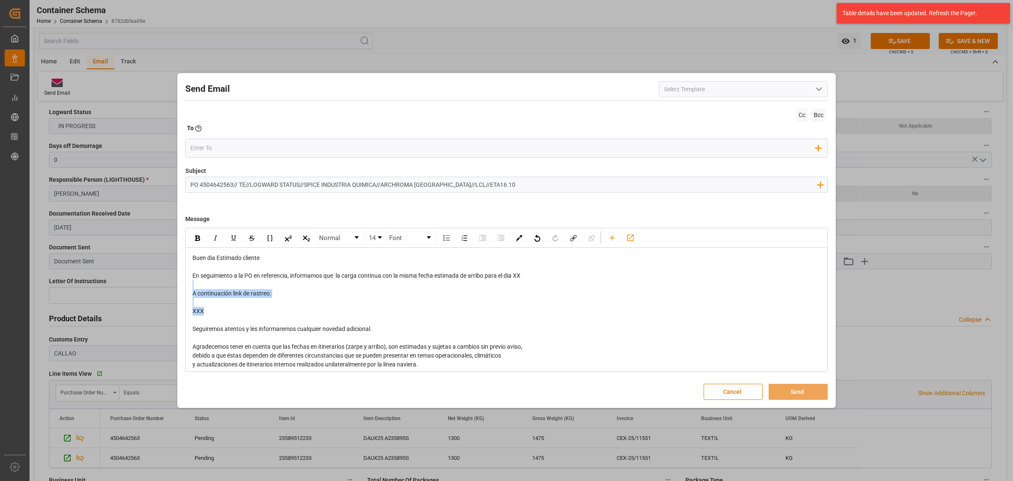
drag, startPoint x: 245, startPoint y: 304, endPoint x: 208, endPoint y: 286, distance: 41.9
click at [208, 286] on div "Buen dia Estimado cliente En seguimiento a la PO en referencia, informamos que …" at bounding box center [507, 333] width 629 height 160
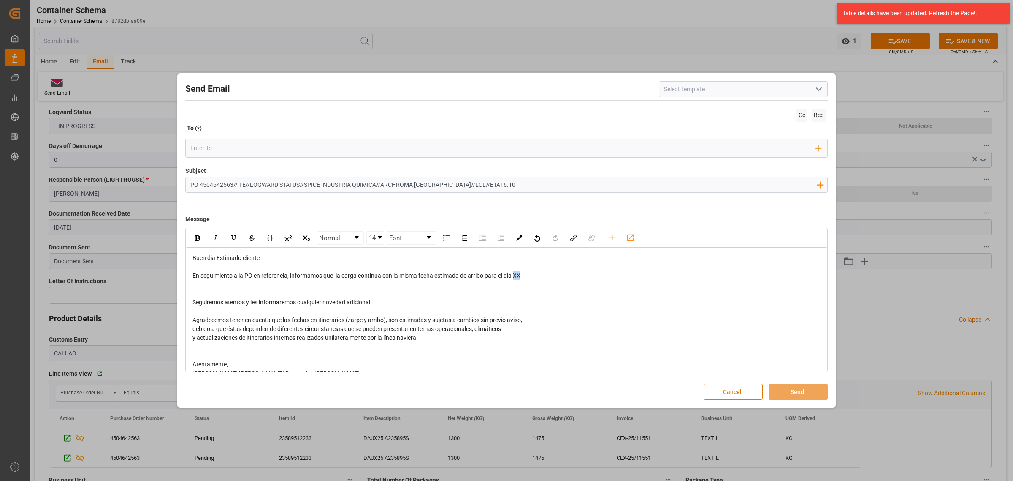
drag, startPoint x: 529, startPoint y: 277, endPoint x: 517, endPoint y: 277, distance: 11.4
click at [517, 277] on div "En seguimiento a la PO en referencia, informamos que la carga continua con la m…" at bounding box center [507, 275] width 629 height 9
drag, startPoint x: 538, startPoint y: 277, endPoint x: 518, endPoint y: 277, distance: 19.4
click at [518, 277] on div "En seguimiento a la PO en referencia, informamos que la carga continua con la m…" at bounding box center [507, 275] width 629 height 9
click at [190, 238] on div "rdw-inline-control" at bounding box center [197, 237] width 15 height 13
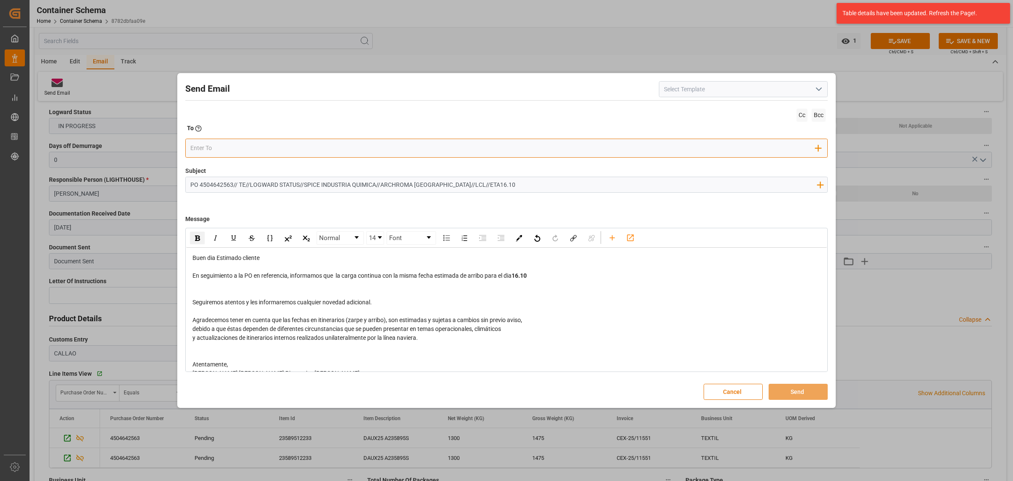
click at [281, 146] on input "email" at bounding box center [503, 147] width 626 height 13
type input "angie"
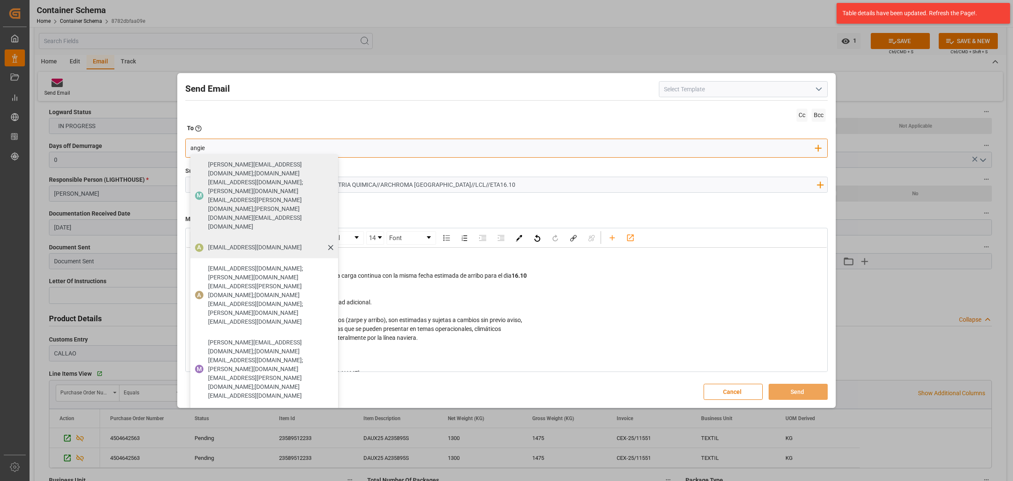
click at [265, 243] on span "angiee.lamilla@archroma.com" at bounding box center [255, 247] width 94 height 9
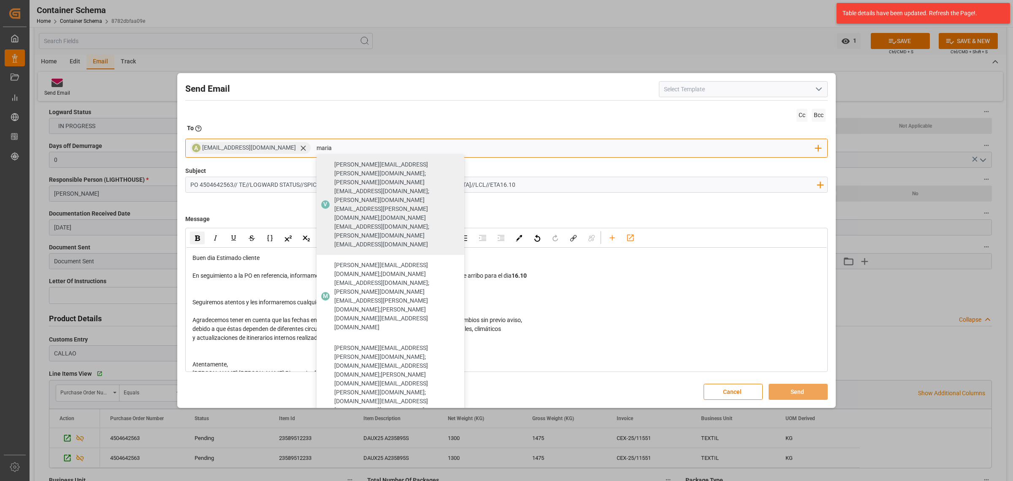
type input "maria"
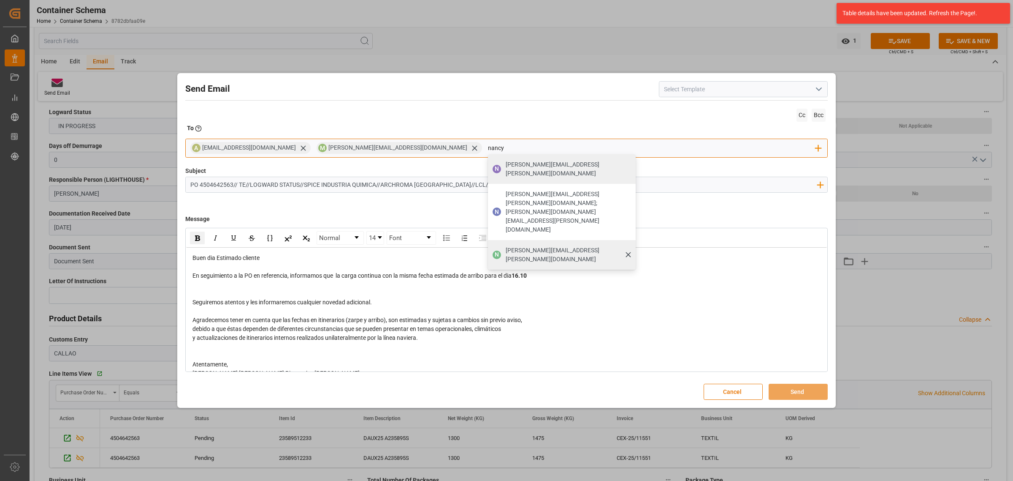
type input "nancy"
click at [488, 240] on div "N nancy.castellanos@archroma.com" at bounding box center [562, 255] width 148 height 30
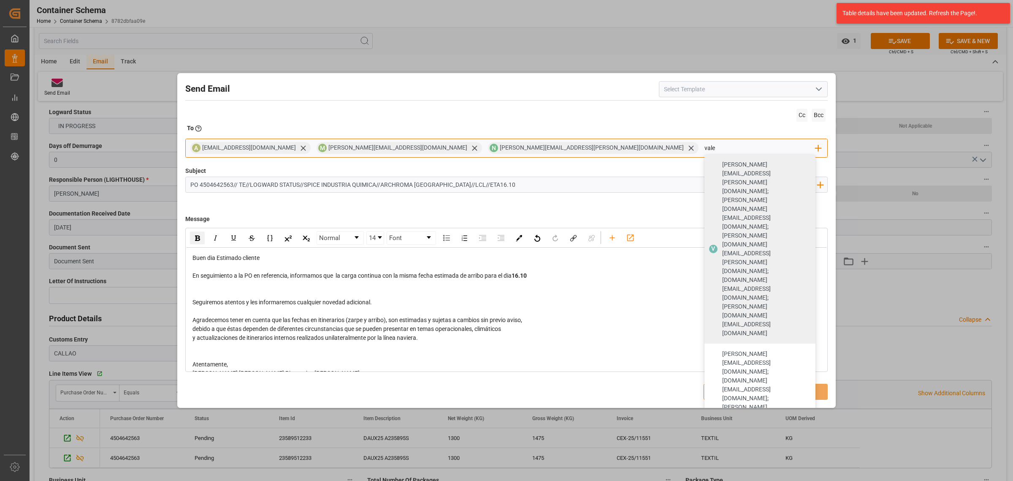
type input "vale"
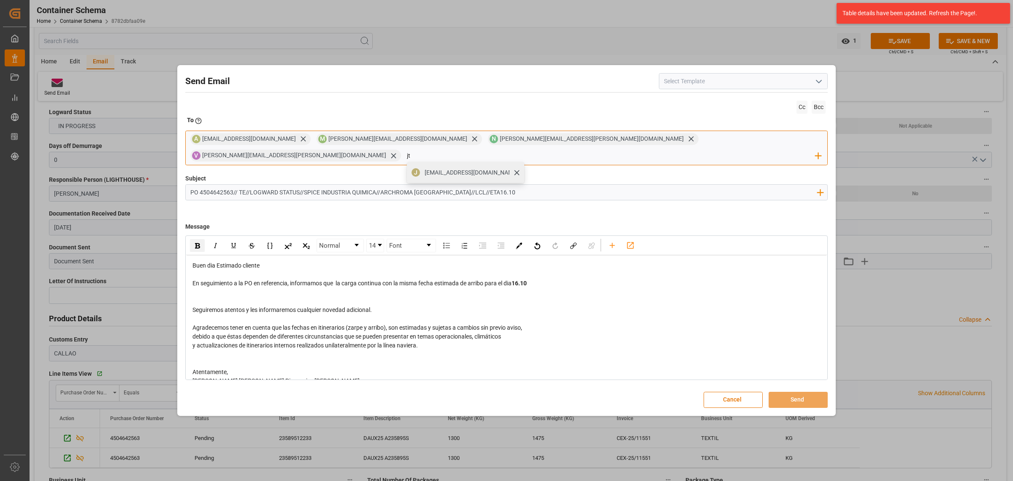
type input "jt"
click at [519, 168] on span "jtoribio@pasoc.pe" at bounding box center [472, 172] width 94 height 9
click at [796, 391] on button "Send" at bounding box center [798, 399] width 59 height 16
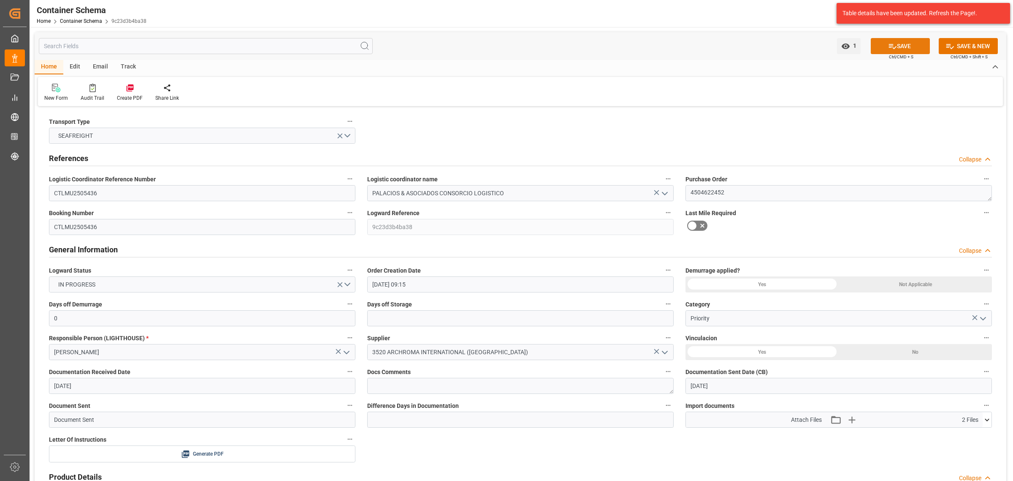
click at [889, 44] on icon at bounding box center [893, 46] width 8 height 5
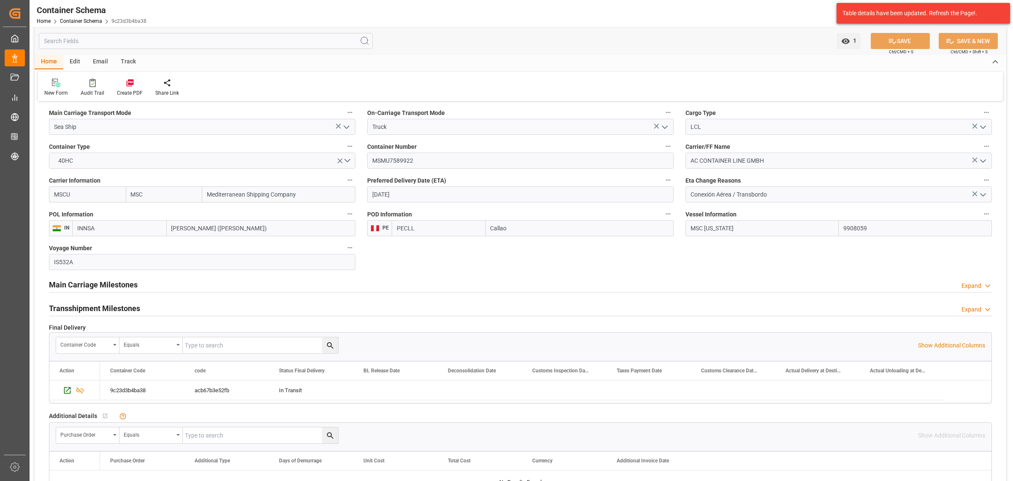
scroll to position [792, 0]
click at [104, 289] on h2 "Main Carriage Milestones" at bounding box center [93, 283] width 89 height 11
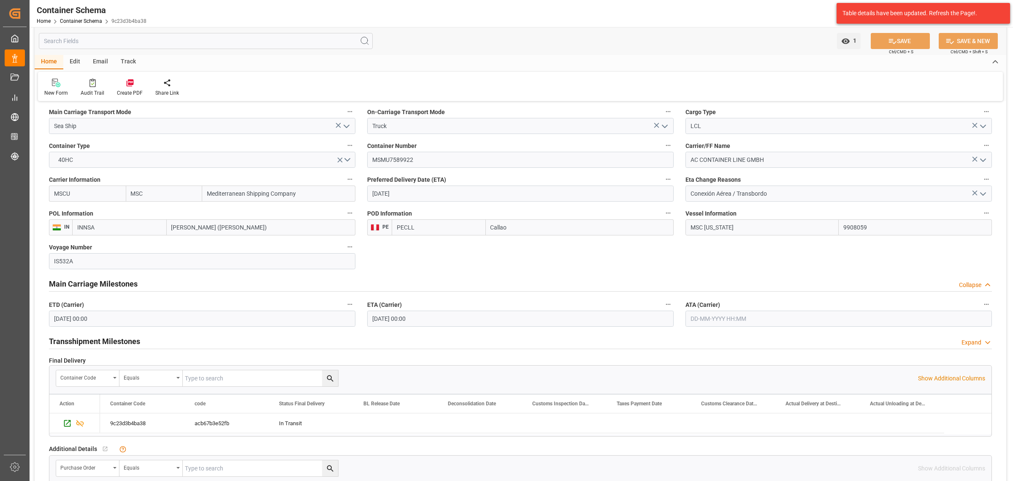
click at [434, 322] on input "[DATE] 00:00" at bounding box center [520, 318] width 307 height 16
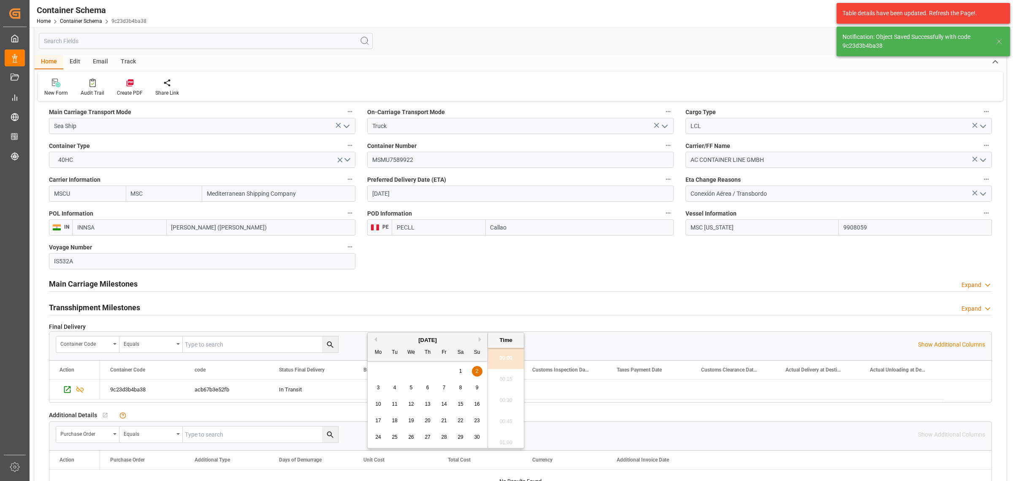
click at [429, 386] on div "6" at bounding box center [428, 388] width 11 height 10
click at [279, 280] on div "Main Carriage Milestones Expand" at bounding box center [520, 283] width 943 height 16
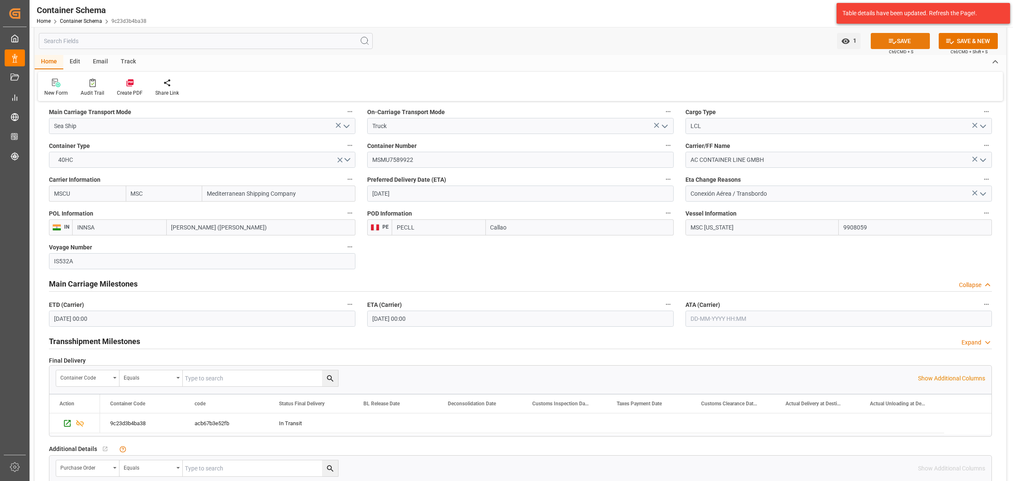
click at [909, 41] on button "SAVE" at bounding box center [900, 41] width 59 height 16
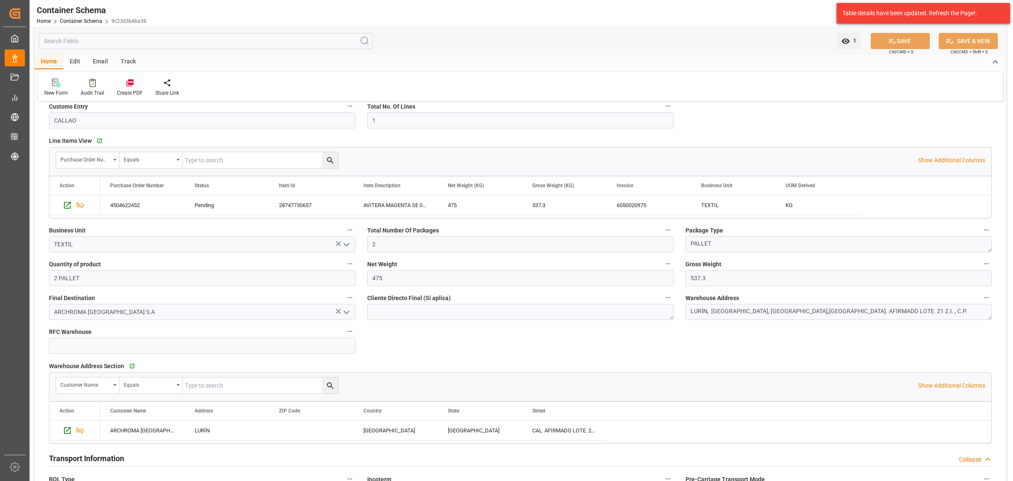
scroll to position [264, 0]
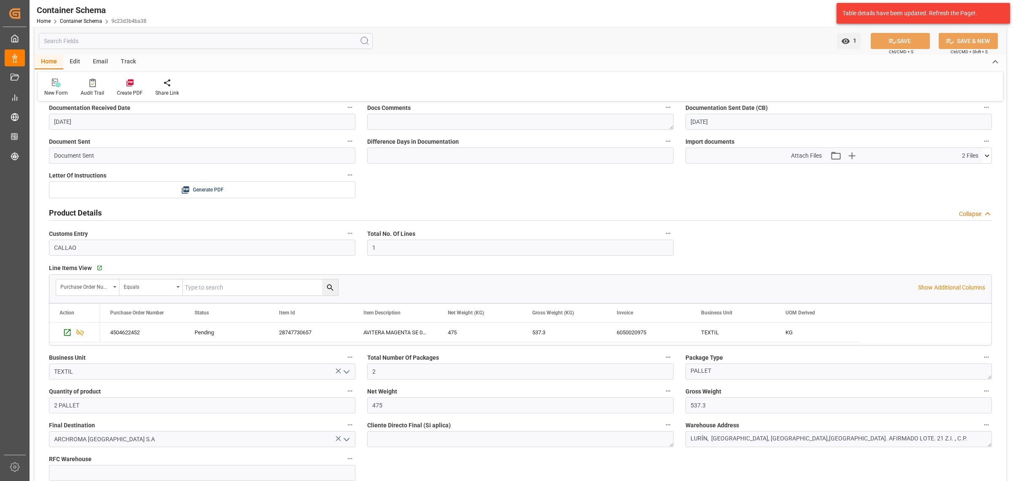
click at [104, 65] on div "Email" at bounding box center [101, 62] width 28 height 14
click at [62, 81] on div at bounding box center [57, 82] width 26 height 9
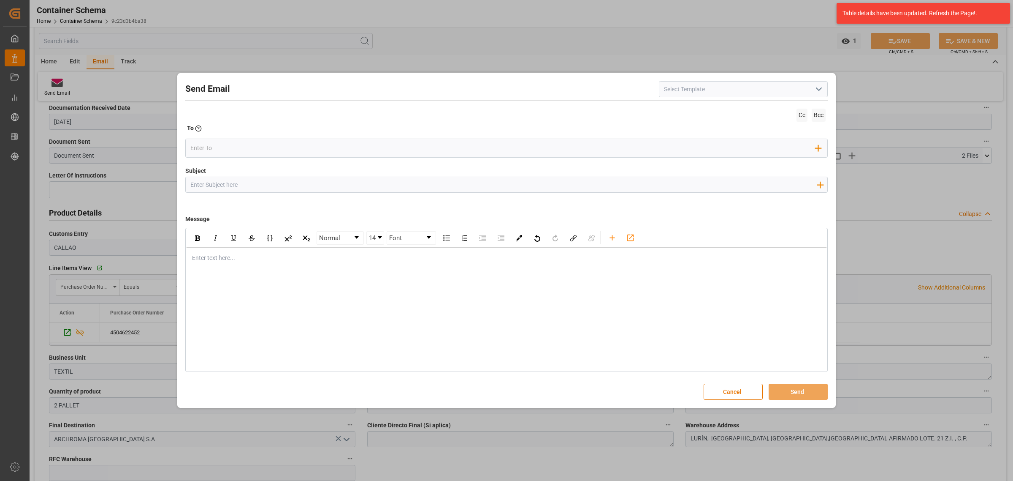
click at [389, 185] on input "Subject" at bounding box center [504, 184] width 636 height 15
click at [299, 182] on input "Subject" at bounding box center [504, 184] width 636 height 15
paste input "PO 4504622452 30 //TE//VARIACION ETA/ARCHROMA MANAGEMENT GMBH// ARCHROMA PERU//…"
click at [332, 186] on input "PO 4504622452 30 //TE//VARIACION ETA/ARCHROMA MANAGEMENT GMBH// ARCHROMA PERU//…" at bounding box center [504, 184] width 636 height 15
click at [583, 185] on input "PO 4504622452 30 //TE//VARIACION ETA/ARCHROMA MANAGEMENT GMBH// ARCHROMA PERU//…" at bounding box center [504, 184] width 636 height 15
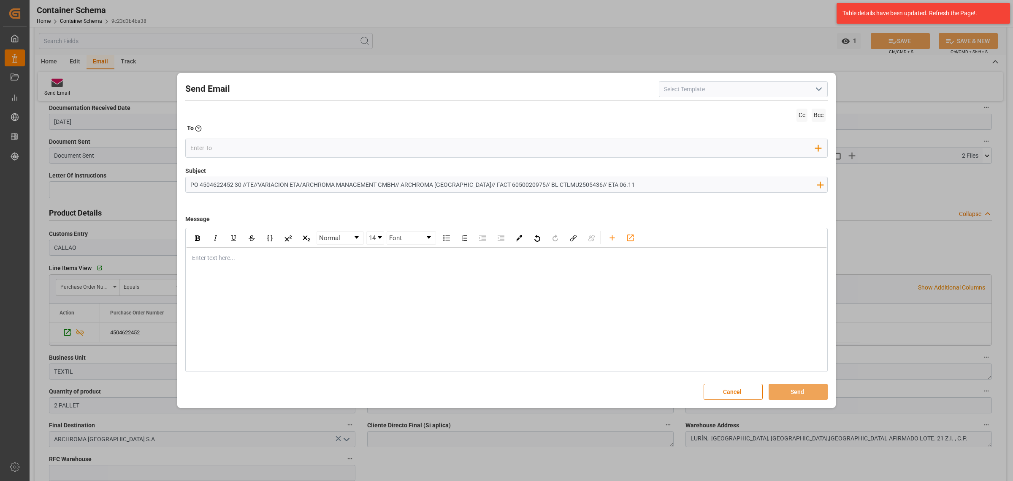
type input "PO 4504622452 30 //TE//VARIACION ETA/ARCHROMA MANAGEMENT GMBH// ARCHROMA PERU//…"
click at [264, 253] on div "Enter text here..." at bounding box center [506, 257] width 641 height 21
click at [285, 252] on div "Enter text here..." at bounding box center [506, 257] width 641 height 21
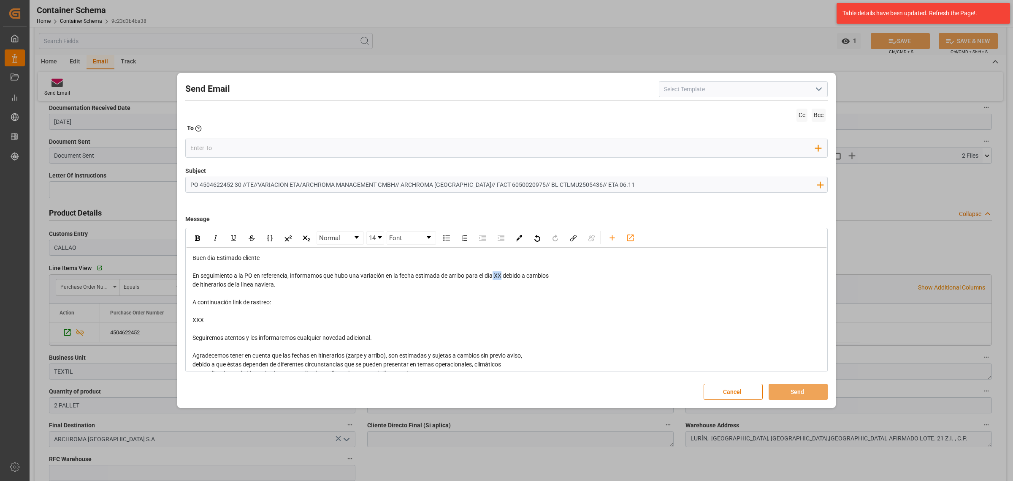
drag, startPoint x: 495, startPoint y: 276, endPoint x: 503, endPoint y: 278, distance: 7.9
click at [503, 278] on span "En seguimiento a la PO en referencia, informamos que hubo una variación en la f…" at bounding box center [371, 275] width 356 height 7
click at [497, 277] on span "En seguimiento a la PO en referencia, informamos que hubo una variación en la f…" at bounding box center [374, 275] width 363 height 7
drag, startPoint x: 537, startPoint y: 277, endPoint x: 554, endPoint y: 282, distance: 18.2
click at [554, 282] on div "Buen dia Estimado cliente En seguimiento a la PO en referencia, informamos que …" at bounding box center [507, 341] width 629 height 177
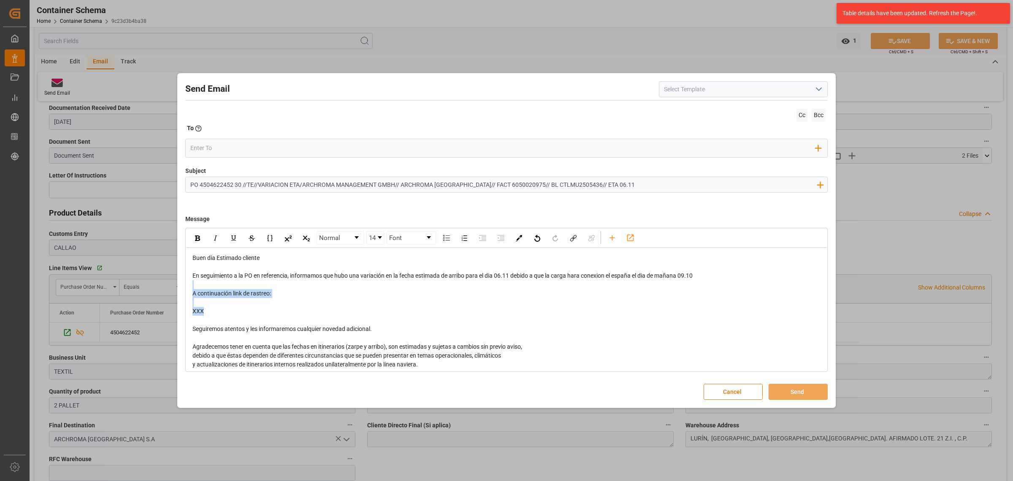
drag, startPoint x: 239, startPoint y: 312, endPoint x: 189, endPoint y: 285, distance: 56.9
click at [189, 285] on div "Buen dia Estimado cliente En seguimiento a la PO en referencia, informamos que …" at bounding box center [506, 337] width 641 height 180
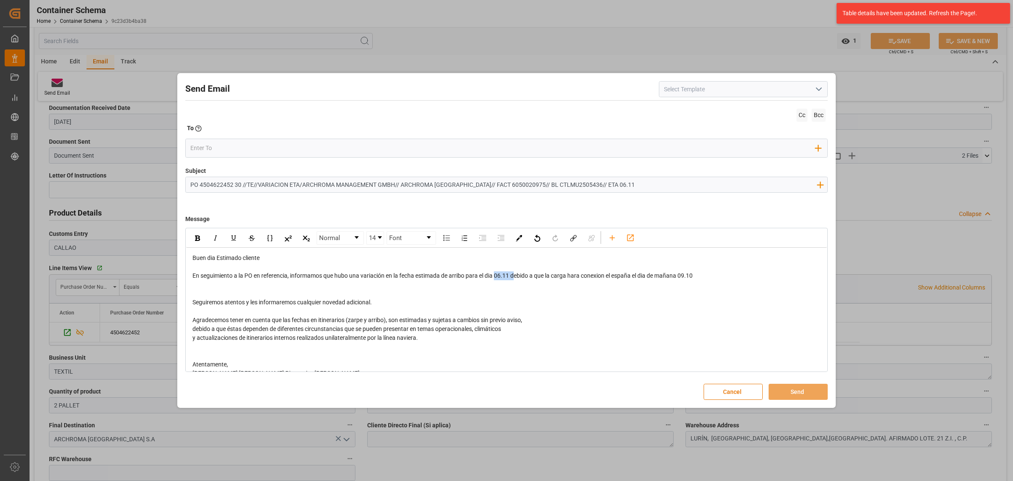
drag, startPoint x: 516, startPoint y: 276, endPoint x: 497, endPoint y: 276, distance: 18.6
click at [497, 276] on span "En seguimiento a la PO en referencia, informamos que hubo una variación en la f…" at bounding box center [443, 275] width 500 height 7
click at [525, 287] on div "rdw-editor" at bounding box center [507, 284] width 629 height 9
drag, startPoint x: 512, startPoint y: 277, endPoint x: 498, endPoint y: 277, distance: 13.5
click at [498, 277] on span "En seguimiento a la PO en referencia, informamos que hubo una variación en la f…" at bounding box center [443, 275] width 500 height 7
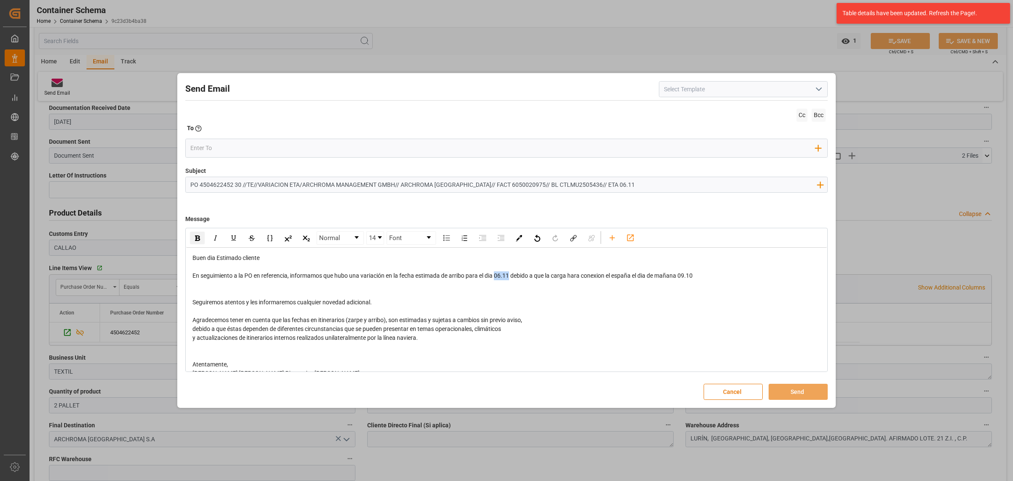
click at [203, 238] on div "rdw-inline-control" at bounding box center [197, 237] width 15 height 13
click at [256, 146] on input "email" at bounding box center [503, 147] width 626 height 13
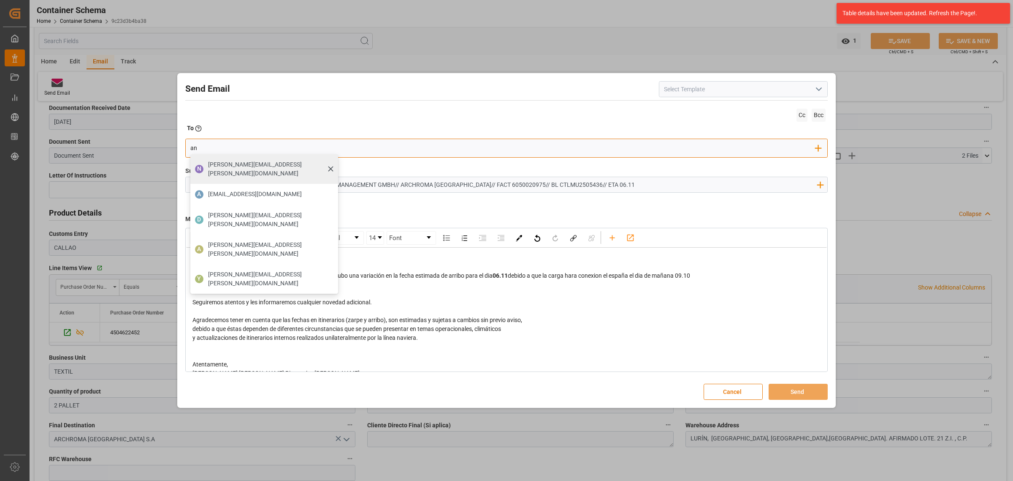
type input "angie"
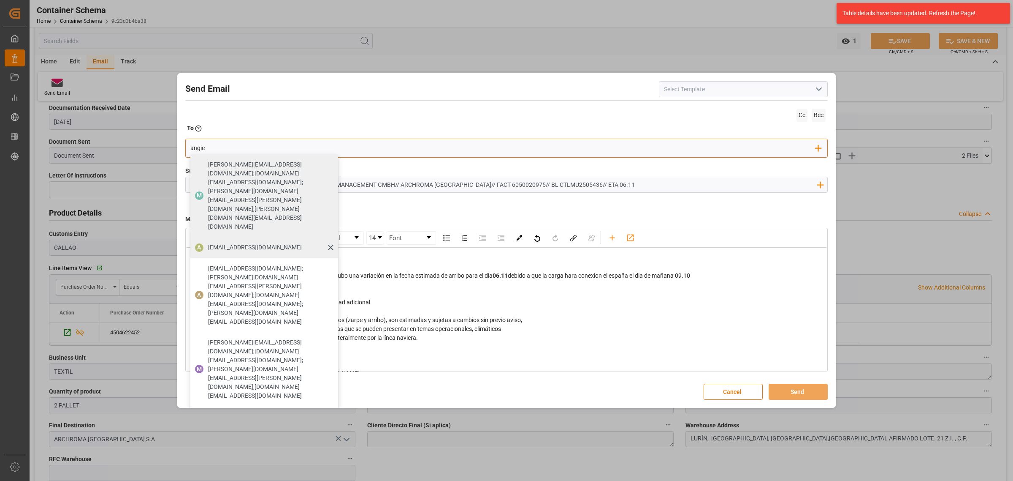
click at [278, 240] on div "[EMAIL_ADDRESS][DOMAIN_NAME]" at bounding box center [255, 247] width 100 height 15
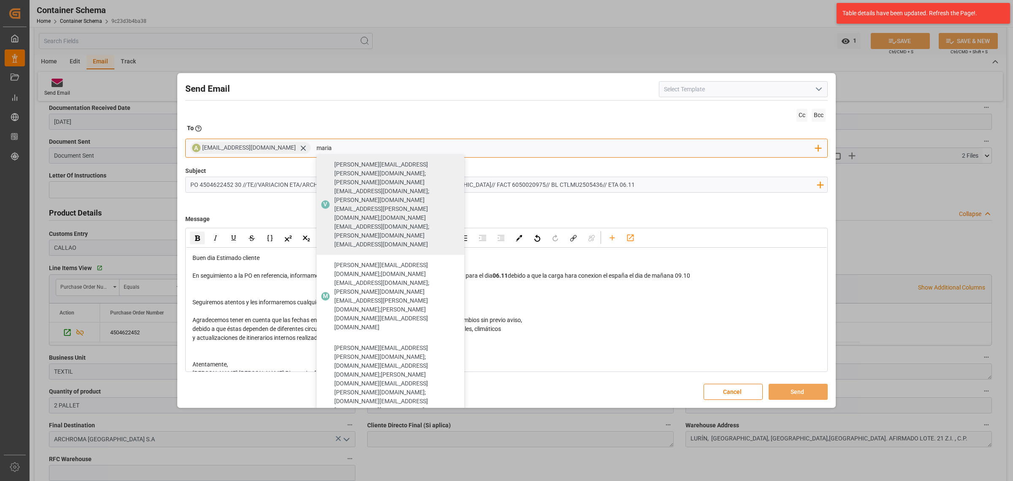
type input "maria"
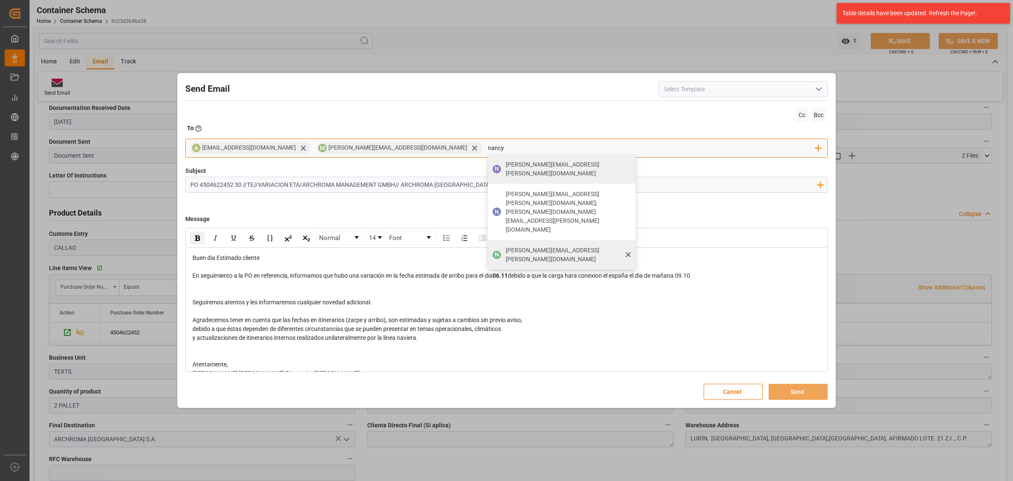
type input "nancy"
click at [506, 246] on span "[PERSON_NAME][EMAIL_ADDRESS][PERSON_NAME][DOMAIN_NAME]" at bounding box center [568, 255] width 124 height 18
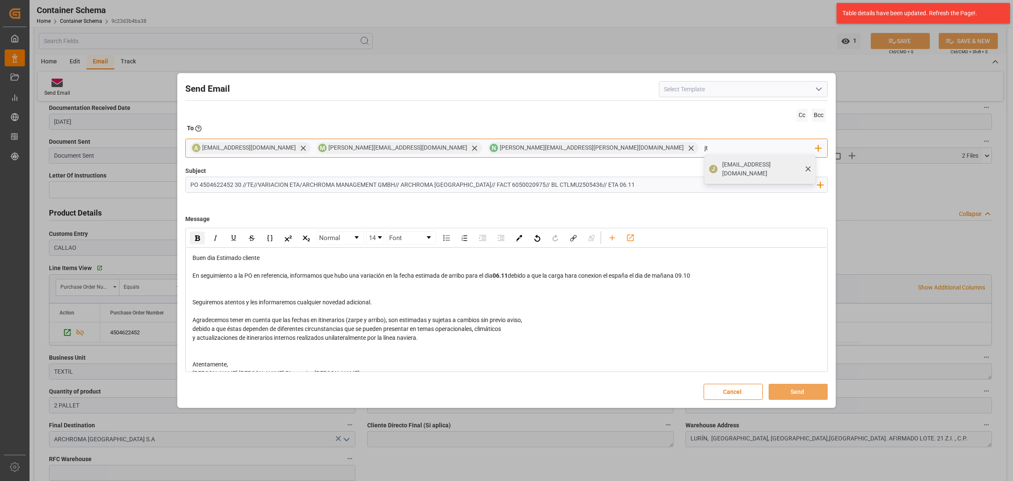
type input "jt"
click at [720, 159] on div "[EMAIL_ADDRESS][DOMAIN_NAME]" at bounding box center [767, 169] width 94 height 24
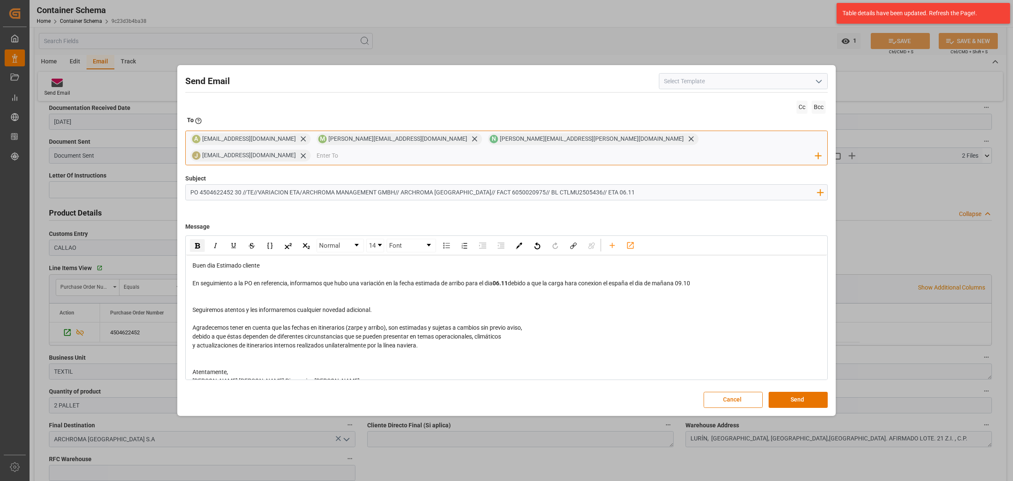
click at [691, 150] on input "email" at bounding box center [567, 155] width 500 height 13
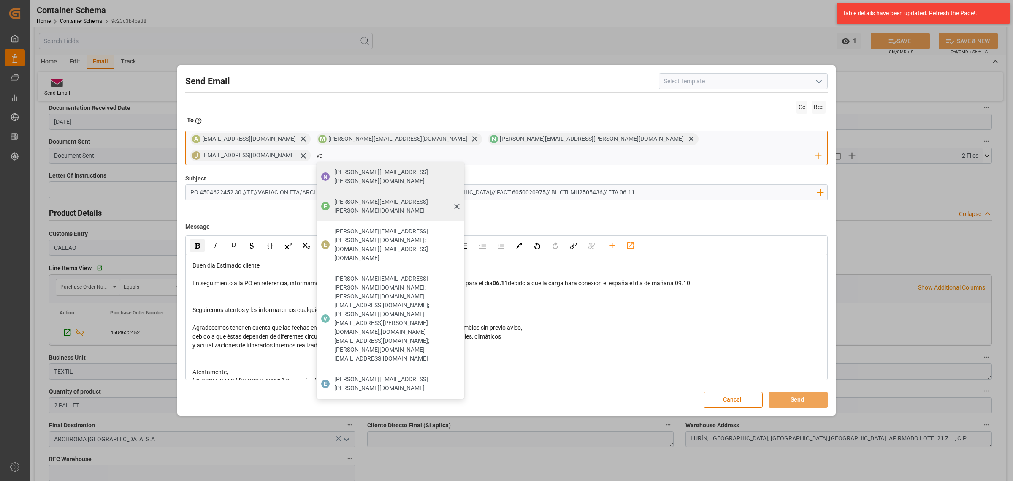
type input "vale"
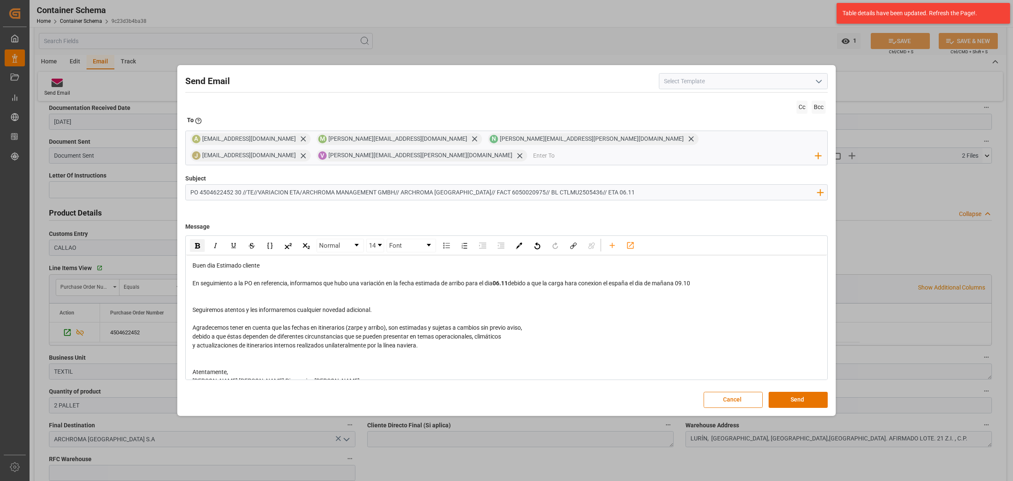
click at [302, 185] on input "PO 4504622452 30 //TE//VARIACION ETA/ARCHROMA MANAGEMENT GMBH// ARCHROMA PERU//…" at bounding box center [504, 192] width 636 height 15
click at [303, 186] on input "PO 4504622452 30 //TE//VARIACION ETA/PRIORIDAD//ARCHROMA MANAGEMENT GMBH// ARCH…" at bounding box center [504, 192] width 636 height 15
type input "PO 4504622452 30 //TE//VARIACION ETA//PRIORIDAD//ARCHROMA MANAGEMENT GMBH// ARC…"
click at [807, 391] on button "Send" at bounding box center [798, 399] width 59 height 16
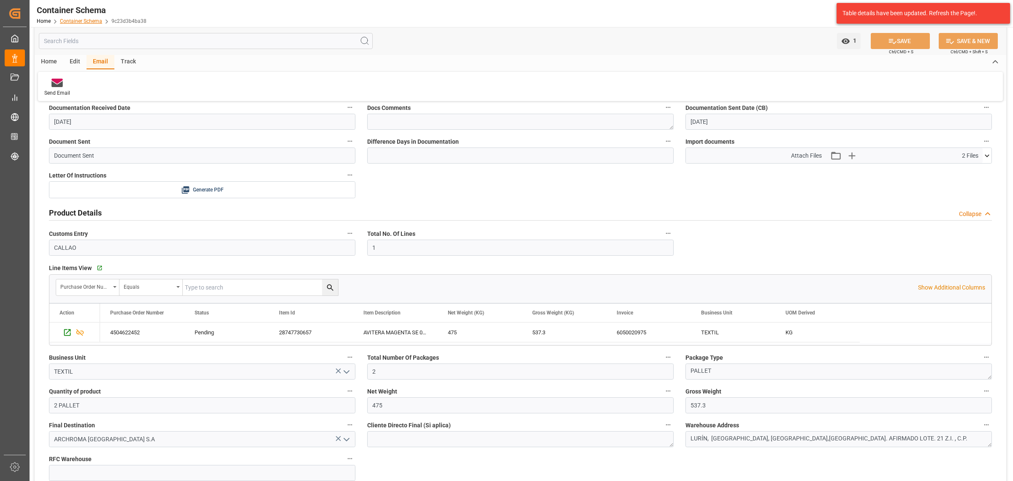
click at [85, 21] on link "Container Schema" at bounding box center [81, 21] width 42 height 6
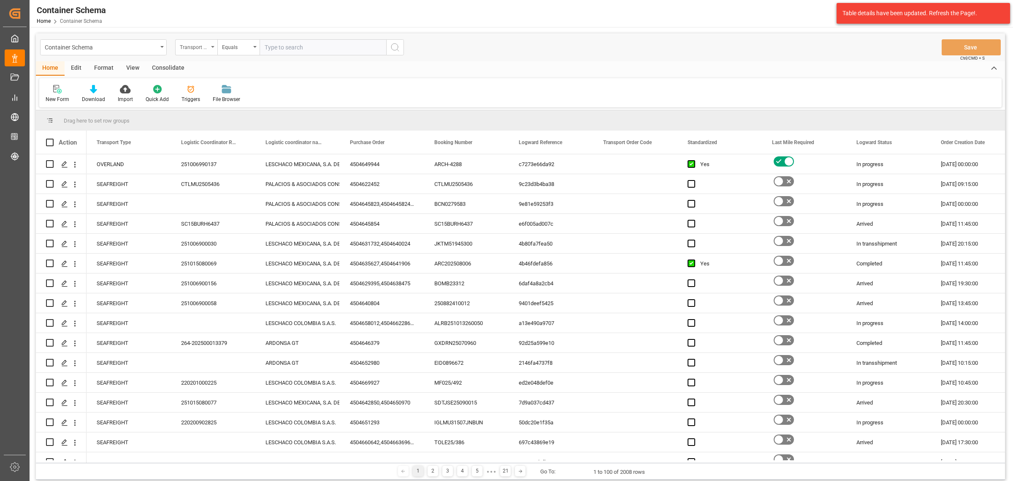
click at [196, 46] on div "Transport Type" at bounding box center [194, 46] width 29 height 10
click at [229, 138] on div "Purchase Order" at bounding box center [239, 139] width 126 height 18
click at [244, 52] on div "Equals" at bounding box center [238, 47] width 42 height 16
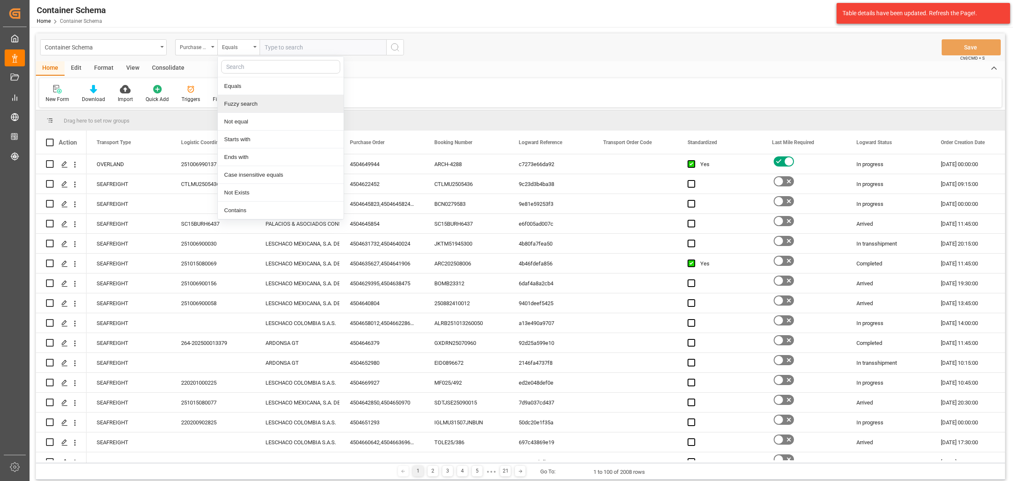
click at [267, 104] on div "Fuzzy search" at bounding box center [281, 104] width 126 height 18
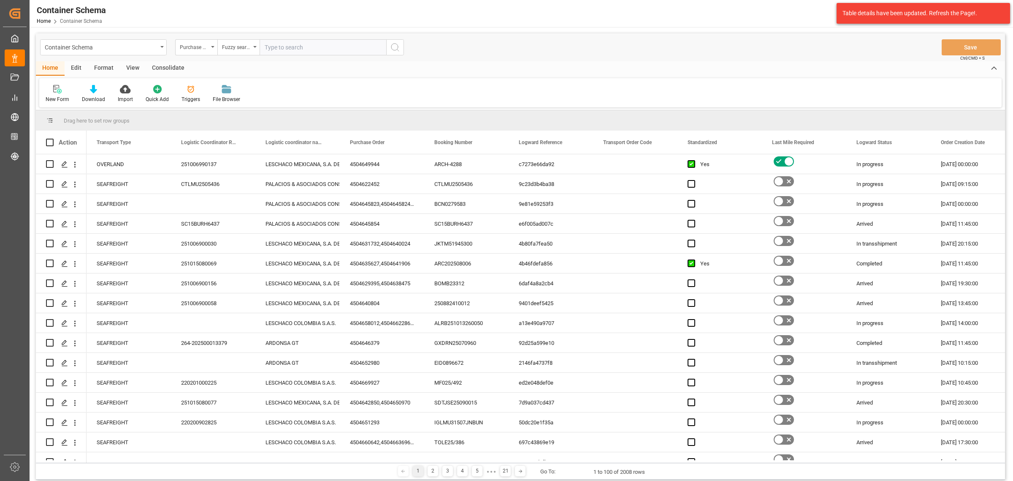
click at [298, 29] on div "Container Schema Purchase Order Fuzzy search Save Ctrl/CMD + S Home Edit Format…" at bounding box center [521, 302] width 982 height 551
click at [297, 42] on input "text" at bounding box center [323, 47] width 127 height 16
paste input "4504666126"
type input "4504666126"
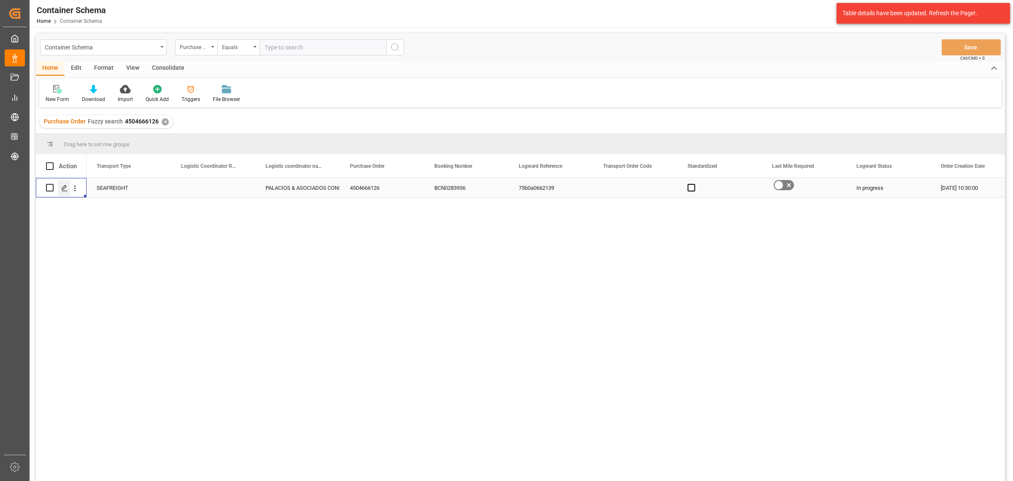
click at [62, 188] on icon "Press SPACE to select this row." at bounding box center [64, 188] width 7 height 7
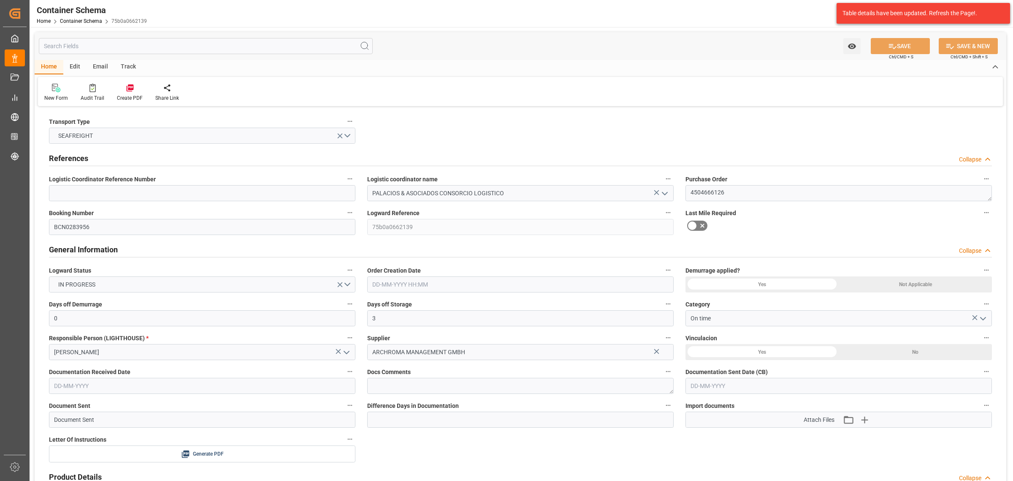
type input "0"
type input "3"
type input "1"
type input "360"
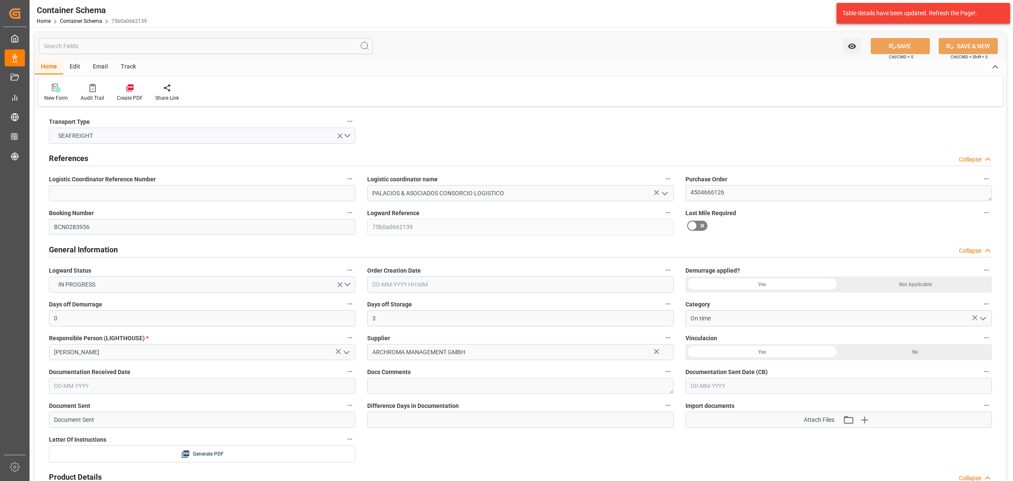
type input "378"
type input "CMACGM"
type input "CMA CGM Group"
type input "ESBCN"
type input "PECLL"
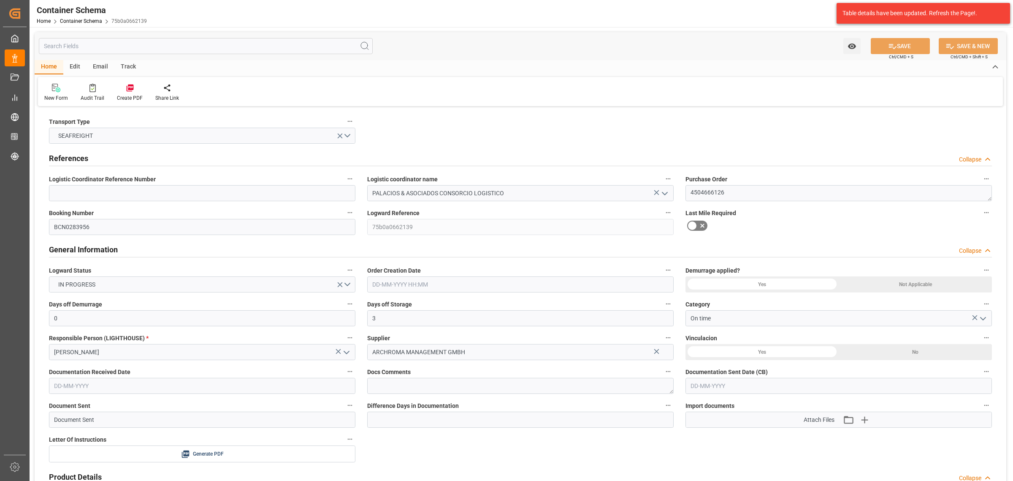
type input "9948229"
type input "01-10-2025 10:30"
type input "01-10-2025"
type input "31-10-2025"
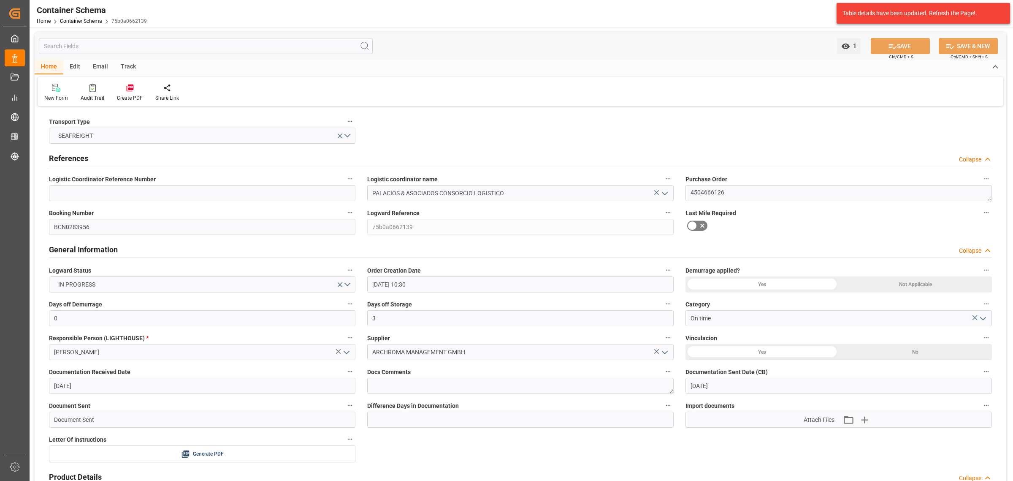
click at [124, 68] on div "Track" at bounding box center [128, 67] width 28 height 14
click at [57, 91] on icon at bounding box center [54, 90] width 8 height 6
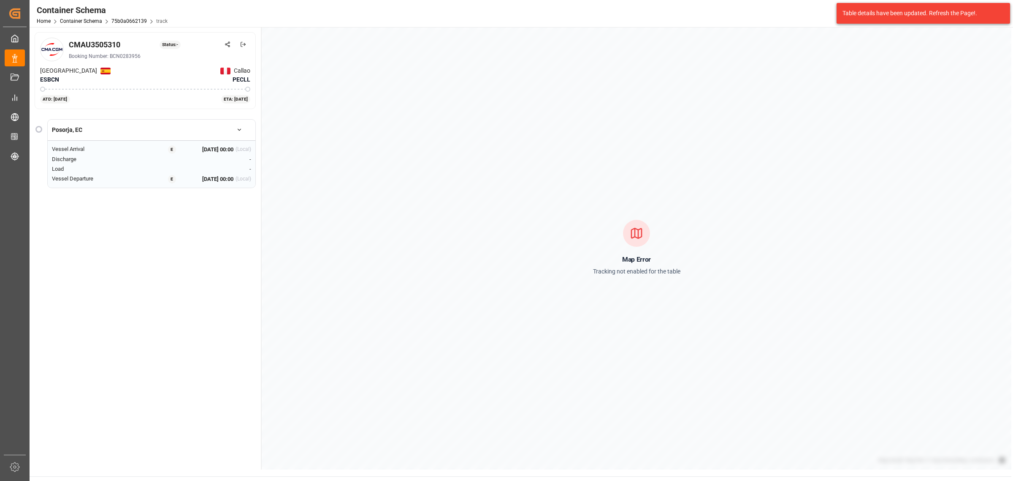
click at [67, 47] on div "CMAU3505310 Status: - Booking Number: BCN0283956" at bounding box center [145, 50] width 210 height 24
copy div "CMAU3505310"
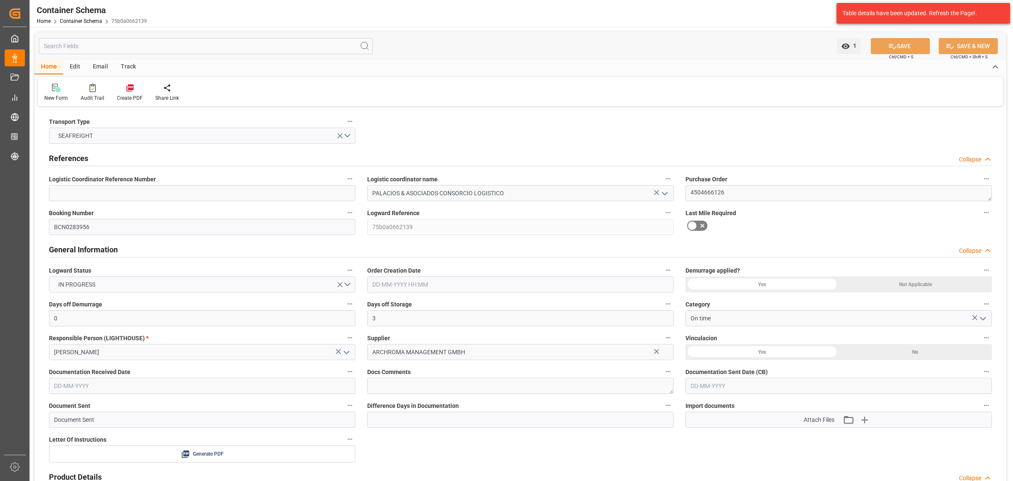
type input "0"
type input "3"
type input "1"
type input "360"
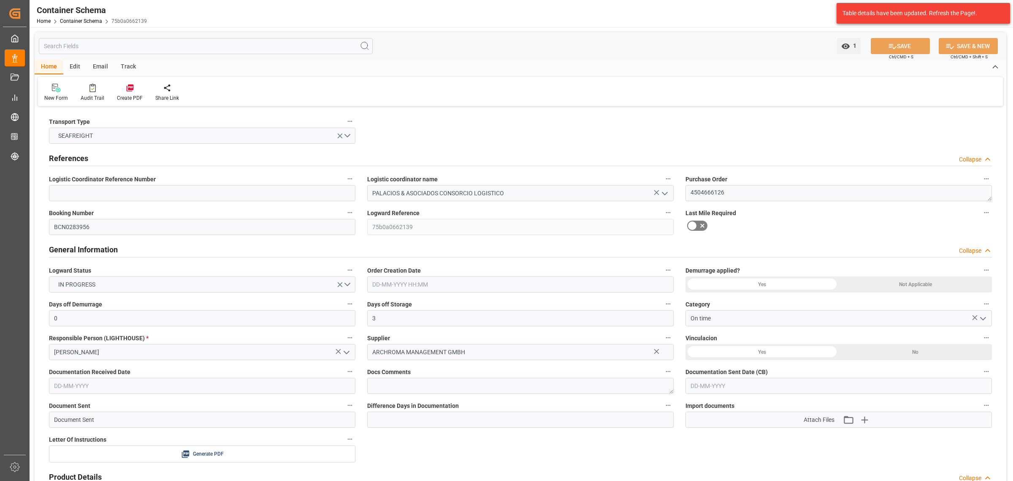
type input "378"
type input "CMACGM"
type input "CMA CGM Group"
type input "ESBCN"
type input "PECLL"
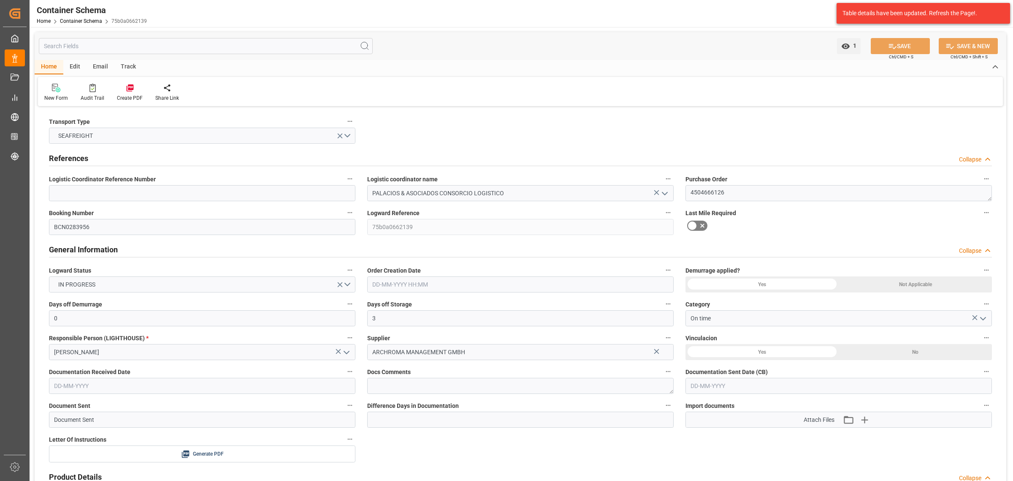
type input "9948229"
type input "01-10-2025 10:30"
type input "01-10-2025"
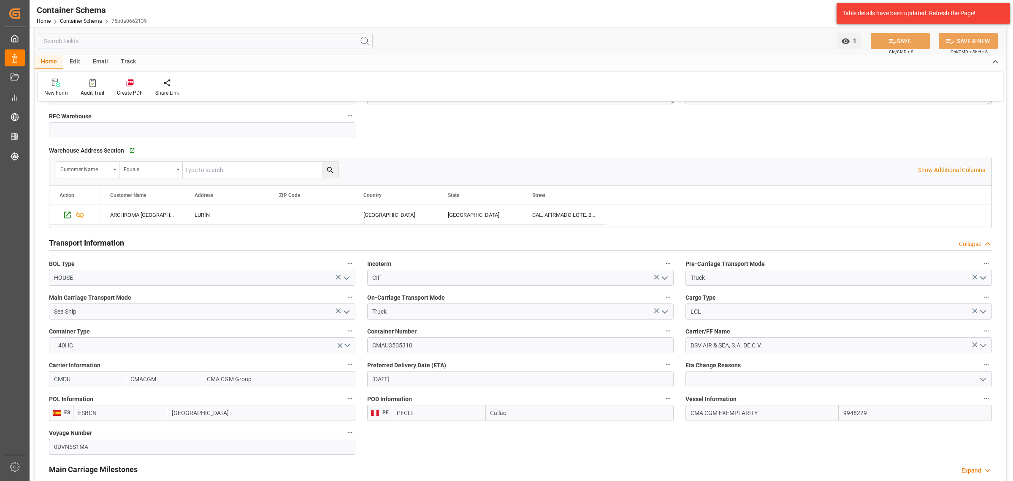
scroll to position [686, 0]
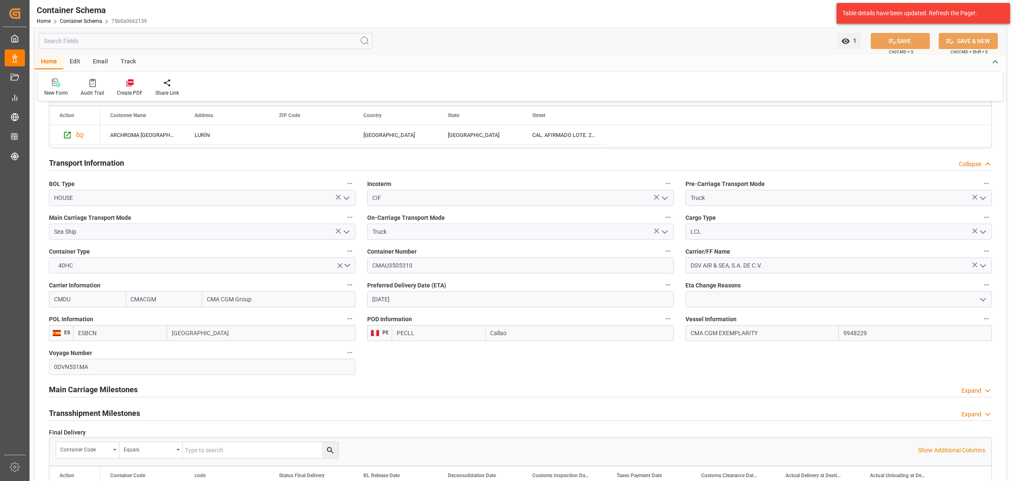
click at [423, 303] on input "31-10-2025" at bounding box center [520, 299] width 307 height 16
click at [428, 421] on div "30" at bounding box center [428, 418] width 11 height 10
type input "30-10-2025"
click at [911, 45] on button "SAVE" at bounding box center [900, 41] width 59 height 16
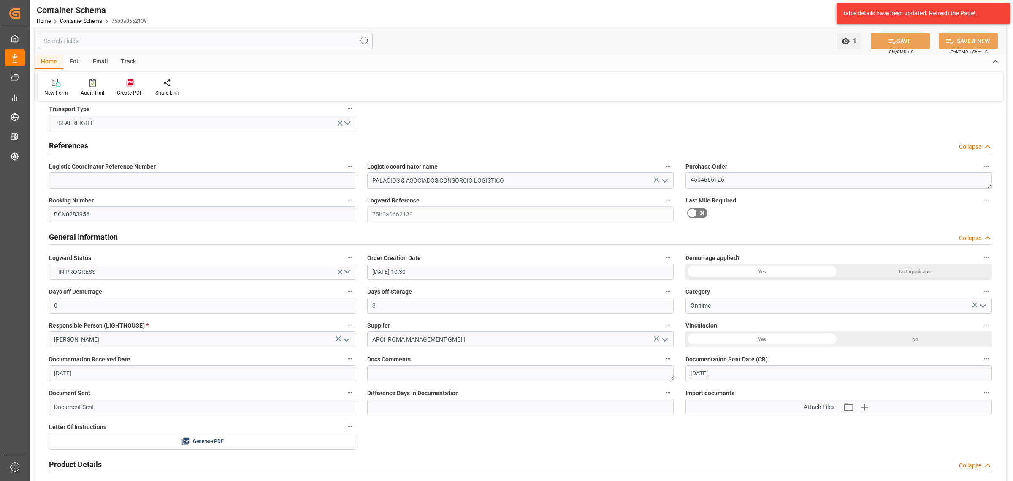
scroll to position [0, 0]
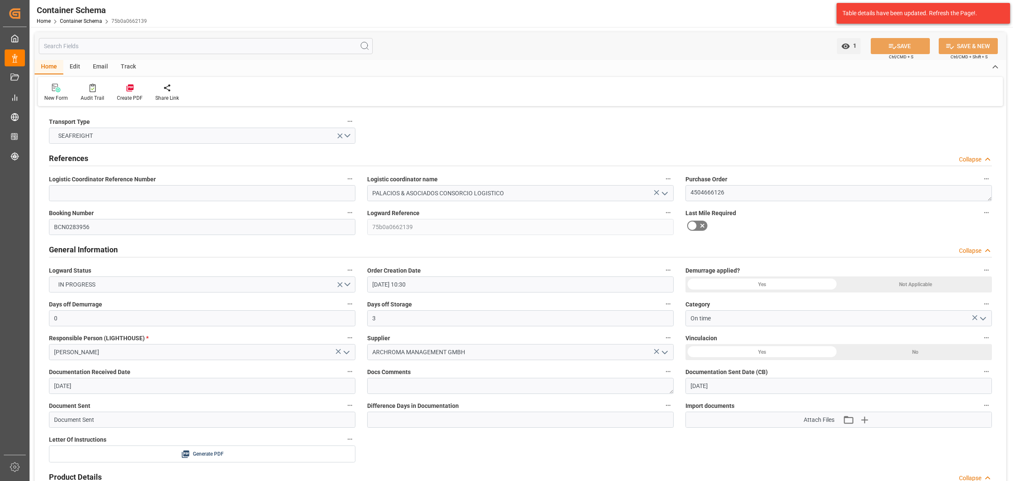
click at [108, 65] on div "Email" at bounding box center [101, 67] width 28 height 14
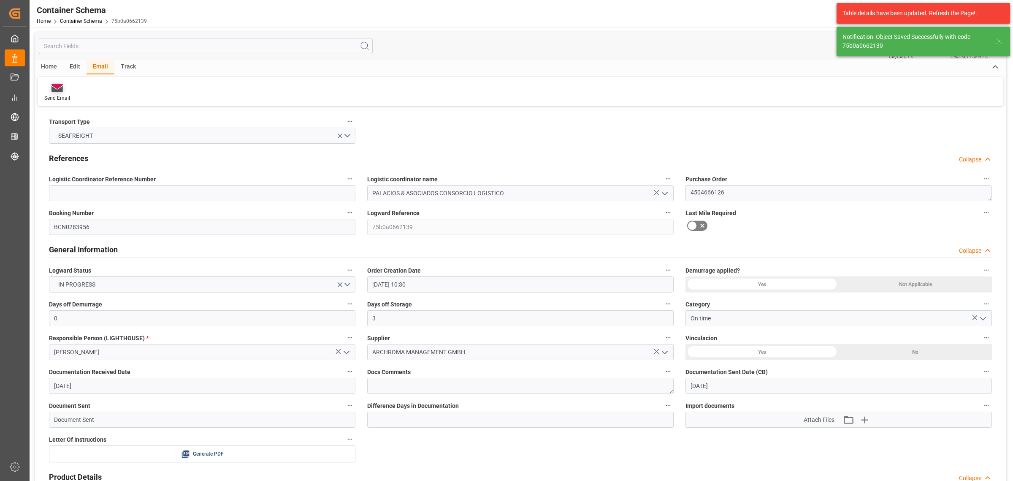
click at [60, 100] on div "Send Email" at bounding box center [57, 98] width 26 height 8
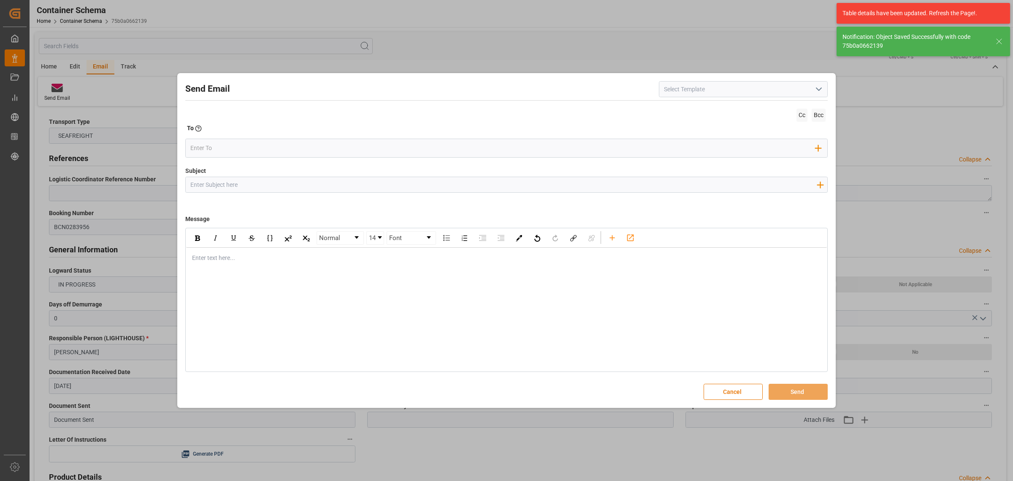
click at [212, 185] on input "Subject" at bounding box center [504, 184] width 636 height 15
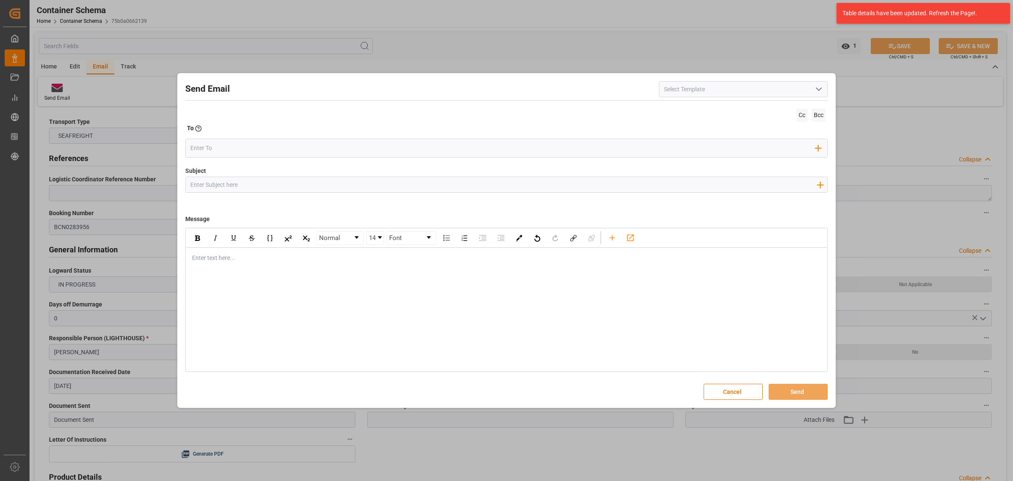
paste input "PO 4504666126//TE//LOGWARD STATUS//ARCHROMA MANAGEMENT GMBH//ARCHROMA PERU//LCL…"
click at [483, 185] on input "PO 4504666126//TE//LOGWARD STATUS//ARCHROMA MANAGEMENT GMBH//ARCHROMA PERU//LCL…" at bounding box center [504, 184] width 636 height 15
click at [484, 185] on input "PO 4504666126//TE//LOGWARD STATUS//ARCHROMA MANAGEMENT GMBH//ARCHROMA PERU//LCL…" at bounding box center [504, 184] width 636 height 15
click at [485, 184] on input "PO 4504666126//TE//LOGWARD STATUS//ARCHROMA MANAGEMENT GMBH//ARCHROMA PERU//LCL…" at bounding box center [504, 184] width 636 height 15
click at [486, 184] on input "PO 4504666126//TE//LOGWARD STATUS//ARCHROMA MANAGEMENT GMBH//ARCHROMA PERU//LCL…" at bounding box center [504, 184] width 636 height 15
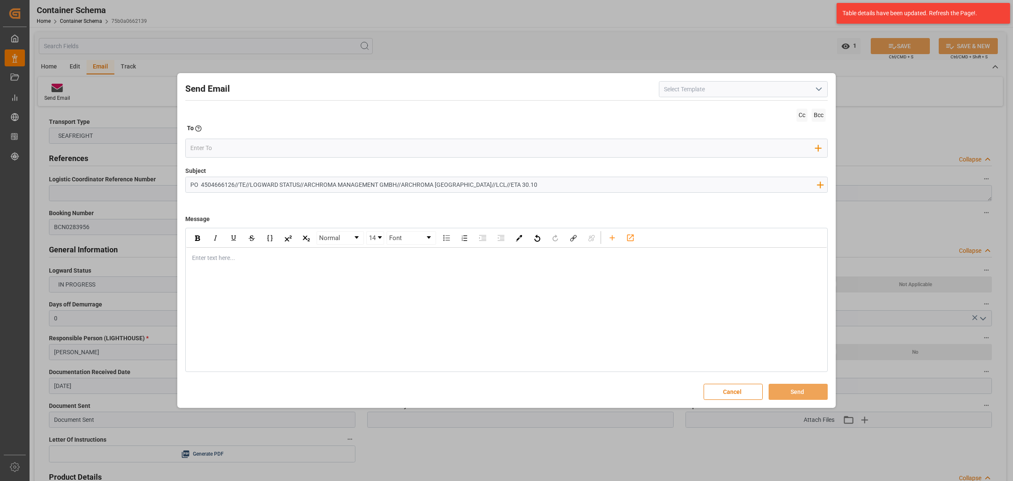
click at [303, 184] on input "PO 4504666126//TE//LOGWARD STATUS//ARCHROMA MANAGEMENT GMBH//ARCHROMA PERU//LCL…" at bounding box center [504, 184] width 636 height 15
type input "PO 4504666126//TE//LOGWARD STATUS//PRIORIDAD//ARCHROMA MANAGEMENT GMBH//ARCHROM…"
click at [269, 265] on div "Enter text here..." at bounding box center [506, 257] width 641 height 21
click at [263, 263] on div "Enter text here..." at bounding box center [506, 257] width 641 height 21
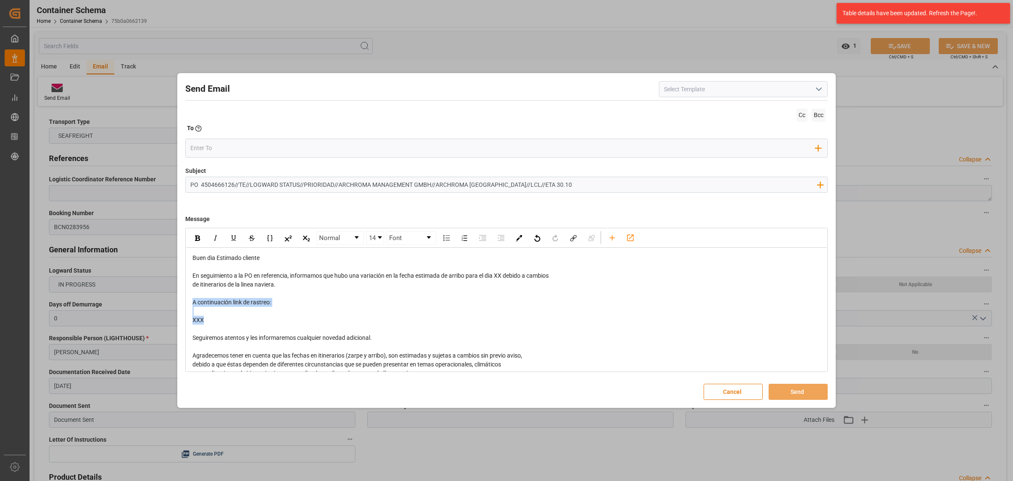
drag, startPoint x: 267, startPoint y: 325, endPoint x: 180, endPoint y: 301, distance: 90.0
click at [180, 301] on div "Send Email Cc Bcc To Enter the TO Email address Add Field to To Subject PO 4504…" at bounding box center [506, 240] width 655 height 331
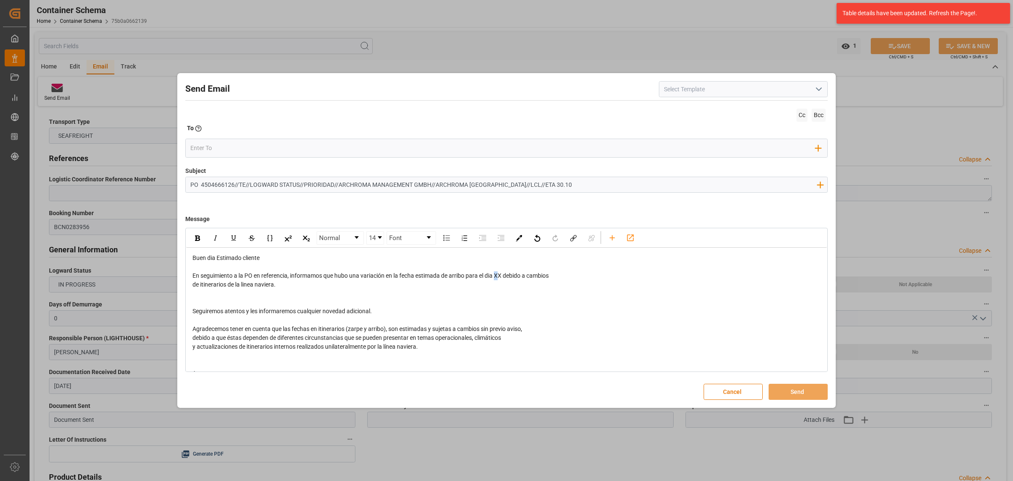
click at [500, 275] on span "En seguimiento a la PO en referencia, informamos que hubo una variación en la f…" at bounding box center [371, 275] width 356 height 7
drag, startPoint x: 504, startPoint y: 275, endPoint x: 497, endPoint y: 275, distance: 6.8
click at [497, 275] on span "En seguimiento a la PO en referencia, informamos que hubo una variación en la f…" at bounding box center [371, 275] width 356 height 7
drag, startPoint x: 512, startPoint y: 273, endPoint x: 497, endPoint y: 275, distance: 15.3
click at [497, 275] on span "En seguimiento a la PO en referencia, informamos que hubo una variación en la f…" at bounding box center [375, 275] width 364 height 7
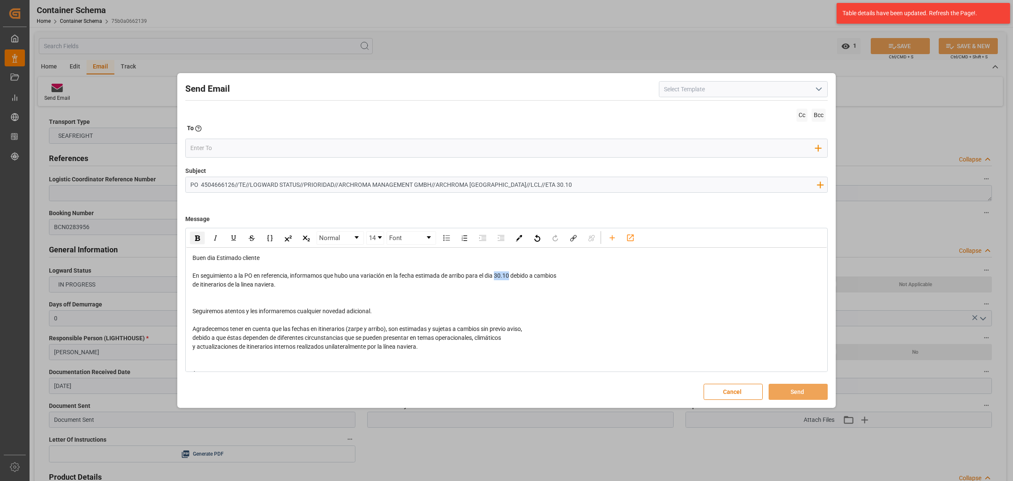
click at [196, 237] on img "rdw-inline-control" at bounding box center [197, 237] width 5 height 5
click at [217, 144] on input "email" at bounding box center [503, 147] width 626 height 13
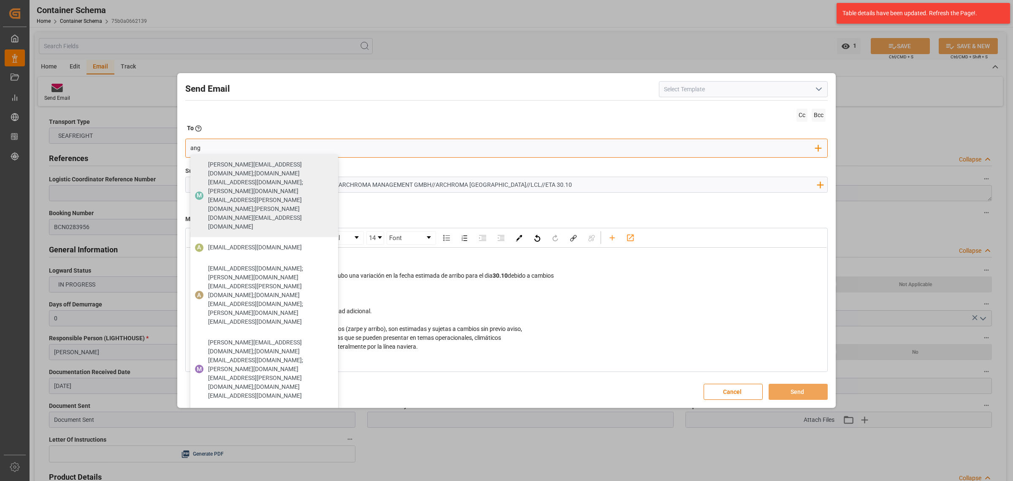
type input "angie"
click at [259, 243] on span "angiee.lamilla@archroma.com" at bounding box center [255, 247] width 94 height 9
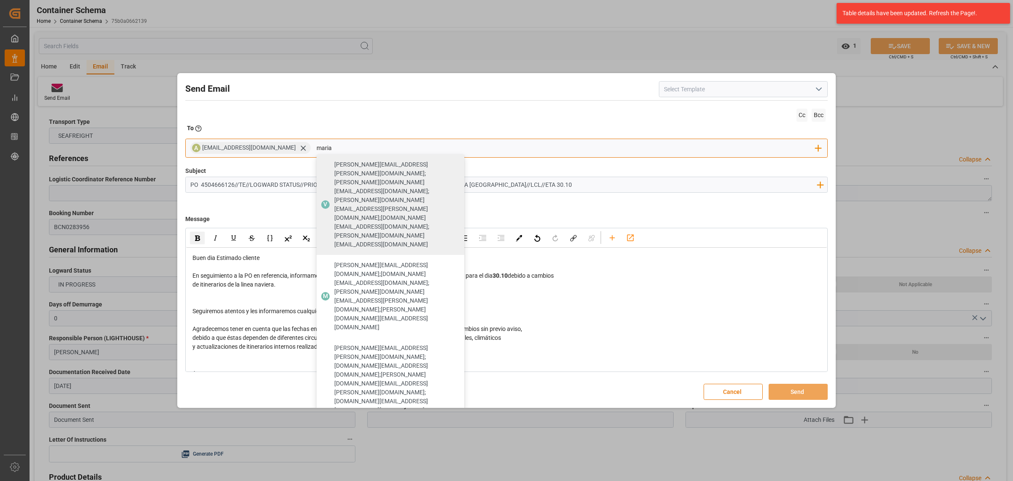
type input "maria"
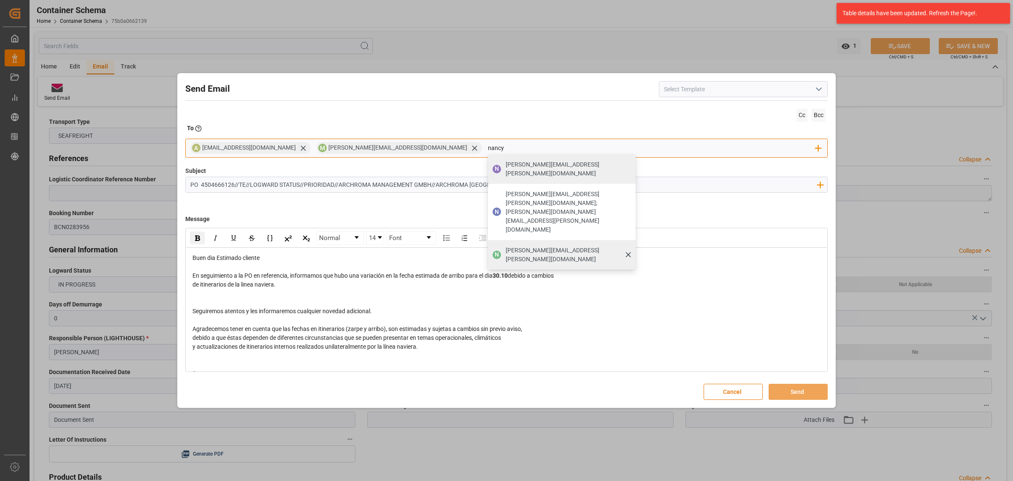
type input "nancy"
click at [506, 246] on span "nancy.castellanos@archroma.com" at bounding box center [568, 255] width 124 height 18
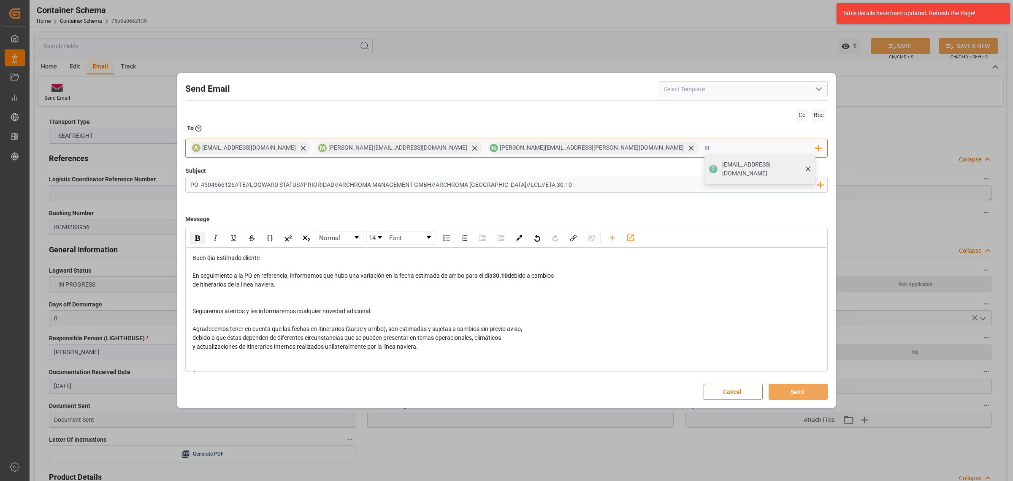
type input "ht"
click at [722, 166] on span "tulloa@hte.archroma.com" at bounding box center [766, 169] width 88 height 18
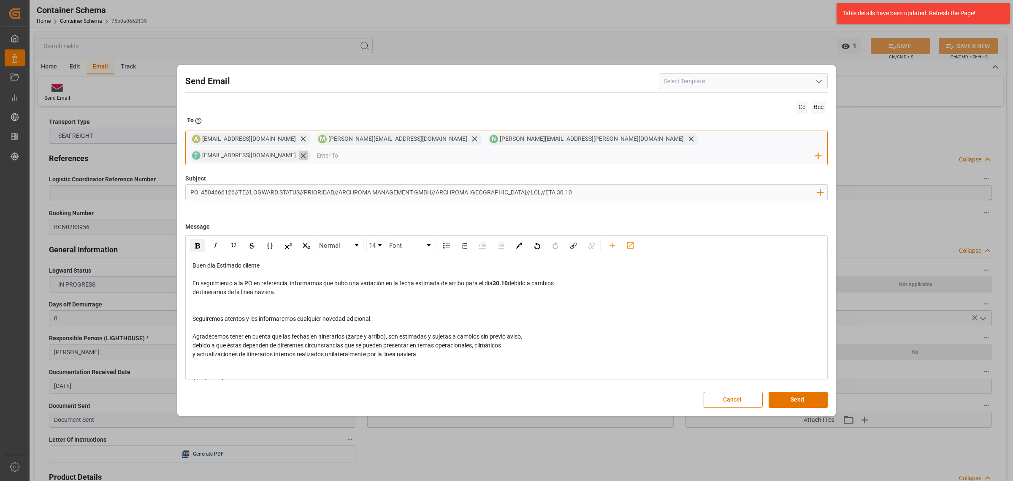
click at [308, 151] on icon at bounding box center [303, 155] width 9 height 9
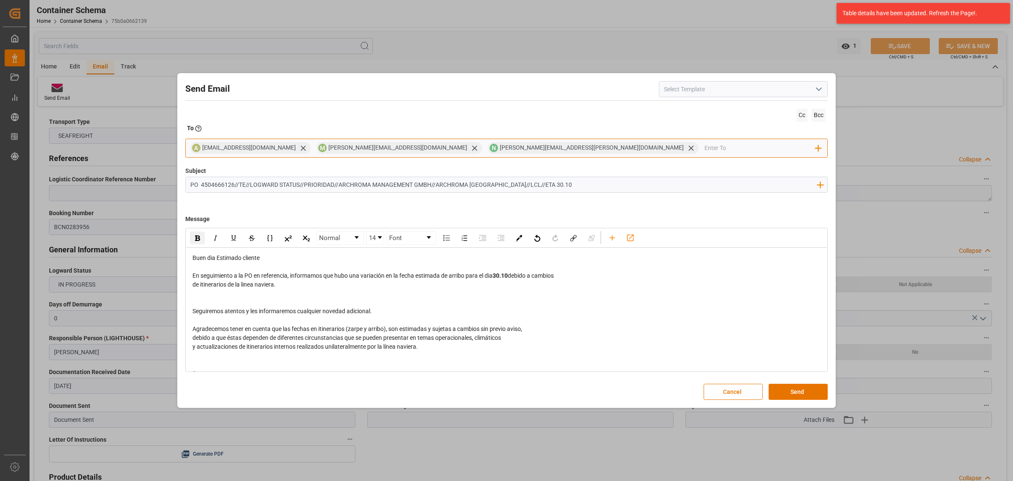
click at [705, 151] on input "email" at bounding box center [760, 147] width 111 height 13
type input "jt"
click at [705, 164] on div "J jtoribio@pasoc.pe" at bounding box center [760, 169] width 111 height 30
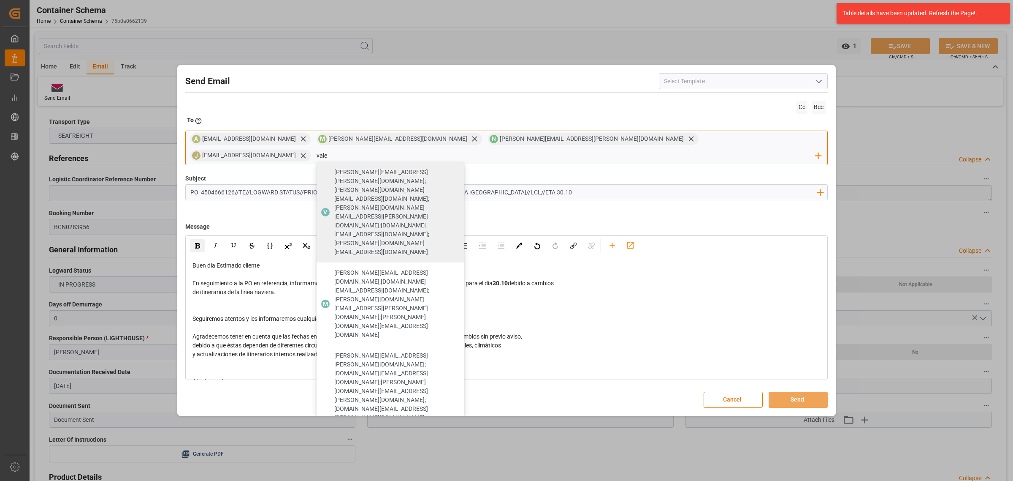
type input "vale"
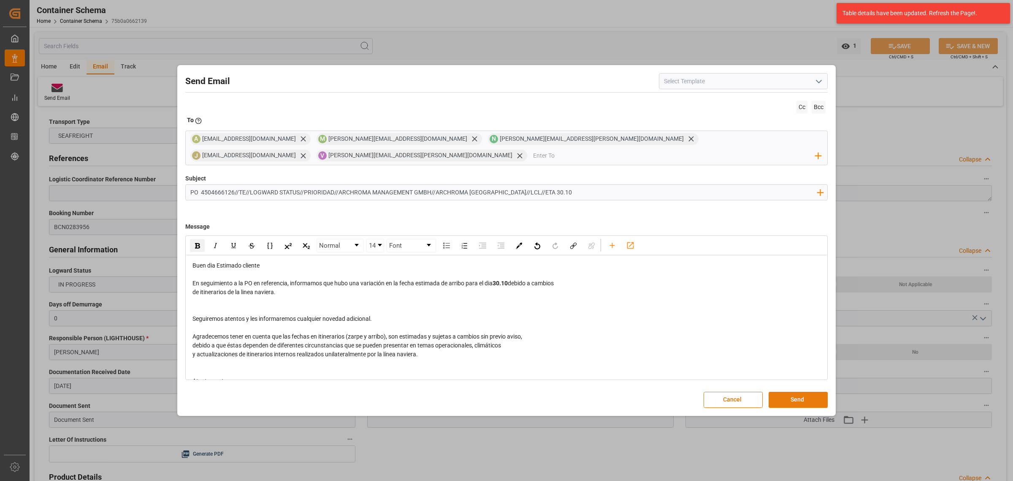
click at [805, 395] on button "Send" at bounding box center [798, 399] width 59 height 16
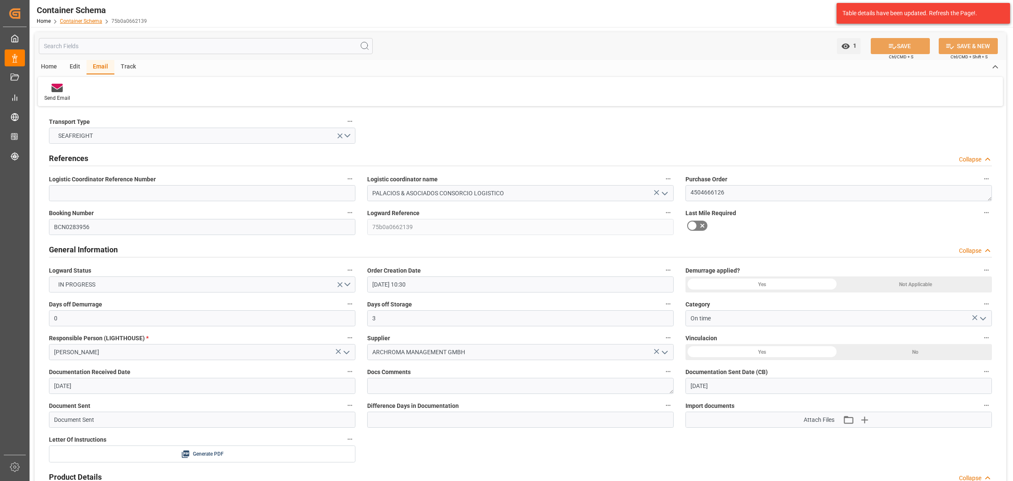
click at [90, 22] on link "Container Schema" at bounding box center [81, 21] width 42 height 6
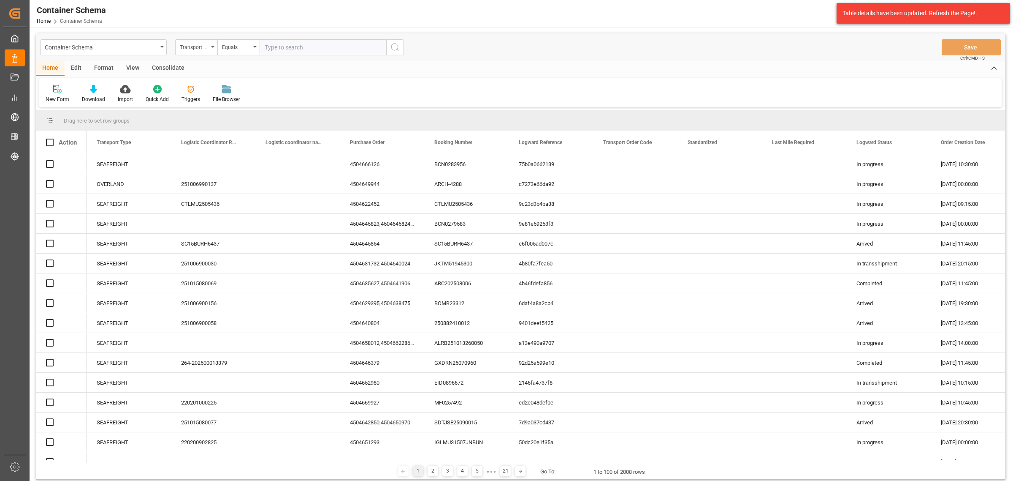
click at [196, 51] on div "Transport Type" at bounding box center [194, 46] width 29 height 10
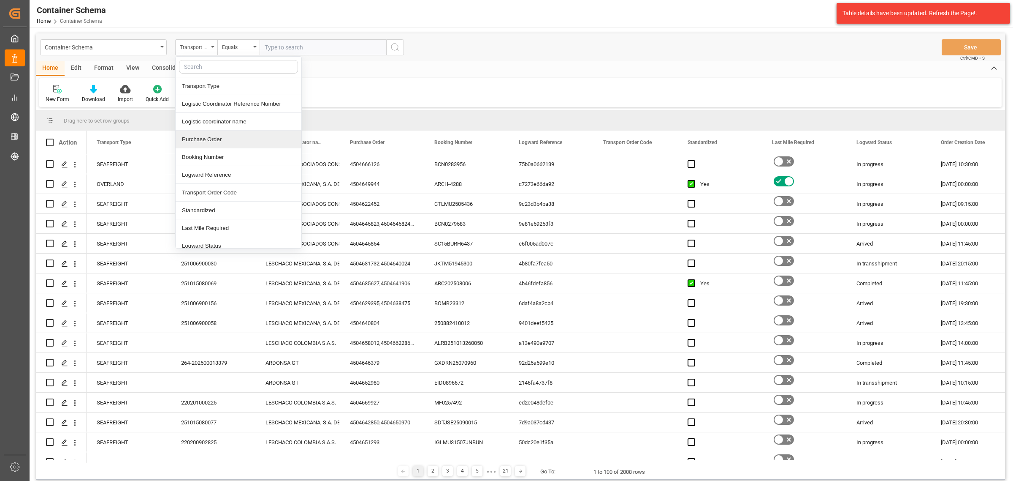
click at [217, 138] on div "Purchase Order" at bounding box center [239, 139] width 126 height 18
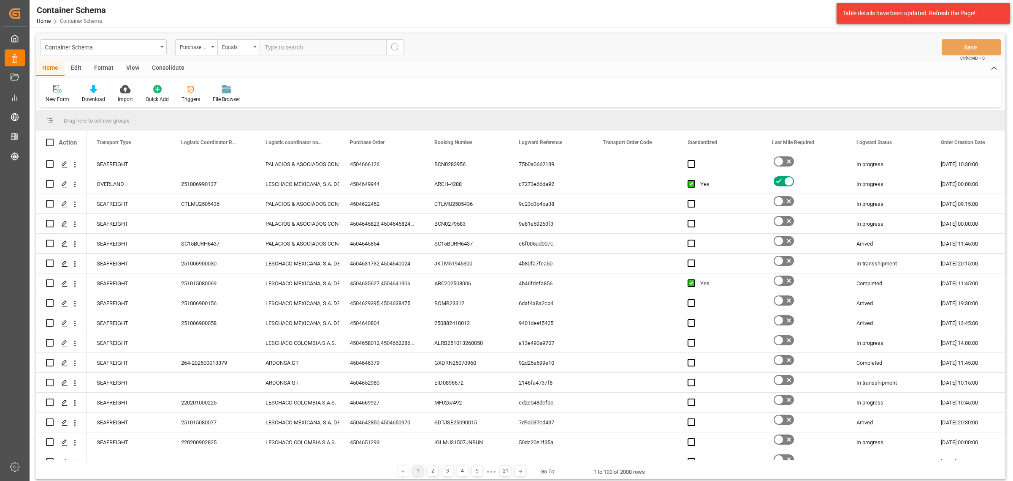
click at [229, 53] on div "Equals" at bounding box center [238, 47] width 42 height 16
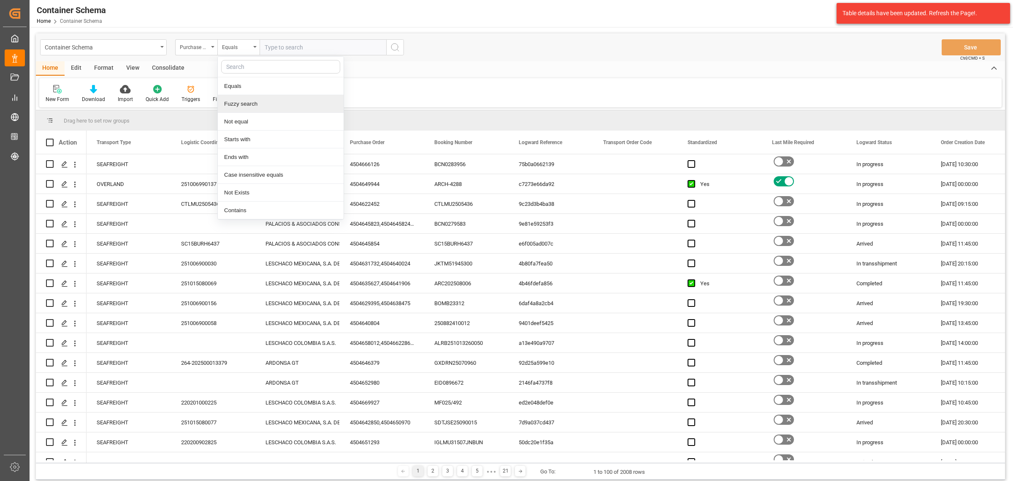
drag, startPoint x: 251, startPoint y: 98, endPoint x: 255, endPoint y: 94, distance: 6.0
click at [252, 98] on div "Fuzzy search" at bounding box center [281, 104] width 126 height 18
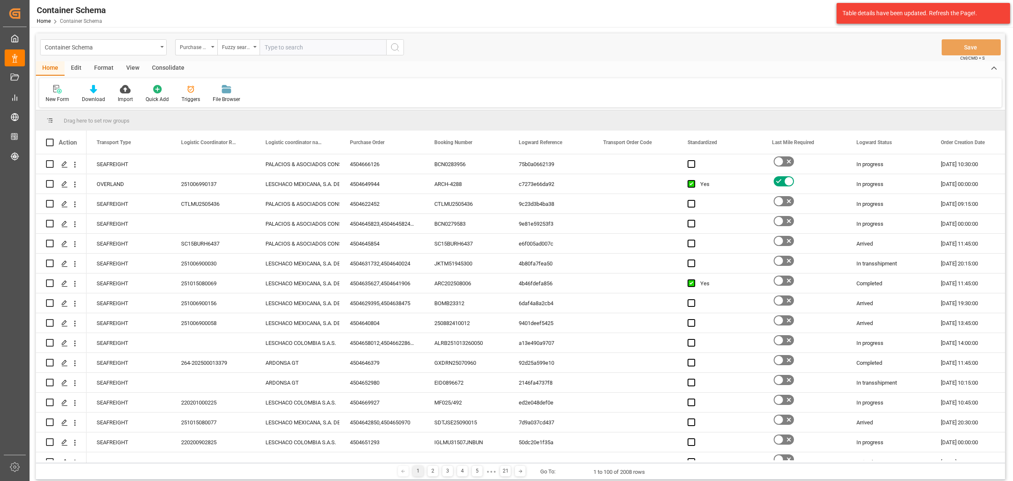
click at [301, 47] on input "text" at bounding box center [323, 47] width 127 height 16
paste input "4504660219"
type input "4504660219"
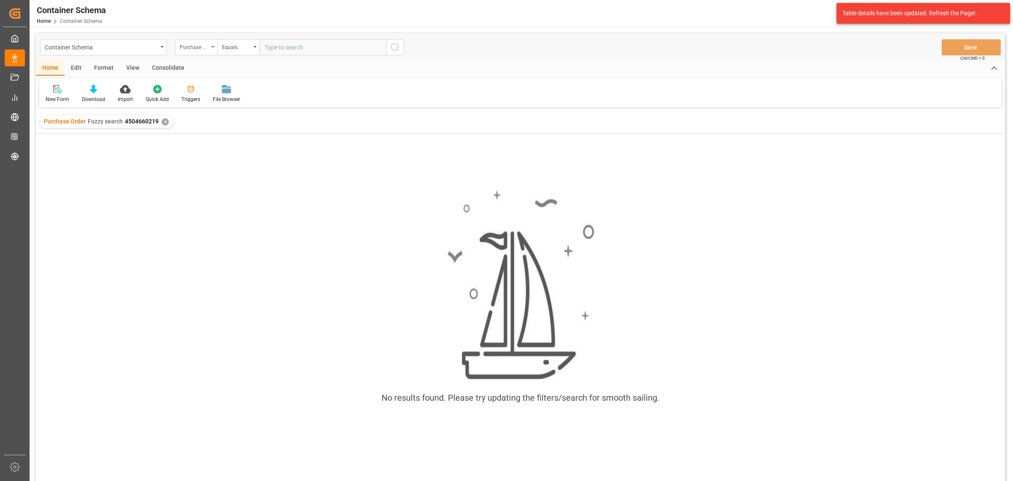
drag, startPoint x: 193, startPoint y: 45, endPoint x: 205, endPoint y: 54, distance: 15.1
click at [193, 45] on div "Purchase Order" at bounding box center [194, 46] width 29 height 10
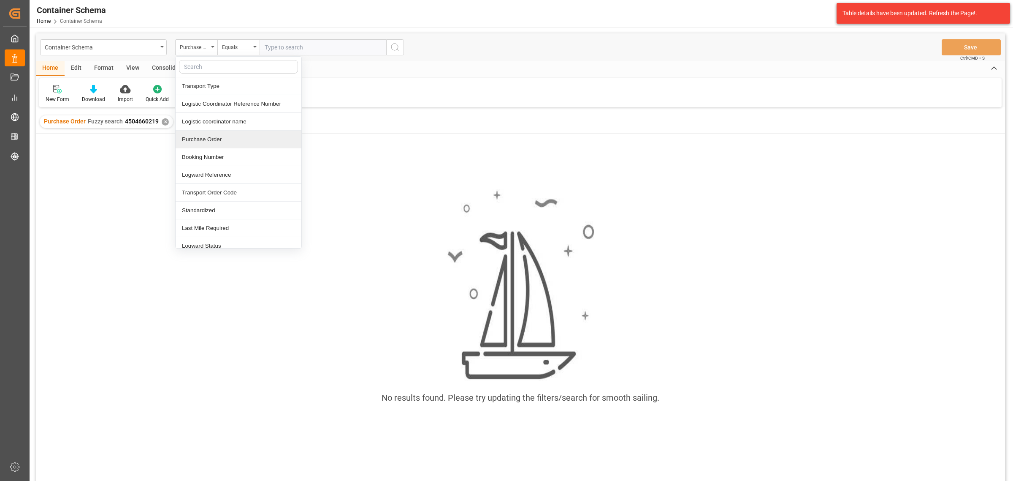
drag, startPoint x: 212, startPoint y: 139, endPoint x: 222, endPoint y: 76, distance: 62.9
click at [212, 139] on div "Purchase Order" at bounding box center [239, 139] width 126 height 18
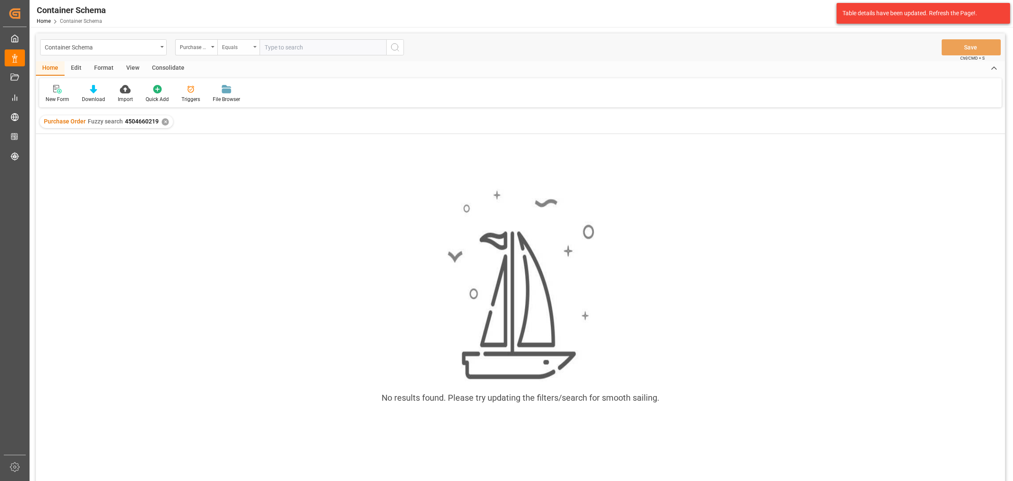
click at [239, 43] on div "Equals" at bounding box center [236, 46] width 29 height 10
click at [252, 108] on div "Fuzzy search" at bounding box center [281, 104] width 126 height 18
click at [296, 45] on input "text" at bounding box center [323, 47] width 127 height 16
paste input "4504660219"
click at [267, 46] on input "4504660219" at bounding box center [323, 47] width 127 height 16
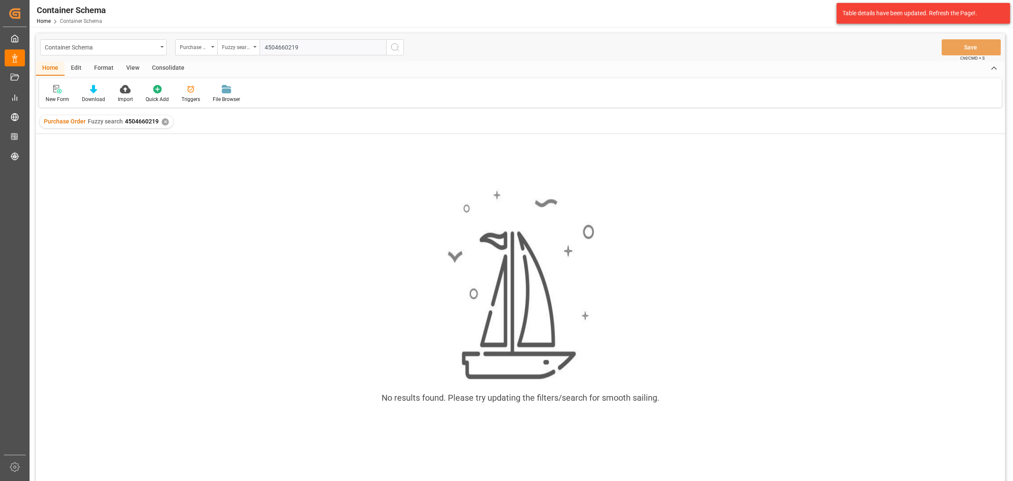
click at [265, 46] on input "4504660219" at bounding box center [323, 47] width 127 height 16
type input "4504660219"
click at [396, 50] on circle "search button" at bounding box center [394, 46] width 7 height 7
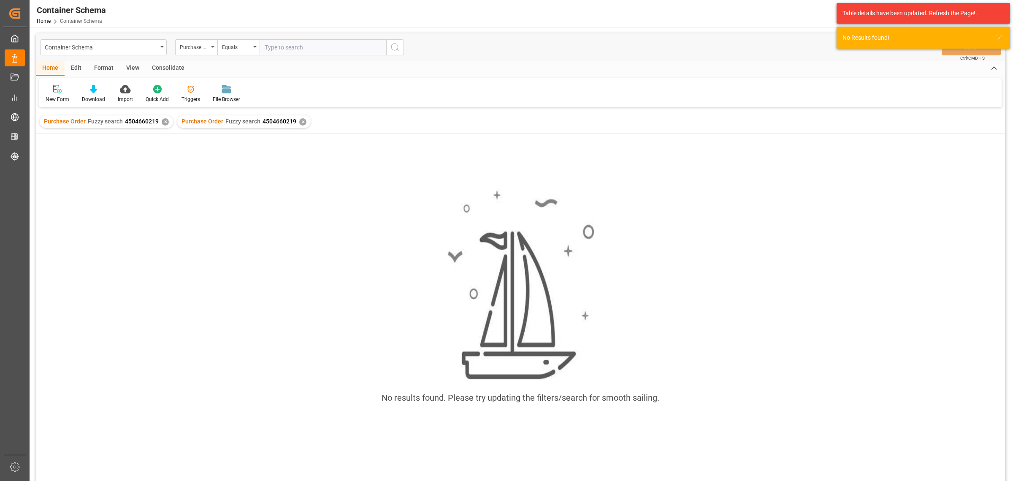
click at [167, 119] on div "Purchase Order Fuzzy search 4504660219 ✕" at bounding box center [106, 121] width 133 height 13
click at [164, 121] on div "✕" at bounding box center [165, 121] width 7 height 7
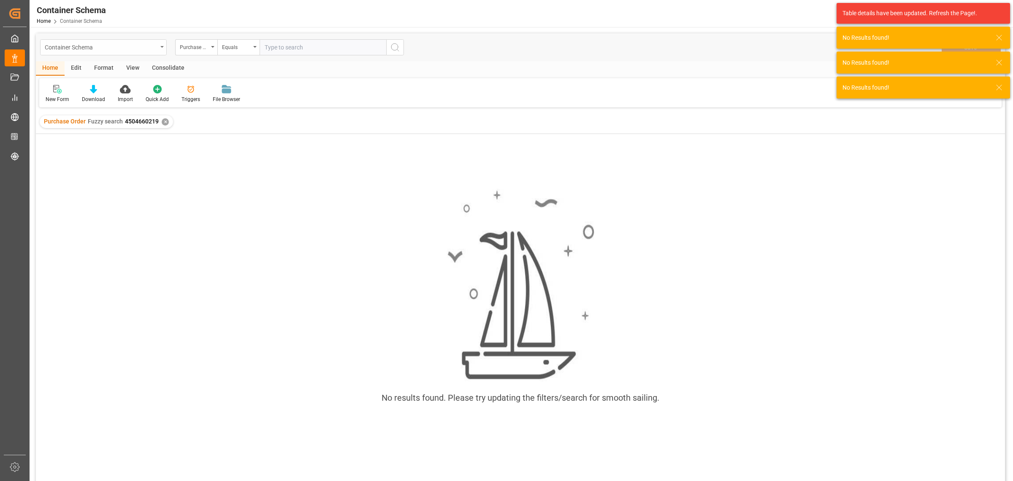
click at [160, 46] on div "Container Schema" at bounding box center [103, 47] width 127 height 16
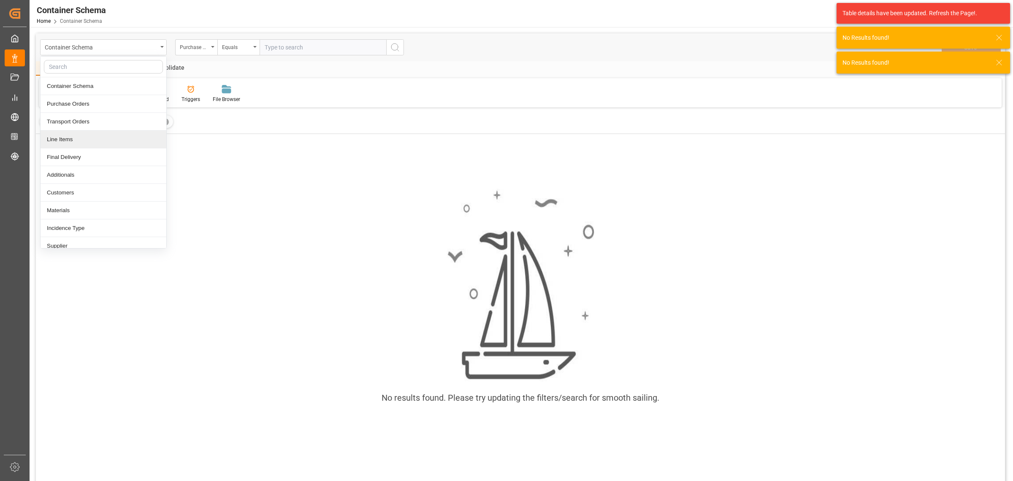
click at [87, 138] on div "Line Items" at bounding box center [104, 139] width 126 height 18
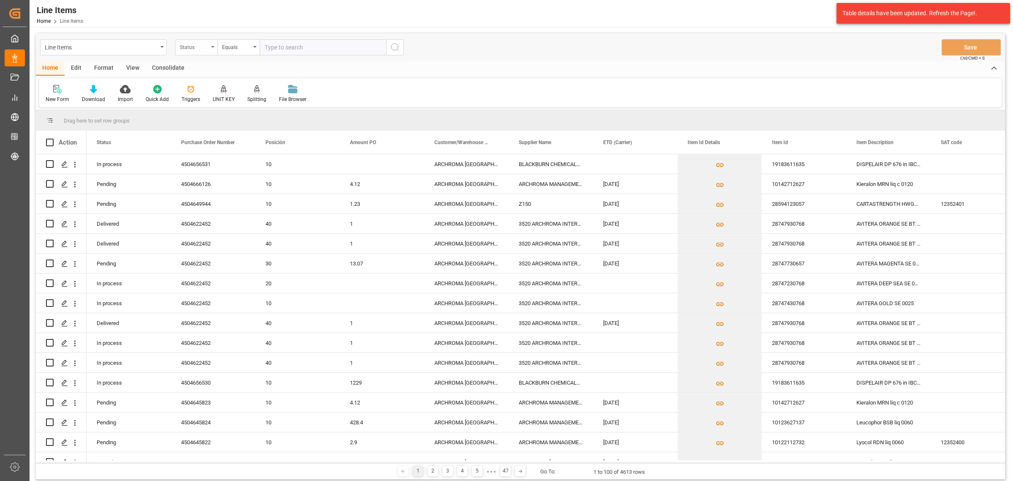
click at [204, 45] on div "Status" at bounding box center [194, 46] width 29 height 10
click at [215, 104] on div "Purchase Order Number" at bounding box center [239, 104] width 126 height 18
click at [228, 53] on div "Equals" at bounding box center [238, 47] width 42 height 16
click at [249, 100] on div "Fuzzy search" at bounding box center [281, 104] width 126 height 18
click at [283, 45] on input "text" at bounding box center [323, 47] width 127 height 16
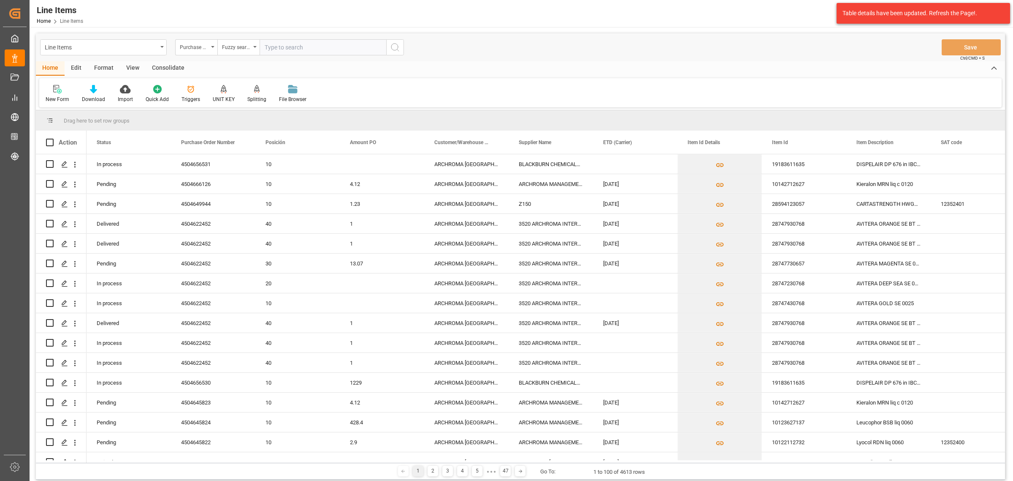
paste input "4504660219"
type input "4504660219"
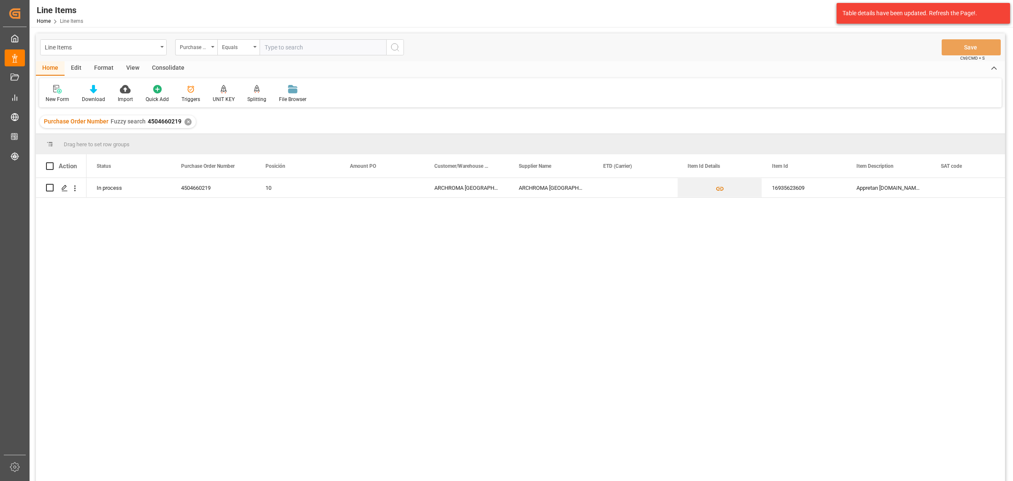
click at [280, 46] on input "text" at bounding box center [323, 47] width 127 height 16
drag, startPoint x: 229, startPoint y: 37, endPoint x: 231, endPoint y: 43, distance: 5.7
click at [231, 39] on div "Line Items Purchase Order Number Equals Save Ctrl/CMD + S" at bounding box center [521, 47] width 970 height 28
click at [233, 45] on div "Equals" at bounding box center [236, 46] width 29 height 10
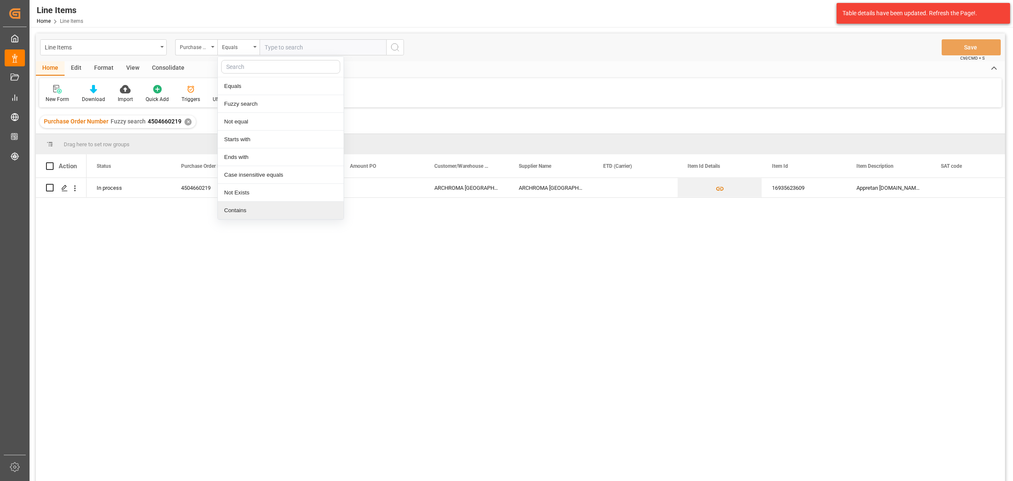
click at [241, 208] on div "Contains" at bounding box center [281, 210] width 126 height 18
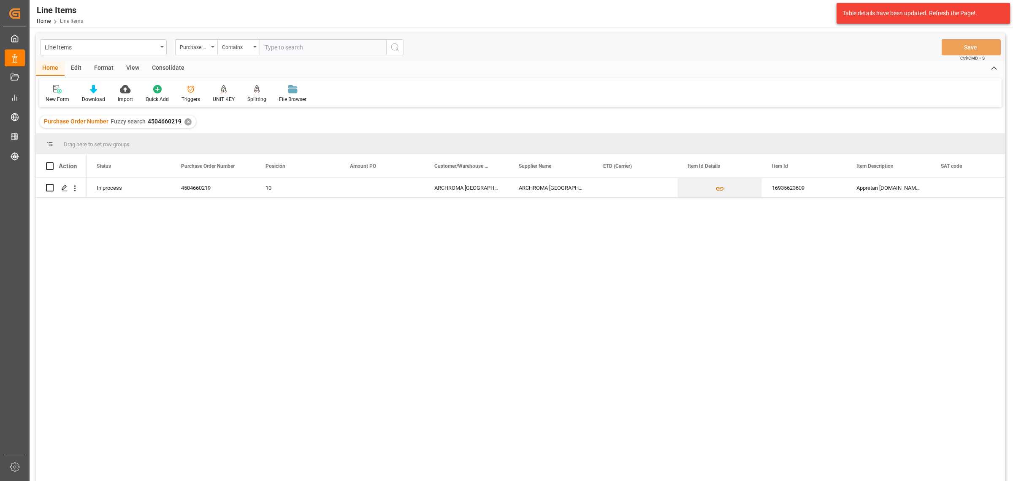
paste input "4504663735"
drag, startPoint x: 181, startPoint y: 121, endPoint x: 146, endPoint y: 123, distance: 35.1
click at [146, 123] on div "Purchase Order Number Fuzzy search 4504660219 ✕" at bounding box center [118, 121] width 156 height 13
copy span "4504660219"
click at [315, 49] on input "4504663735," at bounding box center [323, 47] width 127 height 16
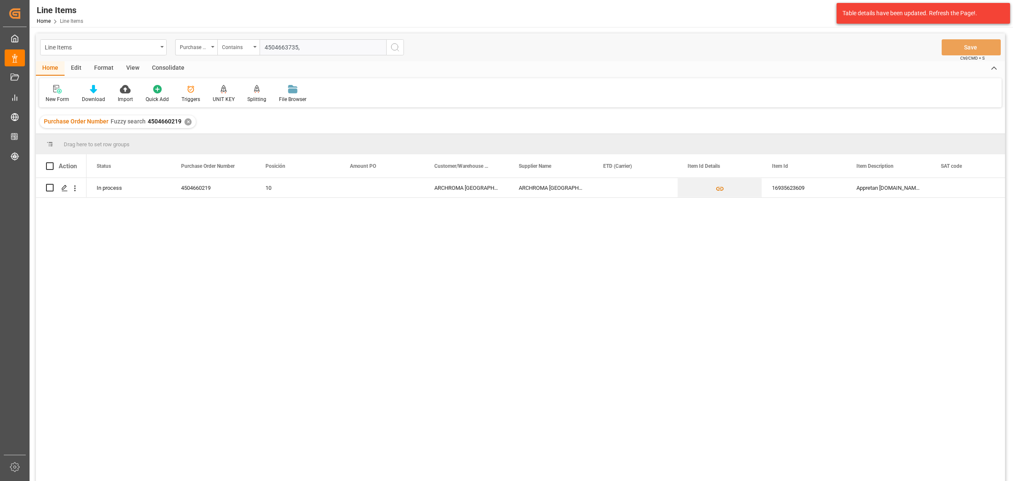
paste input "4504660219"
type input "4504663735,4504660219"
click at [189, 122] on div "✕" at bounding box center [188, 121] width 7 height 7
click at [51, 186] on input "Press Space to toggle row selection (unchecked)" at bounding box center [50, 188] width 8 height 8
checkbox input "true"
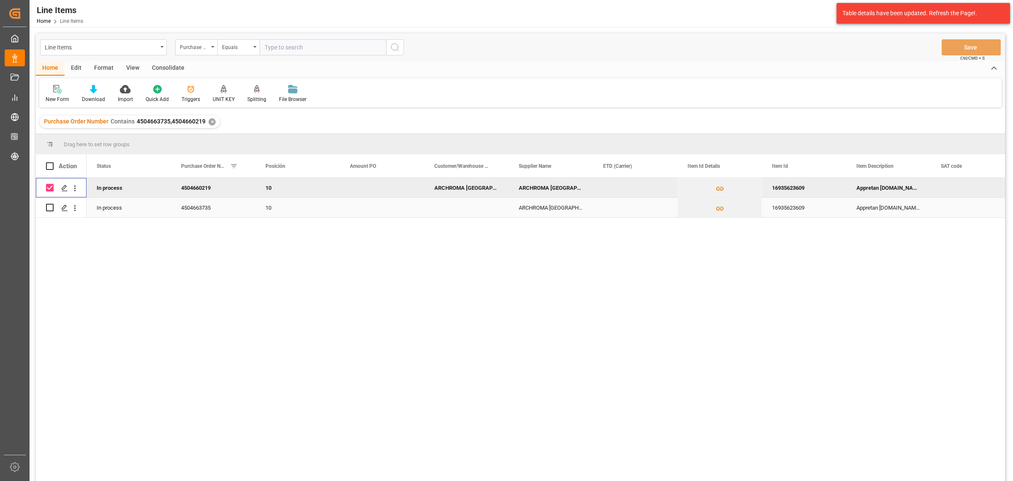
click at [48, 206] on input "Press Space to toggle row selection (unchecked)" at bounding box center [50, 208] width 8 height 8
checkbox input "true"
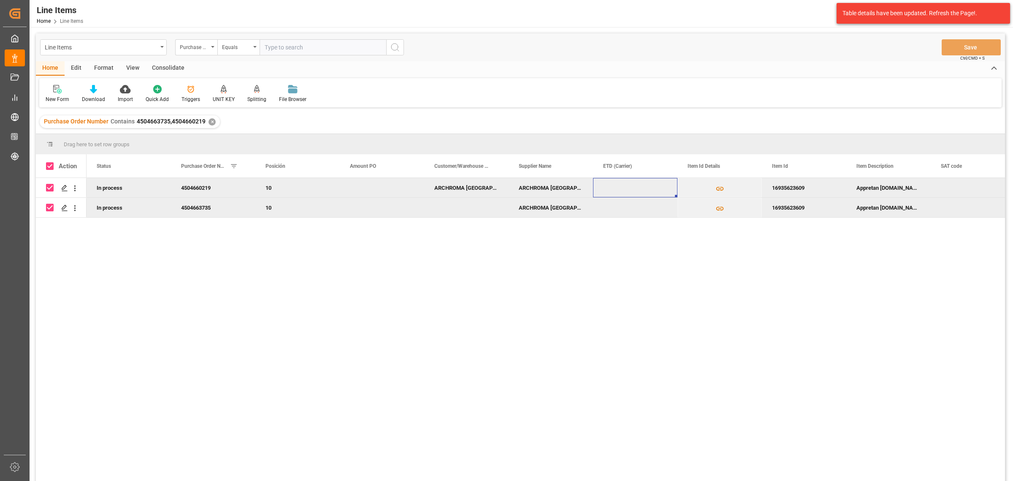
click at [618, 185] on div "Press SPACE to deselect this row." at bounding box center [635, 187] width 84 height 19
click at [160, 70] on div "Consolidate" at bounding box center [168, 68] width 45 height 14
click at [51, 92] on div at bounding box center [66, 88] width 41 height 9
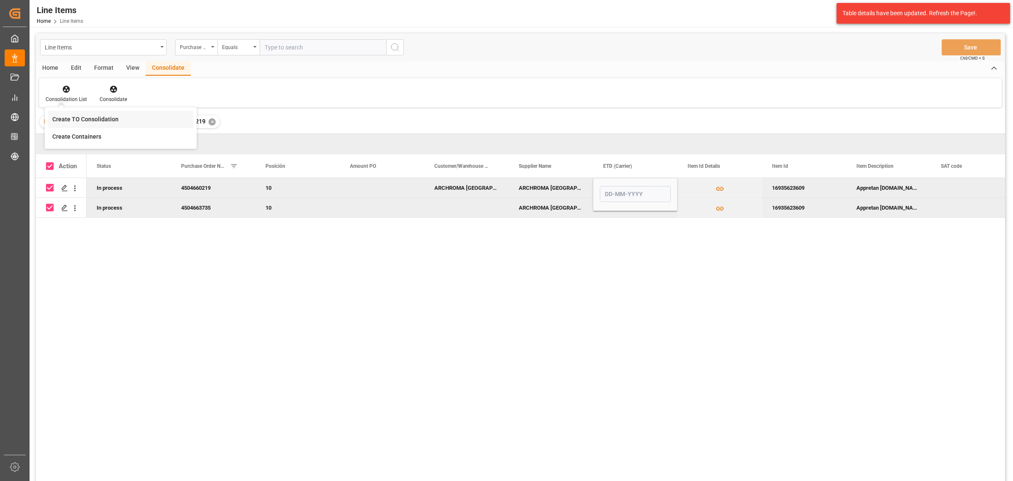
click at [101, 121] on body "Created by potrace 1.15, written by Peter Selinger 2001-2017 Created by potrace…" at bounding box center [506, 240] width 1013 height 481
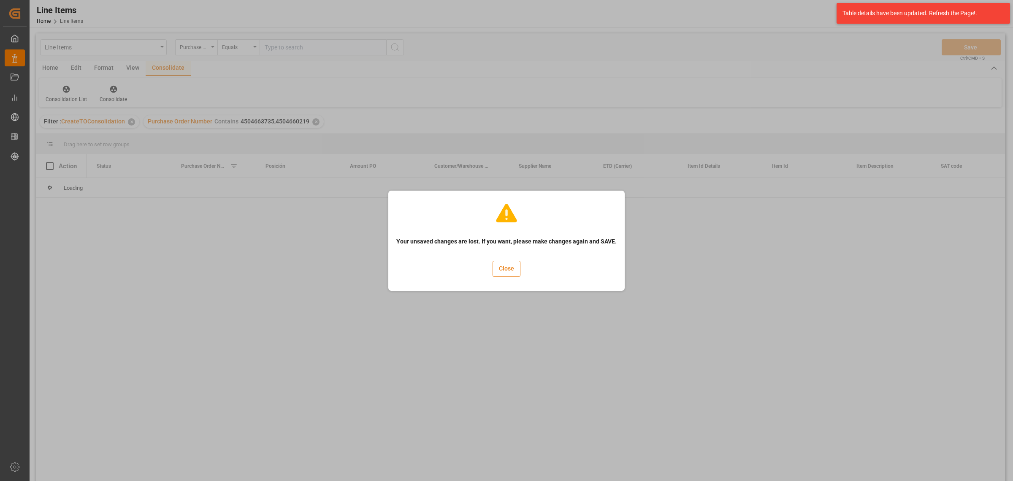
click at [508, 268] on button "Close" at bounding box center [507, 269] width 28 height 16
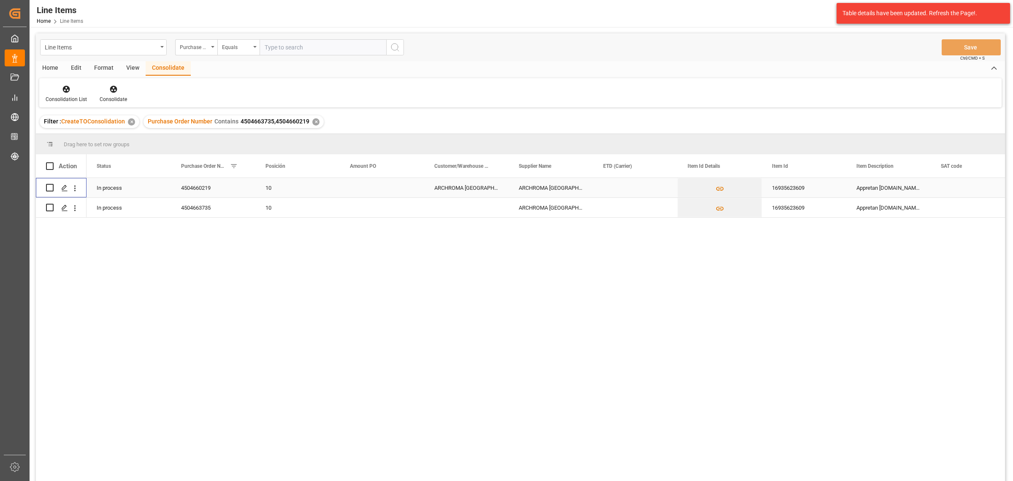
click at [51, 186] on input "Press Space to toggle row selection (unchecked)" at bounding box center [50, 188] width 8 height 8
checkbox input "true"
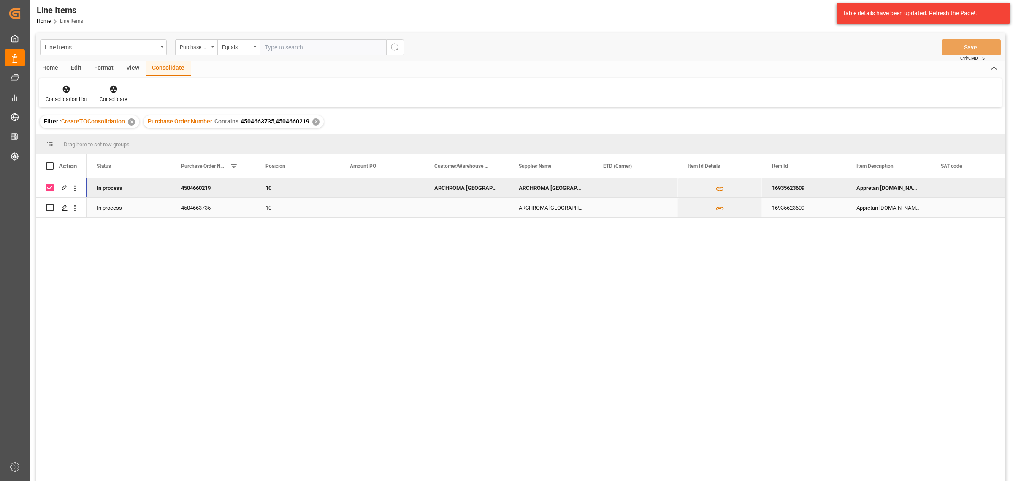
click at [52, 207] on input "Press Space to toggle row selection (unchecked)" at bounding box center [50, 208] width 8 height 8
checkbox input "true"
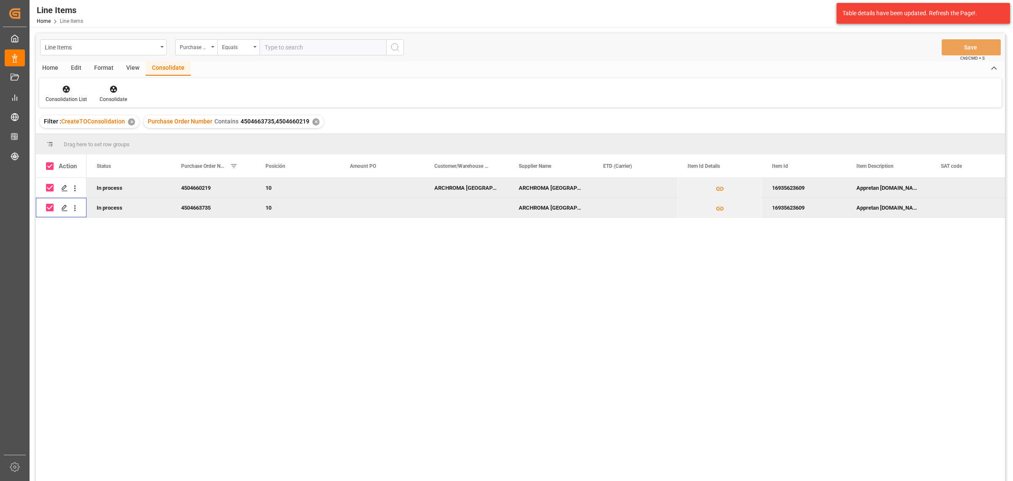
click at [68, 96] on div "Consolidation List" at bounding box center [66, 99] width 41 height 8
click at [90, 117] on div "Line Items Purchase Order Number Equals Save Ctrl/CMD + S Home Edit Format View…" at bounding box center [521, 268] width 970 height 470
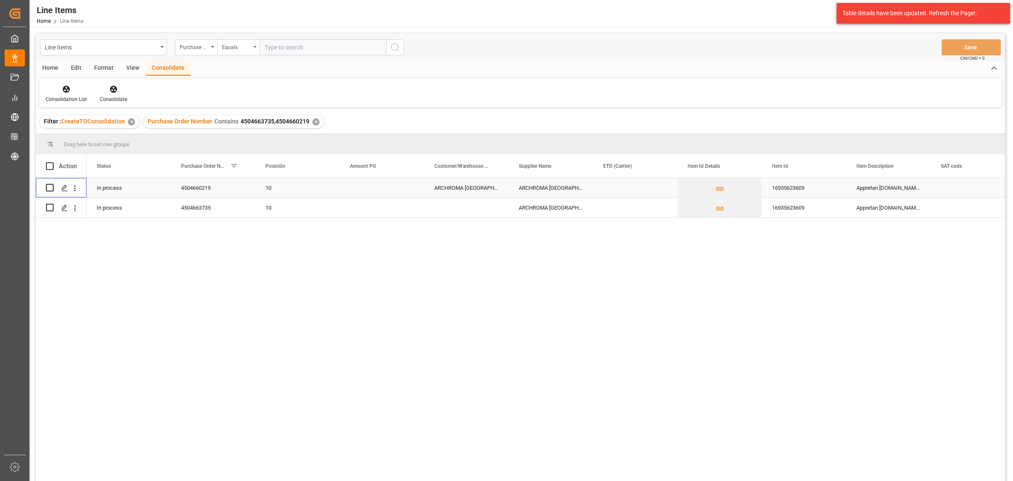
click at [52, 187] on input "Press Space to toggle row selection (unchecked)" at bounding box center [50, 188] width 8 height 8
checkbox input "true"
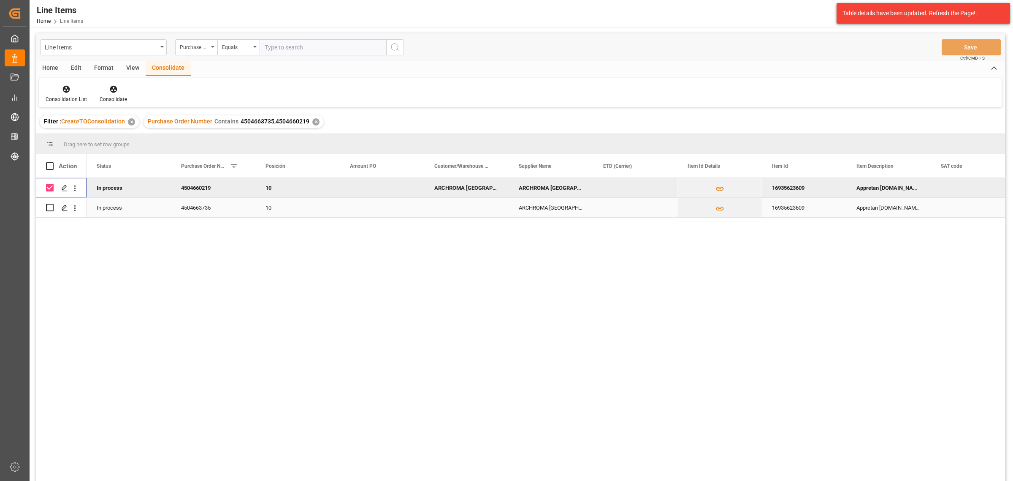
click at [47, 206] on input "Press Space to toggle row selection (unchecked)" at bounding box center [50, 208] width 8 height 8
checkbox input "true"
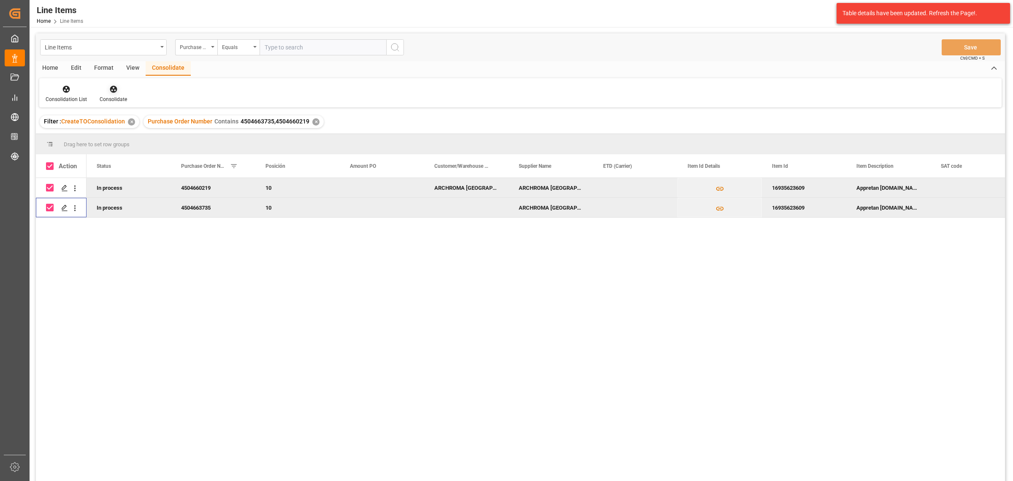
click at [120, 95] on div "Consolidate" at bounding box center [113, 99] width 27 height 8
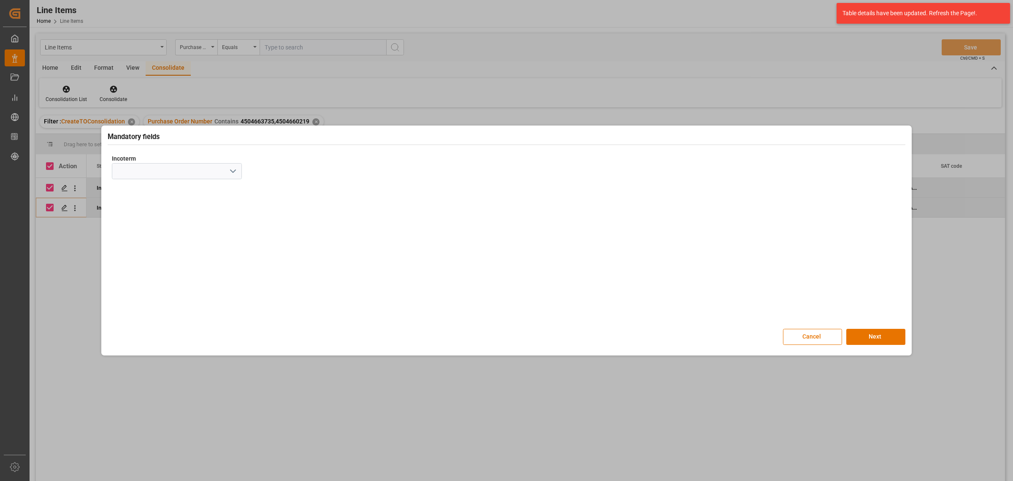
click at [234, 171] on polyline "open menu" at bounding box center [233, 171] width 5 height 3
click at [159, 282] on div "CIF" at bounding box center [176, 284] width 129 height 19
type input "CIF"
click at [879, 334] on button "Next" at bounding box center [876, 337] width 59 height 16
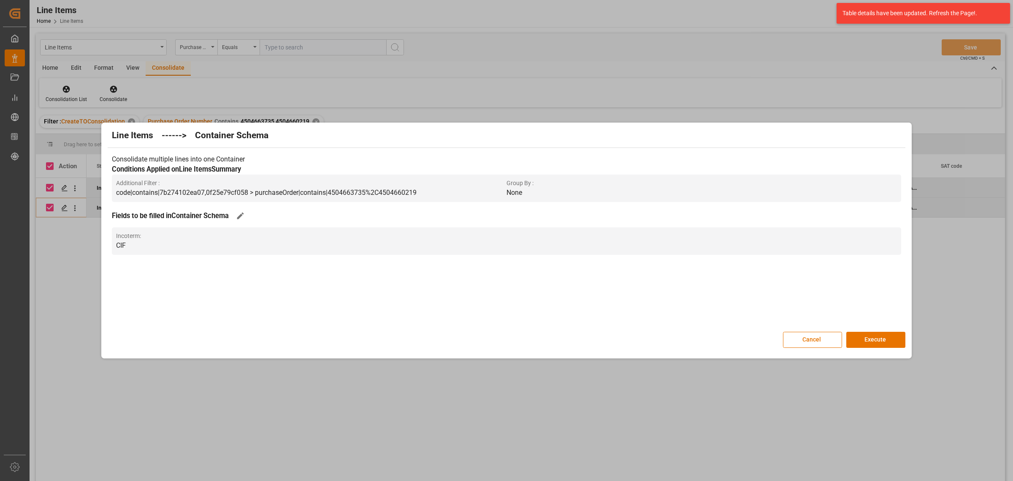
click at [879, 334] on button "Execute" at bounding box center [876, 339] width 59 height 16
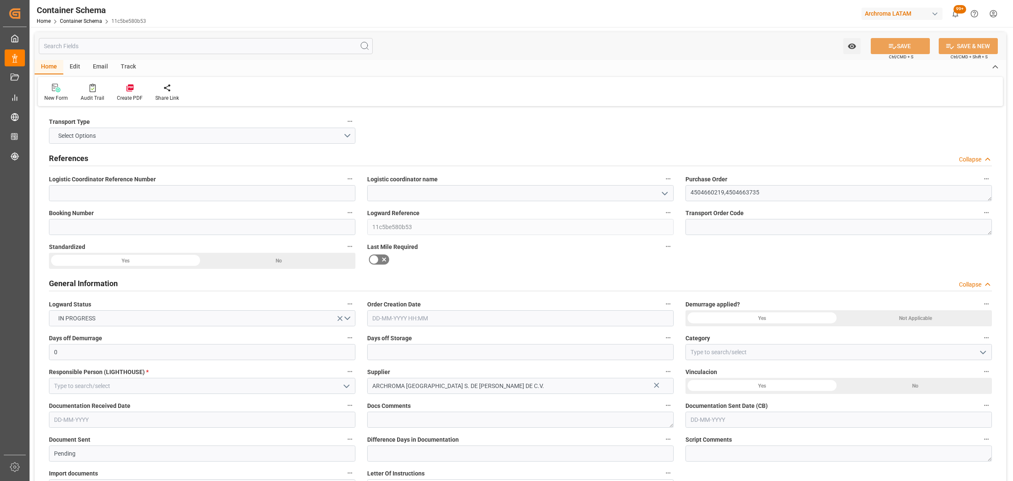
type input "0"
type input "2"
type input "0"
type input "1200"
type input "0"
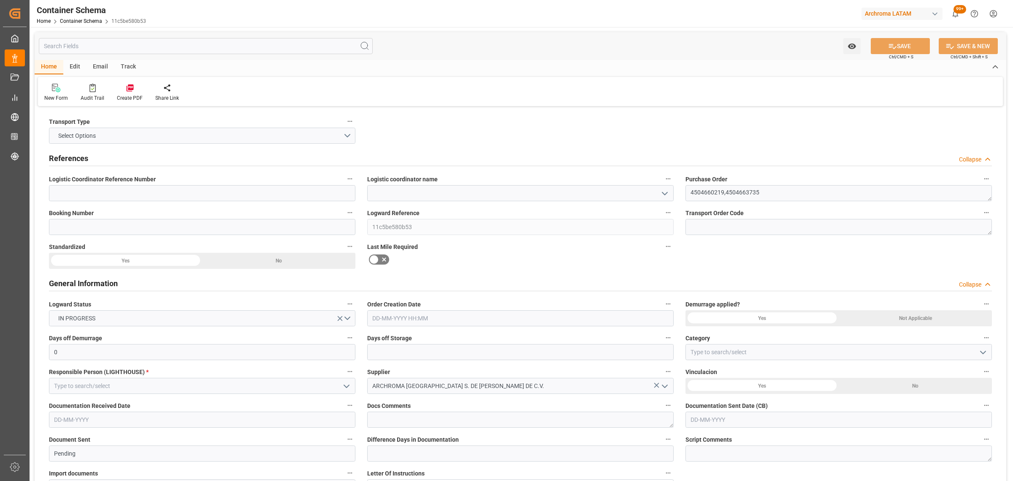
click at [660, 195] on icon "open menu" at bounding box center [665, 193] width 10 height 10
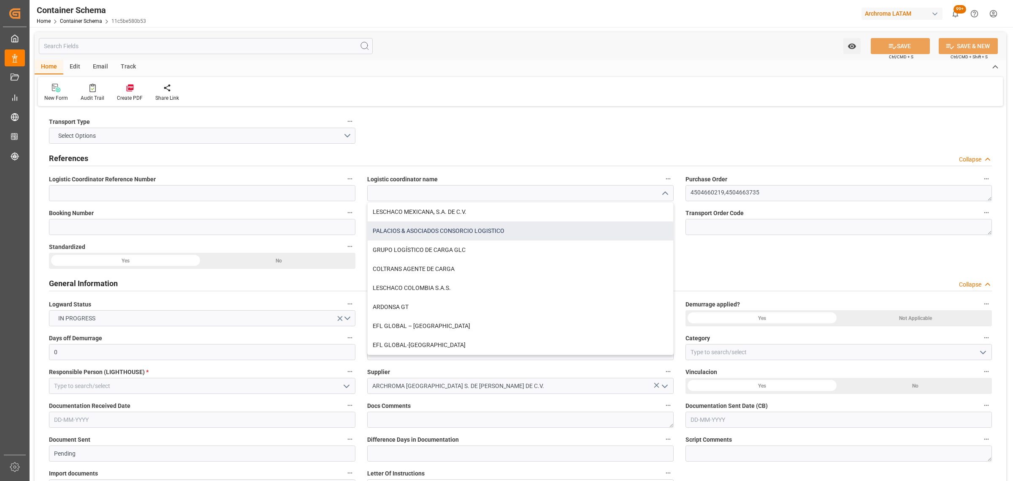
click at [456, 227] on div "PALACIOS & ASOCIADOS CONSORCIO LOGISTICO" at bounding box center [521, 230] width 306 height 19
type input "PALACIOS & ASOCIADOS CONSORCIO LOGISTICO"
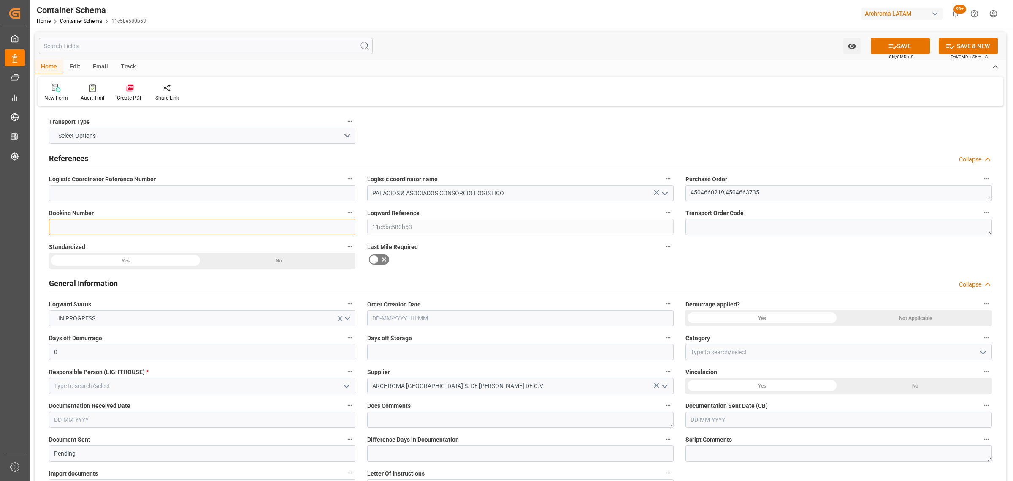
click at [166, 226] on input at bounding box center [202, 227] width 307 height 16
drag, startPoint x: 101, startPoint y: 201, endPoint x: 104, endPoint y: 224, distance: 22.9
click at [101, 201] on input at bounding box center [202, 193] width 307 height 16
click at [65, 229] on input at bounding box center [202, 227] width 307 height 16
paste input "251006960008"
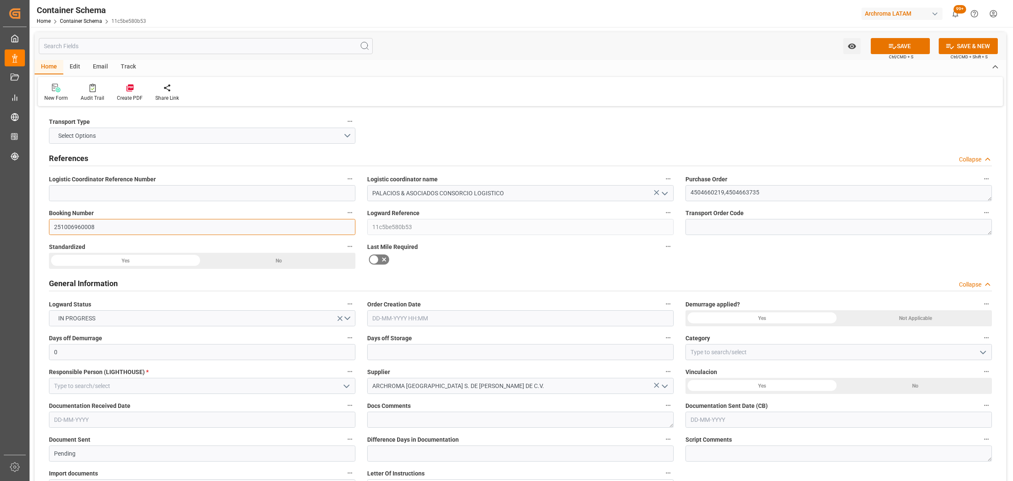
type input "251006960008"
click at [427, 306] on label "Order Creation Date" at bounding box center [520, 304] width 307 height 12
click at [663, 306] on button "Order Creation Date" at bounding box center [668, 303] width 11 height 11
click at [426, 315] on div at bounding box center [506, 240] width 1013 height 481
click at [419, 320] on input "text" at bounding box center [520, 318] width 307 height 16
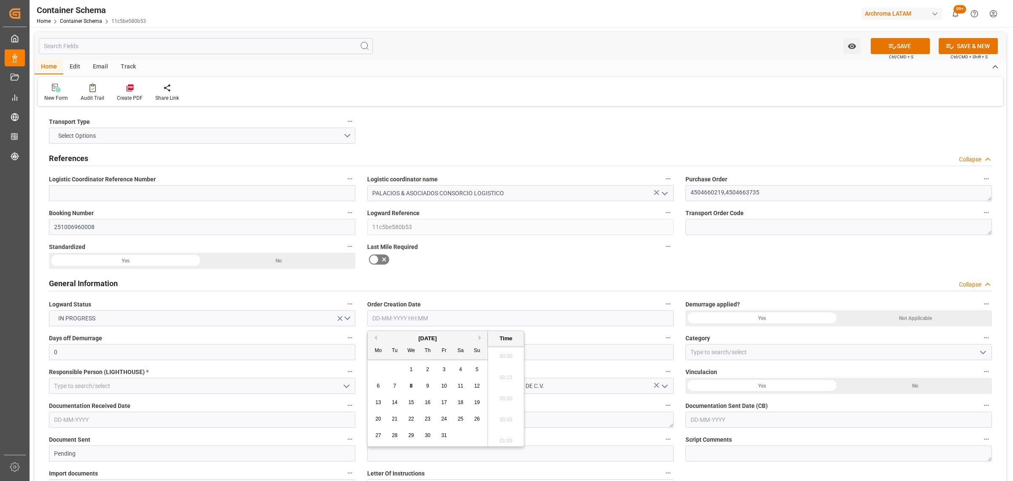
scroll to position [1354, 0]
click at [396, 372] on div "29 30 1 2 3 4 5" at bounding box center [427, 369] width 115 height 16
click at [411, 386] on span "8" at bounding box center [411, 386] width 3 height 6
click at [508, 393] on li "16:30" at bounding box center [506, 396] width 36 height 21
type input "08-10-2025 16:30"
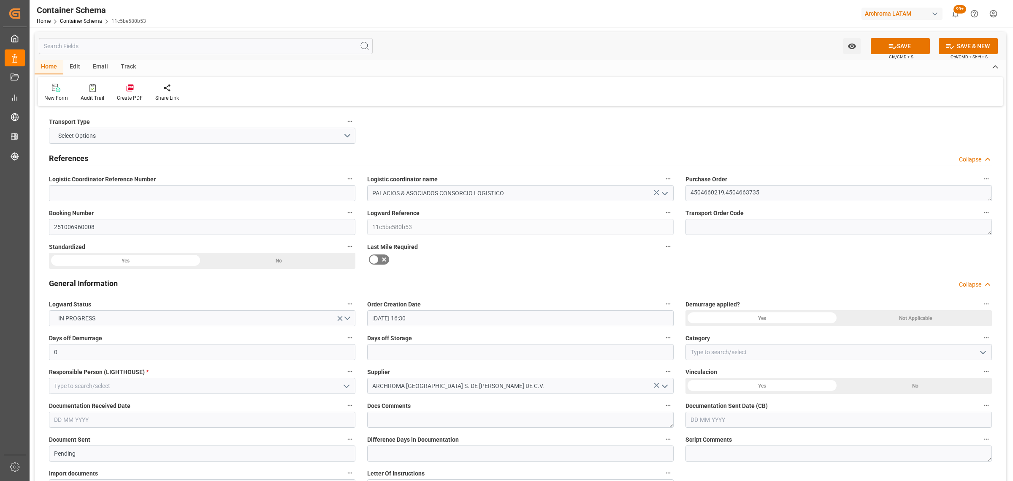
click at [983, 353] on polyline "open menu" at bounding box center [983, 352] width 5 height 3
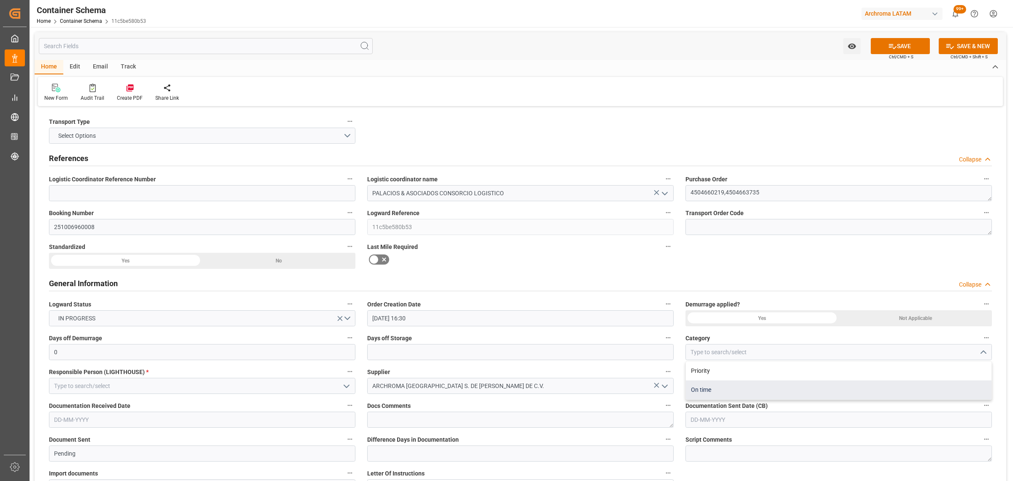
click at [750, 392] on div "On time" at bounding box center [839, 389] width 306 height 19
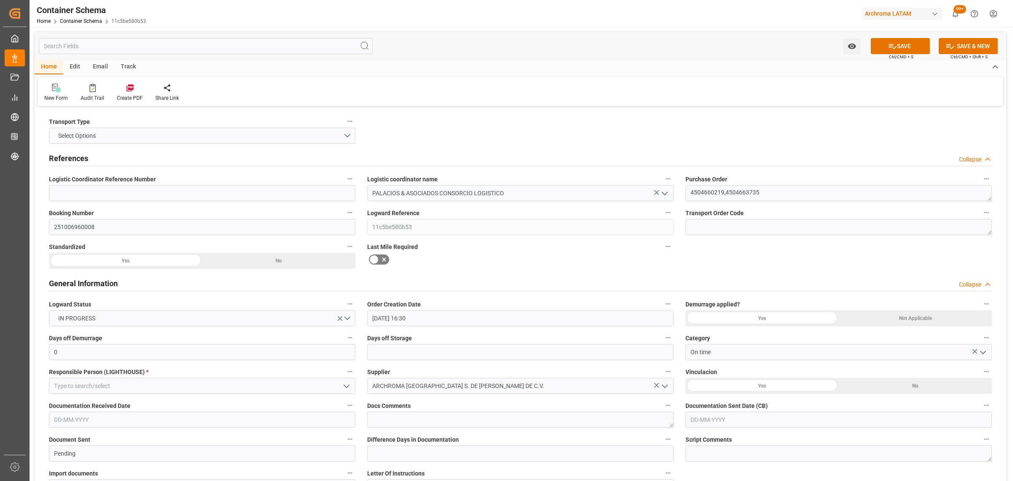
drag, startPoint x: 980, startPoint y: 351, endPoint x: 959, endPoint y: 351, distance: 20.3
click at [980, 351] on icon "open menu" at bounding box center [983, 352] width 10 height 10
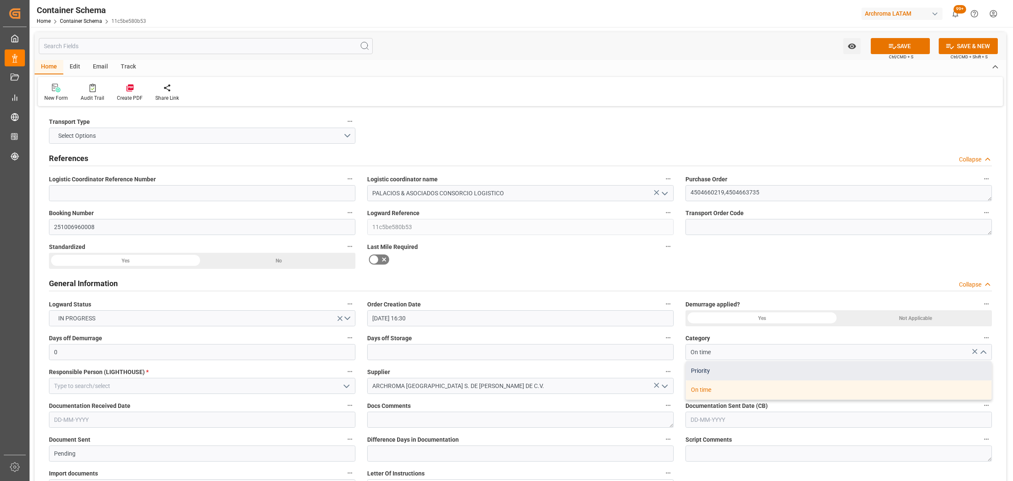
click at [718, 364] on div "Priority" at bounding box center [839, 370] width 306 height 19
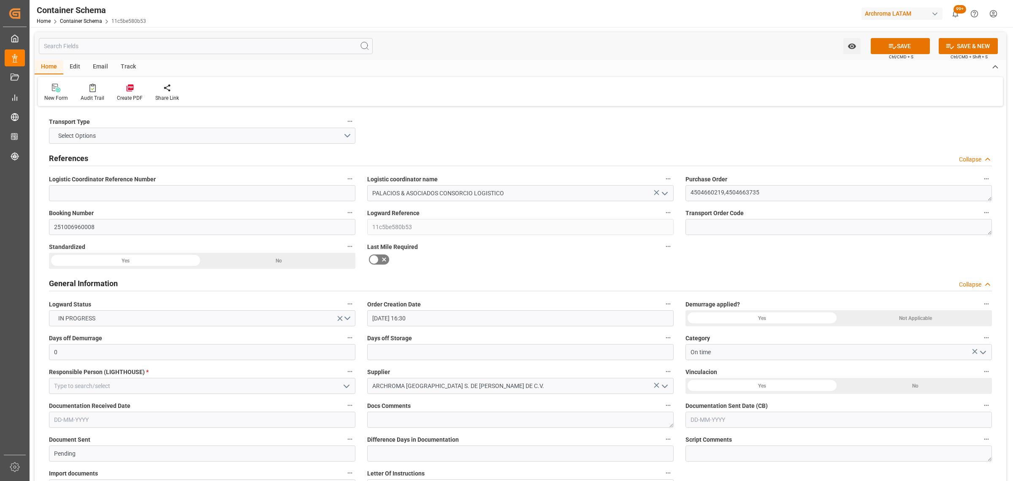
type input "Priority"
click at [472, 347] on input "text" at bounding box center [520, 352] width 307 height 16
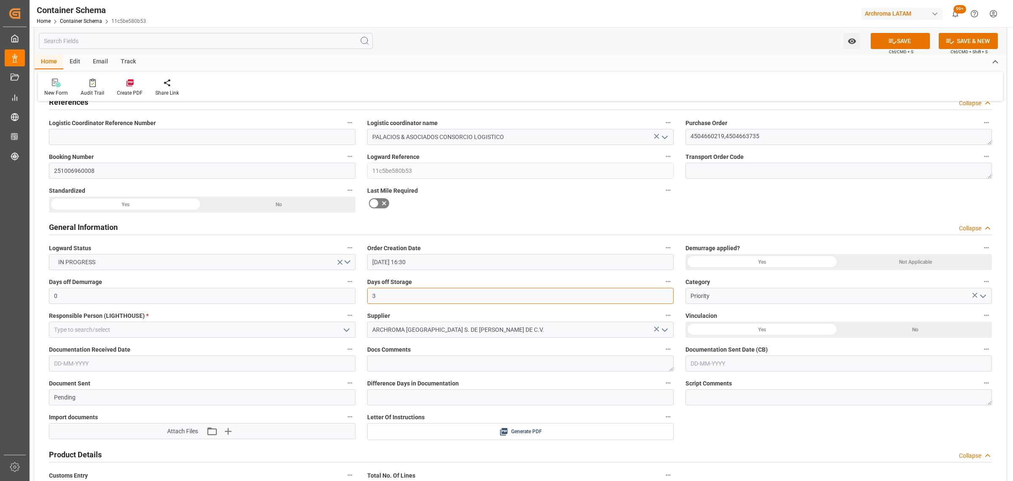
scroll to position [106, 0]
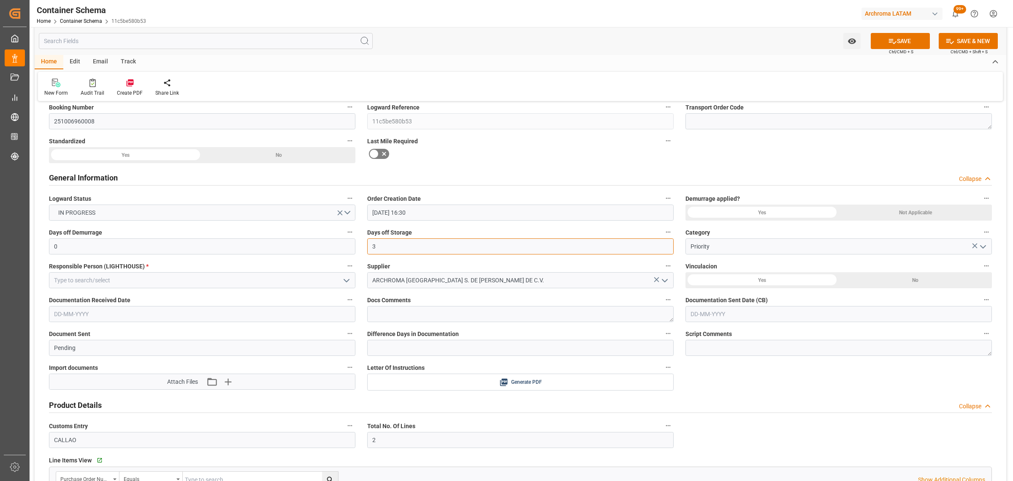
type input "3"
click at [353, 283] on input at bounding box center [202, 280] width 307 height 16
click at [345, 280] on polyline "open menu" at bounding box center [346, 280] width 5 height 3
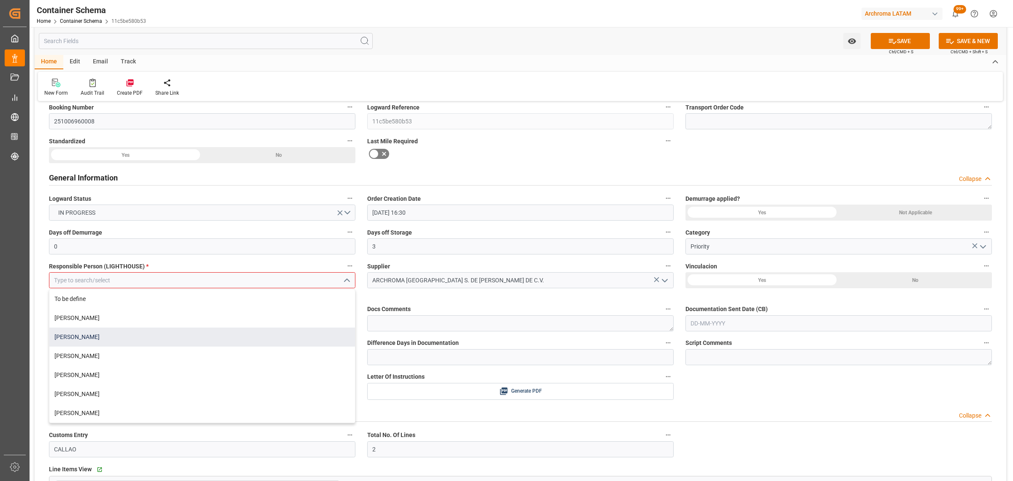
click at [93, 334] on div "[PERSON_NAME]" at bounding box center [202, 336] width 306 height 19
type input "[PERSON_NAME]"
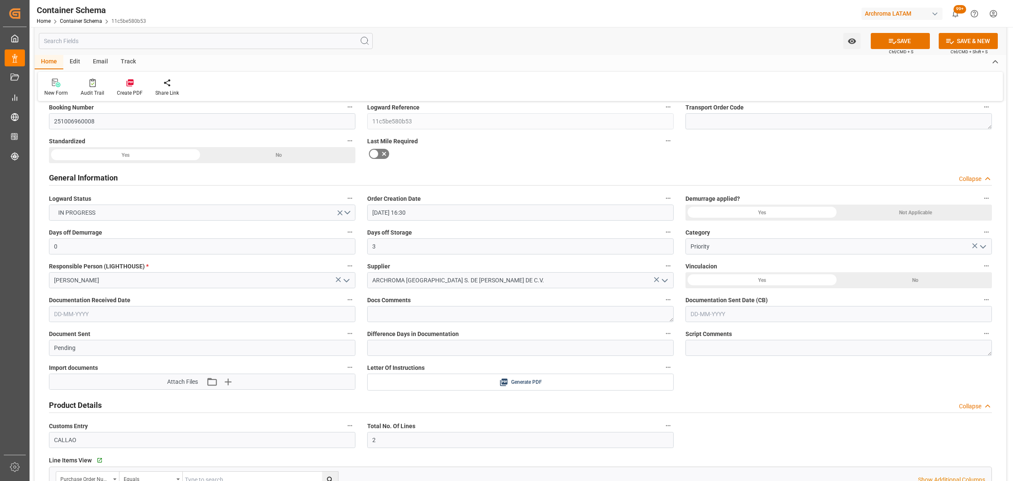
click at [78, 308] on input "text" at bounding box center [202, 314] width 307 height 16
click at [56, 334] on button "Previous Month" at bounding box center [56, 333] width 5 height 5
click at [109, 382] on span "11" at bounding box center [108, 381] width 5 height 6
type input "11-09-2025"
click at [734, 317] on input "text" at bounding box center [839, 314] width 307 height 16
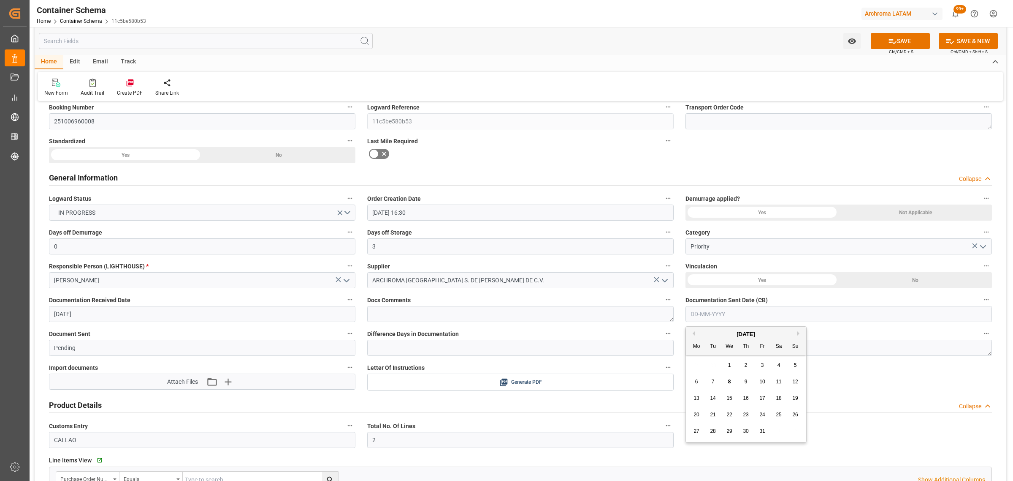
click at [703, 364] on div "29 30 1 2 3 4 5" at bounding box center [746, 365] width 115 height 16
click at [695, 334] on button "Previous Month" at bounding box center [692, 333] width 5 height 5
click at [744, 380] on span "11" at bounding box center [745, 381] width 5 height 6
type input "11-09-2025"
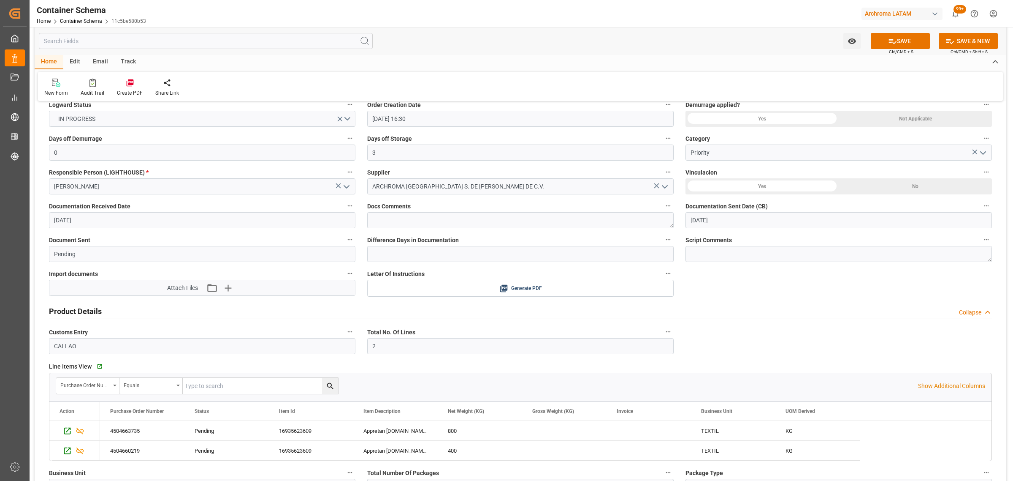
scroll to position [369, 0]
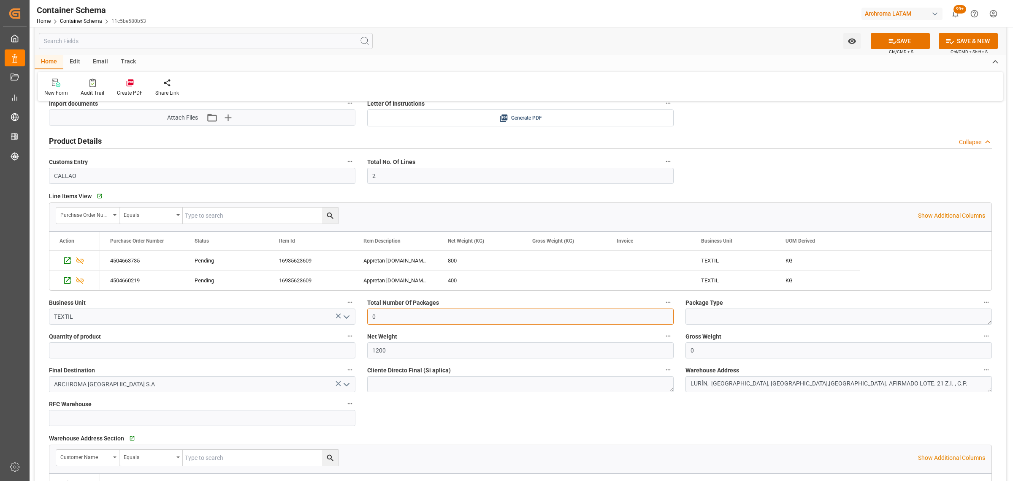
click at [464, 321] on input "0" at bounding box center [520, 316] width 307 height 16
drag, startPoint x: 445, startPoint y: 325, endPoint x: 446, endPoint y: 320, distance: 5.7
click at [445, 324] on input "0" at bounding box center [520, 316] width 307 height 16
click at [446, 320] on input "0" at bounding box center [520, 316] width 307 height 16
type input "2"
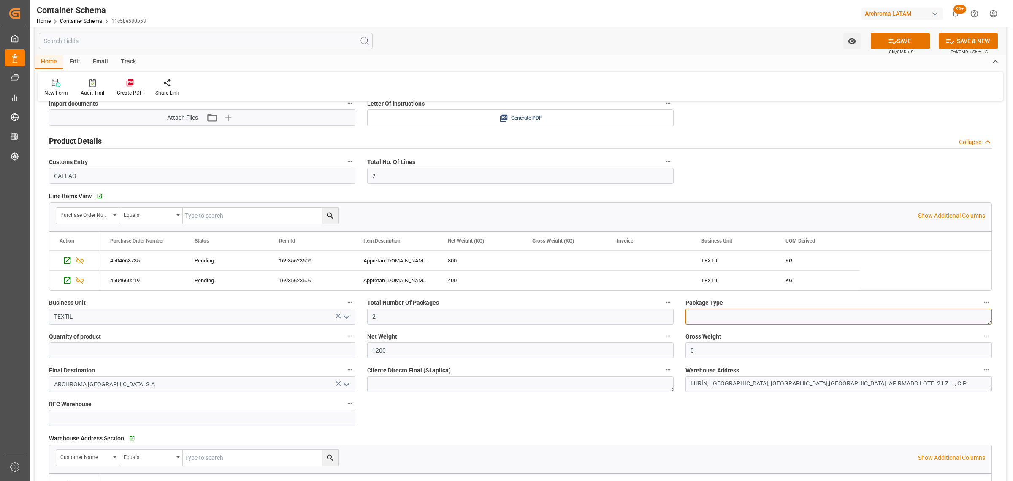
drag, startPoint x: 898, startPoint y: 319, endPoint x: 891, endPoint y: 313, distance: 8.4
click at [898, 319] on textarea at bounding box center [839, 316] width 307 height 16
click at [65, 261] on icon "Press SPACE to select this row." at bounding box center [67, 260] width 7 height 7
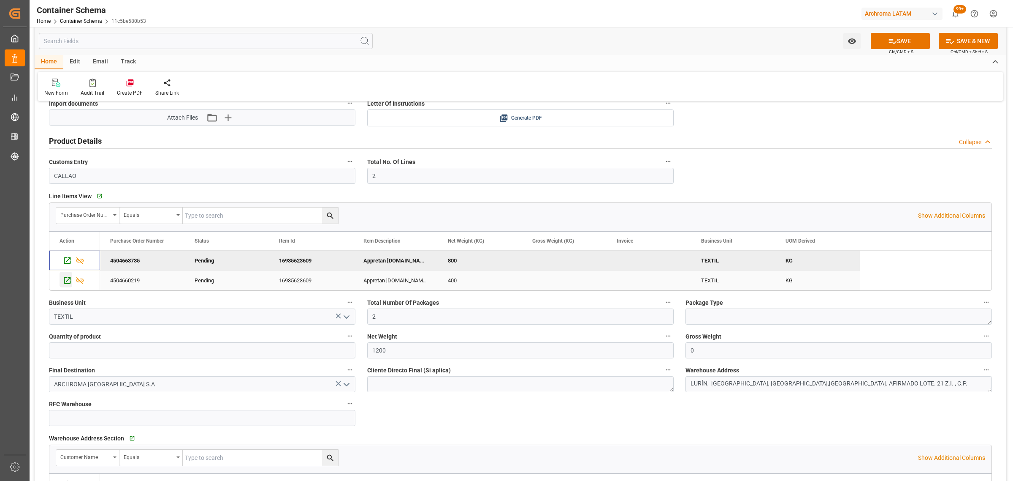
click at [70, 280] on icon "Press SPACE to select this row." at bounding box center [67, 280] width 9 height 9
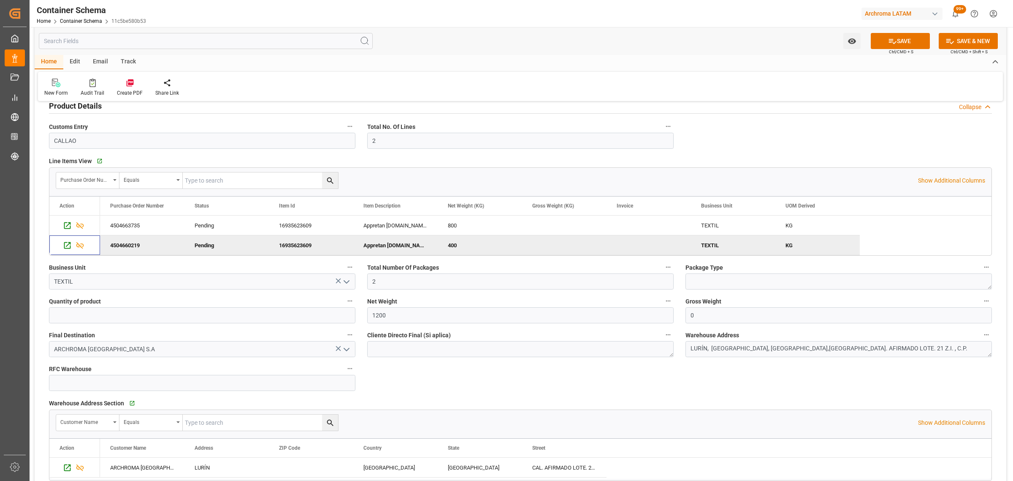
scroll to position [422, 0]
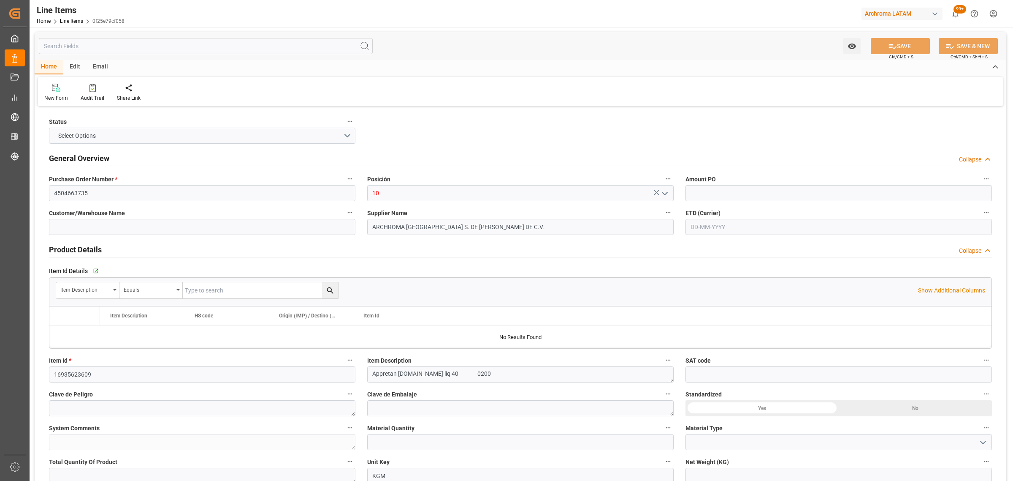
type input "800"
type input "[PHONE_NUMBER]"
type input "[DATE] 21:36"
type input "[DATE] 20:38"
type input "[DATE]"
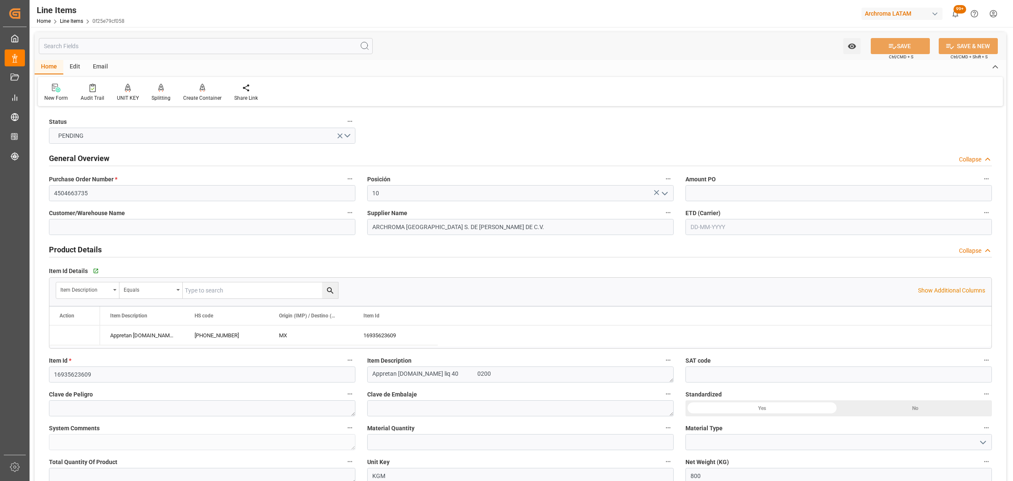
type input "[DATE]"
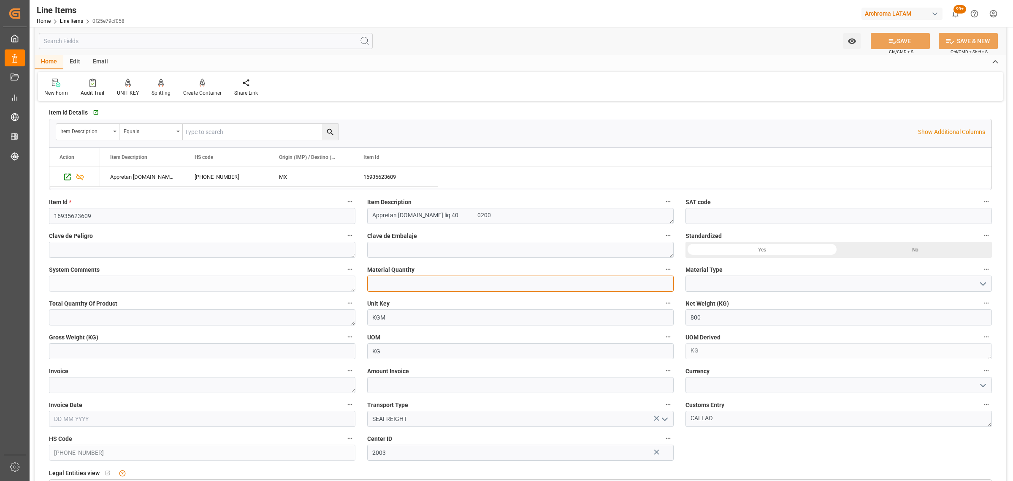
click at [425, 284] on input "text" at bounding box center [520, 283] width 307 height 16
type input "2"
click at [982, 282] on icon "open menu" at bounding box center [983, 284] width 10 height 10
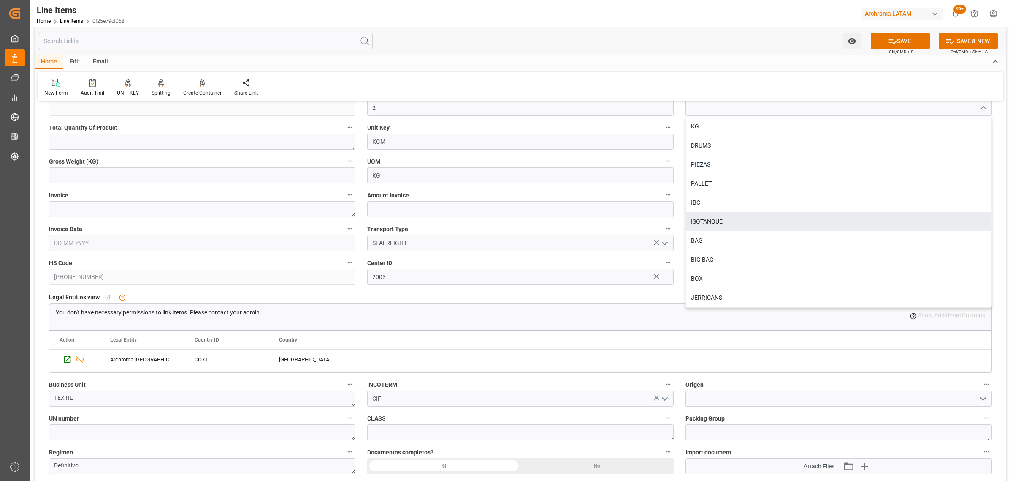
scroll to position [317, 0]
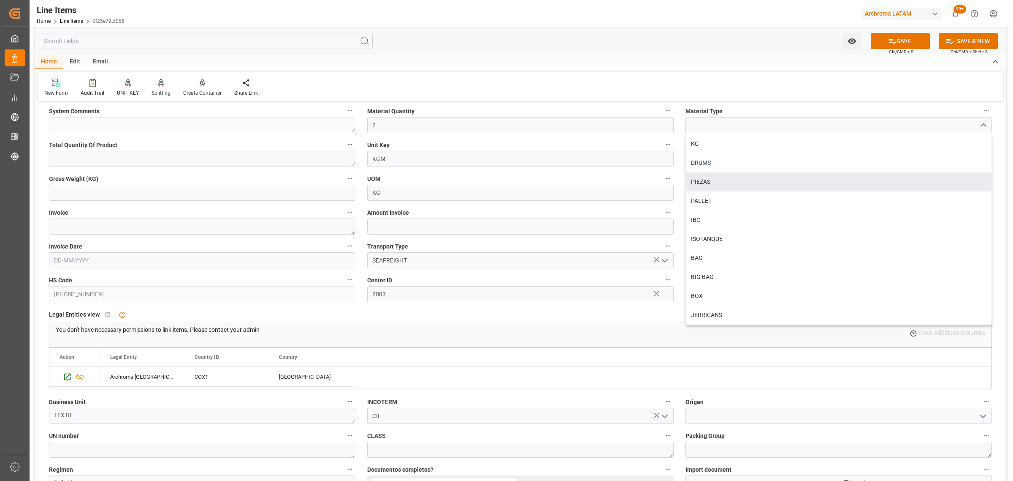
click at [727, 160] on div "DRUMS" at bounding box center [839, 162] width 306 height 19
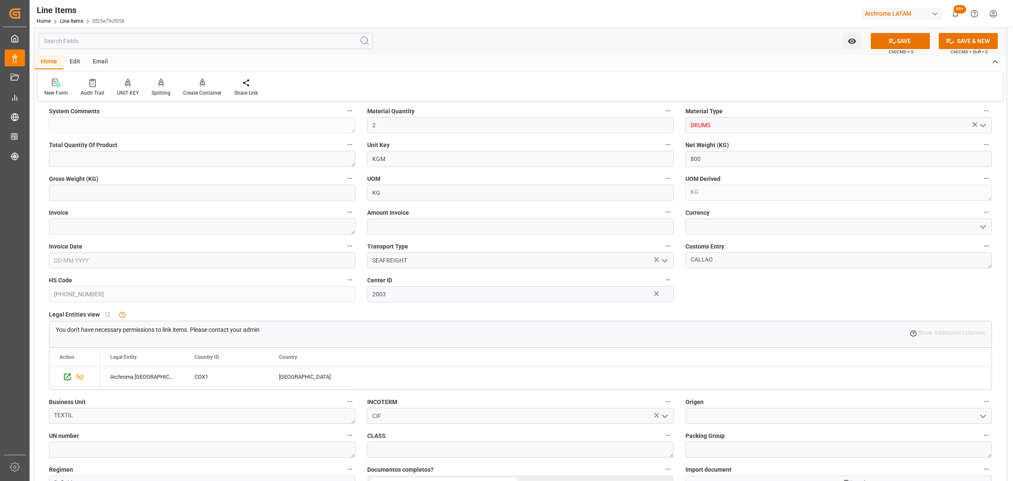
type input "DRUMS"
click at [136, 191] on input "text" at bounding box center [202, 193] width 307 height 16
click at [250, 193] on input "text" at bounding box center [202, 193] width 307 height 16
type input "1266"
click at [180, 224] on textarea at bounding box center [202, 226] width 307 height 16
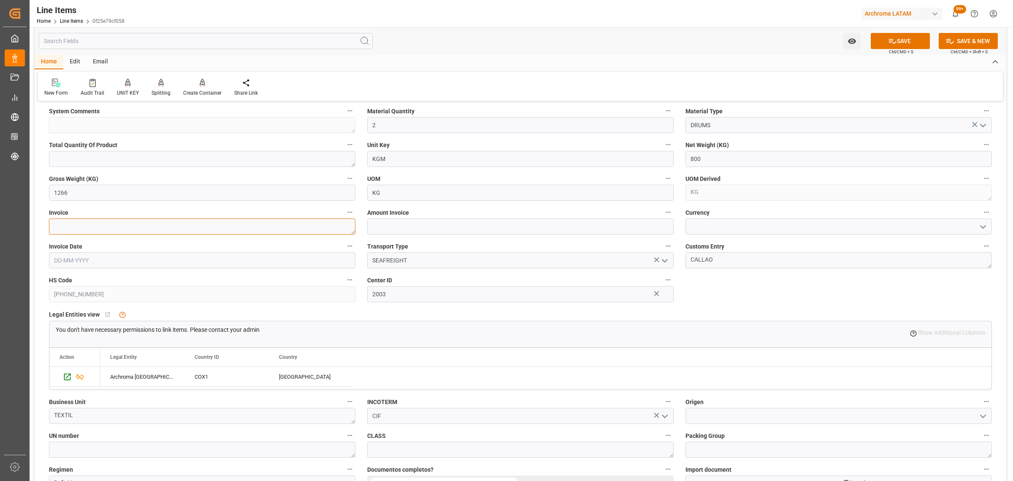
paste textarea "25/11660"
type textarea "25/11660"
click at [109, 261] on input "text" at bounding box center [202, 260] width 307 height 16
click at [127, 331] on span "10" at bounding box center [125, 328] width 5 height 6
click at [96, 262] on input "[DATE]" at bounding box center [202, 260] width 307 height 16
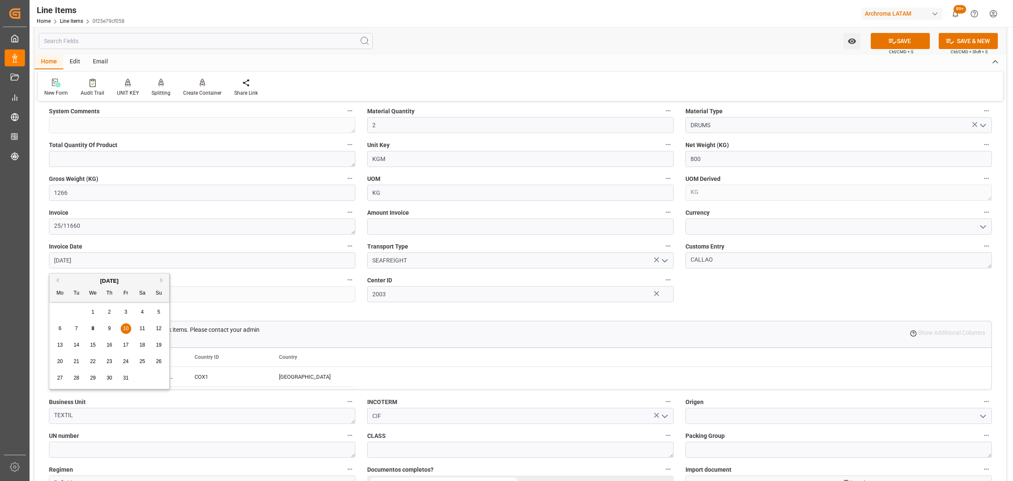
click at [57, 279] on button "Previous Month" at bounding box center [56, 279] width 5 height 5
click at [96, 326] on div "10" at bounding box center [93, 328] width 11 height 10
type input "[DATE]"
click at [617, 229] on input "text" at bounding box center [520, 226] width 307 height 16
click at [982, 225] on icon "open menu" at bounding box center [983, 227] width 10 height 10
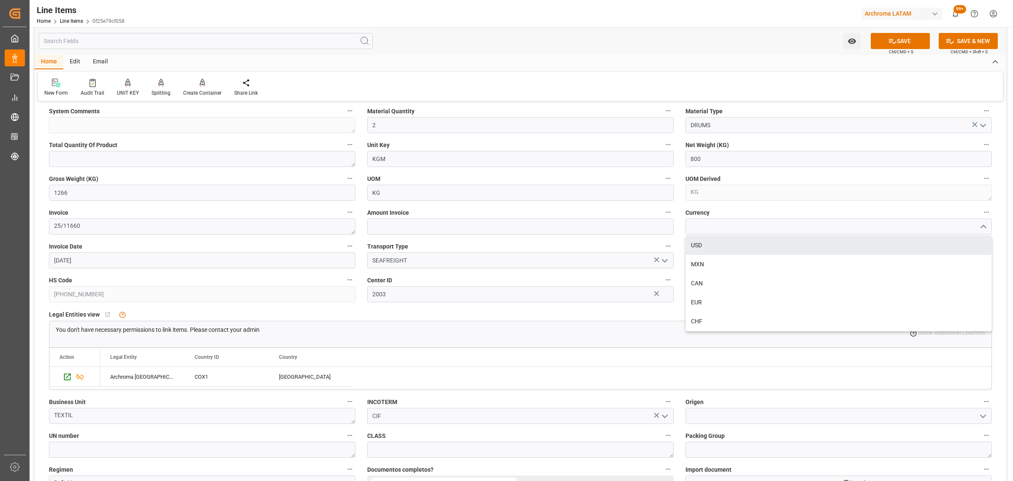
click at [766, 250] on div "USD" at bounding box center [839, 245] width 306 height 19
type input "USD"
click at [567, 225] on input "text" at bounding box center [520, 226] width 307 height 16
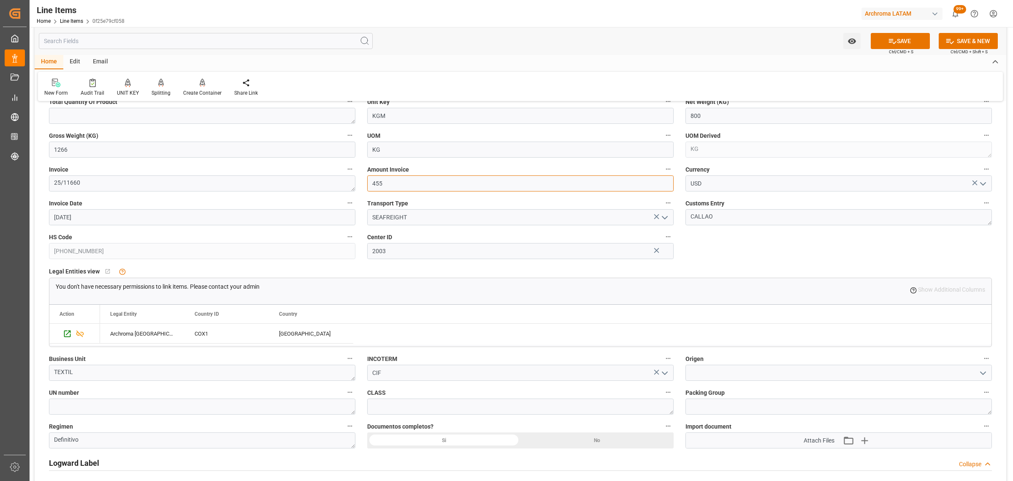
scroll to position [475, 0]
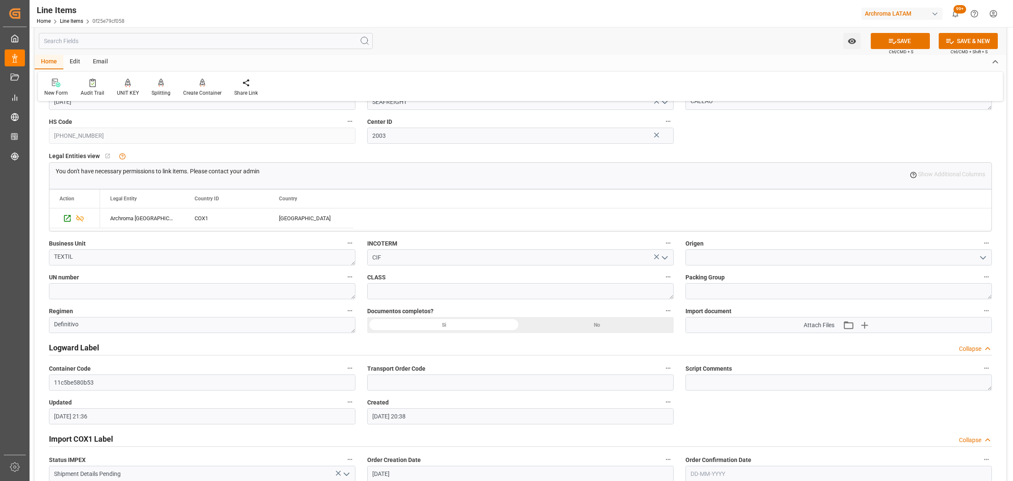
type input "455"
click at [470, 320] on div "Si" at bounding box center [443, 325] width 153 height 16
click at [985, 258] on polyline "open menu" at bounding box center [983, 257] width 5 height 3
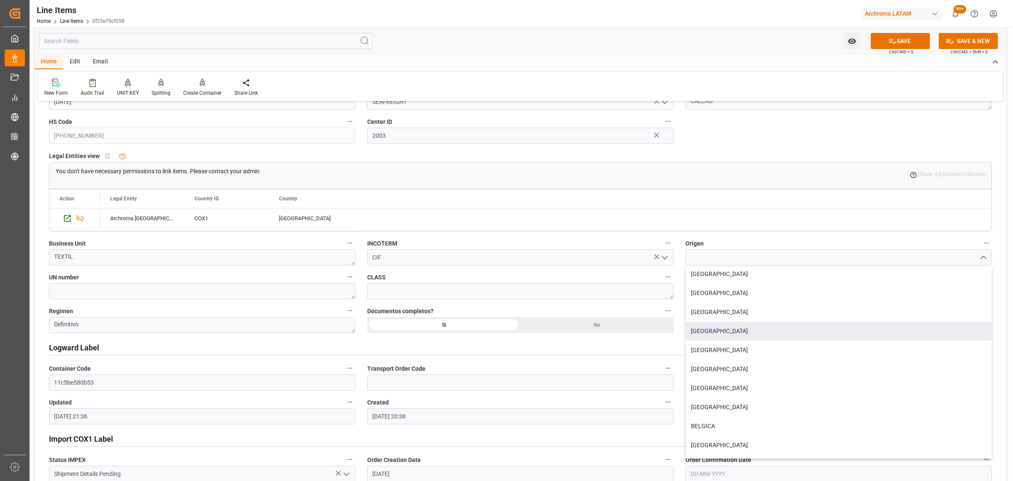
scroll to position [211, 0]
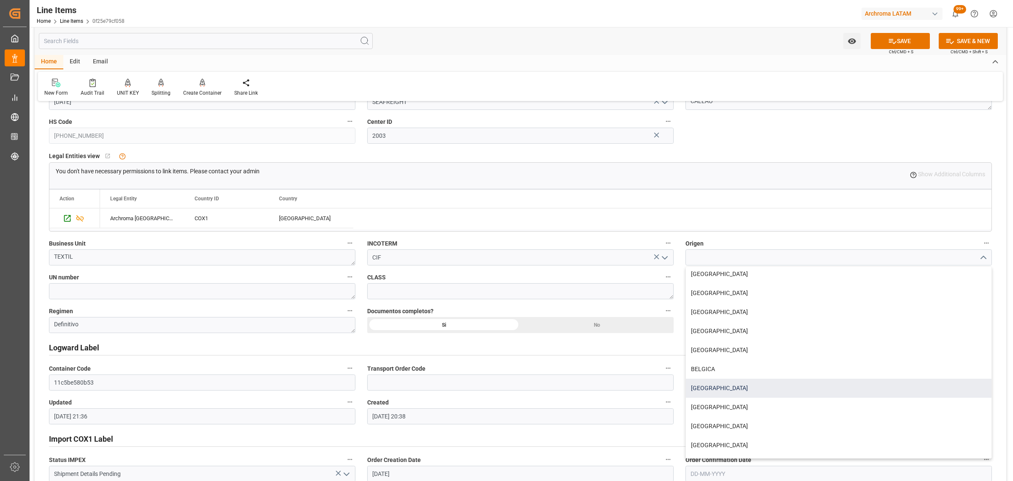
click at [729, 388] on div "[GEOGRAPHIC_DATA]" at bounding box center [839, 387] width 306 height 19
type input "[GEOGRAPHIC_DATA]"
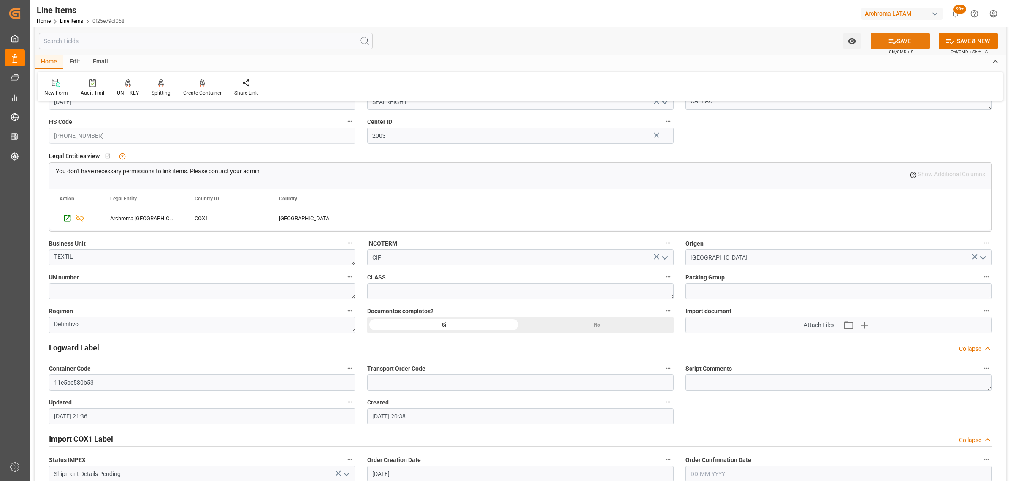
click at [910, 36] on button "SAVE" at bounding box center [900, 41] width 59 height 16
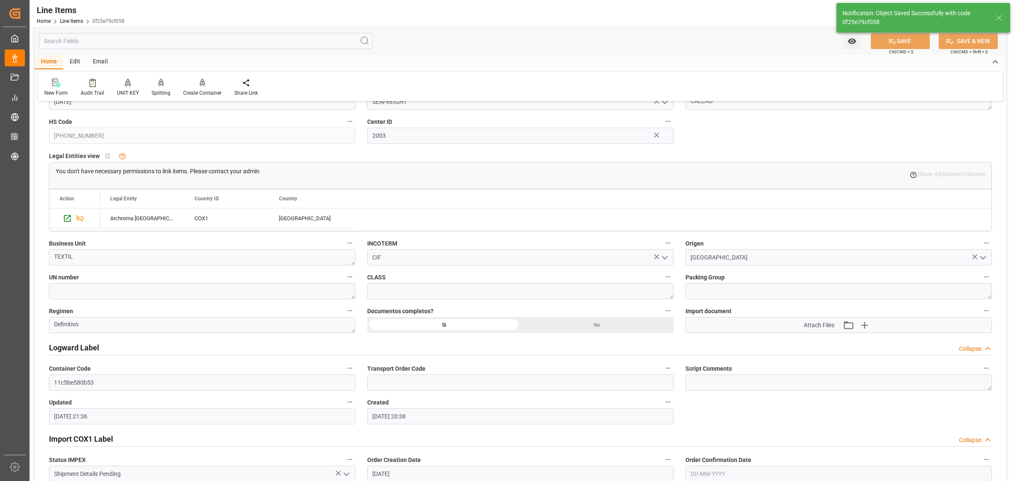
type textarea "2 DRUMS"
type textarea "25/11660"
type input "[DATE] 21:39"
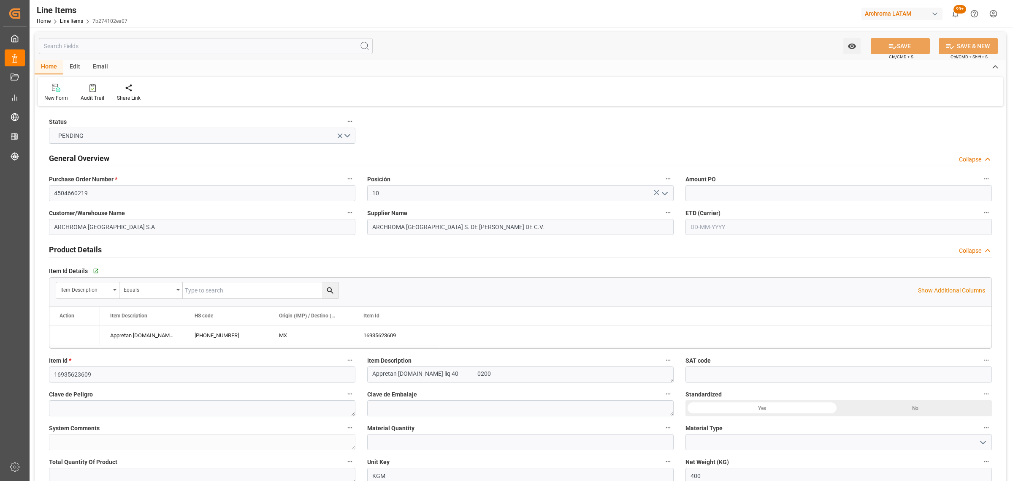
type input "400"
type input "[PHONE_NUMBER]"
type input "[DATE] 21:36"
type input "[DATE] 19:44"
type input "[DATE]"
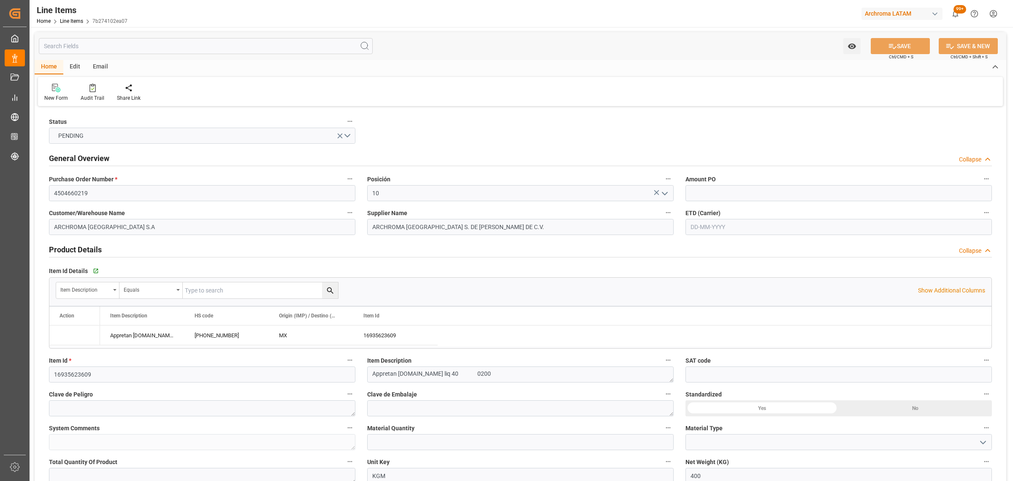
type input "[DATE]"
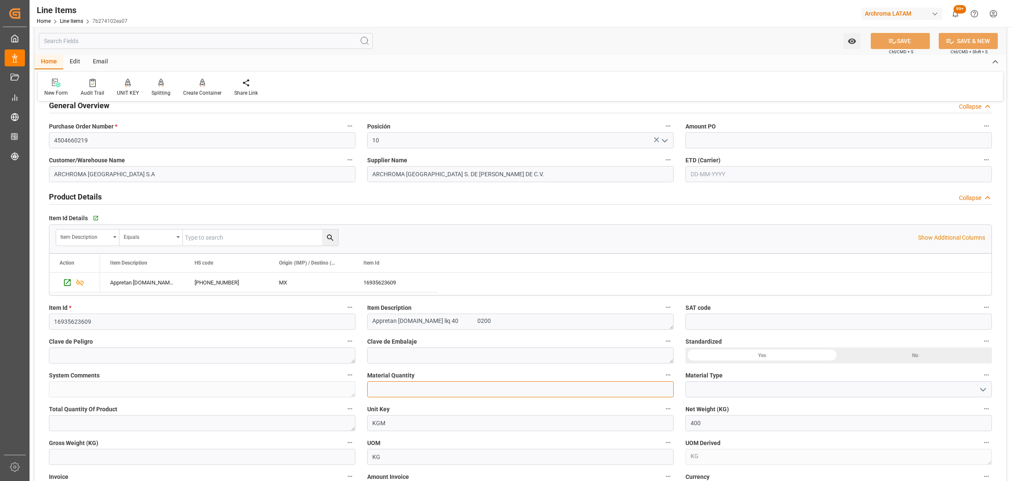
click at [431, 386] on input "text" at bounding box center [520, 389] width 307 height 16
type input "4"
click at [991, 391] on input at bounding box center [839, 389] width 307 height 16
click at [977, 390] on button "open menu" at bounding box center [983, 389] width 13 height 13
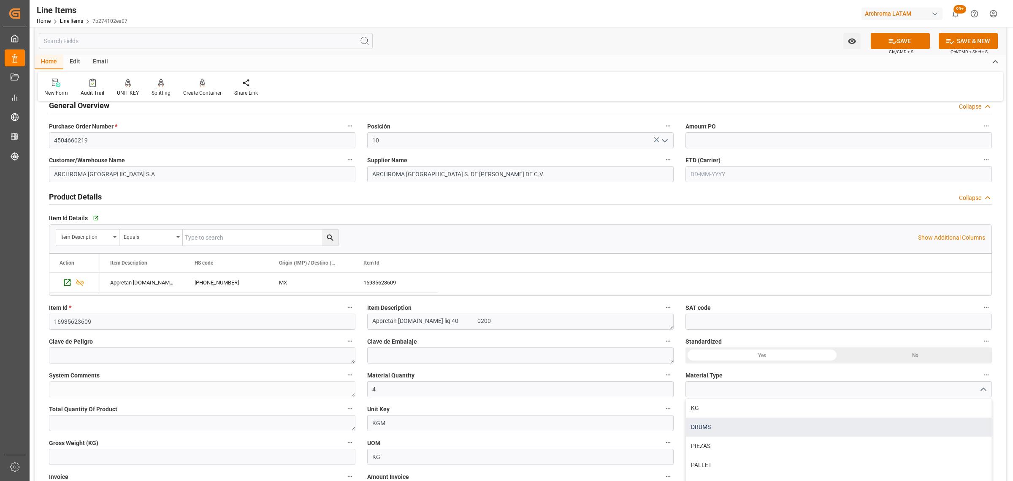
click at [714, 426] on div "DRUMS" at bounding box center [839, 426] width 306 height 19
type input "DRUMS"
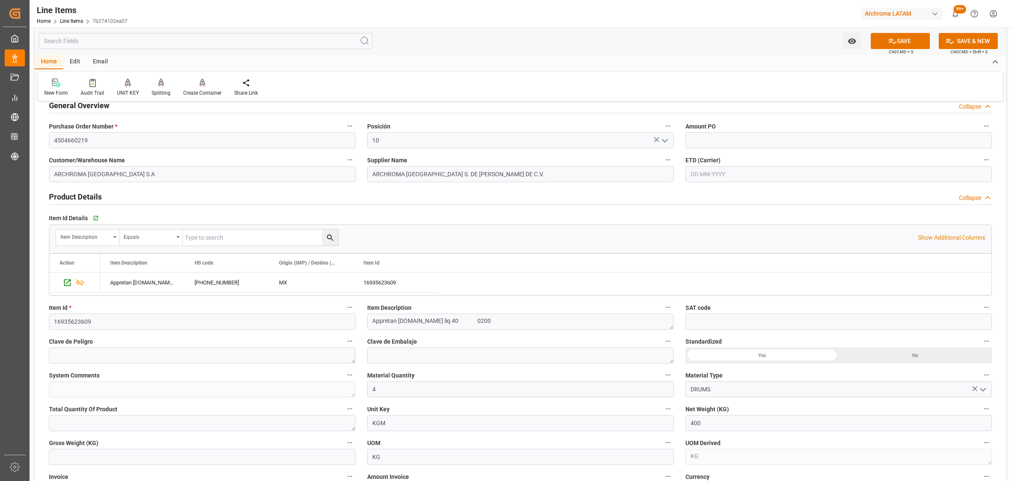
scroll to position [211, 0]
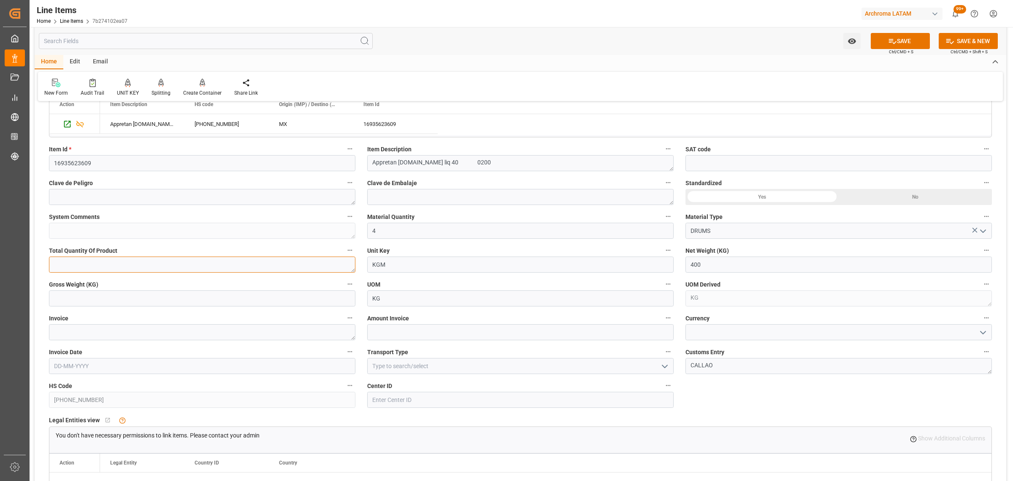
click at [152, 264] on textarea at bounding box center [202, 264] width 307 height 16
click at [111, 297] on input "text" at bounding box center [202, 298] width 307 height 16
type input "844"
click at [246, 326] on textarea at bounding box center [202, 332] width 307 height 16
click at [252, 338] on textarea at bounding box center [202, 332] width 307 height 16
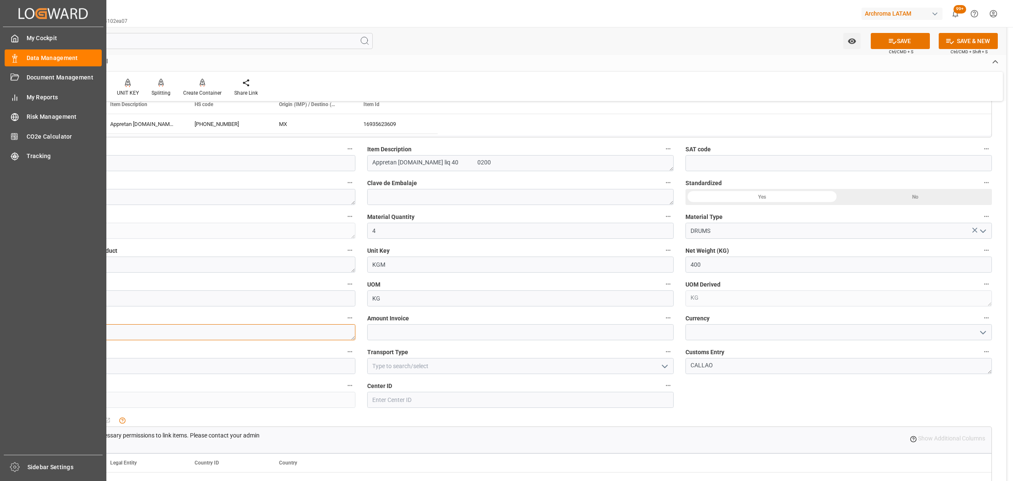
click at [139, 332] on textarea at bounding box center [202, 332] width 307 height 16
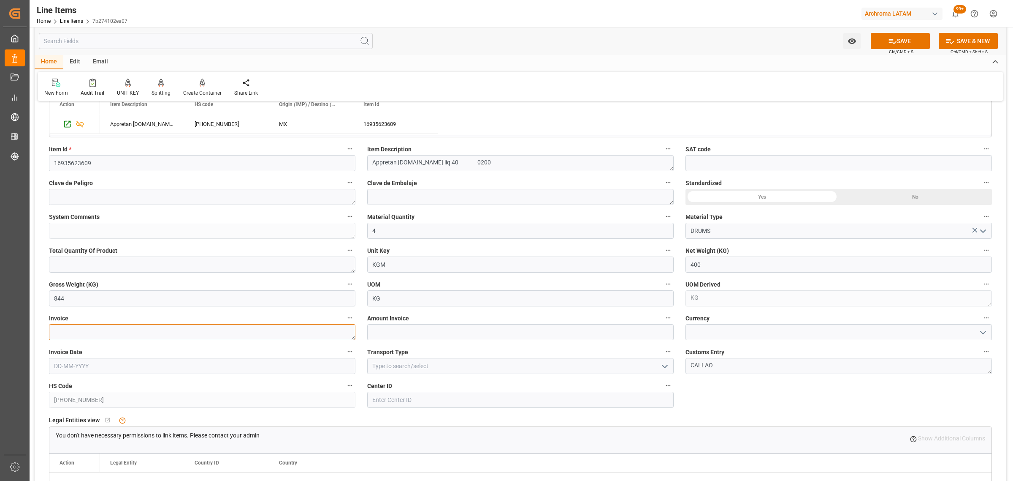
paste textarea "25/11660"
type textarea "25/11660"
click at [92, 366] on input "text" at bounding box center [202, 366] width 307 height 16
click at [56, 241] on button "Previous Month" at bounding box center [56, 242] width 5 height 5
click at [94, 293] on span "10" at bounding box center [92, 291] width 5 height 6
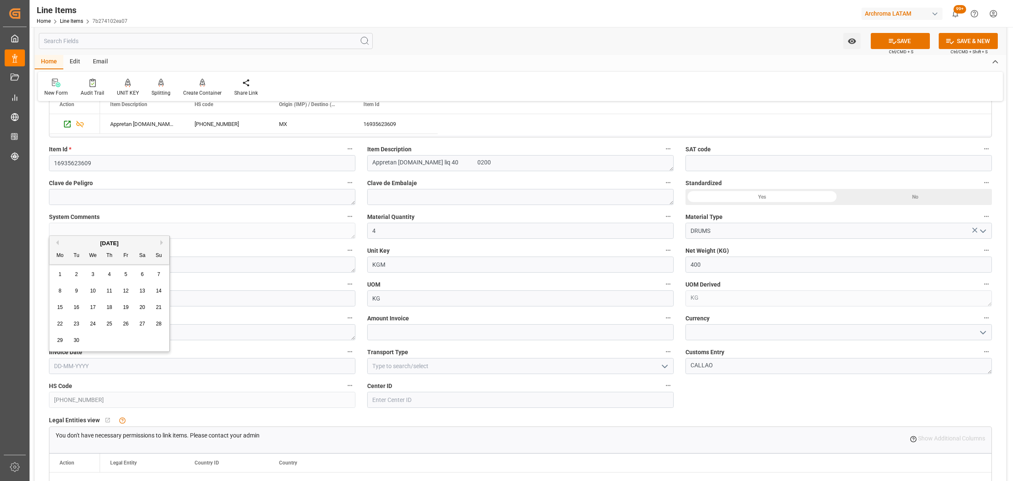
type input "[DATE]"
click at [625, 336] on input "text" at bounding box center [520, 332] width 307 height 16
type input "976"
click at [986, 334] on icon "open menu" at bounding box center [983, 332] width 10 height 10
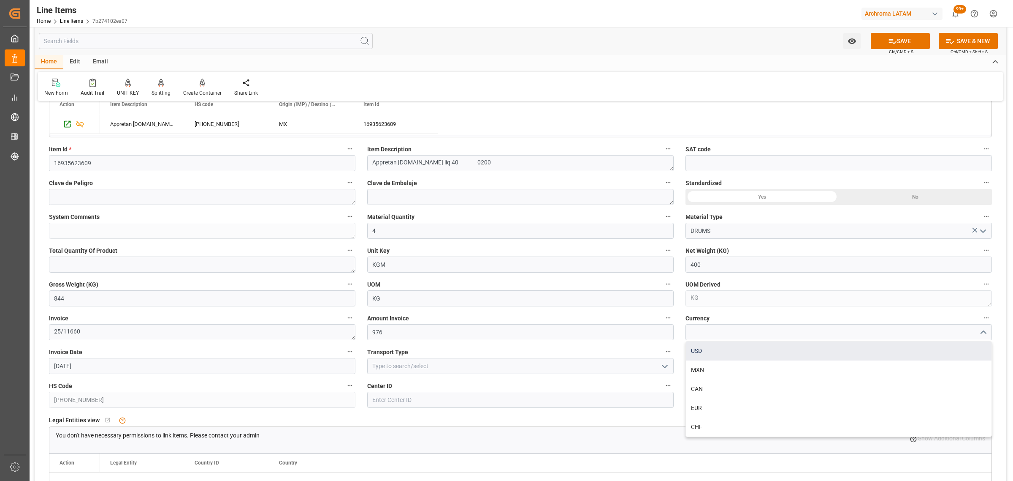
click at [780, 357] on div "USD" at bounding box center [839, 350] width 306 height 19
type input "USD"
click at [662, 369] on icon "open menu" at bounding box center [665, 366] width 10 height 10
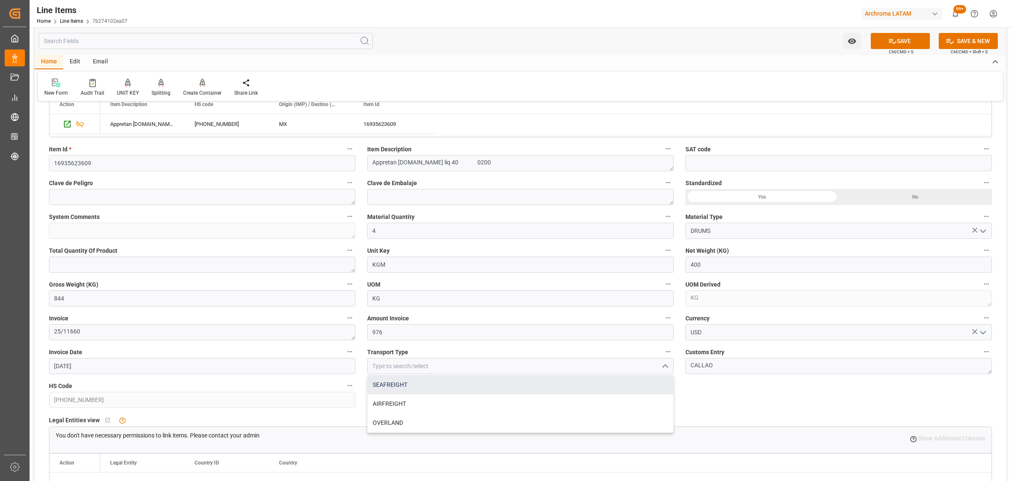
click at [431, 386] on div "SEAFREIGHT" at bounding box center [521, 384] width 306 height 19
type input "SEAFREIGHT"
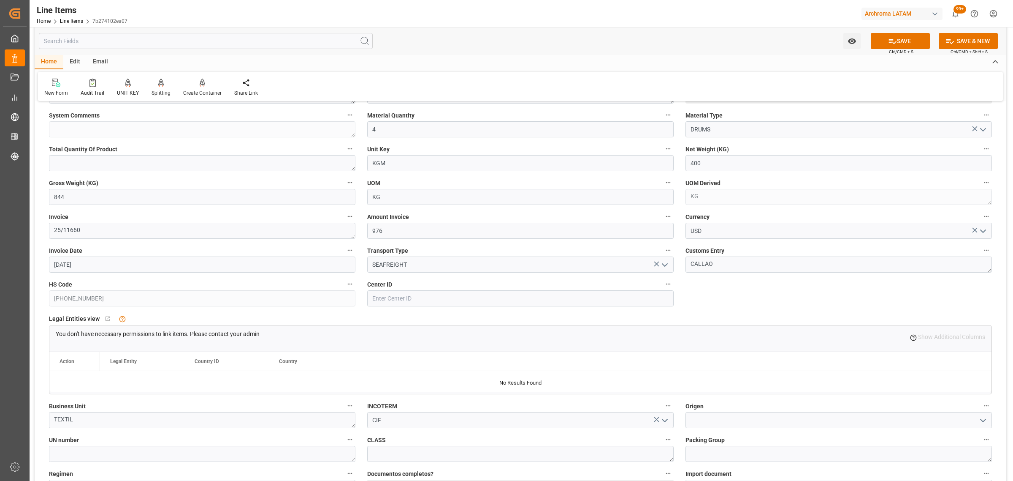
scroll to position [369, 0]
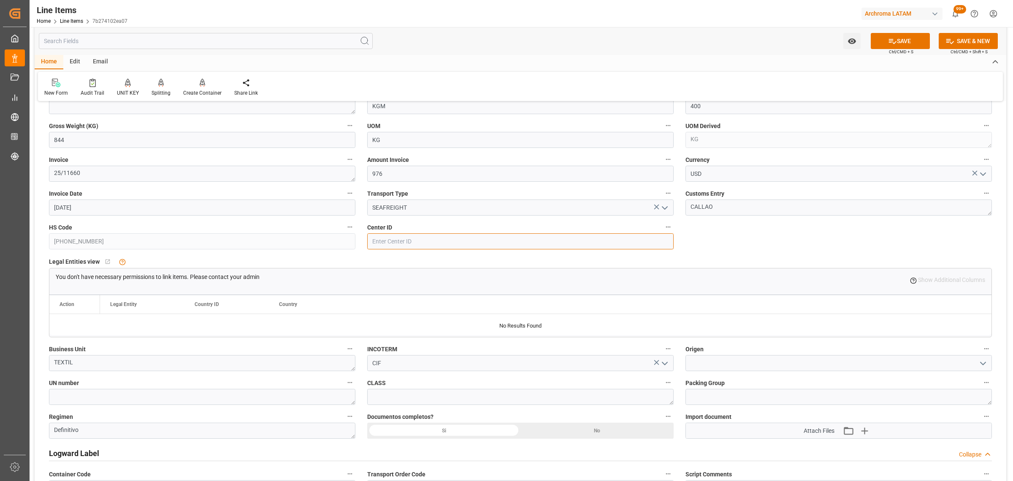
click at [422, 242] on input at bounding box center [520, 241] width 307 height 16
type input "4601"
click at [453, 434] on div "Si" at bounding box center [443, 430] width 153 height 16
click at [986, 364] on icon "open menu" at bounding box center [983, 363] width 10 height 10
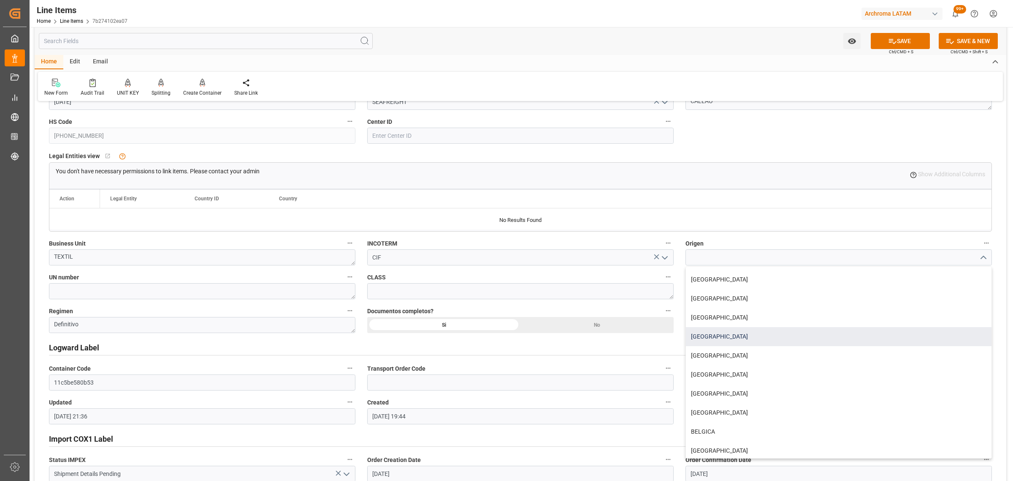
scroll to position [211, 0]
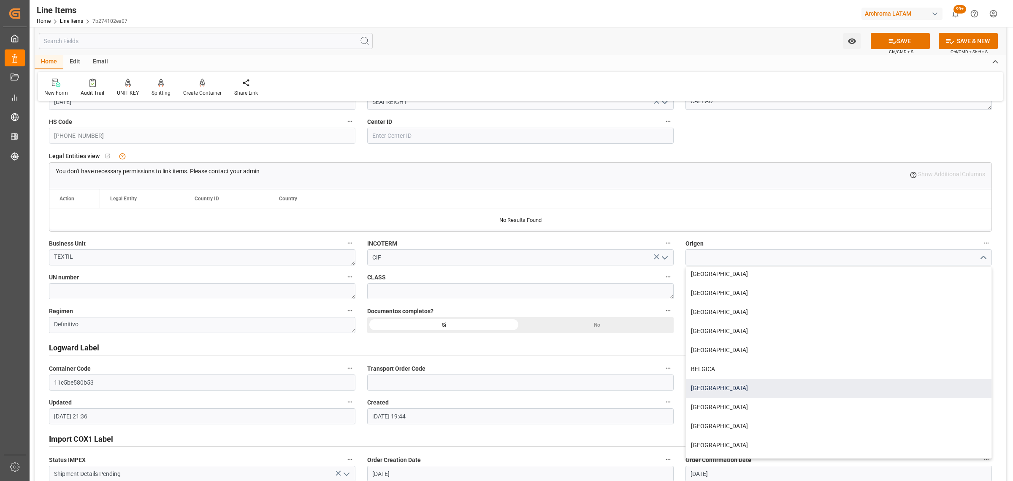
click at [733, 386] on div "[GEOGRAPHIC_DATA]" at bounding box center [839, 387] width 306 height 19
type input "[GEOGRAPHIC_DATA]"
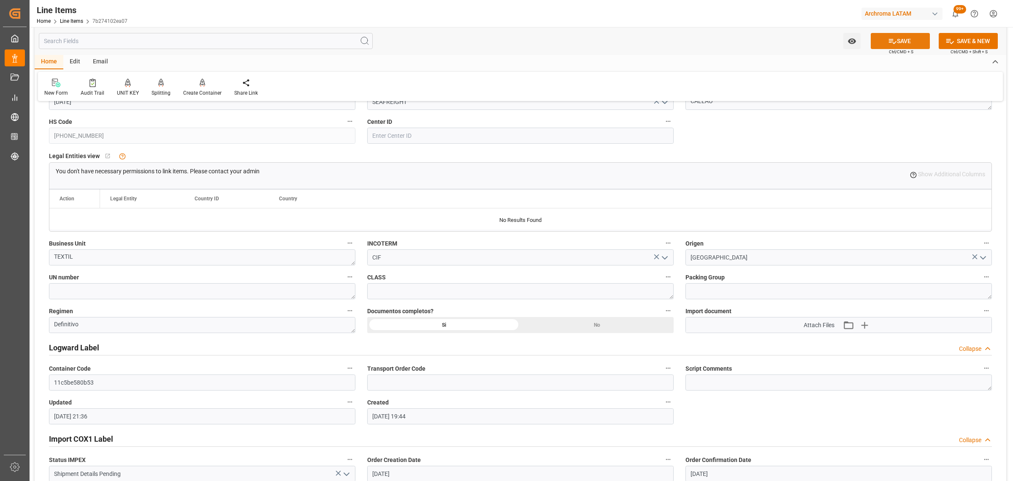
click at [905, 41] on button "SAVE" at bounding box center [900, 41] width 59 height 16
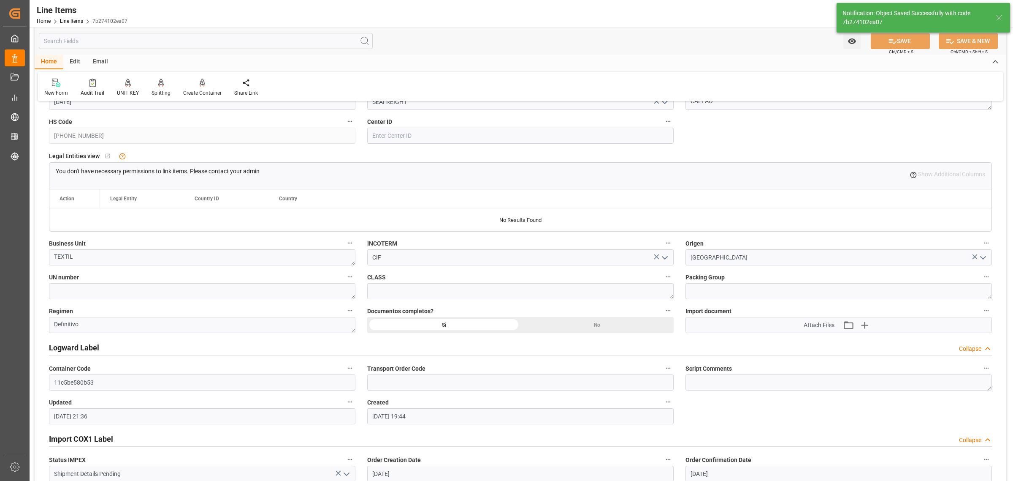
type textarea "4 DRUMS"
type input "[DATE] 21:41"
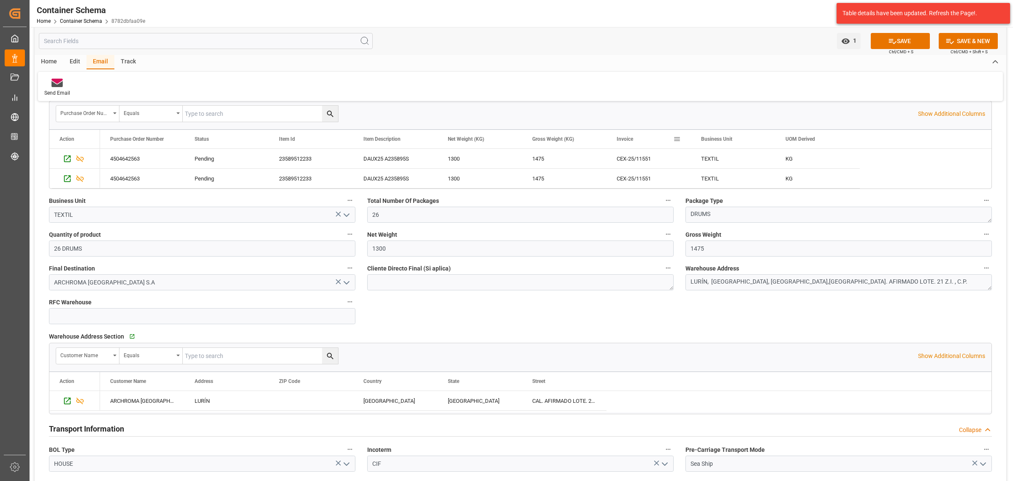
scroll to position [528, 0]
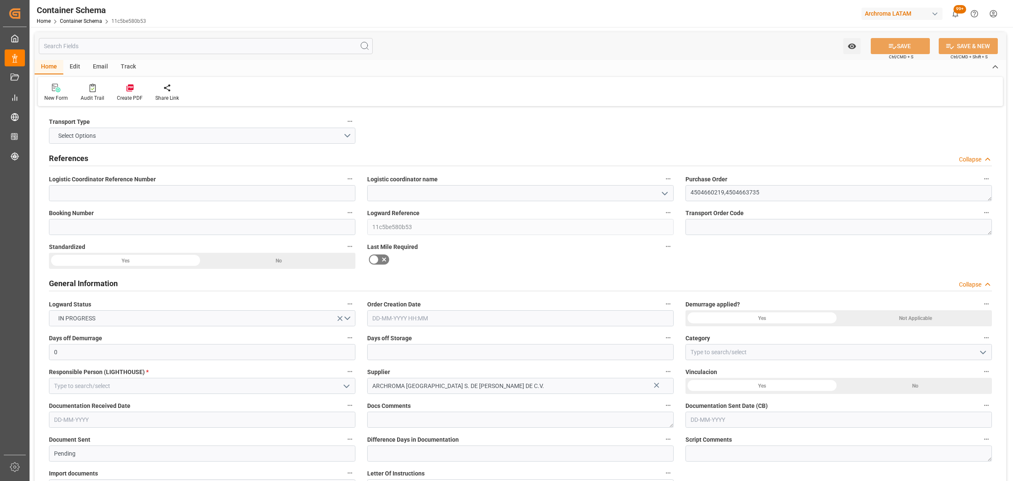
type input "0"
type input "2"
type input "0"
type input "1200"
type input "0"
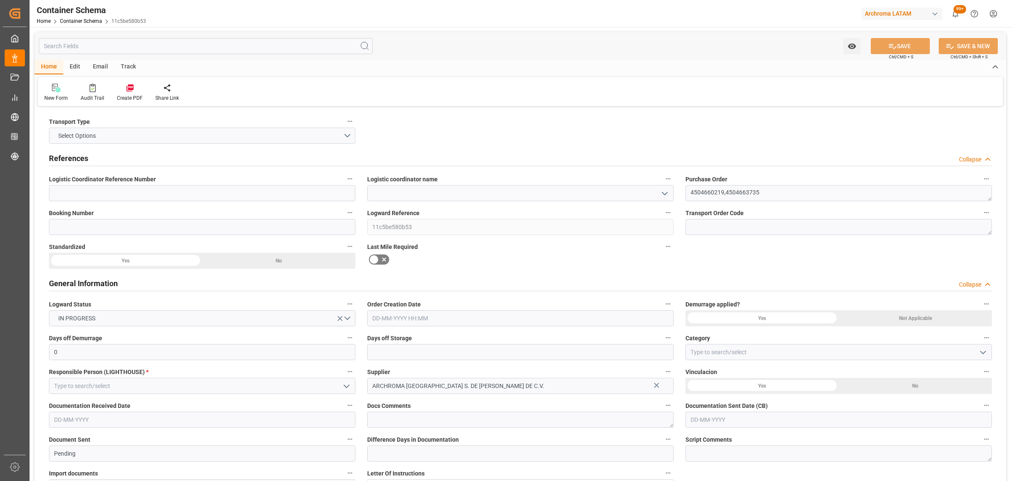
click at [661, 196] on icon "open menu" at bounding box center [665, 193] width 10 height 10
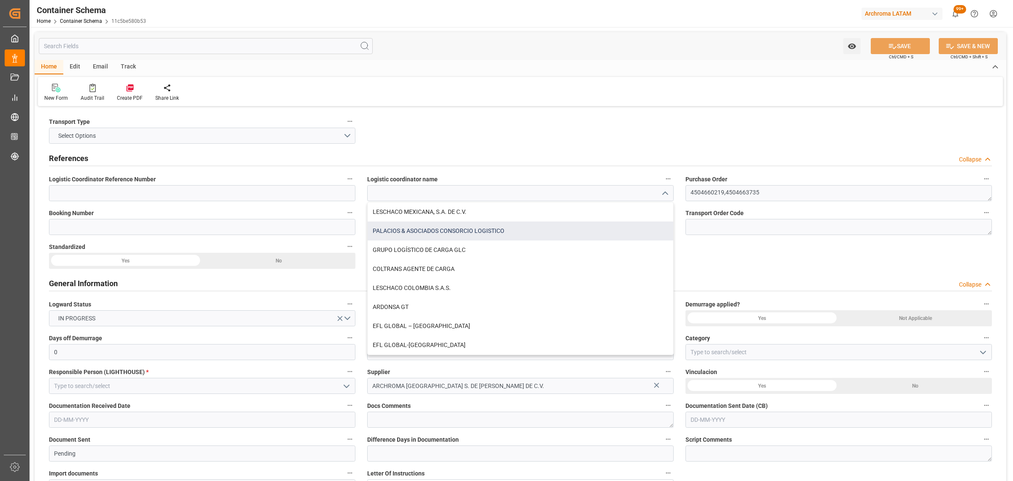
click at [501, 230] on div "PALACIOS & ASOCIADOS CONSORCIO LOGISTICO" at bounding box center [521, 230] width 306 height 19
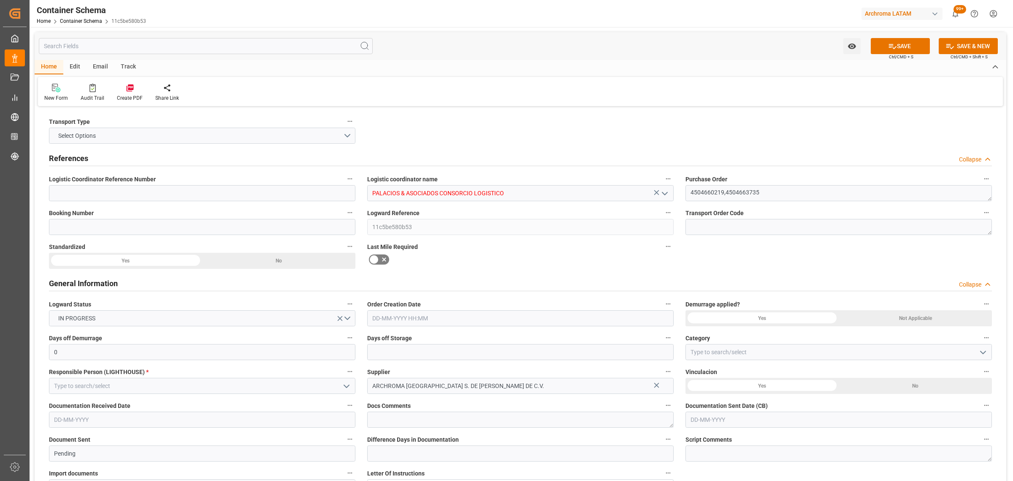
type input "PALACIOS & ASOCIADOS CONSORCIO LOGISTICO"
click at [142, 230] on input at bounding box center [202, 227] width 307 height 16
click at [193, 226] on input at bounding box center [202, 227] width 307 height 16
paste input "251006960008"
type input "251006960008"
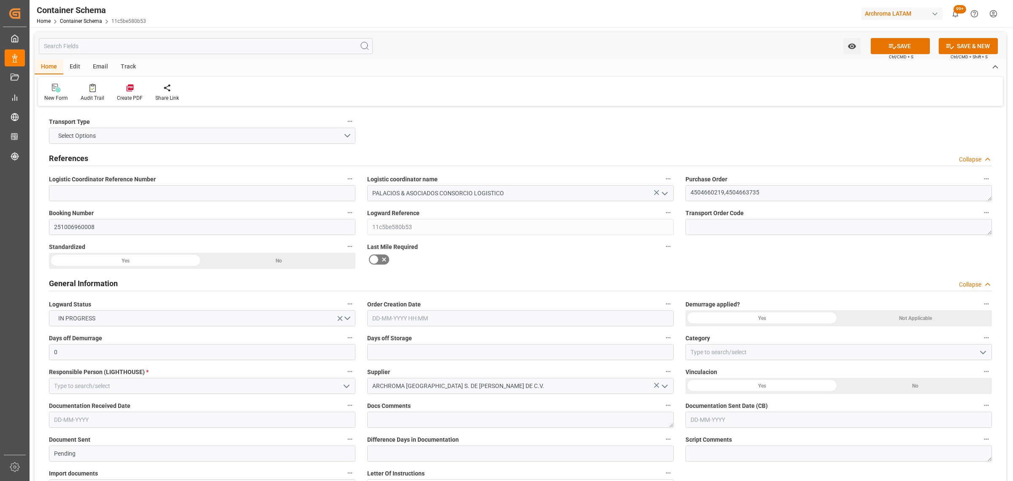
click at [478, 316] on input "text" at bounding box center [520, 318] width 307 height 16
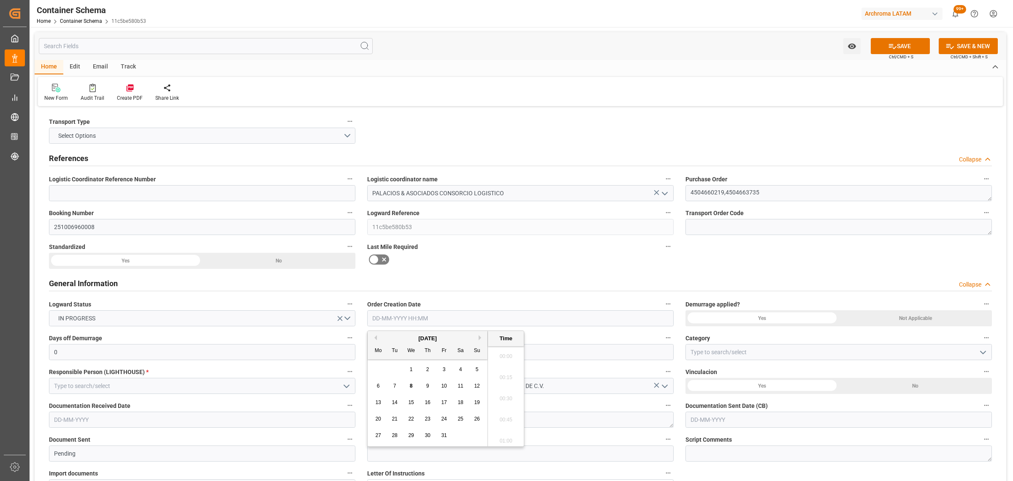
scroll to position [1354, 0]
click at [393, 368] on div "29 30 1 2 3 4 5" at bounding box center [427, 369] width 115 height 16
click at [408, 391] on div "6 7 8 9 10 11 12" at bounding box center [427, 386] width 115 height 16
click at [410, 390] on div "8" at bounding box center [411, 386] width 11 height 10
click at [509, 396] on li "16:30" at bounding box center [506, 396] width 36 height 21
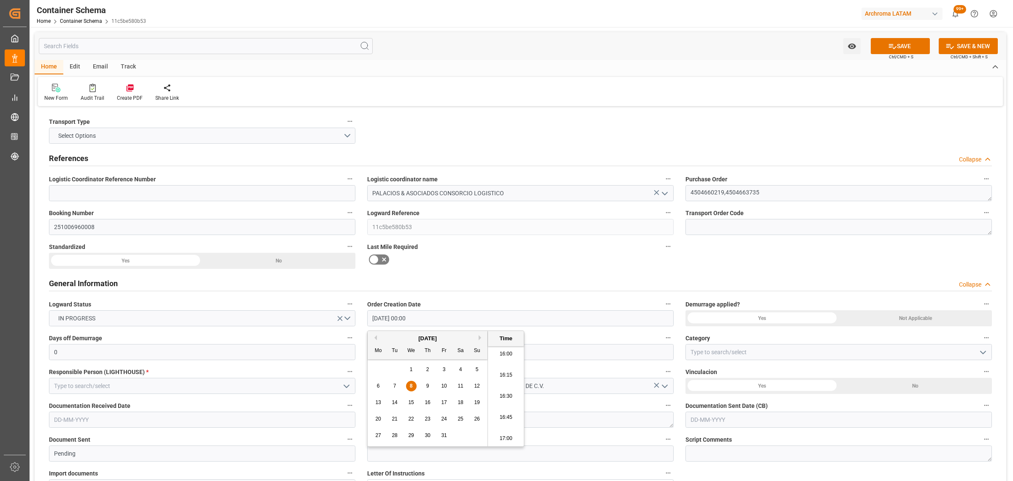
type input "[DATE] 16:30"
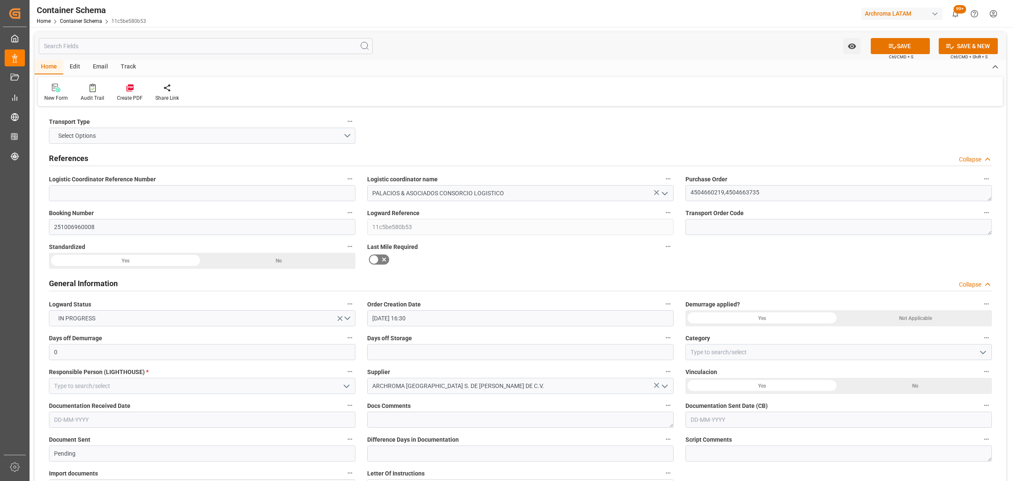
click at [980, 351] on icon "open menu" at bounding box center [983, 352] width 10 height 10
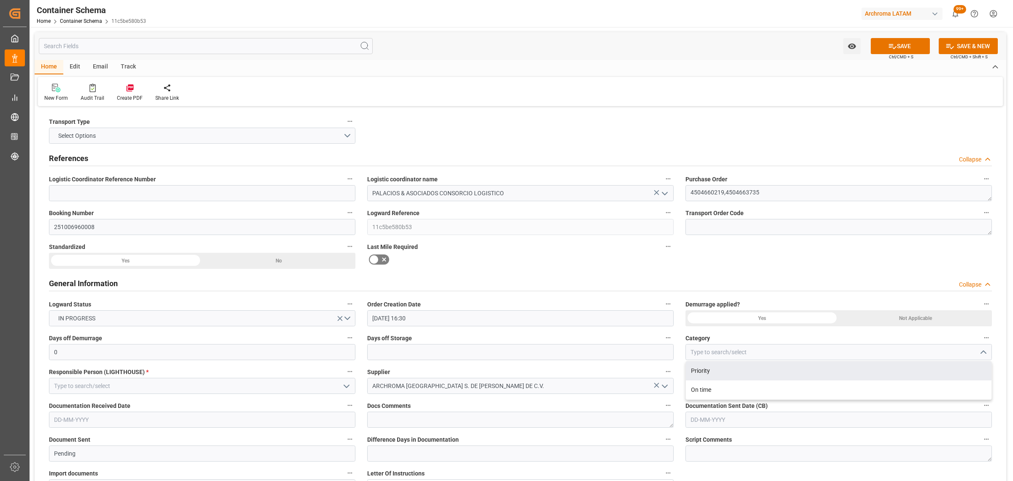
click at [725, 372] on div "Priority" at bounding box center [839, 370] width 306 height 19
type input "Priority"
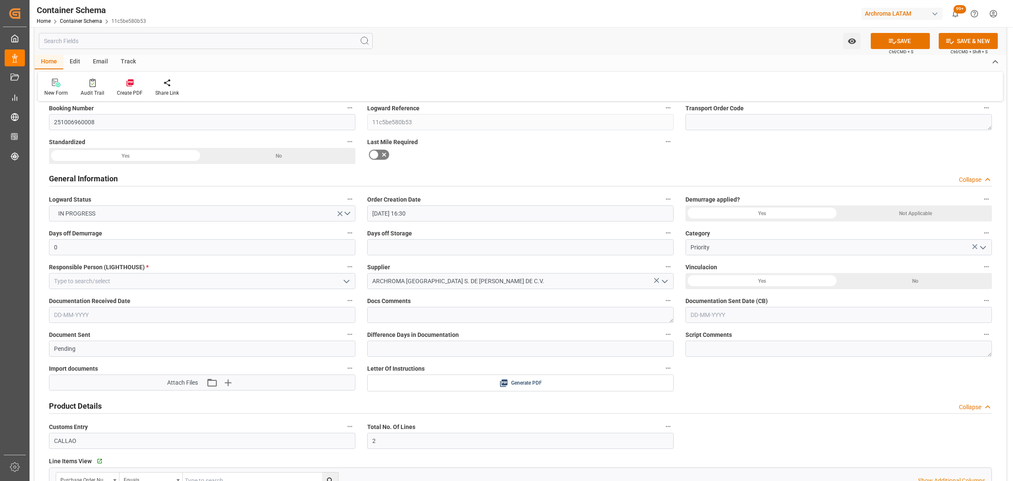
scroll to position [106, 0]
click at [197, 319] on input "text" at bounding box center [202, 314] width 307 height 16
click at [55, 332] on button "Previous Month" at bounding box center [56, 333] width 5 height 5
click at [108, 384] on span "11" at bounding box center [108, 381] width 5 height 6
type input "[DATE]"
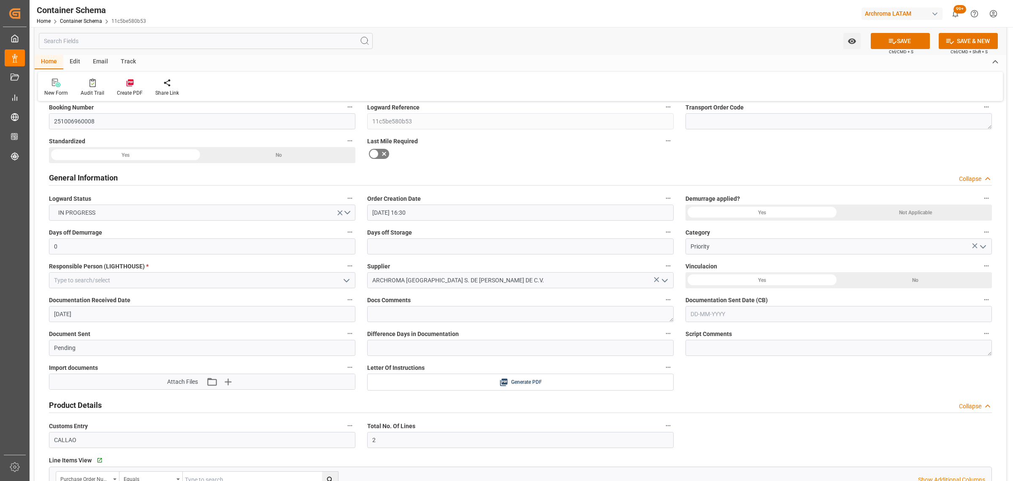
drag, startPoint x: 801, startPoint y: 315, endPoint x: 744, endPoint y: 308, distance: 57.0
click at [801, 315] on input "text" at bounding box center [839, 314] width 307 height 16
click at [693, 335] on button "Previous Month" at bounding box center [692, 333] width 5 height 5
click at [746, 377] on div "11" at bounding box center [746, 382] width 11 height 10
type input "[DATE]"
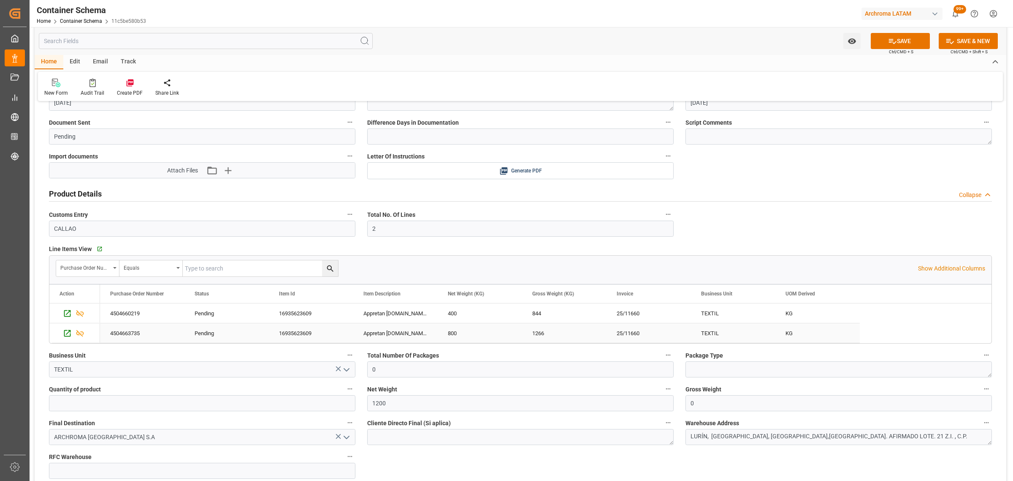
scroll to position [422, 0]
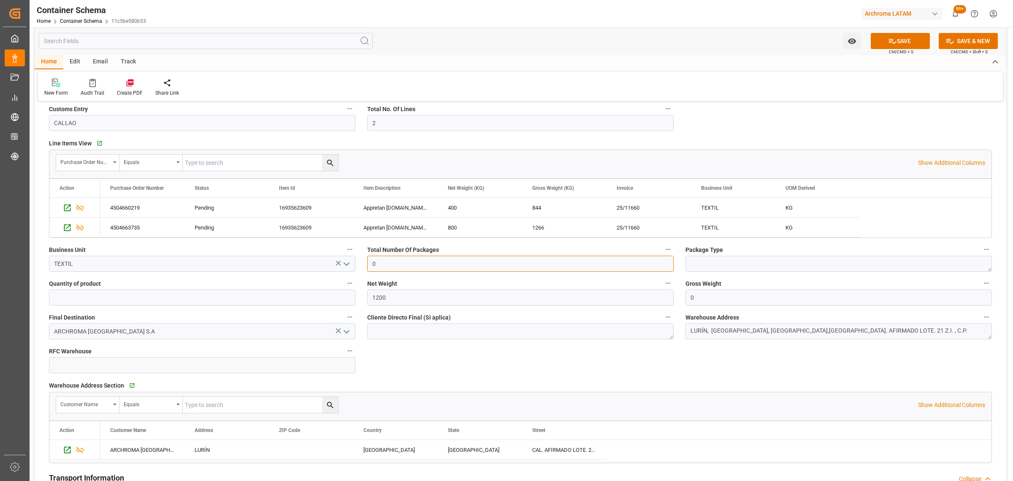
click at [423, 270] on input "0" at bounding box center [520, 263] width 307 height 16
type input "2"
click at [744, 261] on textarea at bounding box center [839, 263] width 307 height 16
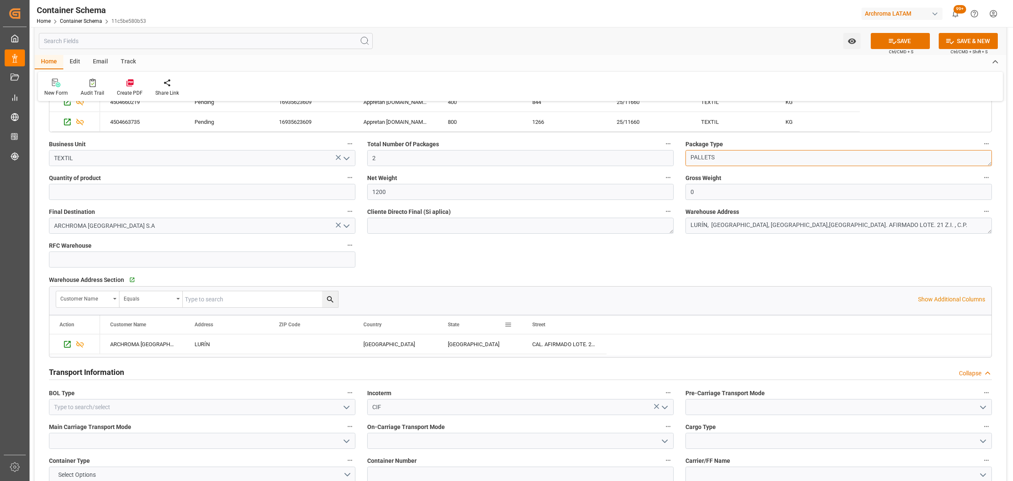
scroll to position [633, 0]
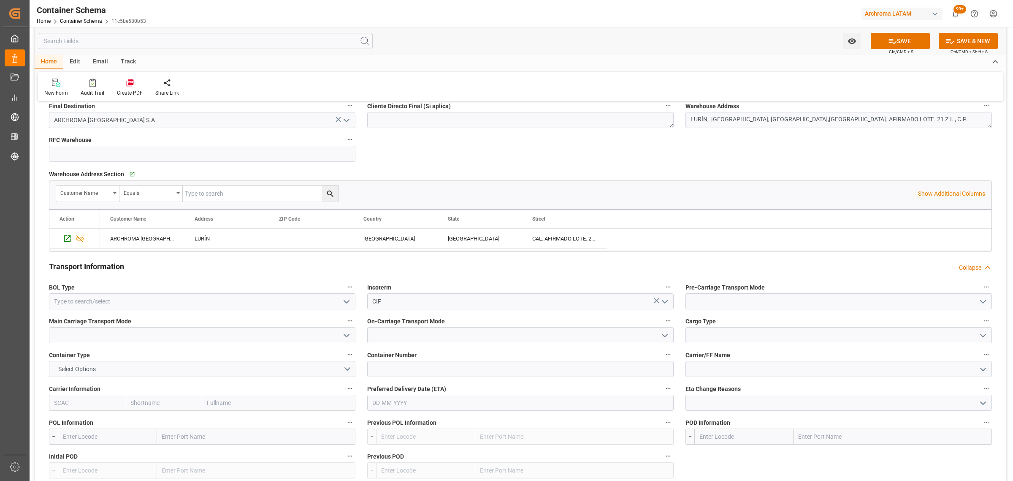
type textarea "PALLETS"
click at [624, 120] on textarea at bounding box center [520, 120] width 307 height 16
click at [346, 306] on icon "open menu" at bounding box center [347, 301] width 10 height 10
click at [211, 319] on div "HOUSE" at bounding box center [202, 319] width 306 height 19
type input "HOUSE"
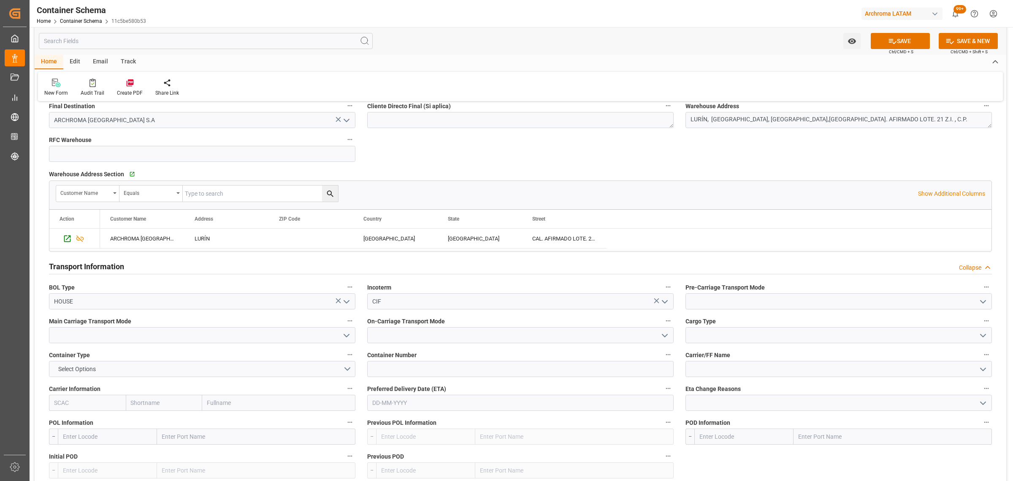
click at [989, 300] on button "open menu" at bounding box center [983, 301] width 13 height 13
click at [767, 320] on div "Truck" at bounding box center [839, 319] width 306 height 19
type input "Truck"
click at [348, 337] on icon "open menu" at bounding box center [347, 335] width 10 height 10
click at [210, 400] on div "Airplane" at bounding box center [202, 391] width 306 height 19
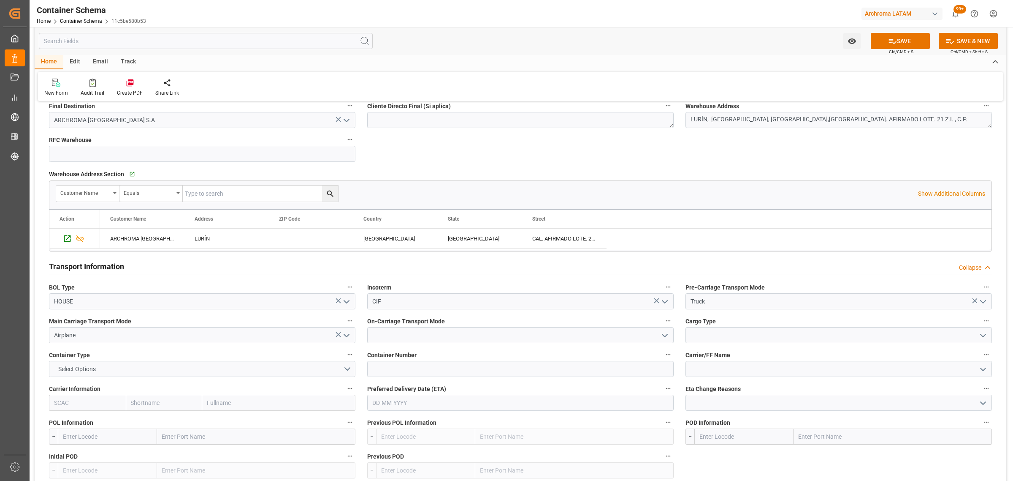
click at [348, 336] on icon "open menu" at bounding box center [347, 335] width 10 height 10
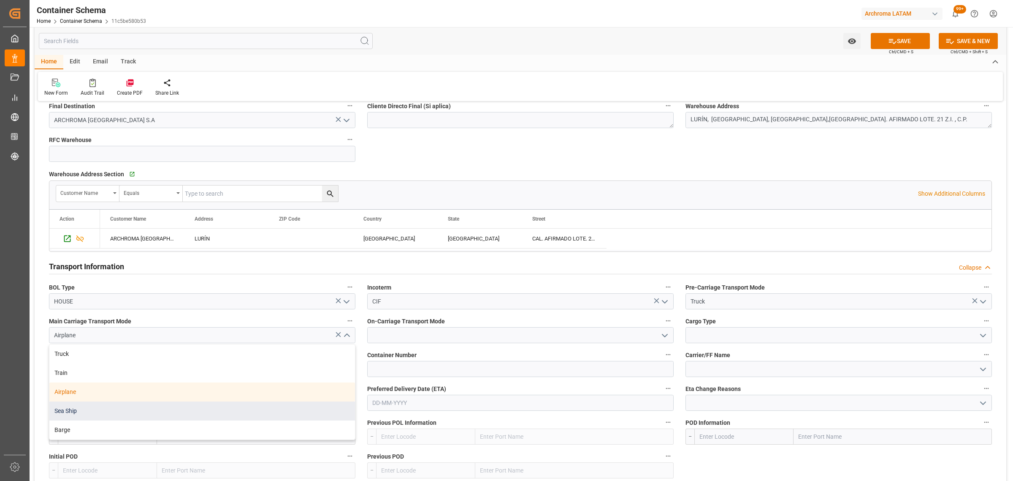
click at [136, 407] on div "Sea Ship" at bounding box center [202, 410] width 306 height 19
type input "Sea Ship"
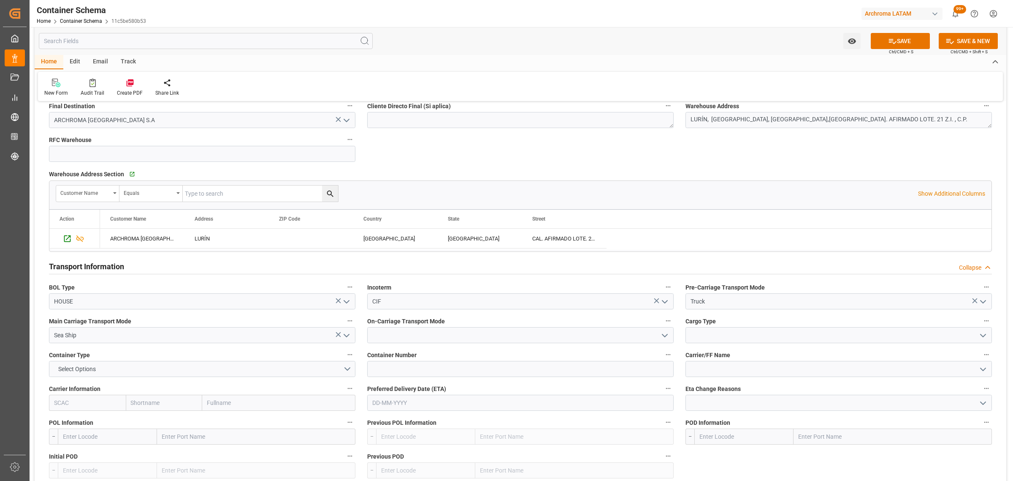
click at [665, 335] on icon "open menu" at bounding box center [665, 335] width 10 height 10
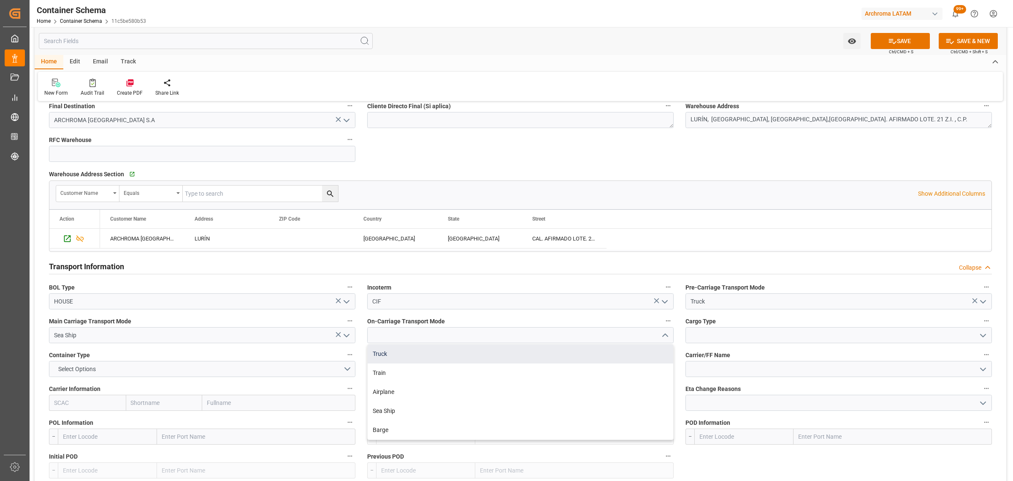
click at [435, 358] on div "Truck" at bounding box center [521, 353] width 306 height 19
type input "Truck"
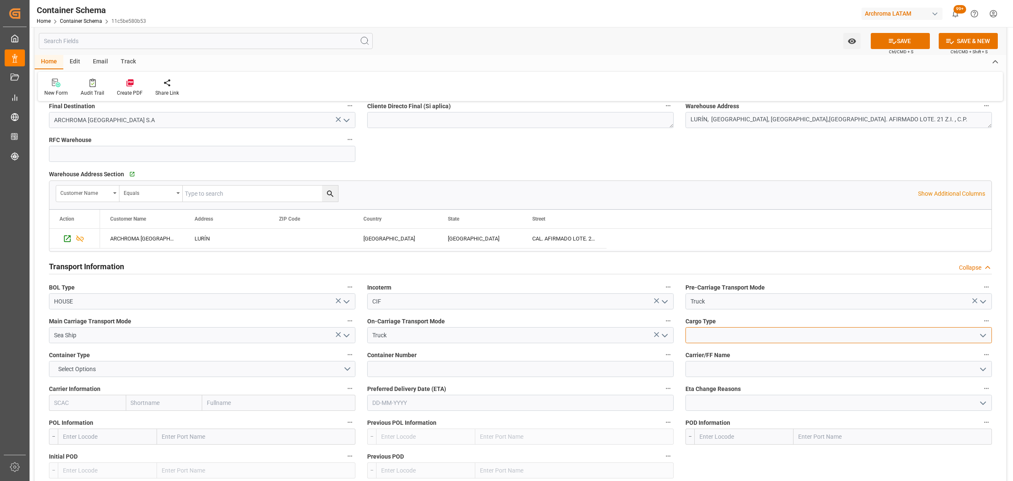
drag, startPoint x: 975, startPoint y: 336, endPoint x: 982, endPoint y: 338, distance: 7.9
click at [976, 337] on div at bounding box center [839, 335] width 307 height 16
click at [986, 339] on icon "open menu" at bounding box center [983, 335] width 10 height 10
click at [981, 334] on icon "open menu" at bounding box center [983, 335] width 10 height 10
click at [981, 336] on icon "open menu" at bounding box center [983, 335] width 10 height 10
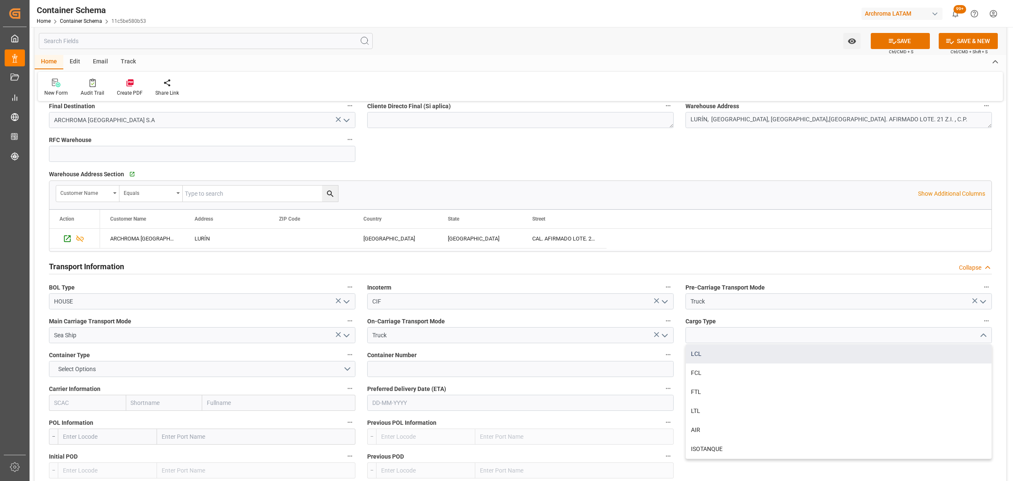
click at [741, 355] on div "LCL" at bounding box center [839, 353] width 306 height 19
type input "LCL"
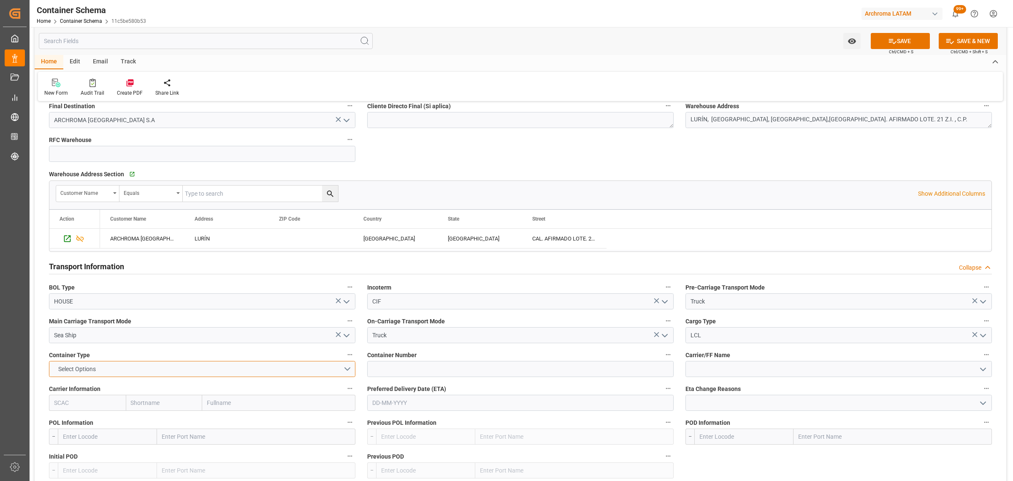
click at [350, 371] on button "Select Options" at bounding box center [202, 369] width 307 height 16
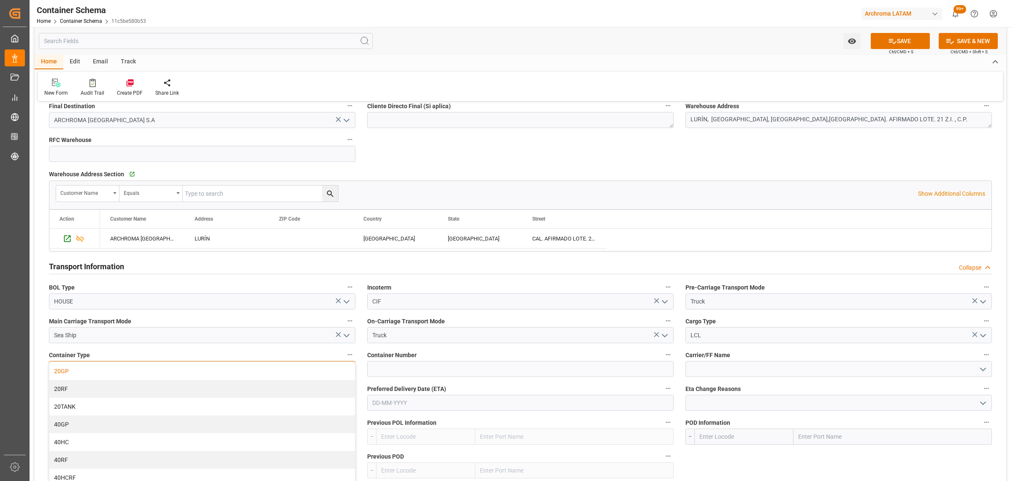
click at [243, 371] on div "20GP" at bounding box center [202, 371] width 306 height 18
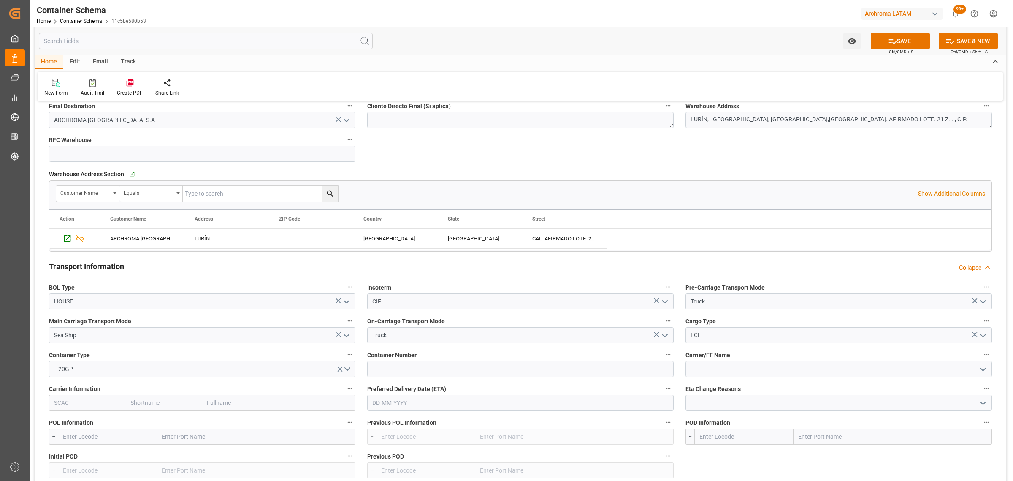
click at [448, 404] on input "text" at bounding box center [520, 402] width 307 height 16
click at [913, 44] on button "SAVE" at bounding box center [900, 41] width 59 height 16
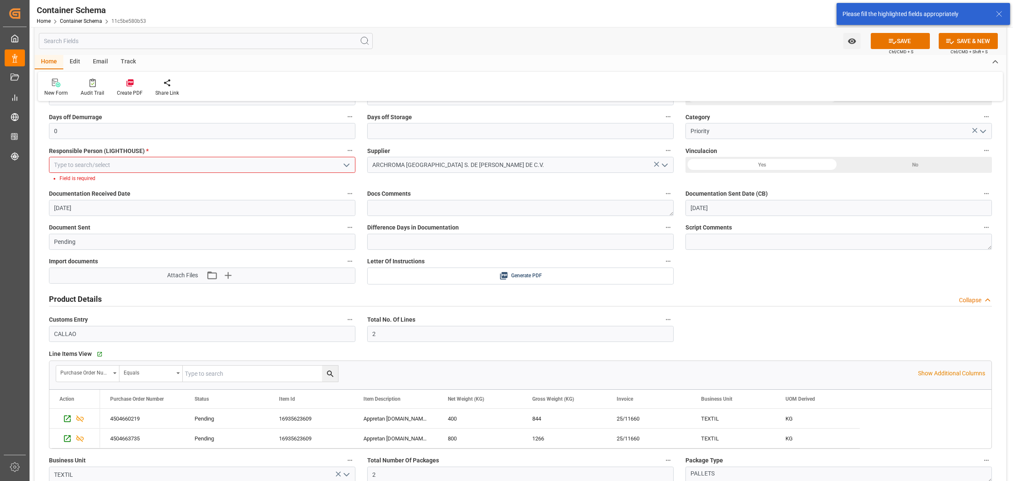
scroll to position [132, 0]
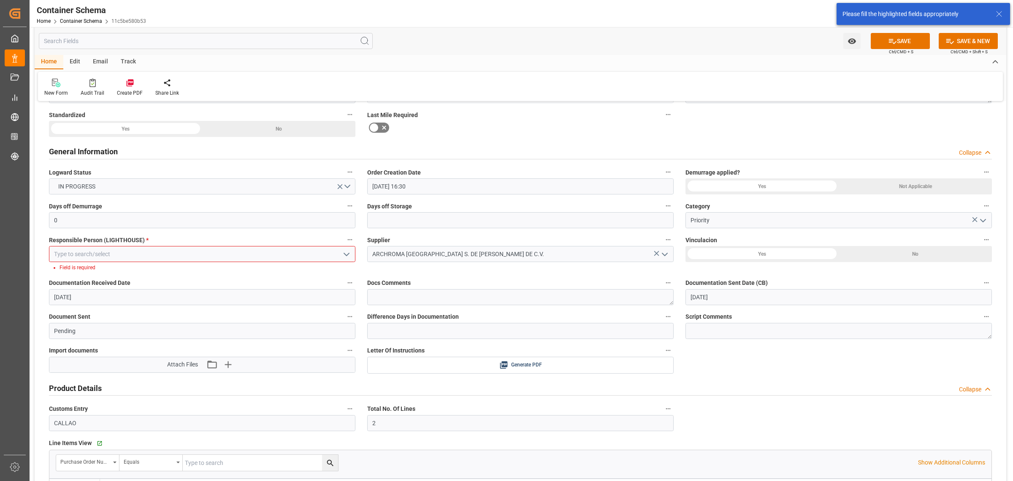
click at [348, 256] on icon "open menu" at bounding box center [347, 254] width 10 height 10
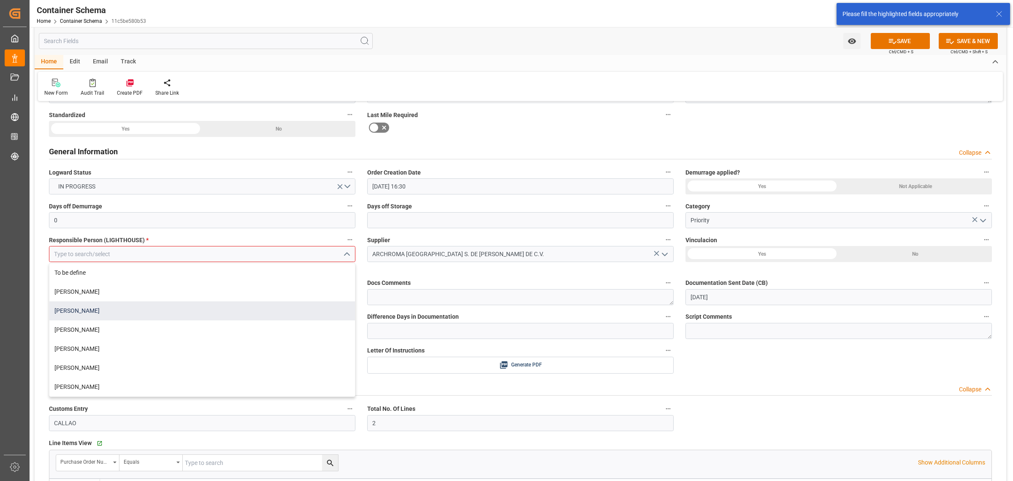
click at [142, 304] on div "[PERSON_NAME]" at bounding box center [202, 310] width 306 height 19
type input "[PERSON_NAME]"
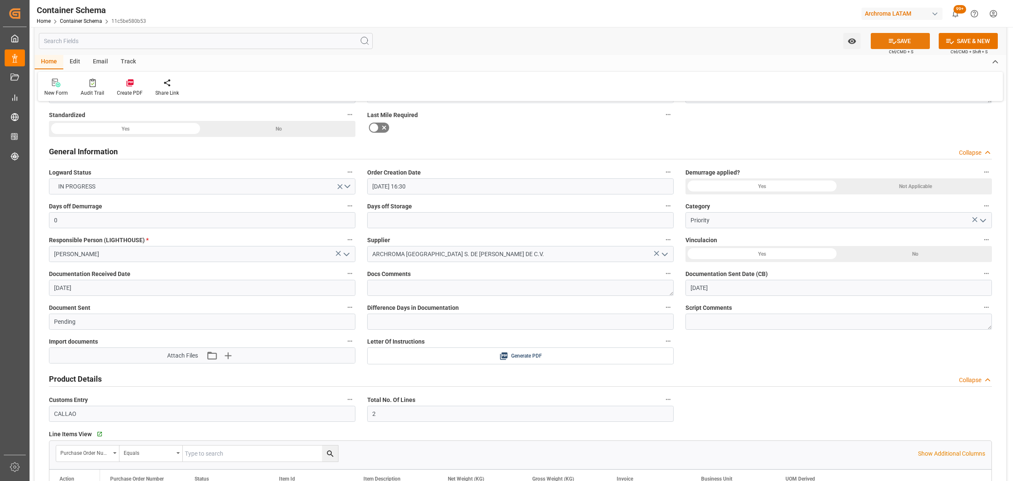
click at [915, 43] on button "SAVE" at bounding box center [900, 41] width 59 height 16
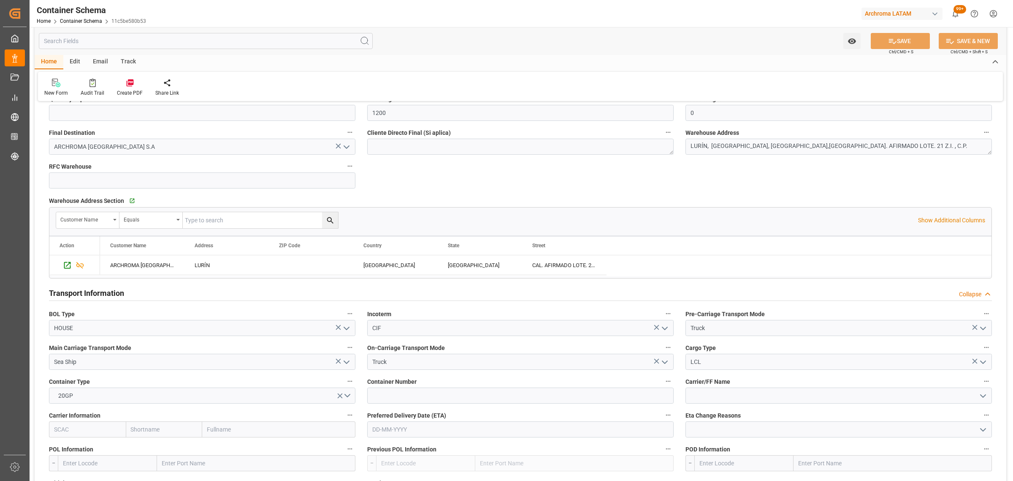
scroll to position [660, 0]
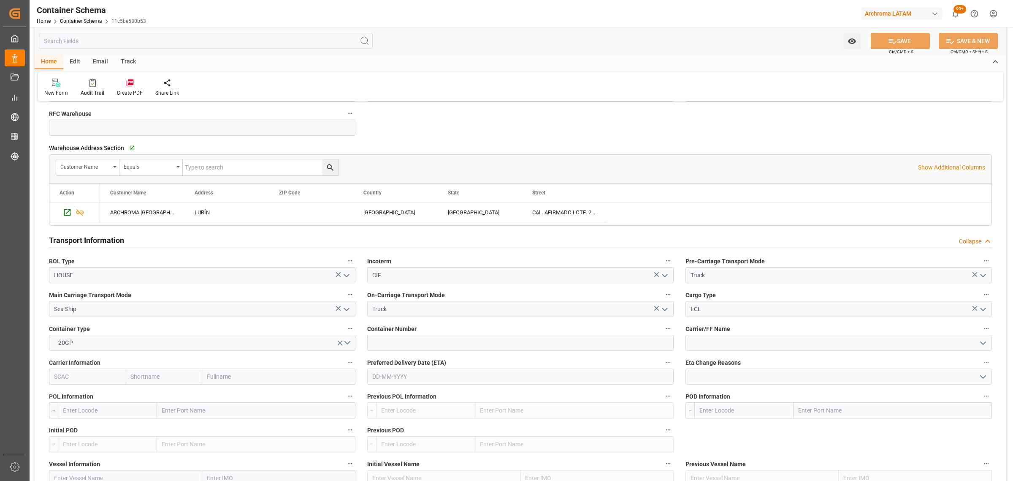
click at [106, 402] on input "text" at bounding box center [107, 410] width 99 height 16
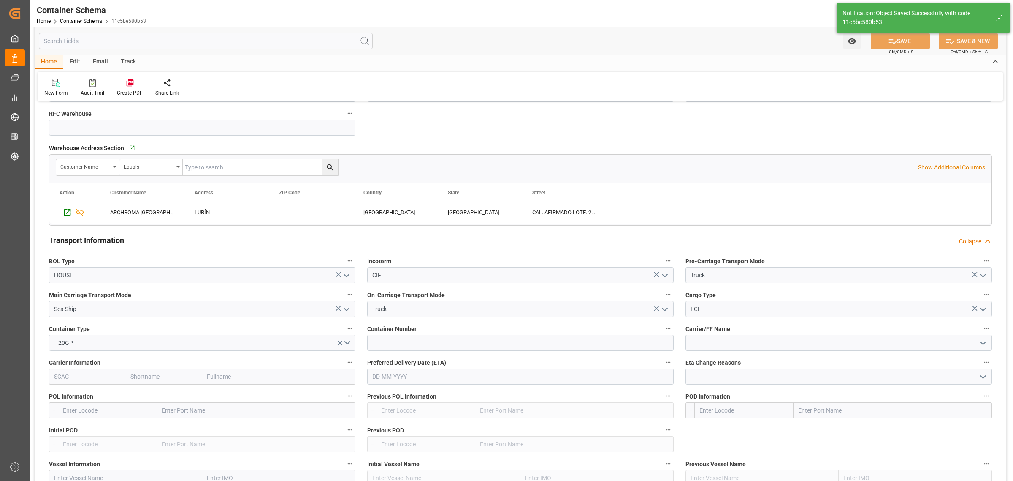
scroll to position [765, 0]
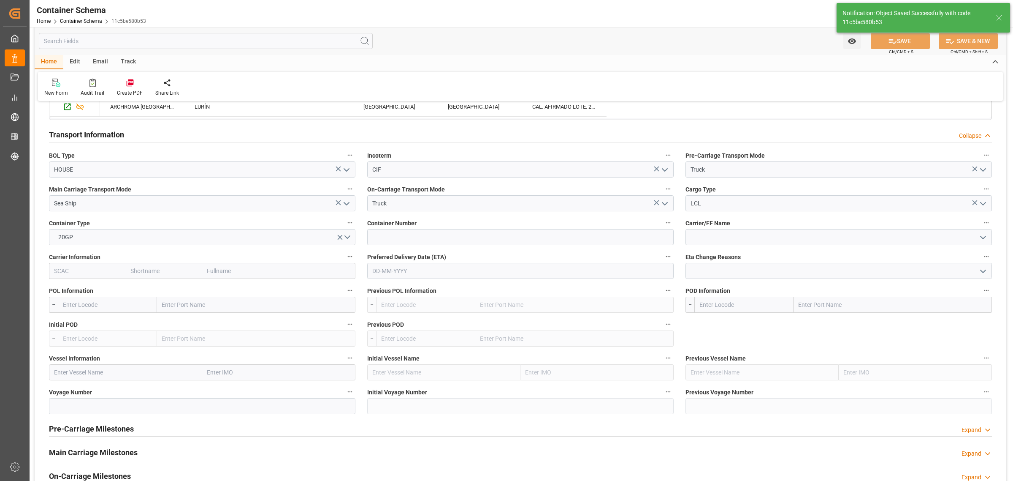
type input "Document Sent"
type input "2 PALLETS"
click at [114, 305] on input "text" at bounding box center [107, 304] width 99 height 16
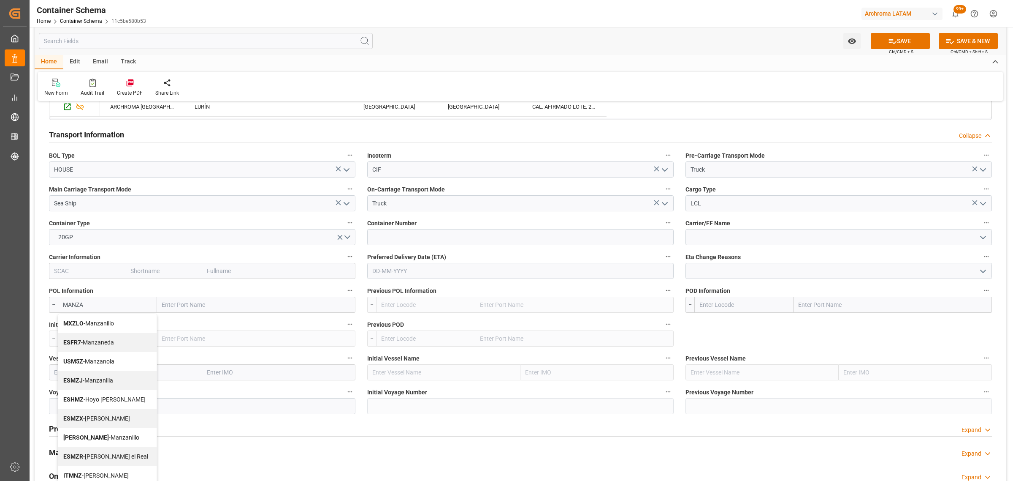
click at [103, 326] on span "MXZLO - [GEOGRAPHIC_DATA]" at bounding box center [88, 323] width 51 height 7
type input "MXZLO"
type input "Manzanillo"
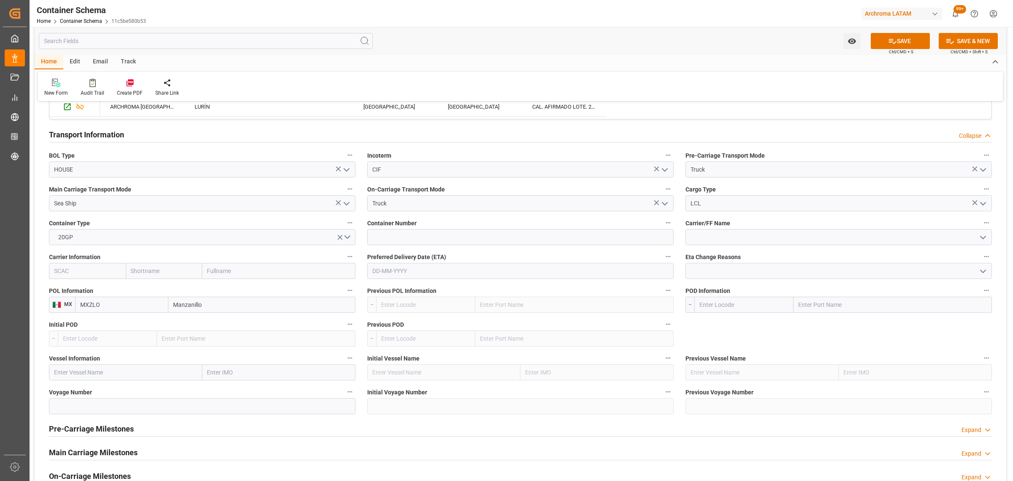
type input "MXZLO"
click at [712, 309] on input "text" at bounding box center [744, 304] width 99 height 16
click at [736, 321] on span "PECLL - [GEOGRAPHIC_DATA]" at bounding box center [718, 323] width 36 height 7
type input "PECLL"
type input "Callao"
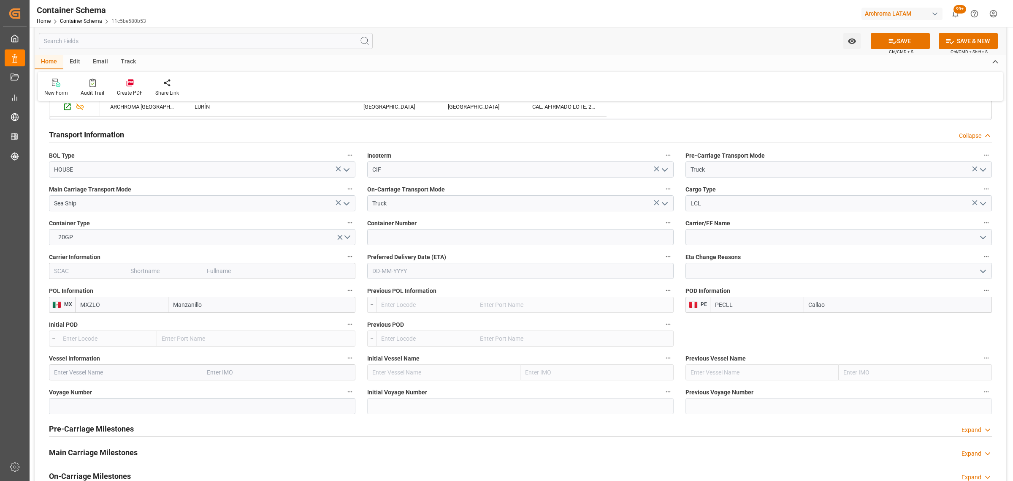
type input "PECLL"
click at [131, 372] on input "text" at bounding box center [125, 372] width 153 height 16
click at [97, 374] on input "text" at bounding box center [125, 372] width 153 height 16
paste input "ONE SPHERE"
click at [120, 391] on div "ONE SPHERE - 9975624" at bounding box center [84, 390] width 71 height 19
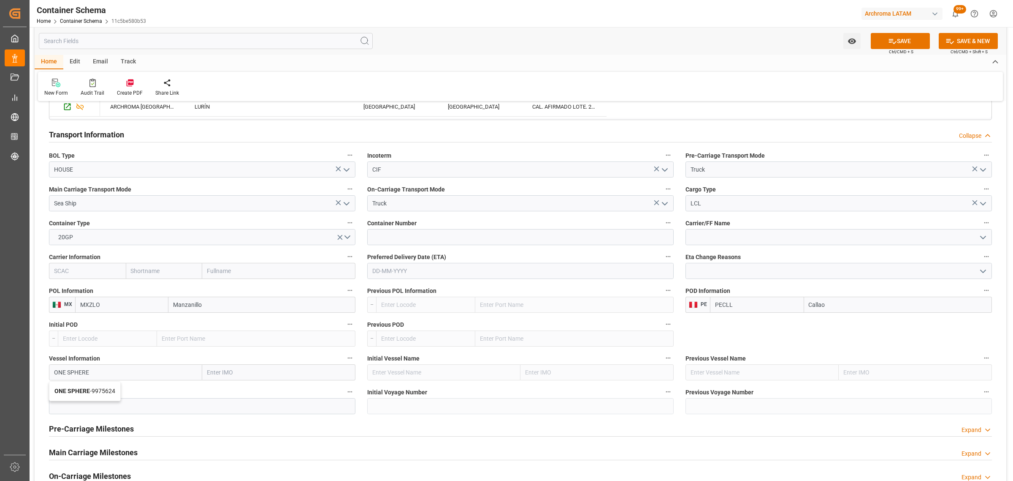
type input "ONE SPHERE"
type input "9975624"
type input "ONE SPHERE"
click at [91, 403] on input at bounding box center [202, 406] width 307 height 16
click at [197, 408] on input at bounding box center [202, 406] width 307 height 16
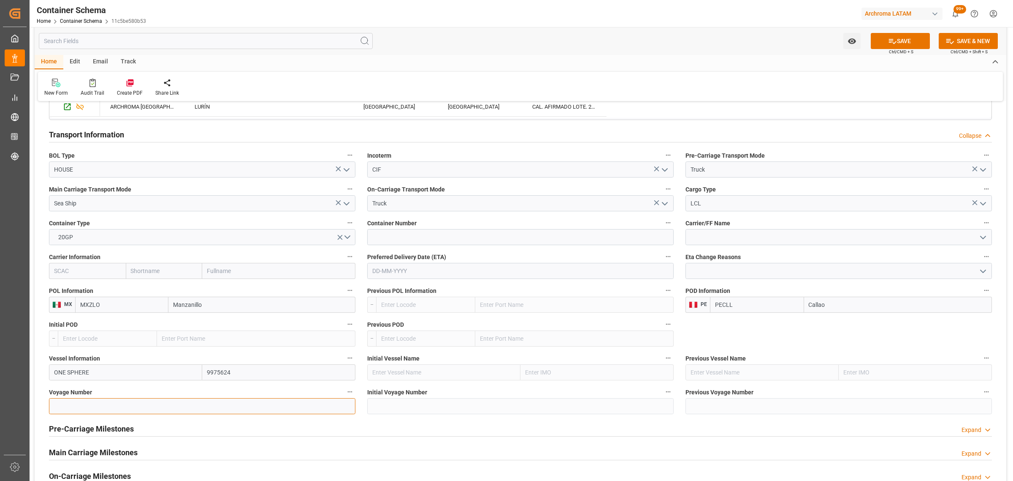
paste input "2537E"
type input "2537E"
click at [892, 53] on span "Ctrl/CMD + S" at bounding box center [901, 52] width 24 height 6
click at [893, 47] on button "SAVE" at bounding box center [900, 41] width 59 height 16
click at [853, 48] on button "Watch Option" at bounding box center [852, 41] width 17 height 16
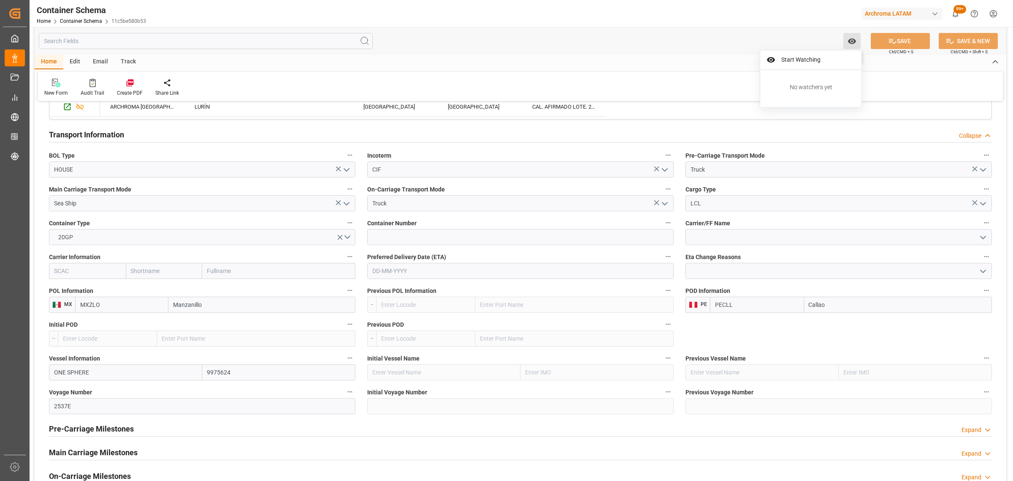
click at [836, 57] on span "Start Watching" at bounding box center [817, 59] width 77 height 9
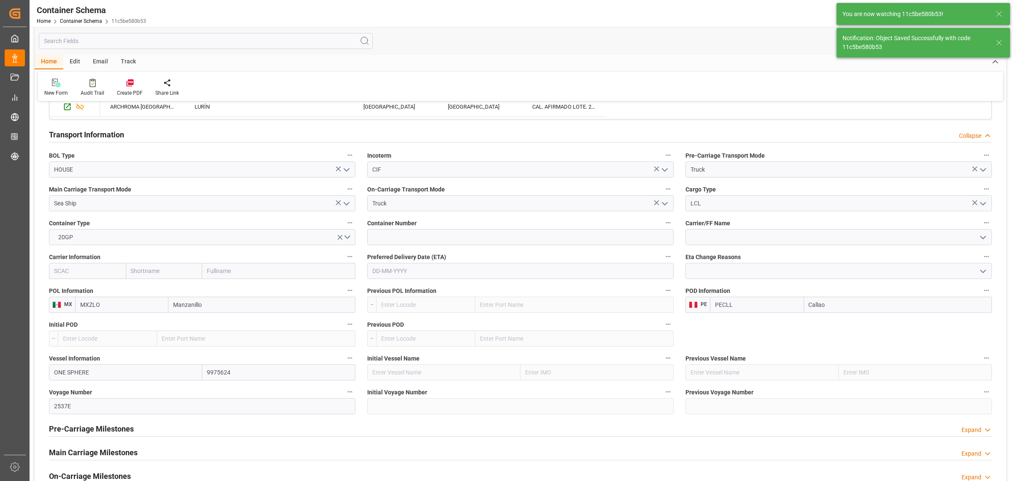
type input "PECLL"
type input "Callao"
type input "ONE SPHERE"
type input "9975624"
type input "2537E"
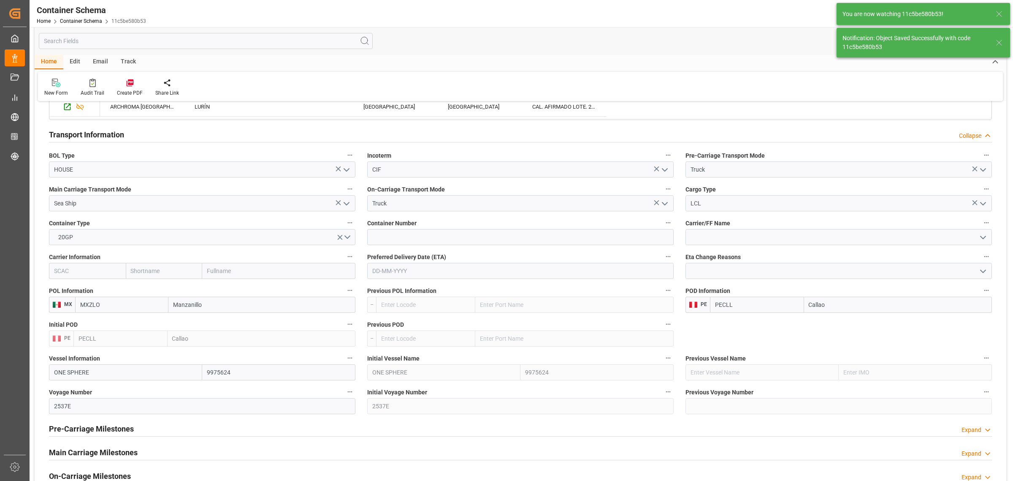
type input "ONE SPHERE"
